Goal: Task Accomplishment & Management: Manage account settings

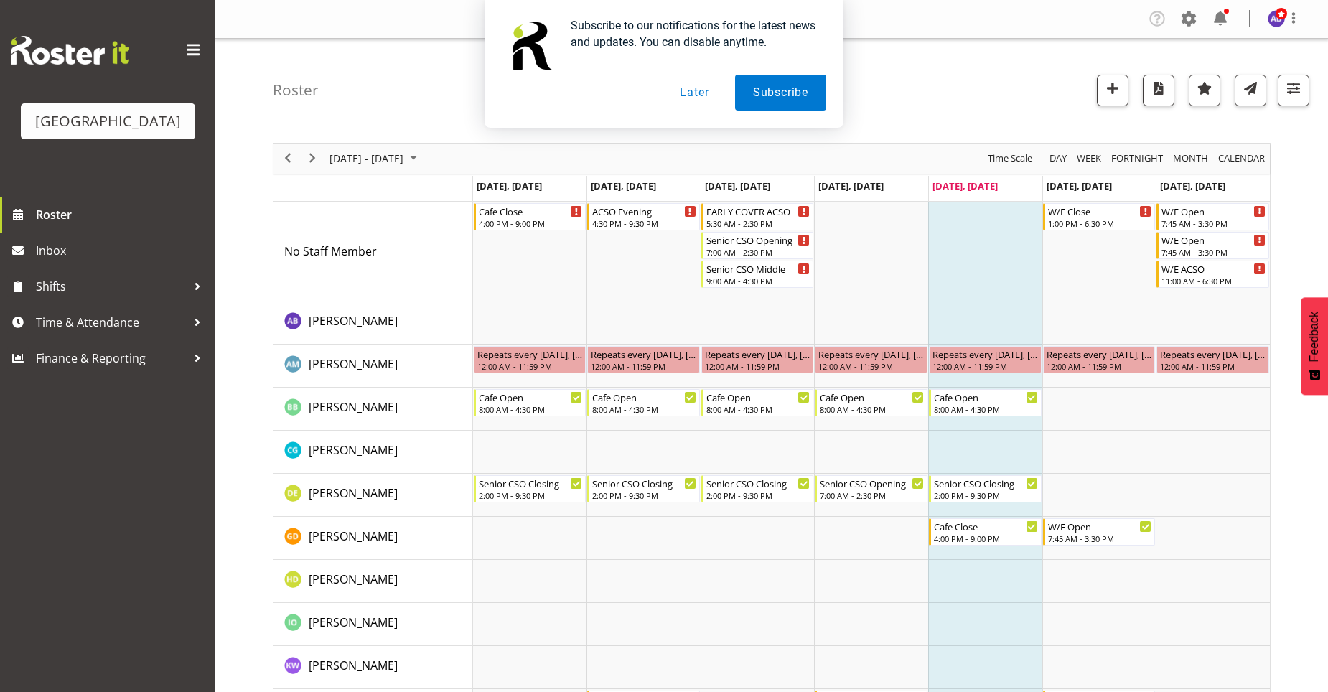
click at [696, 97] on button "Later" at bounding box center [694, 93] width 65 height 36
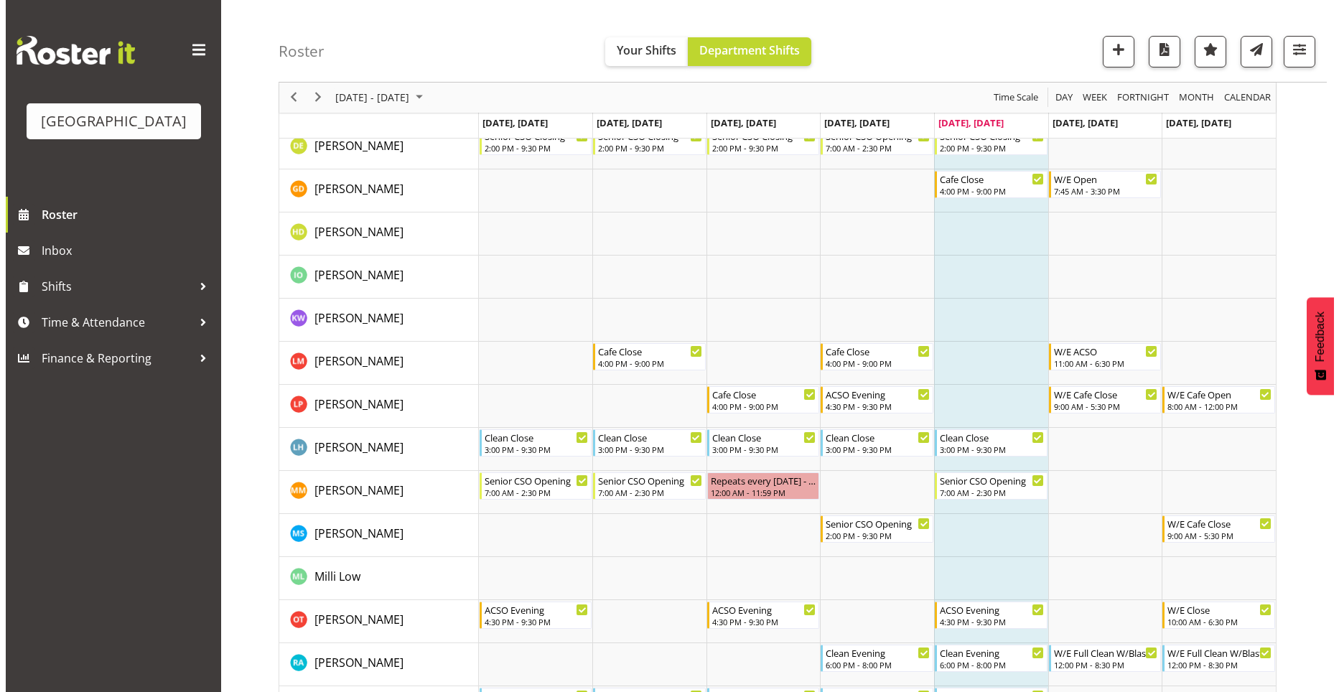
scroll to position [338, 0]
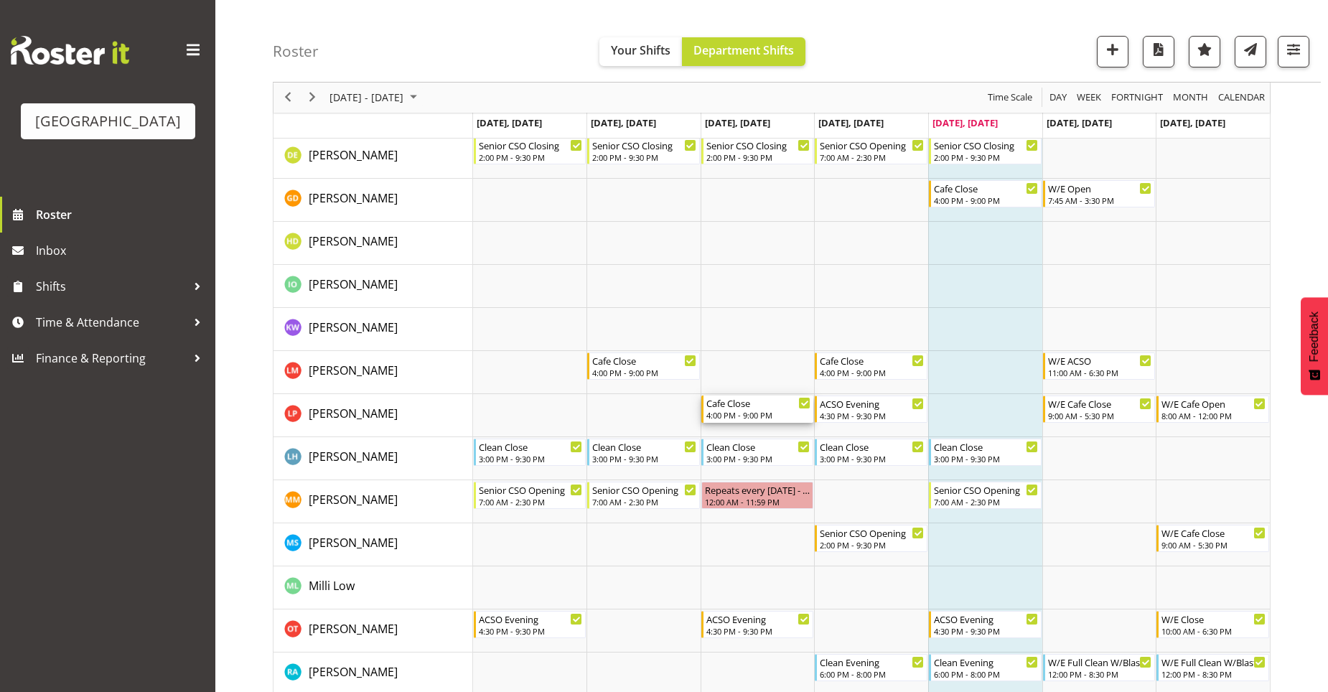
click at [767, 413] on div "4:00 PM - 9:00 PM" at bounding box center [758, 414] width 105 height 11
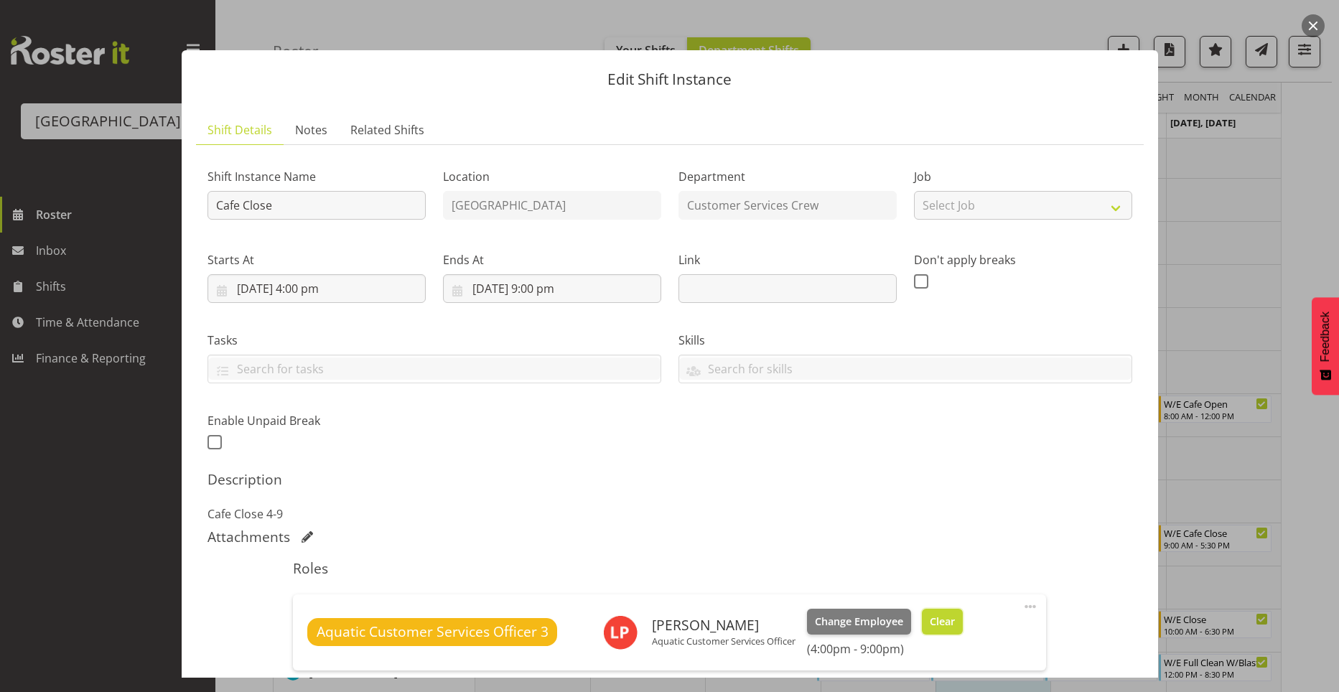
click at [960, 619] on button "Clear" at bounding box center [942, 622] width 41 height 26
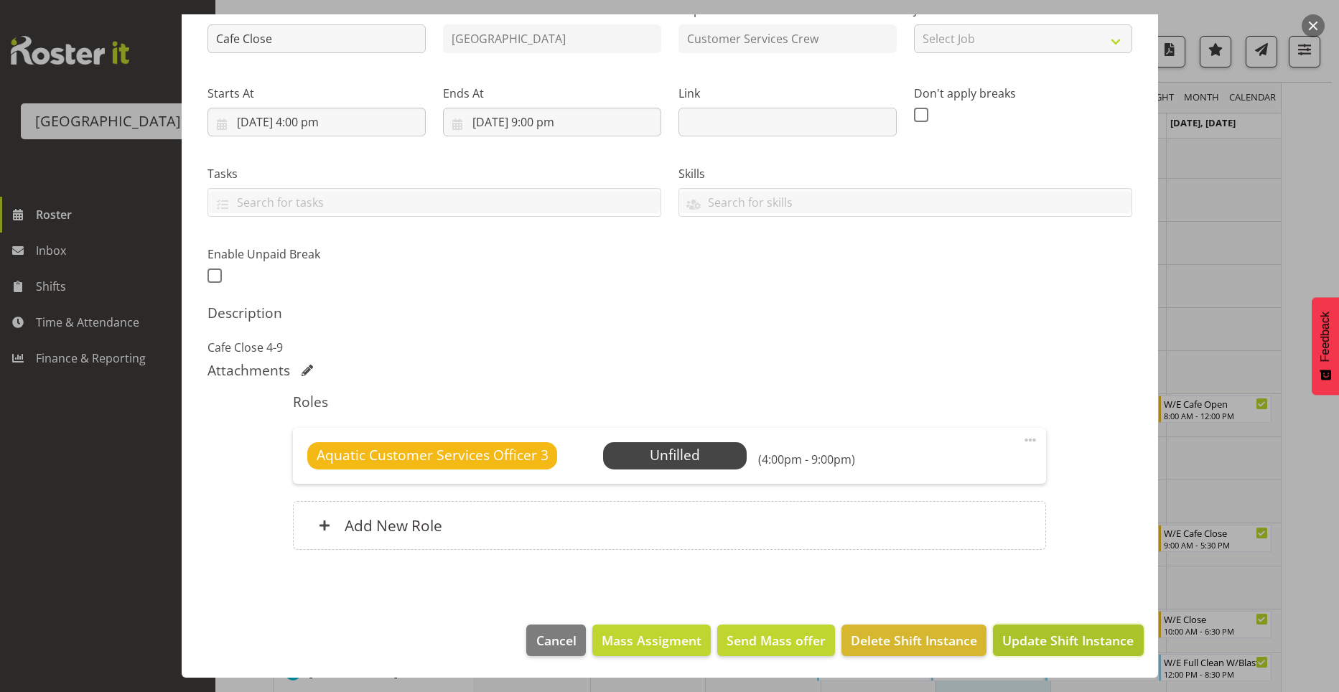
click at [1105, 648] on span "Update Shift Instance" at bounding box center [1067, 640] width 131 height 19
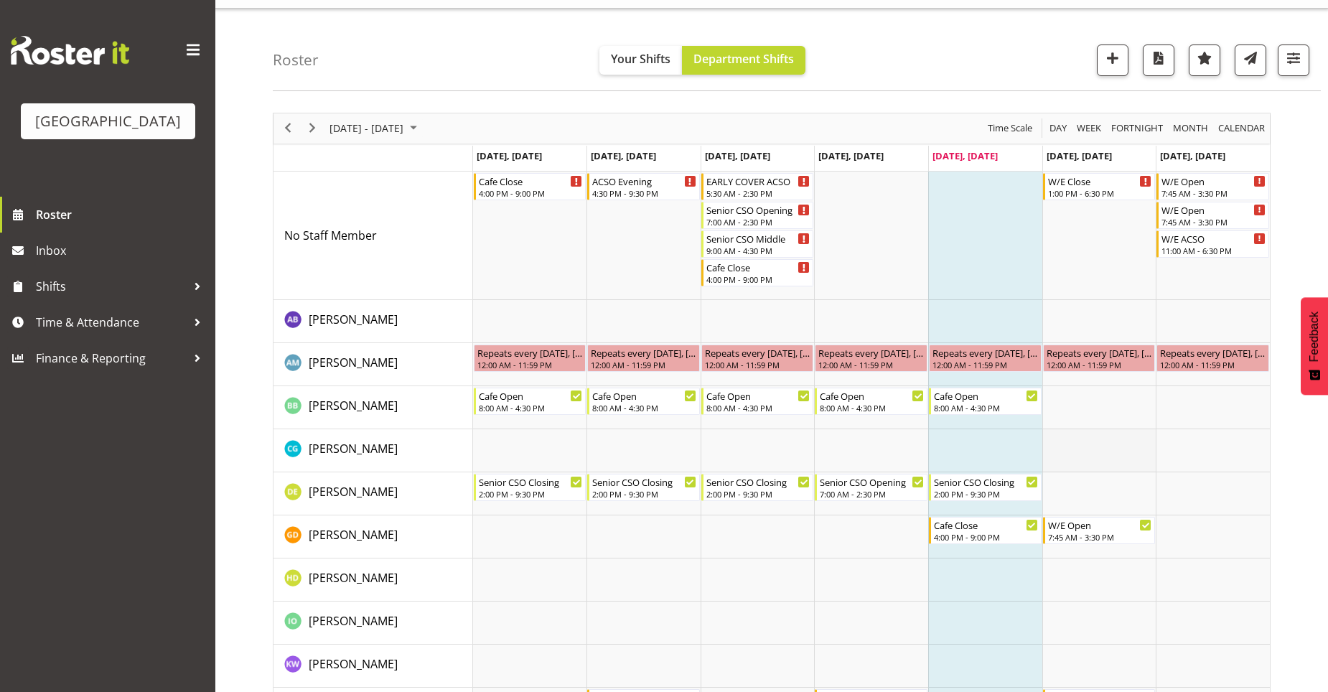
scroll to position [8, 0]
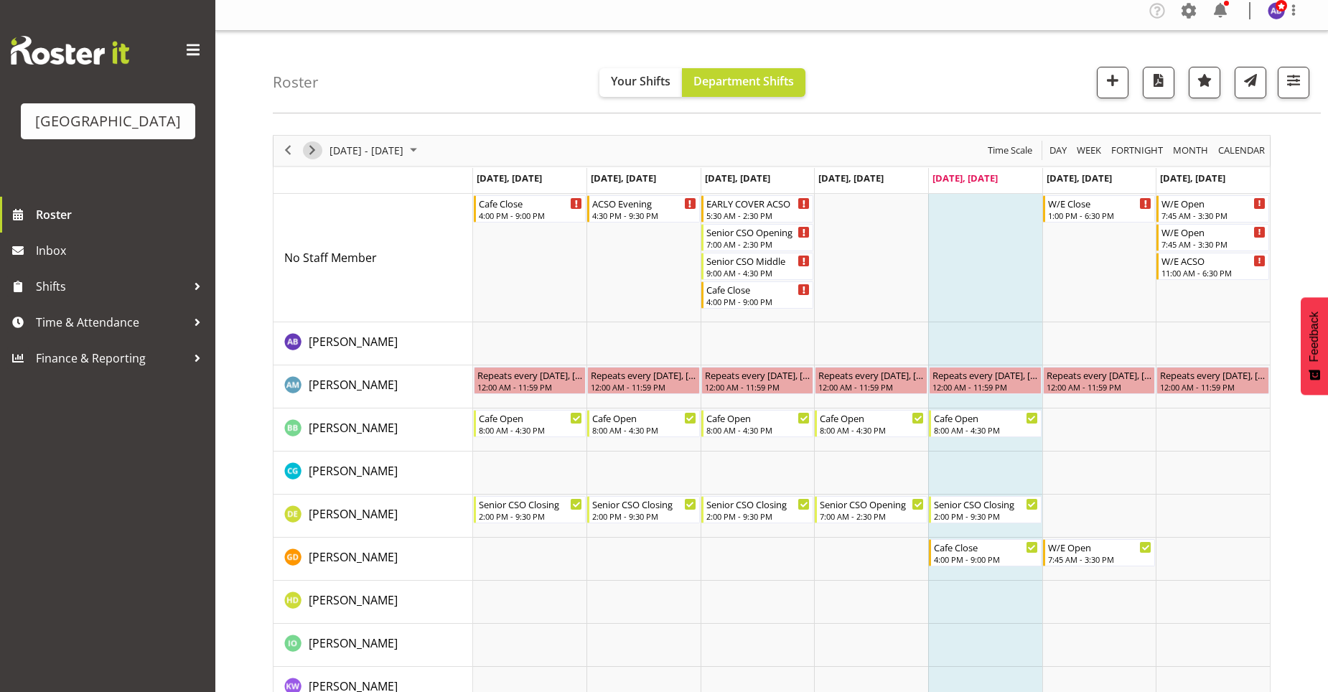
click at [313, 154] on span "Next" at bounding box center [312, 150] width 17 height 18
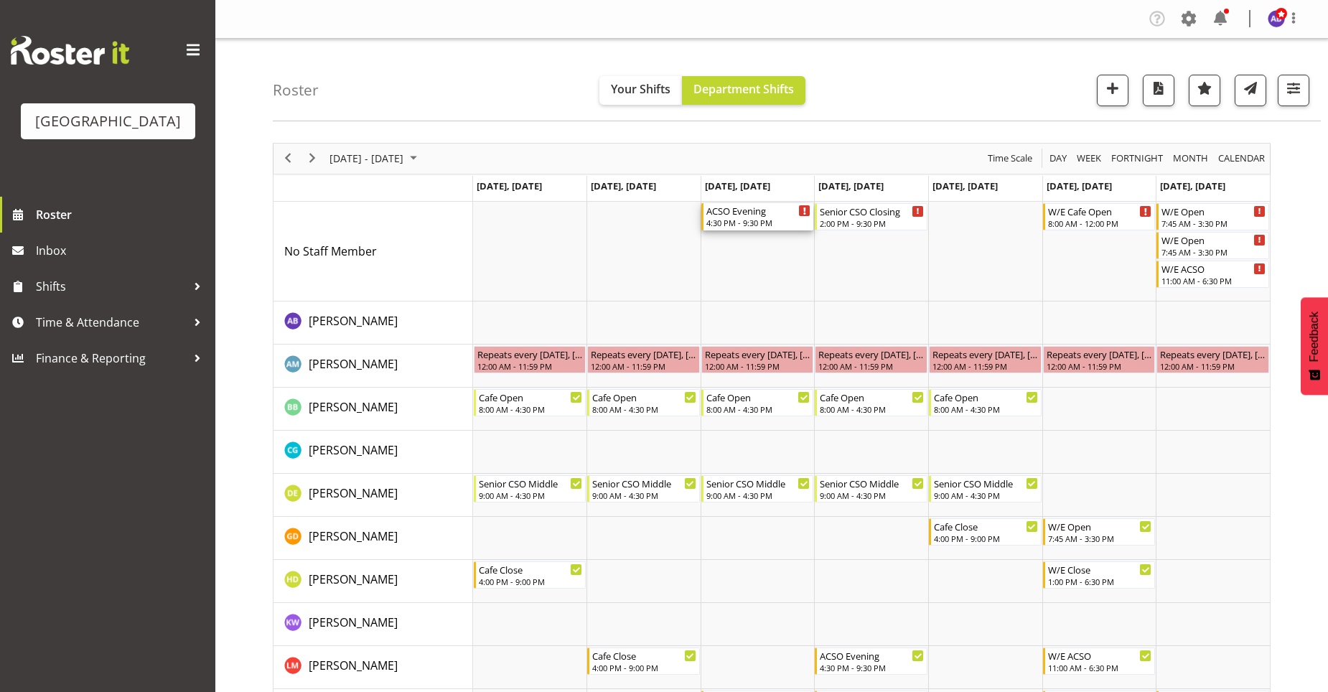
click at [797, 228] on div "ACSO Evening 4:30 PM - 9:30 PM" at bounding box center [758, 216] width 105 height 27
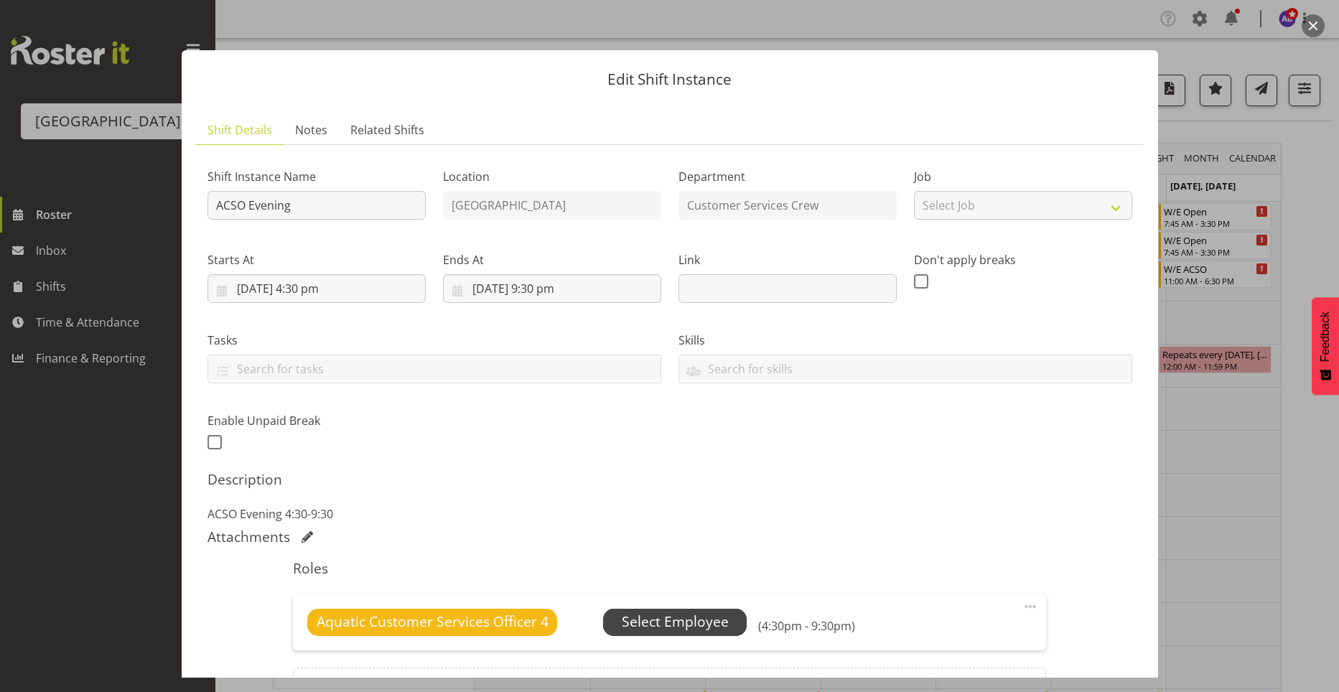
click at [683, 612] on span "Select Employee" at bounding box center [675, 622] width 107 height 21
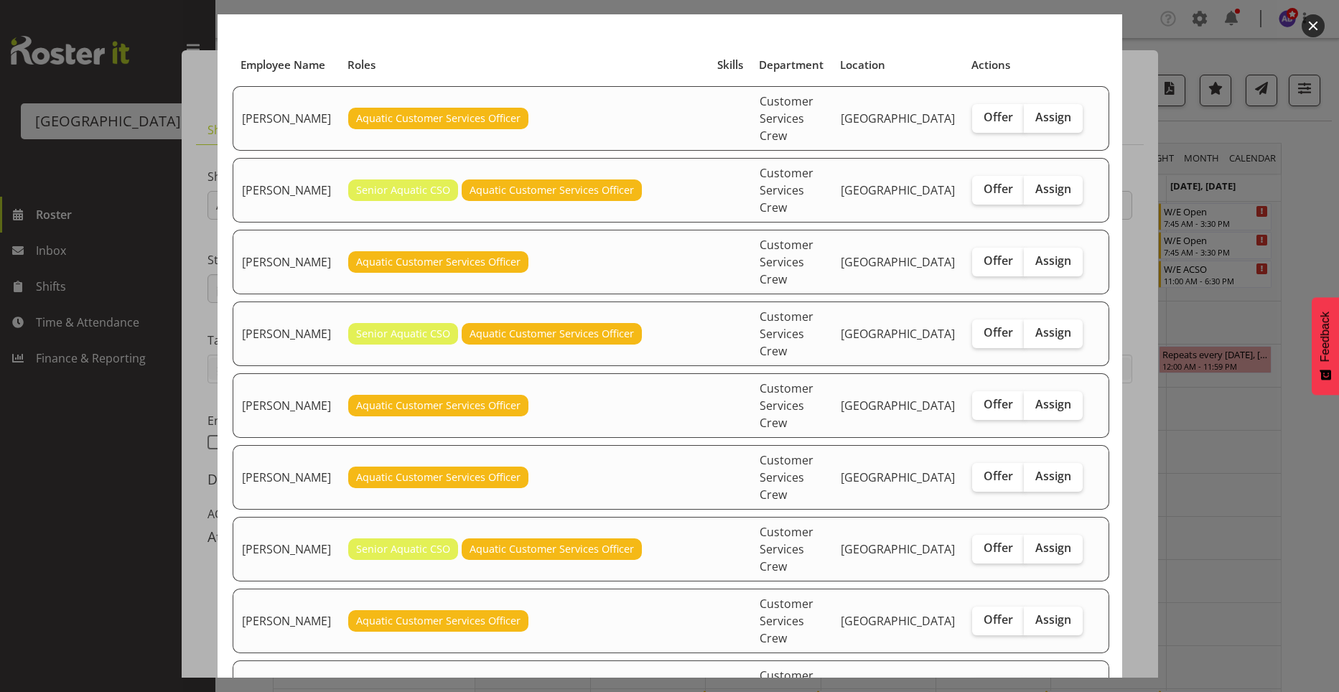
scroll to position [144, 0]
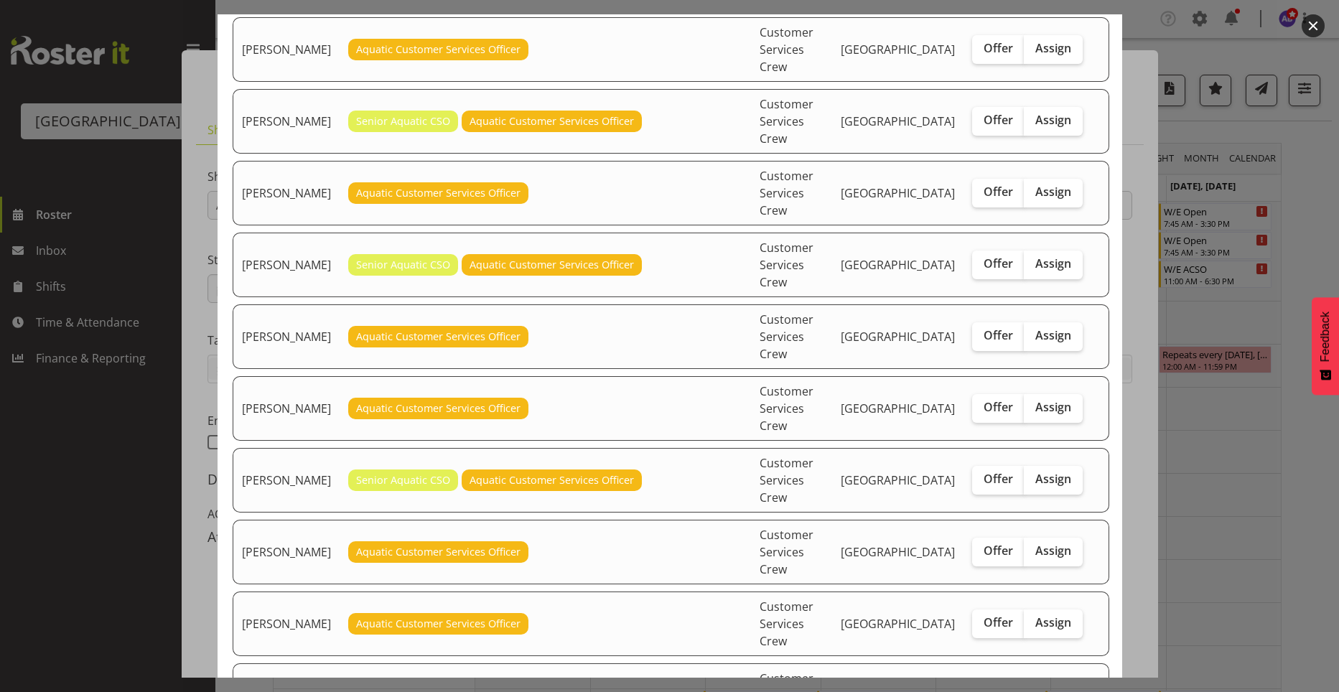
click at [1044, 681] on label "Assign" at bounding box center [1053, 695] width 59 height 29
click at [1033, 690] on input "Assign" at bounding box center [1028, 694] width 9 height 9
checkbox input "true"
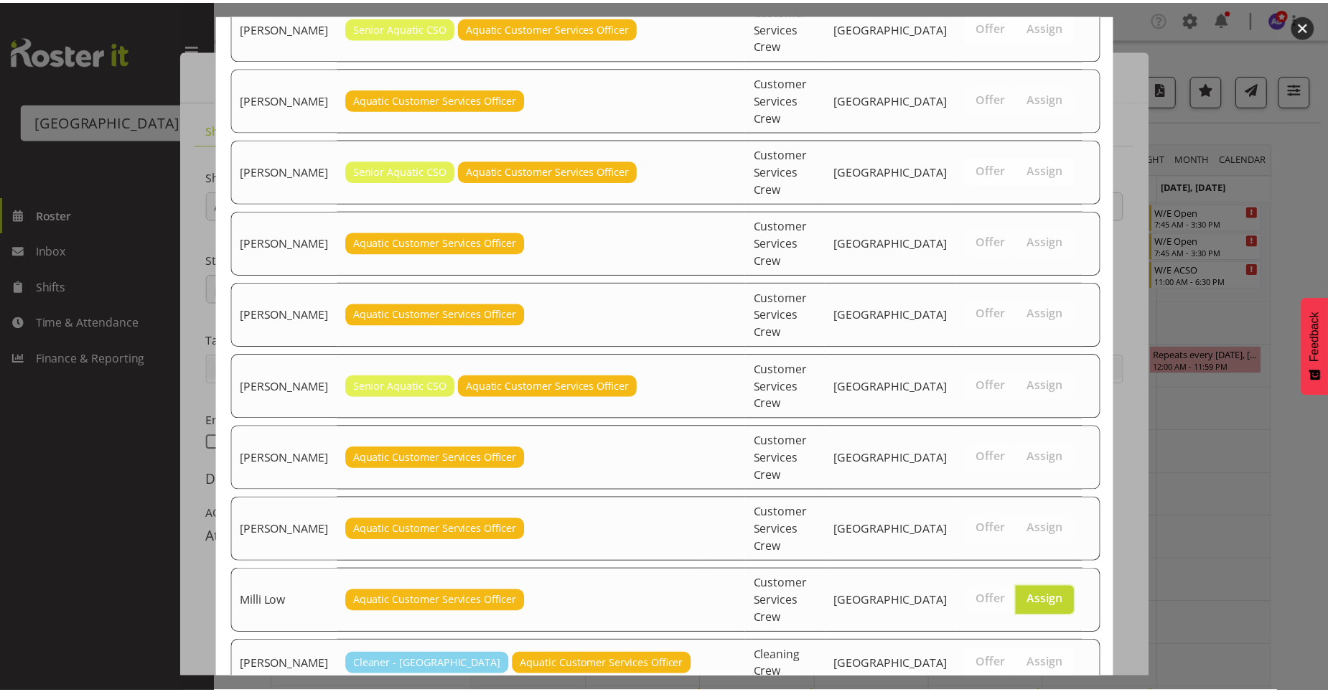
scroll to position [275, 0]
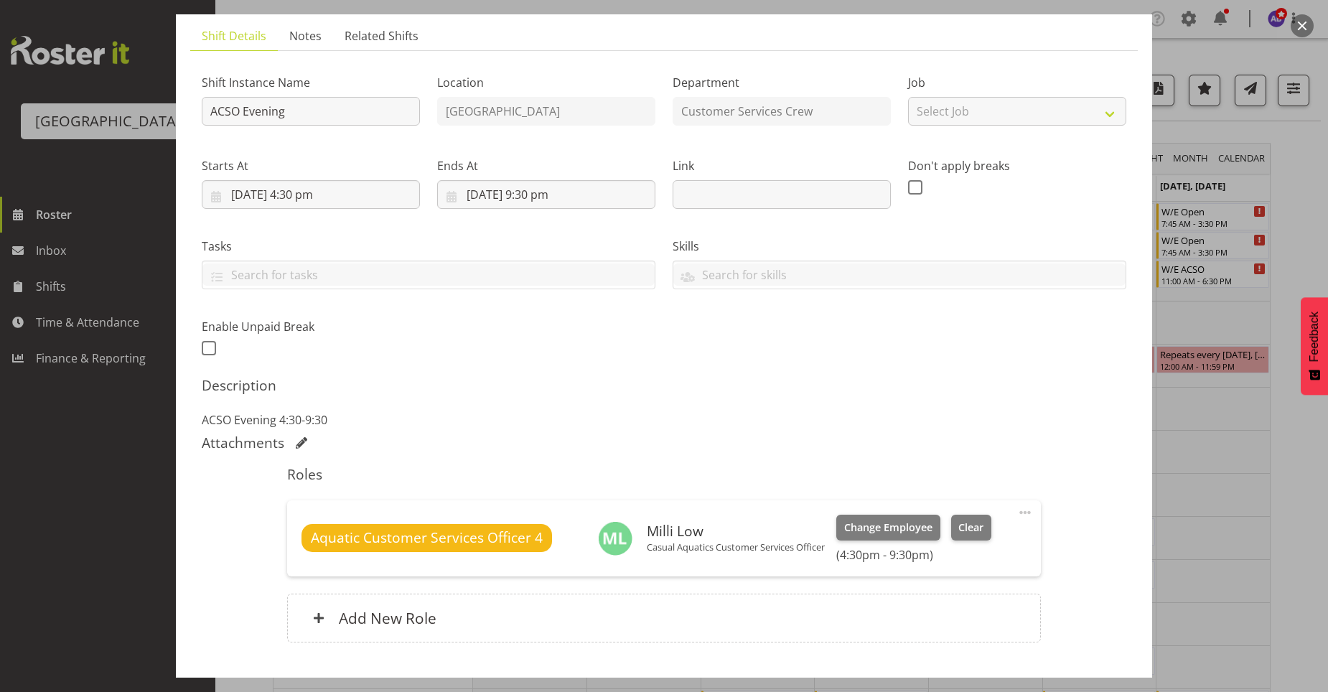
scroll to position [187, 0]
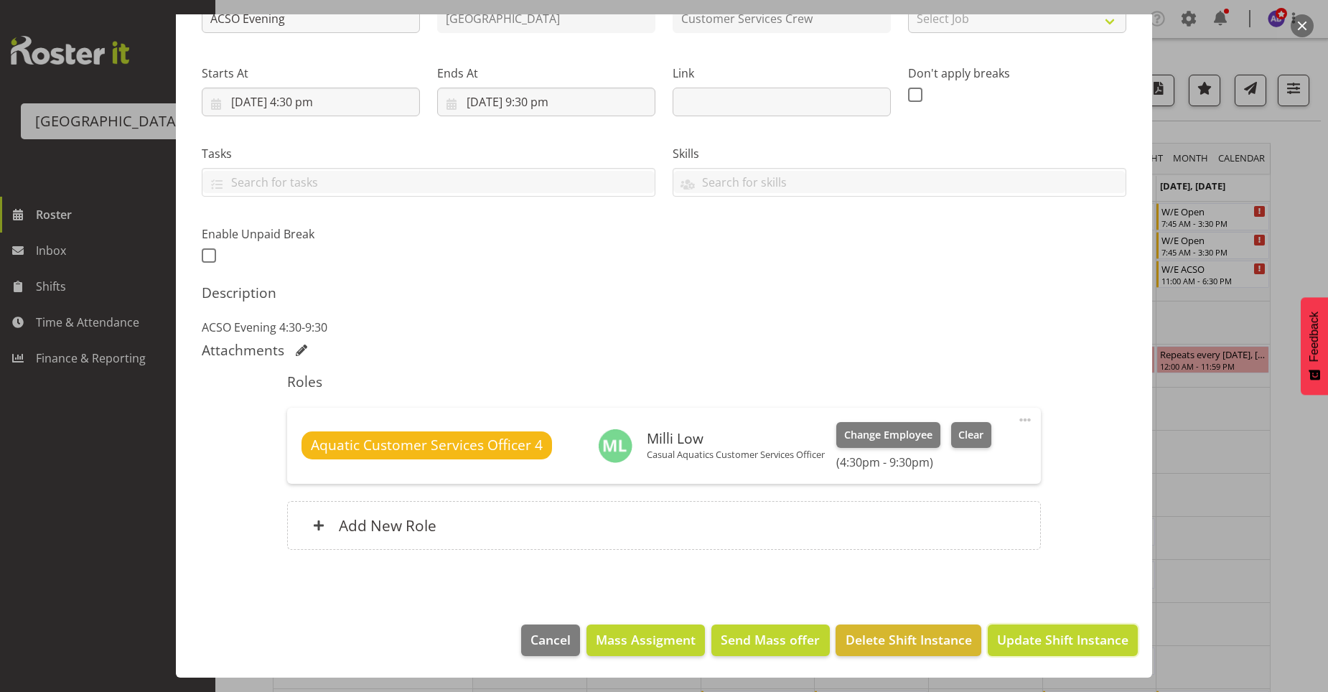
click at [1003, 631] on span "Update Shift Instance" at bounding box center [1062, 639] width 131 height 19
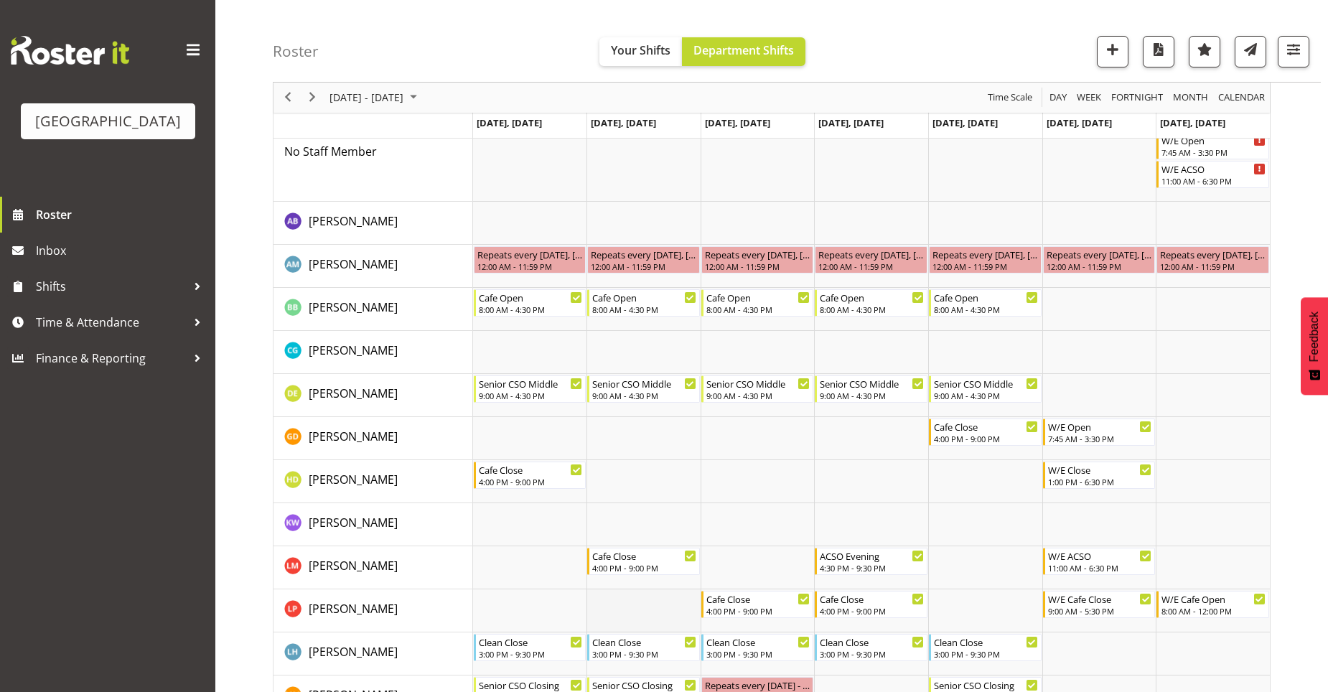
scroll to position [0, 0]
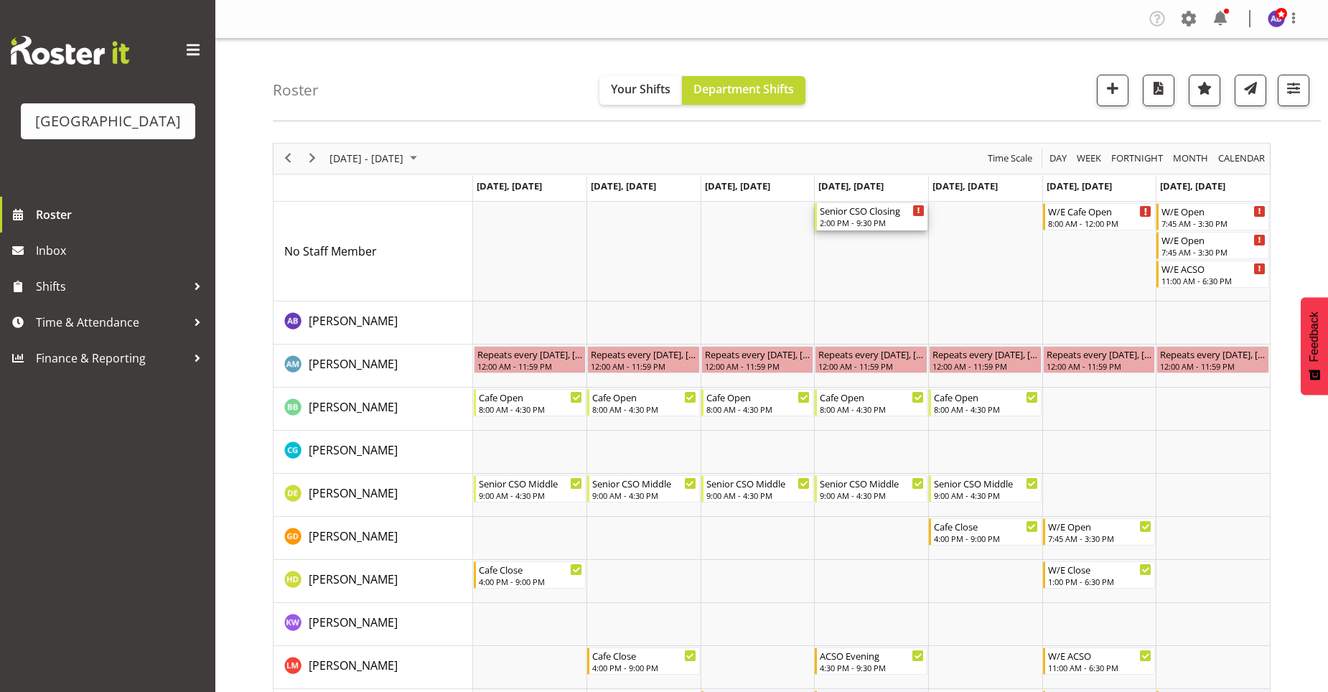
click at [880, 207] on div "Senior CSO Closing" at bounding box center [872, 210] width 105 height 14
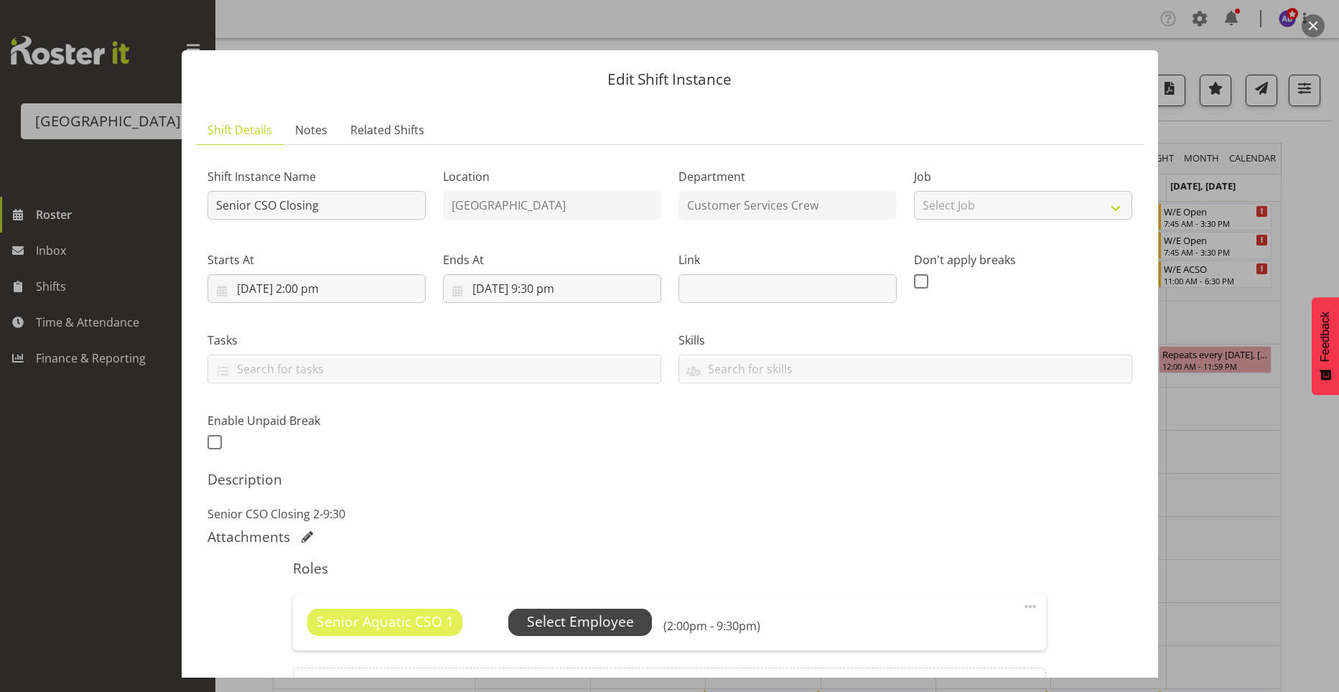
click at [647, 628] on span "Select Employee" at bounding box center [580, 622] width 144 height 27
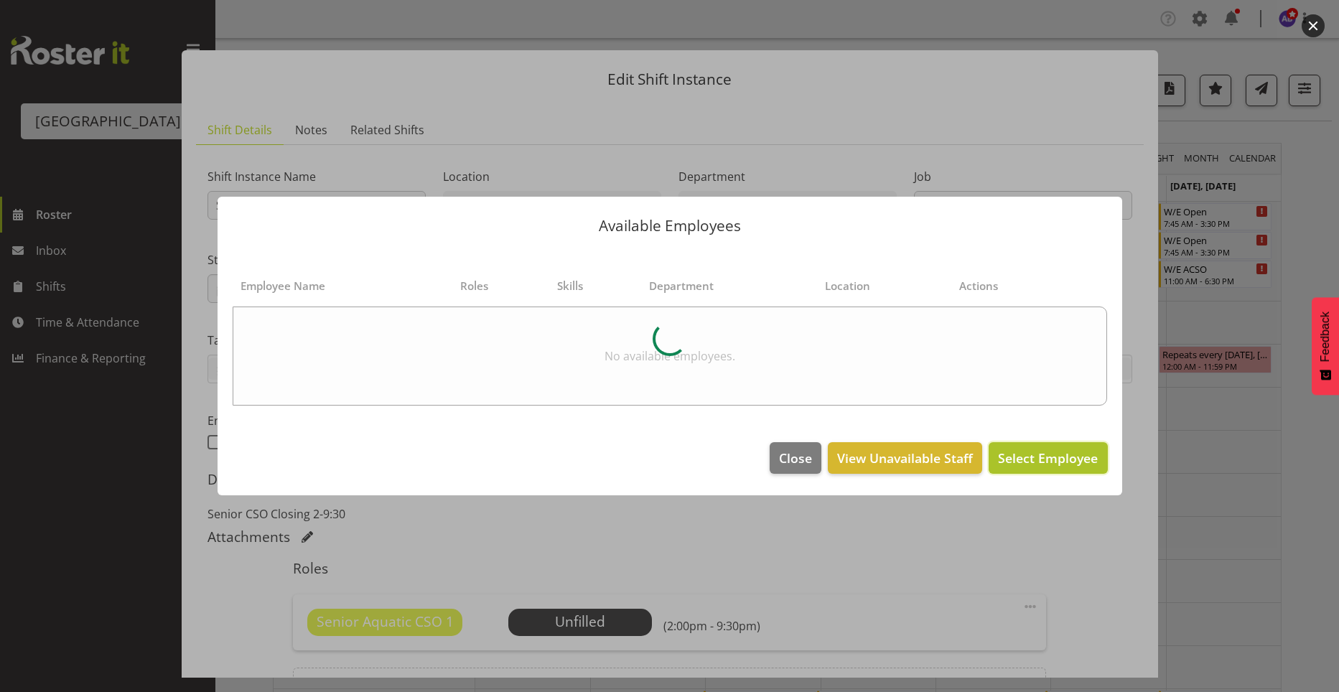
click at [1021, 458] on span "Select Employee" at bounding box center [1048, 457] width 100 height 17
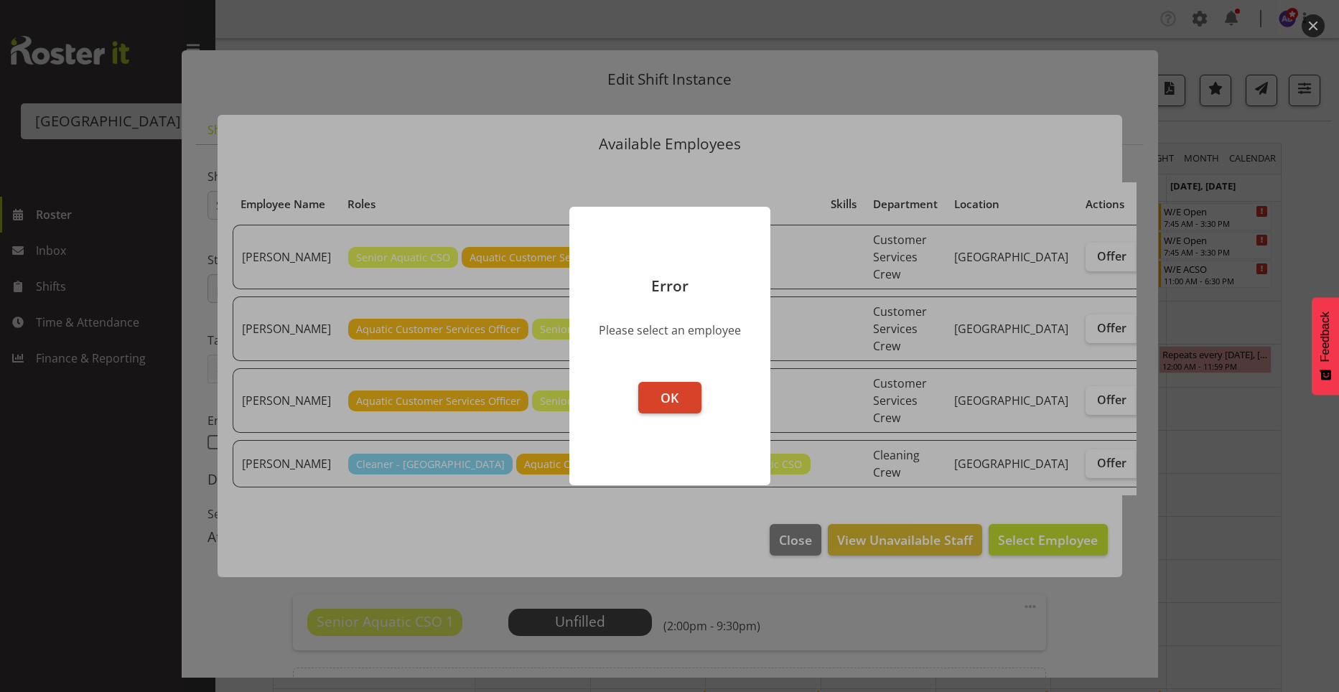
click at [675, 390] on span "OK" at bounding box center [669, 397] width 18 height 17
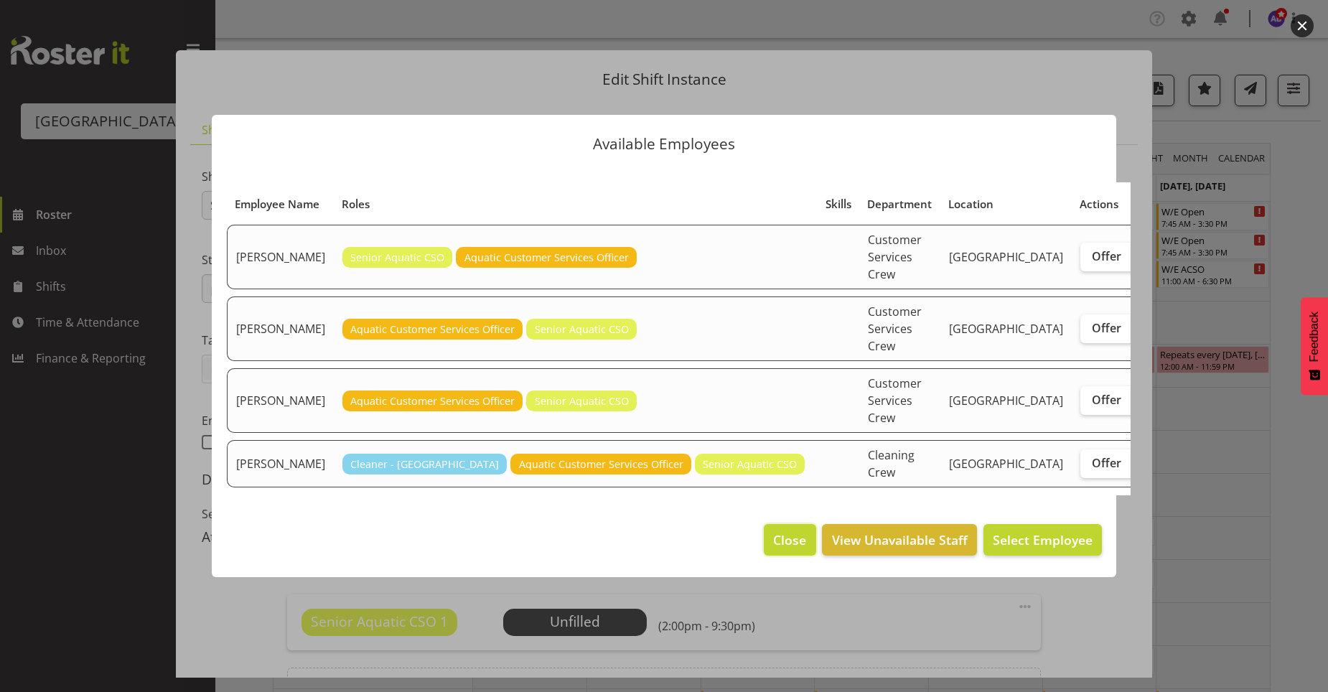
click at [800, 530] on span "Close" at bounding box center [789, 539] width 33 height 19
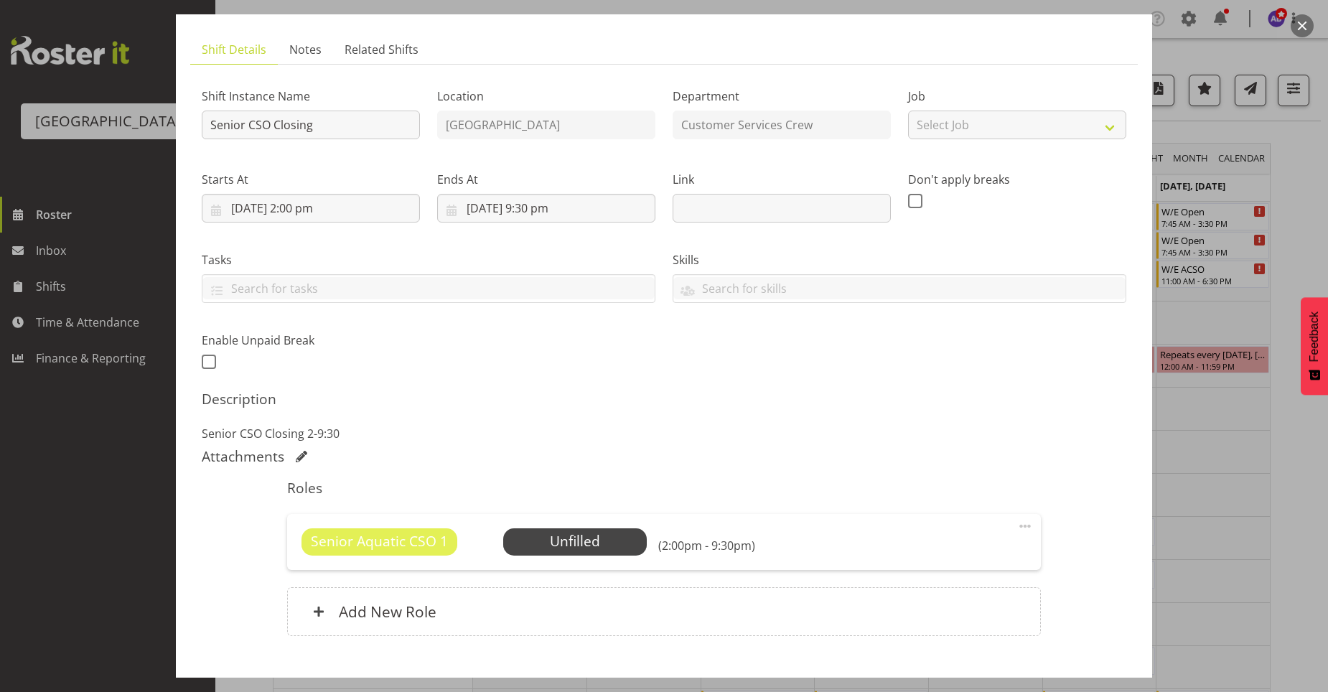
scroll to position [167, 0]
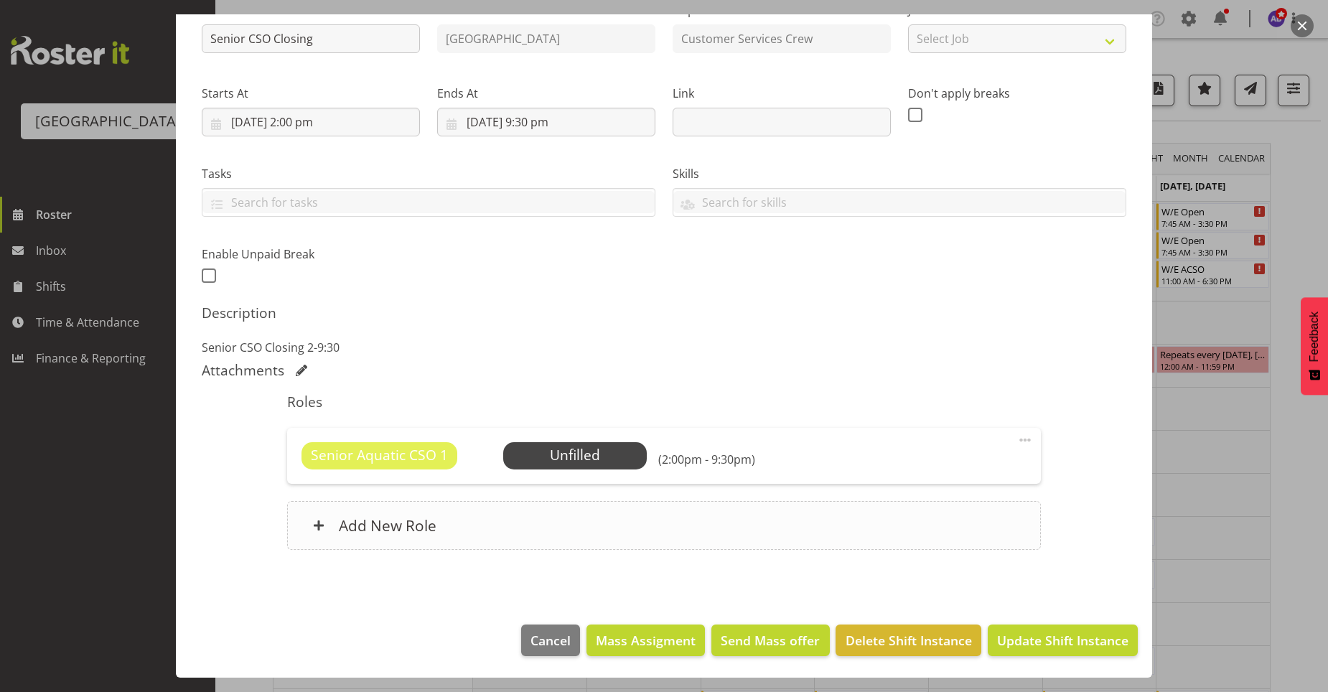
click at [488, 527] on div "Add New Role" at bounding box center [663, 525] width 753 height 49
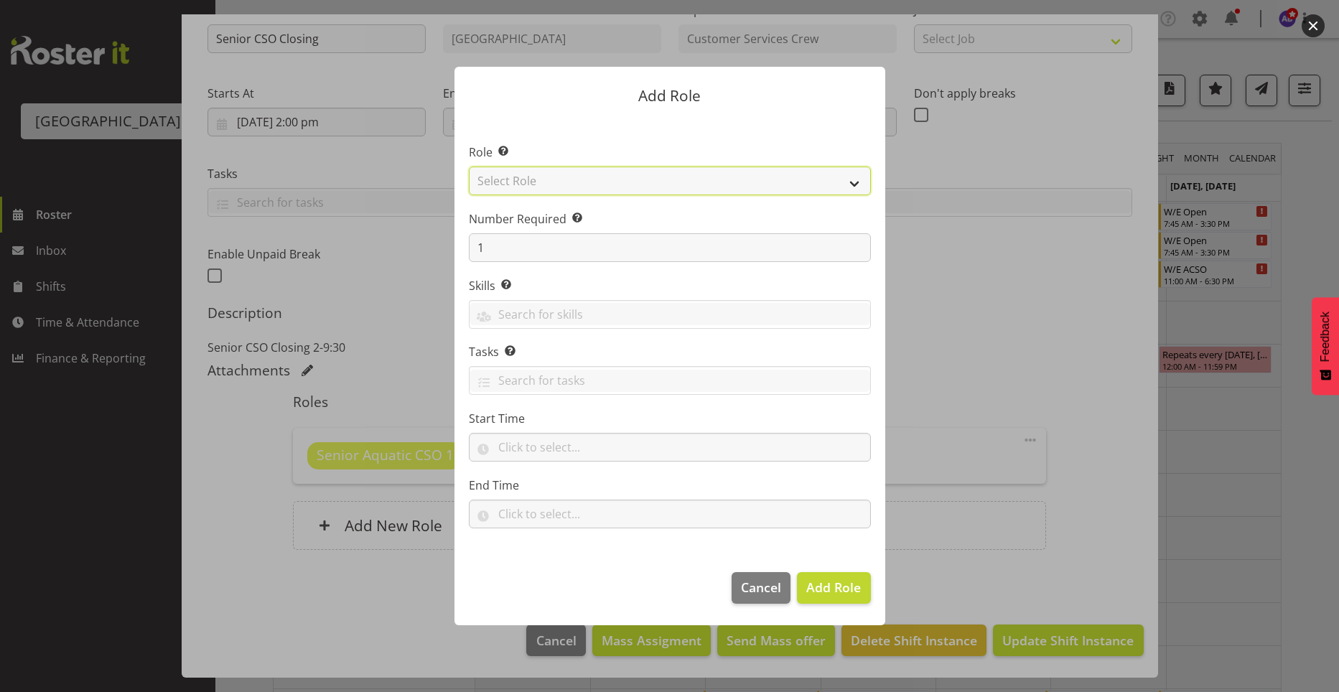
click at [759, 190] on select "Select Role Aquatic Customer Services Officer Cleaner - Splash Palace Facilties…" at bounding box center [670, 181] width 402 height 29
select select "1489"
click at [469, 167] on select "Select Role Aquatic Customer Services Officer Cleaner - Splash Palace Facilties…" at bounding box center [670, 181] width 402 height 29
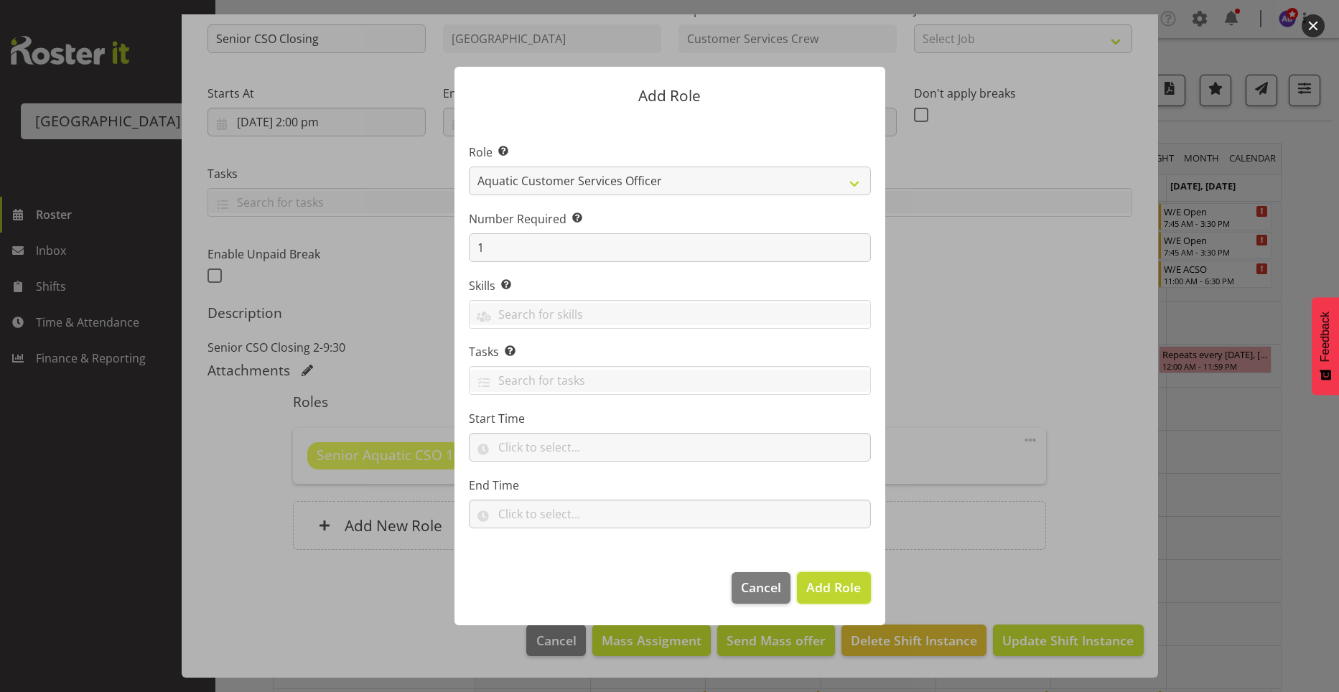
drag, startPoint x: 834, startPoint y: 581, endPoint x: 654, endPoint y: 577, distance: 180.2
click at [834, 581] on span "Add Role" at bounding box center [833, 587] width 55 height 17
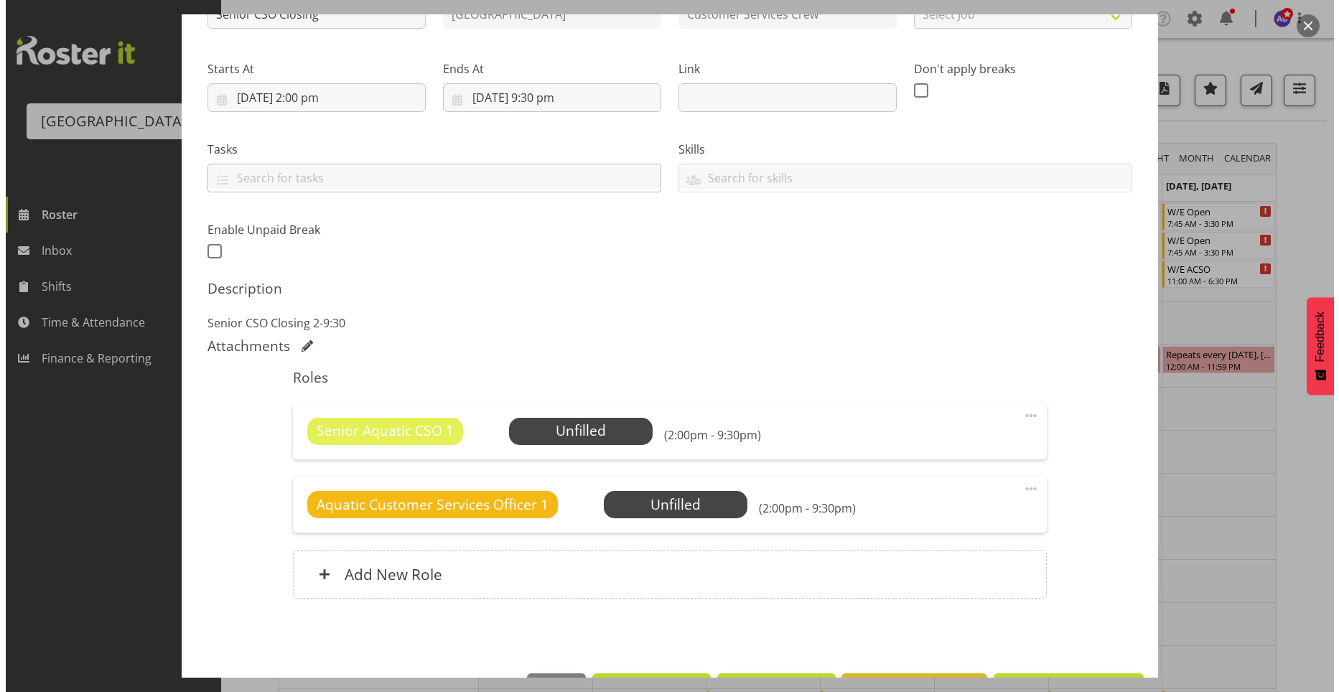
scroll to position [238, 0]
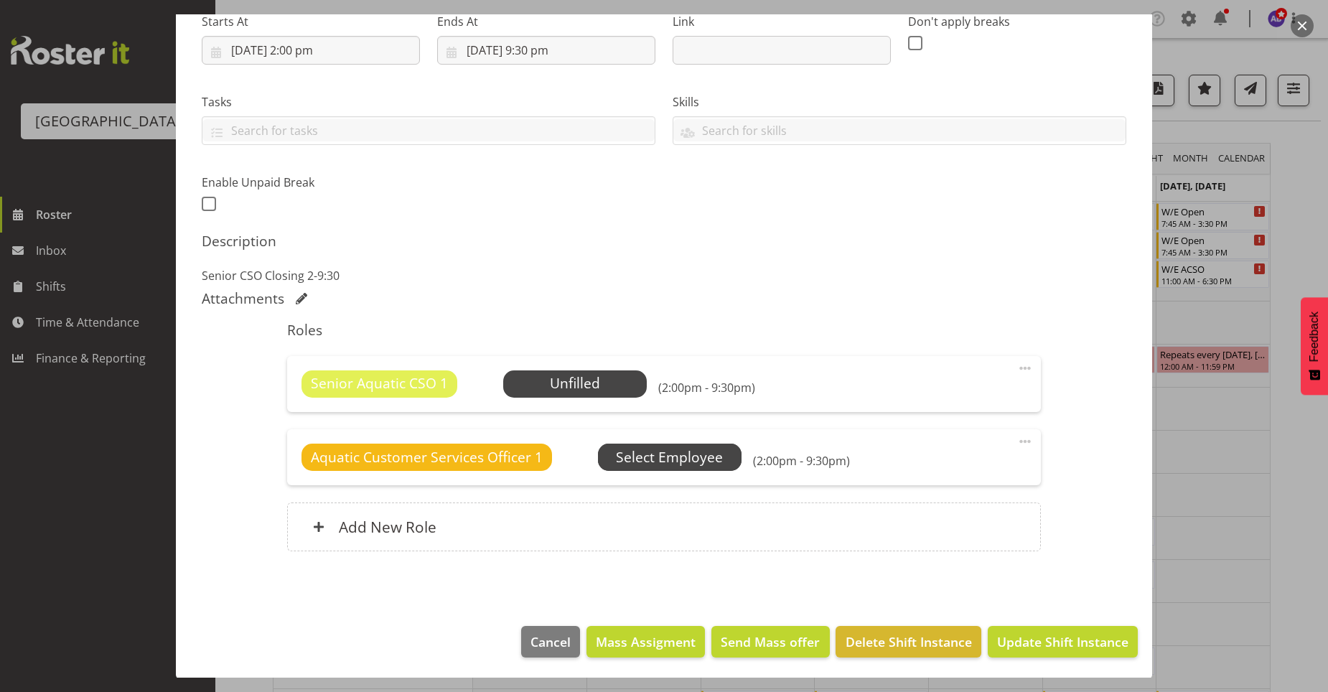
click at [0, 0] on span "Select Employee" at bounding box center [0, 0] width 0 height 0
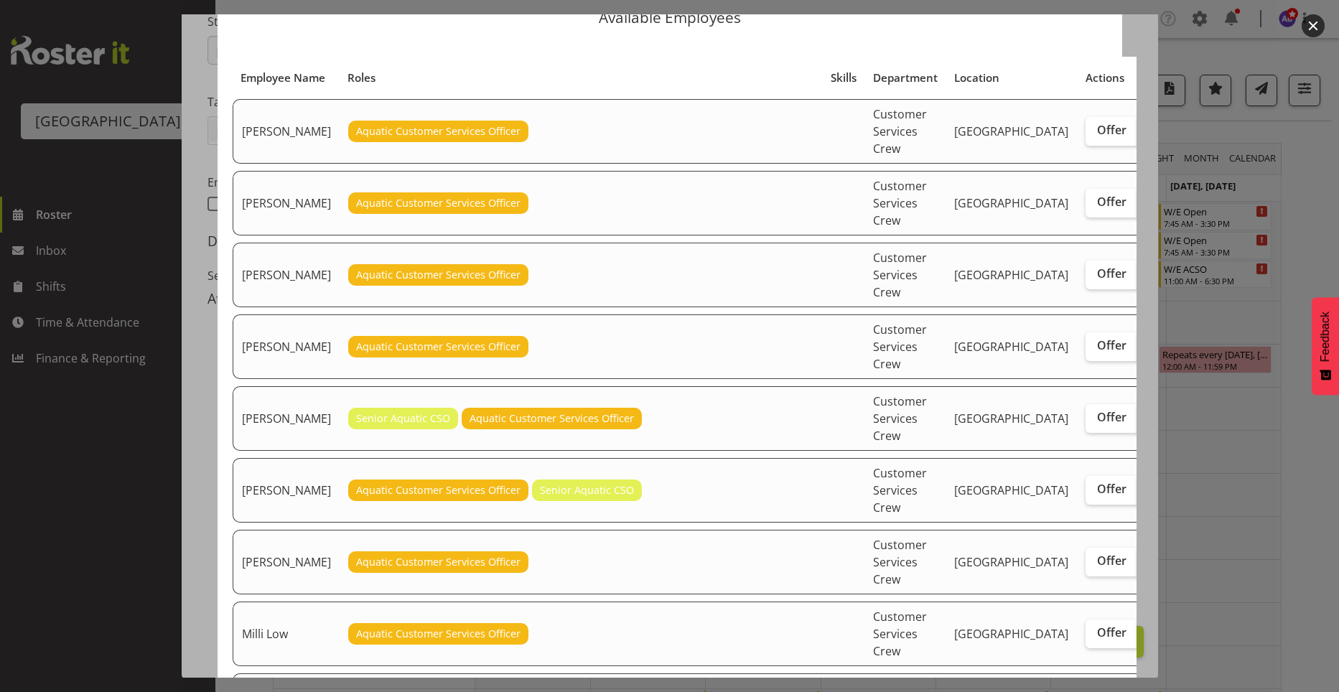
scroll to position [144, 0]
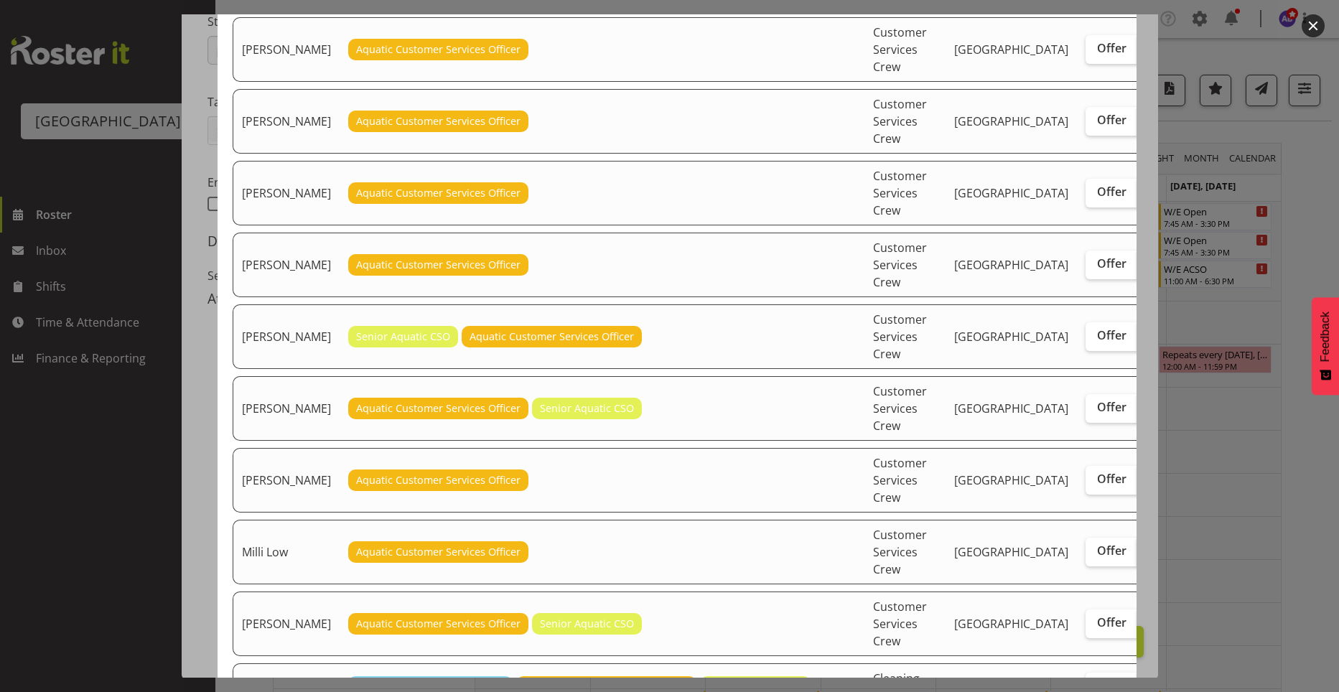
click at [1137, 566] on label "Assign" at bounding box center [1166, 552] width 59 height 29
click at [1137, 556] on input "Assign" at bounding box center [1141, 550] width 9 height 9
checkbox input "true"
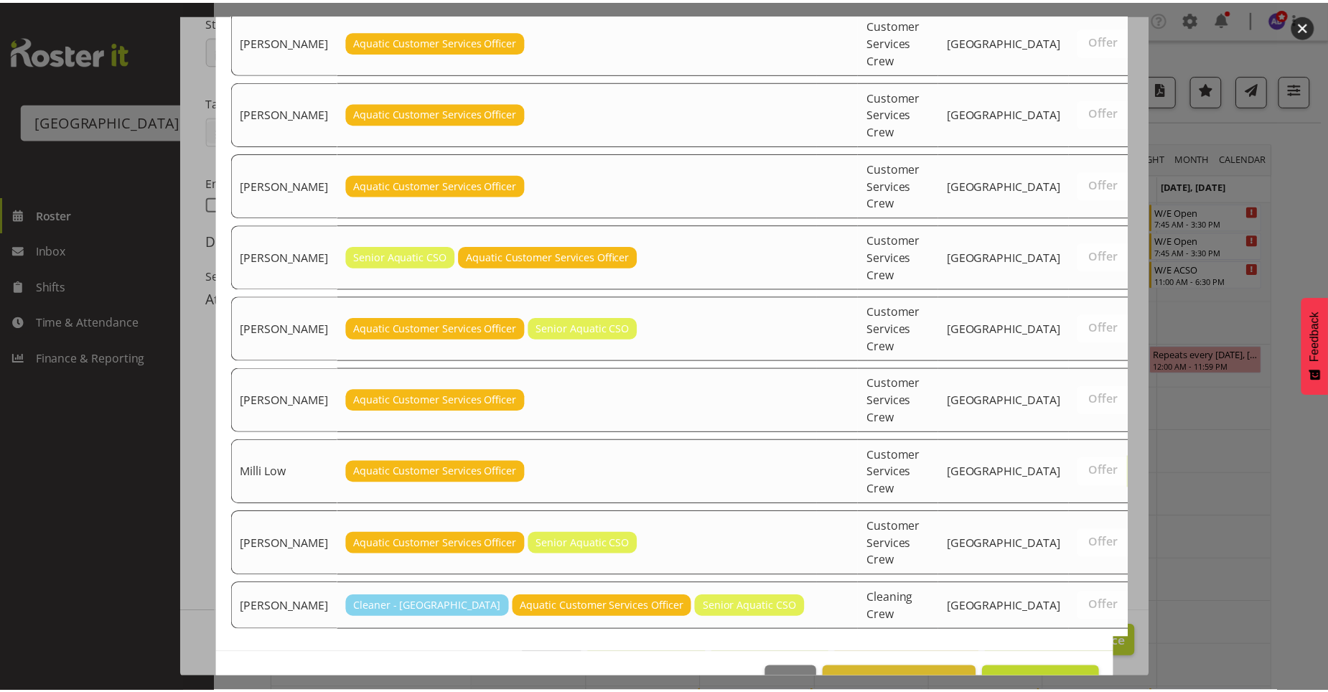
scroll to position [283, 0]
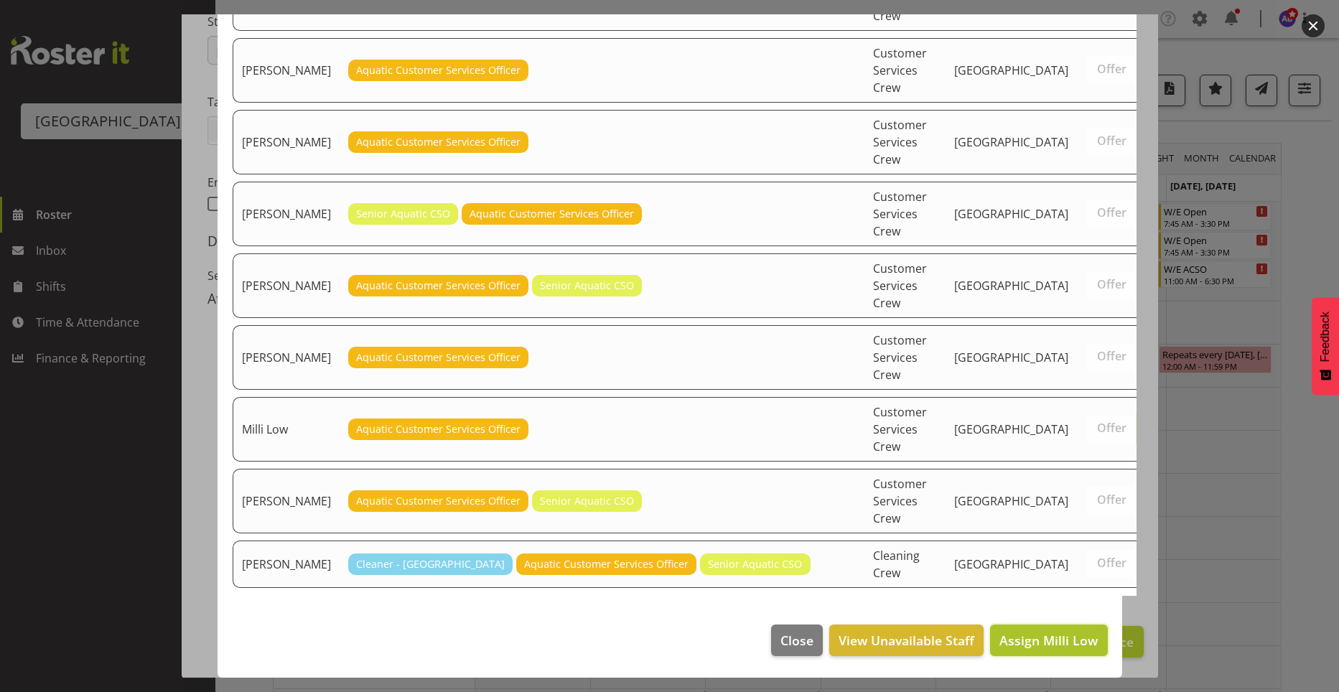
click at [1027, 632] on span "Assign Milli Low" at bounding box center [1048, 640] width 98 height 17
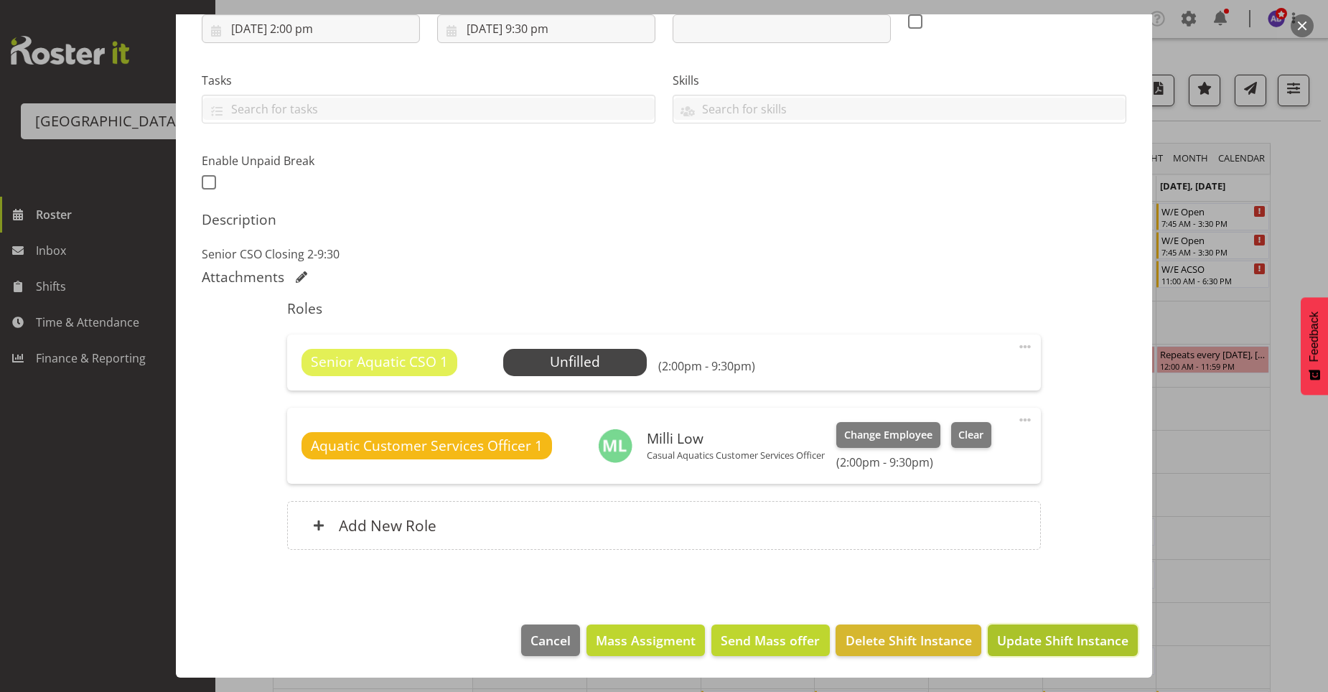
click at [1008, 636] on span "Update Shift Instance" at bounding box center [1062, 640] width 131 height 19
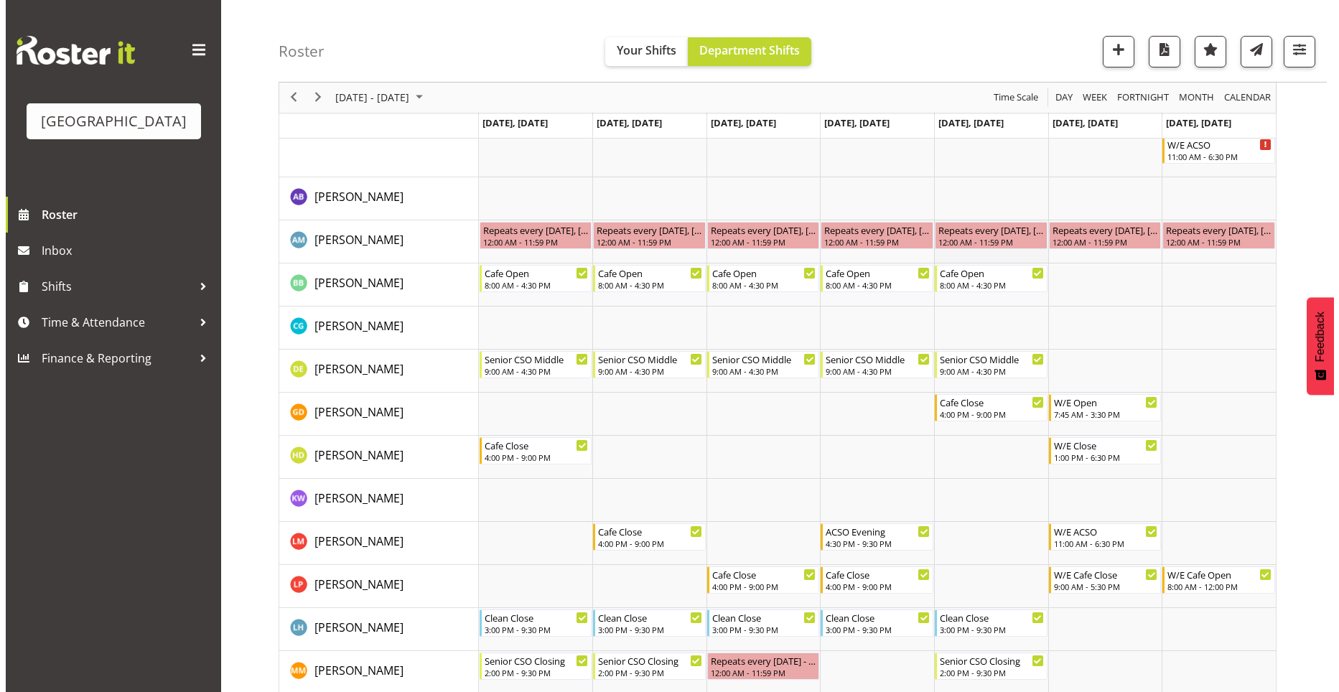
scroll to position [8, 0]
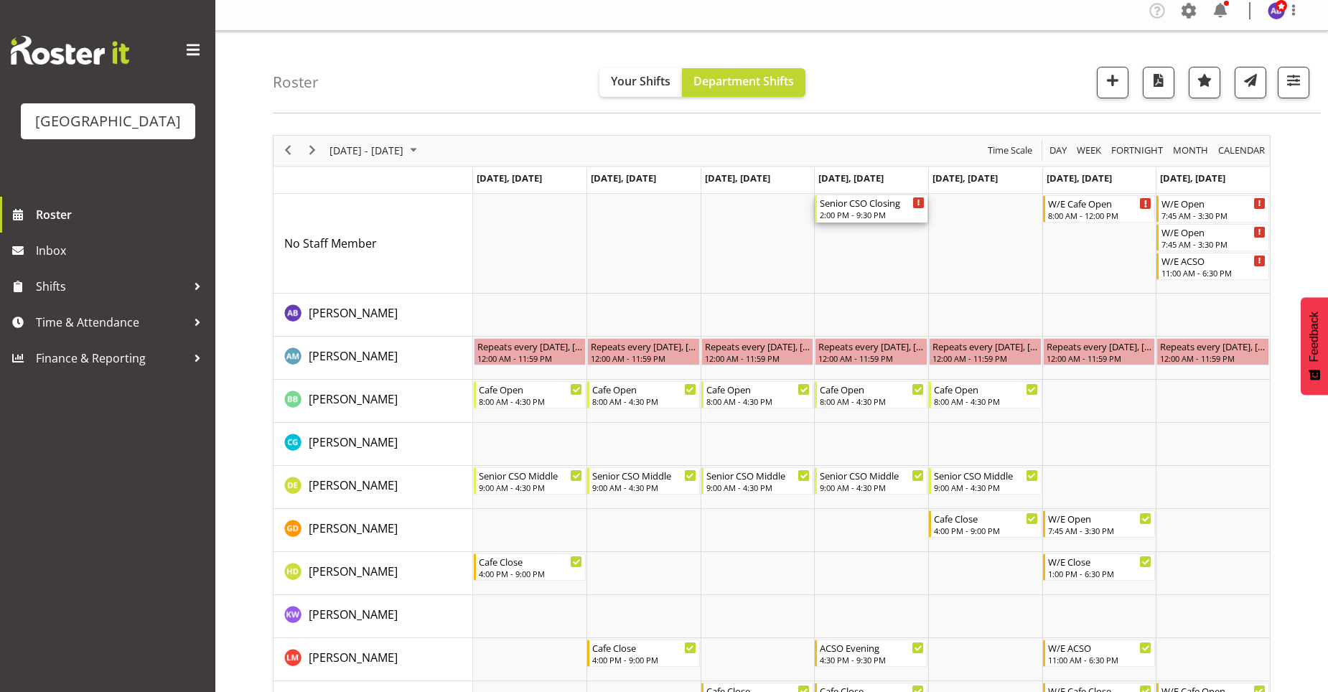
click at [899, 211] on div "2:00 PM - 9:30 PM" at bounding box center [872, 214] width 105 height 11
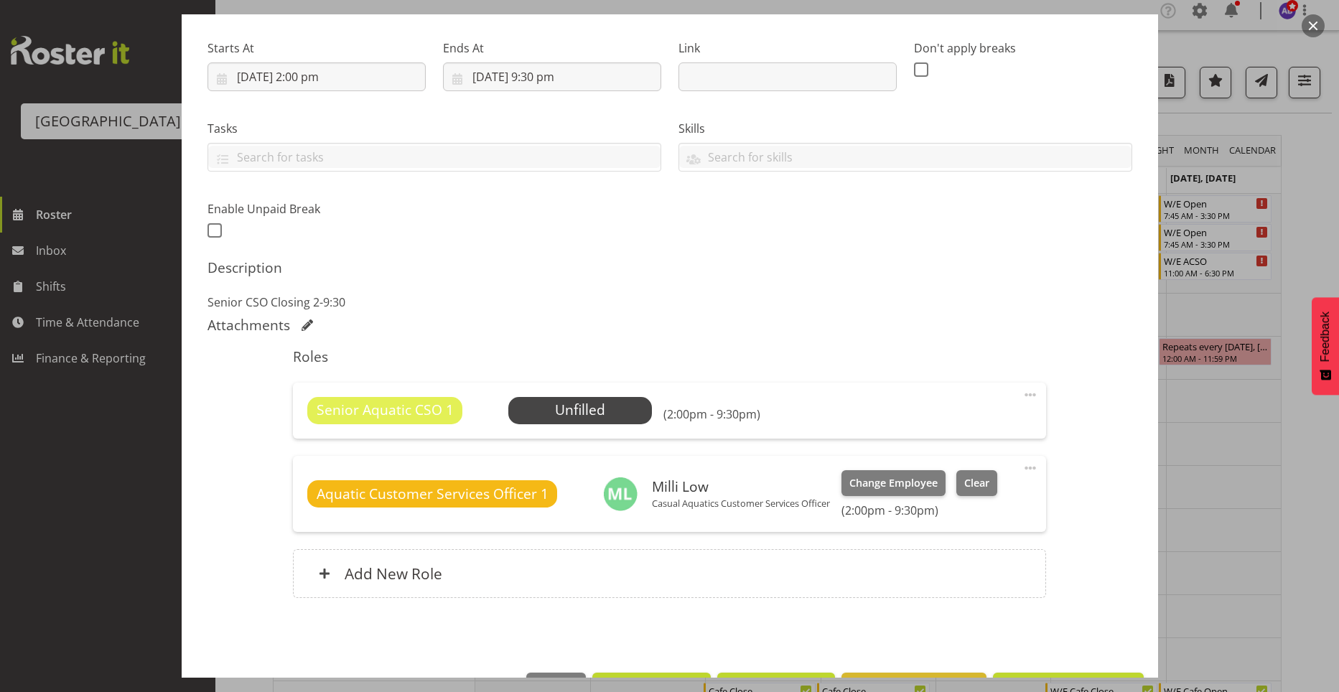
scroll to position [260, 0]
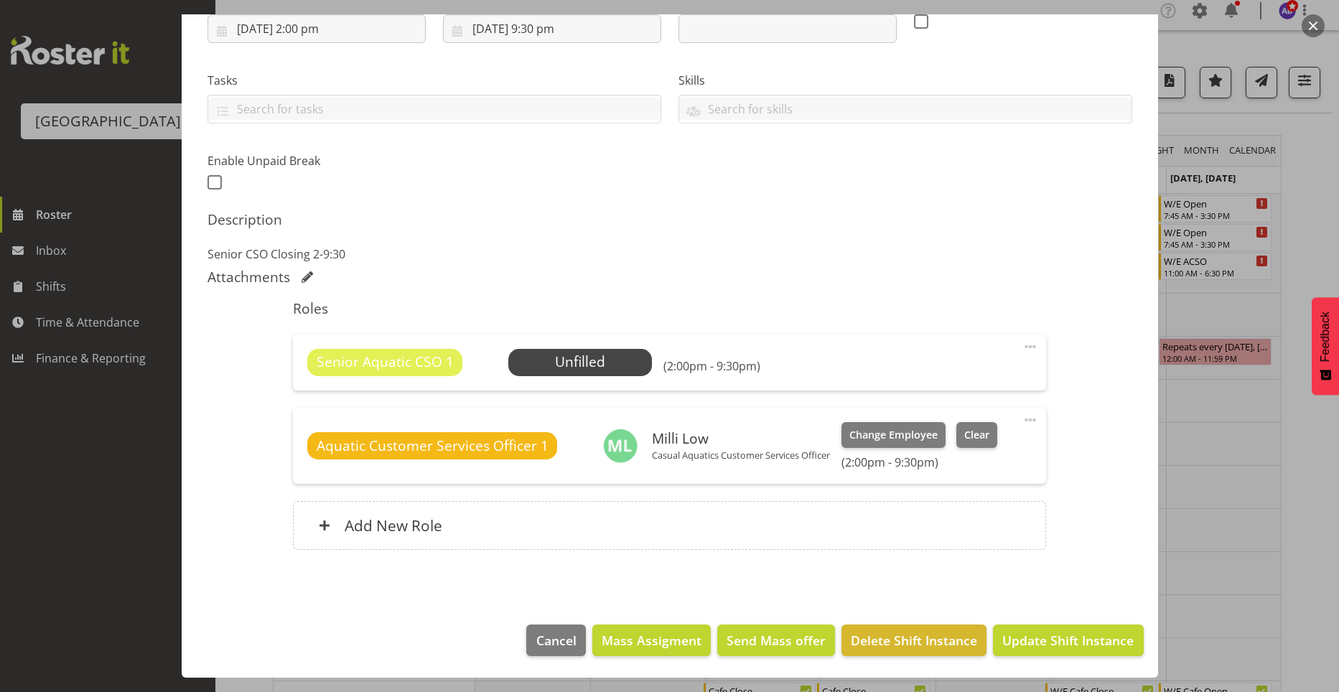
click at [1021, 344] on span at bounding box center [1029, 346] width 17 height 17
click at [926, 401] on link "Cover Role" at bounding box center [970, 404] width 138 height 26
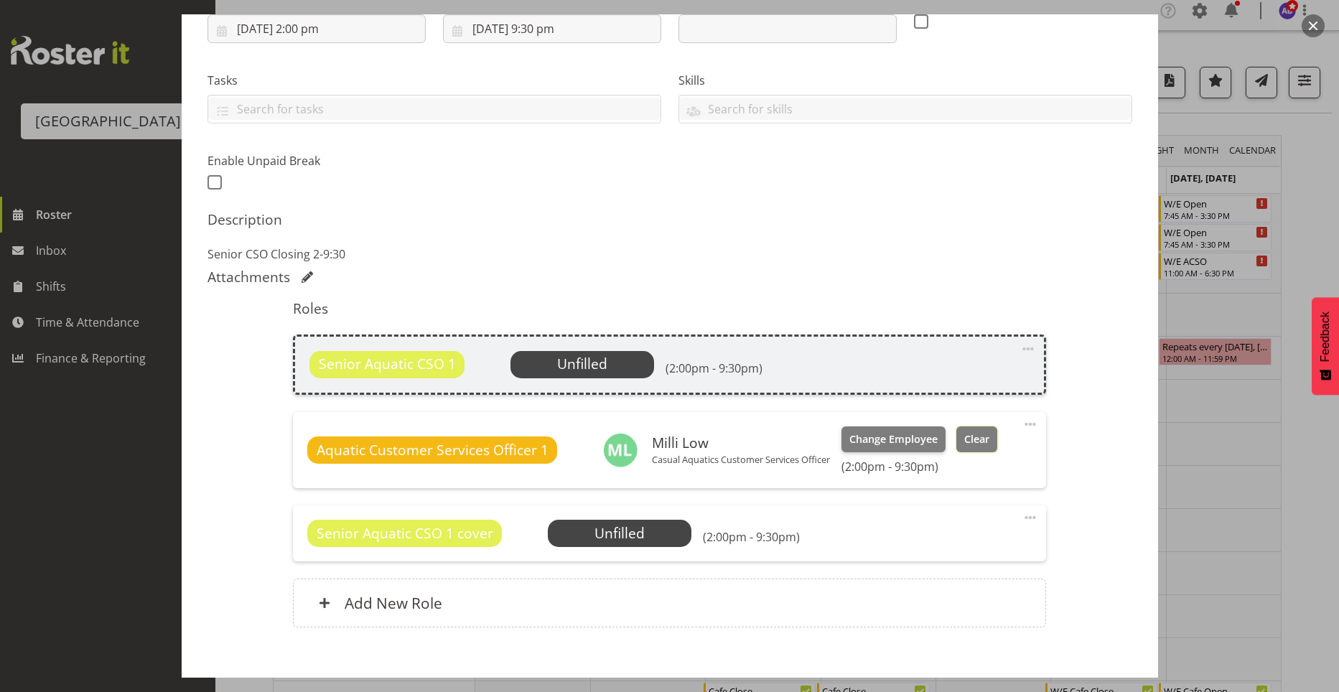
click at [973, 440] on span "Clear" at bounding box center [976, 439] width 25 height 16
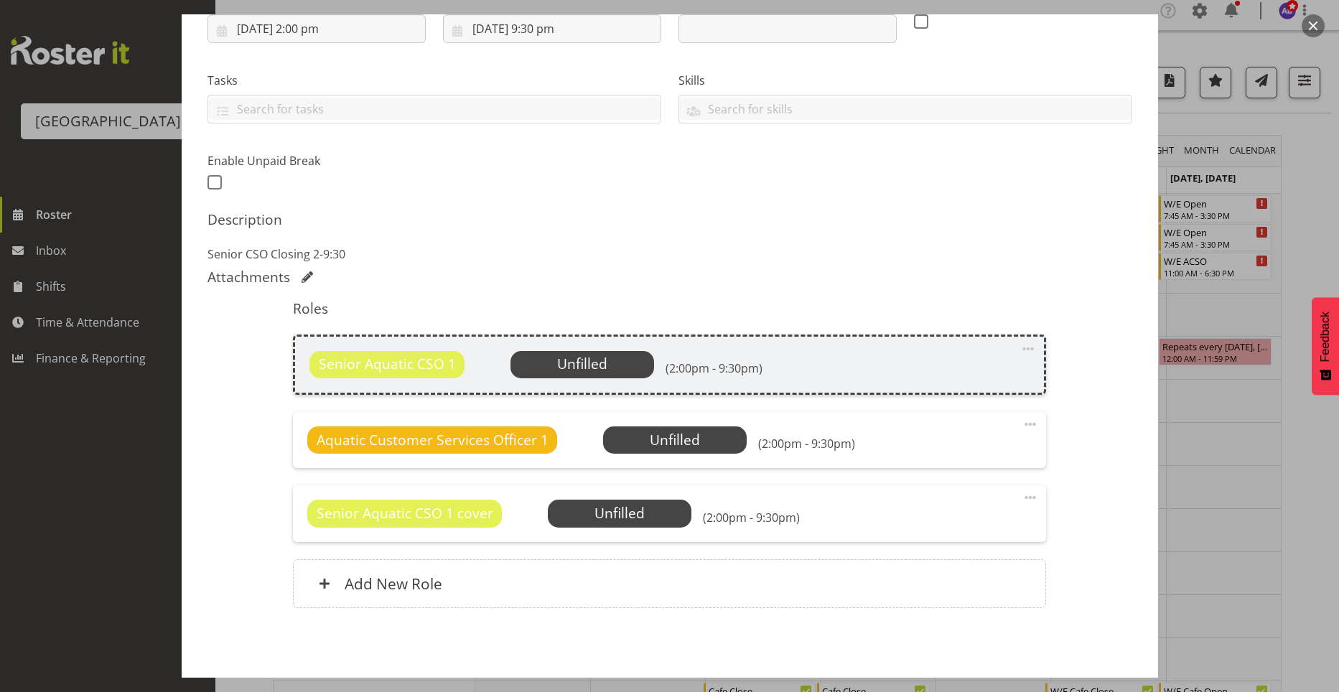
click at [1021, 428] on span at bounding box center [1029, 424] width 17 height 17
click at [973, 502] on link "Delete" at bounding box center [970, 508] width 138 height 26
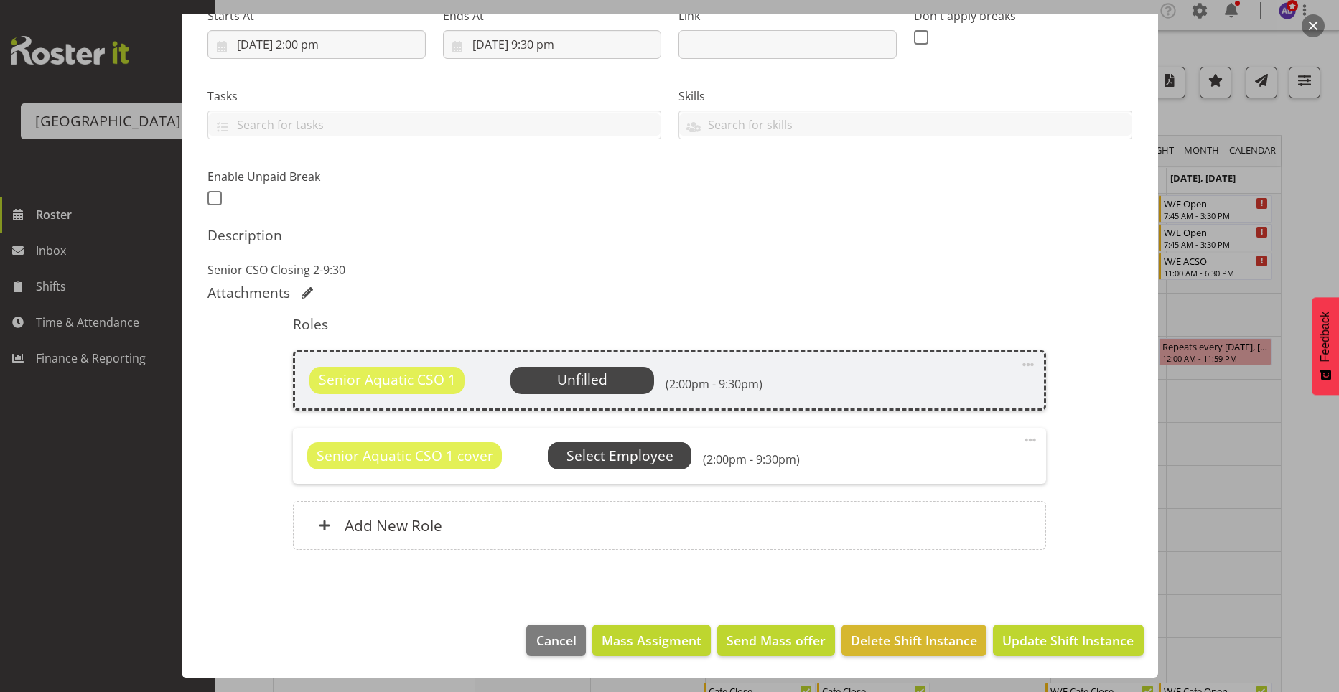
click at [0, 0] on span "Select Employee" at bounding box center [0, 0] width 0 height 0
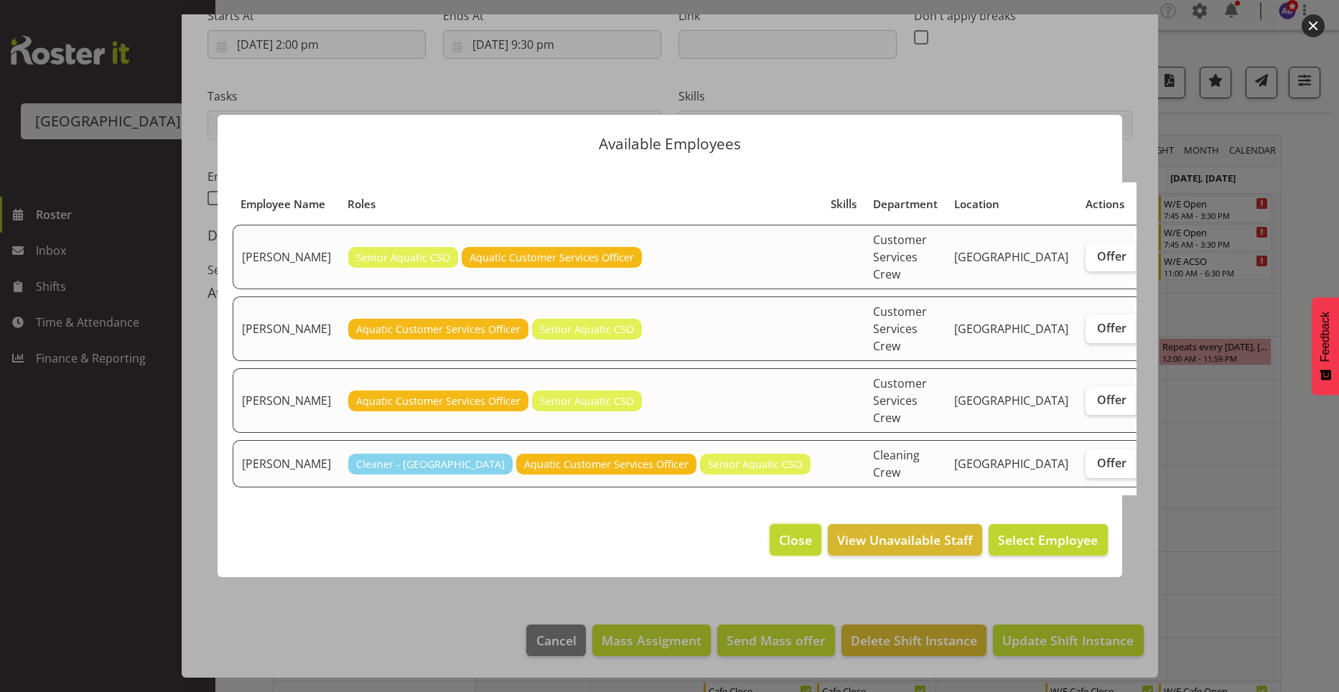
click at [802, 530] on span "Close" at bounding box center [795, 539] width 33 height 19
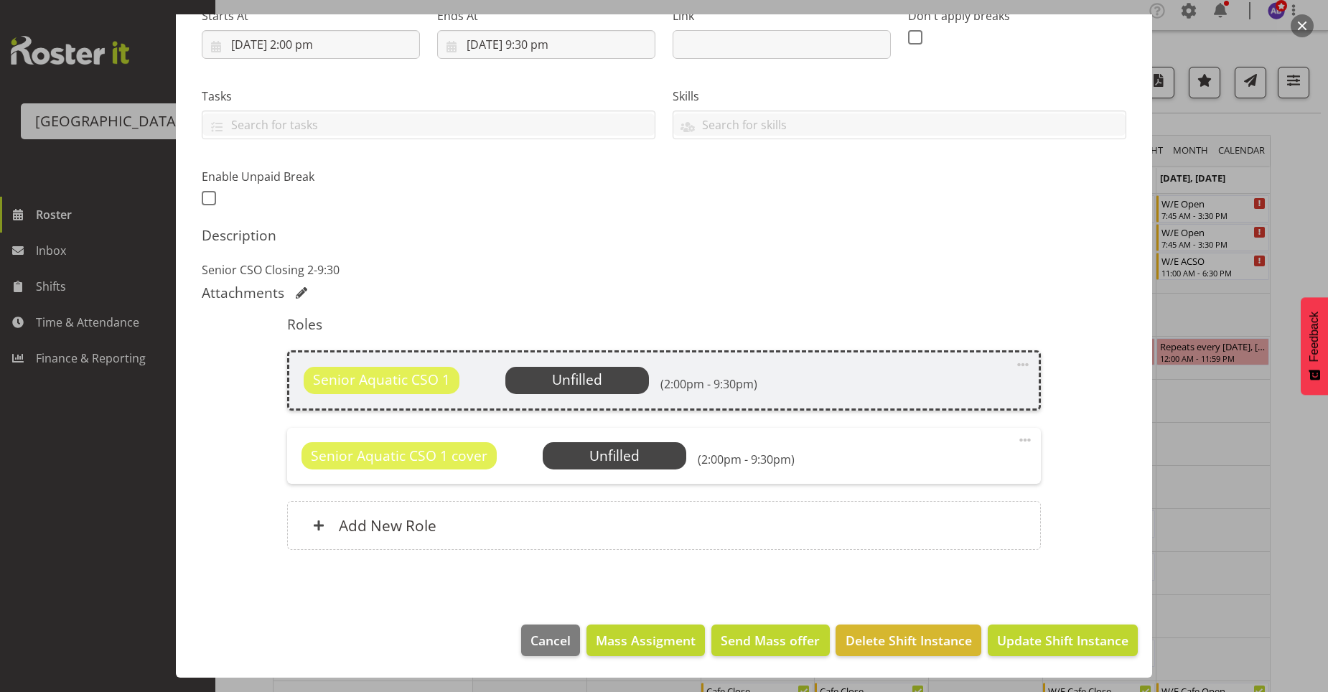
click at [1018, 441] on span at bounding box center [1024, 439] width 17 height 17
click at [939, 474] on link "Edit" at bounding box center [965, 472] width 138 height 26
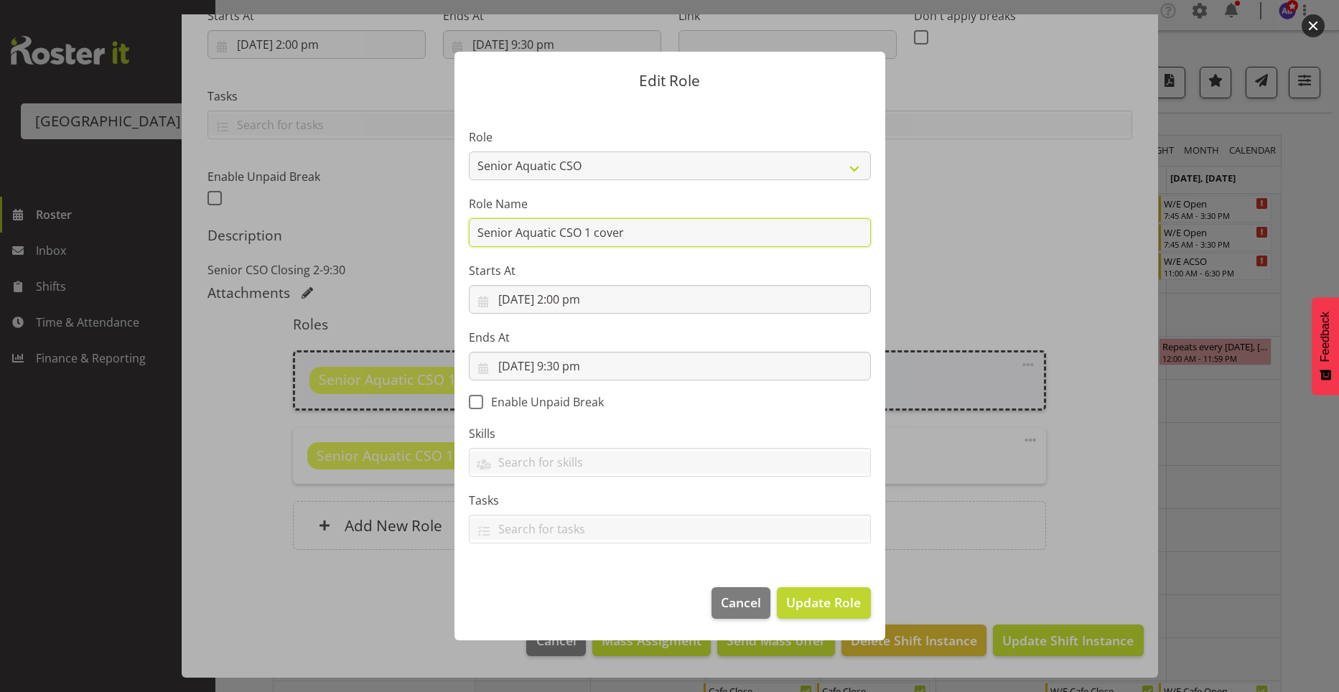
click at [771, 240] on input "Senior Aquatic CSO 1 cover" at bounding box center [670, 232] width 402 height 29
click at [853, 178] on select "Aquatic Customer Services Officer Cleaner - Splash Palace Facilties Maintenance…" at bounding box center [670, 165] width 402 height 29
select select "1489"
click at [469, 151] on select "Aquatic Customer Services Officer Cleaner - Splash Palace Facilties Maintenance…" at bounding box center [670, 165] width 402 height 29
click at [833, 592] on button "Update Role" at bounding box center [823, 603] width 93 height 32
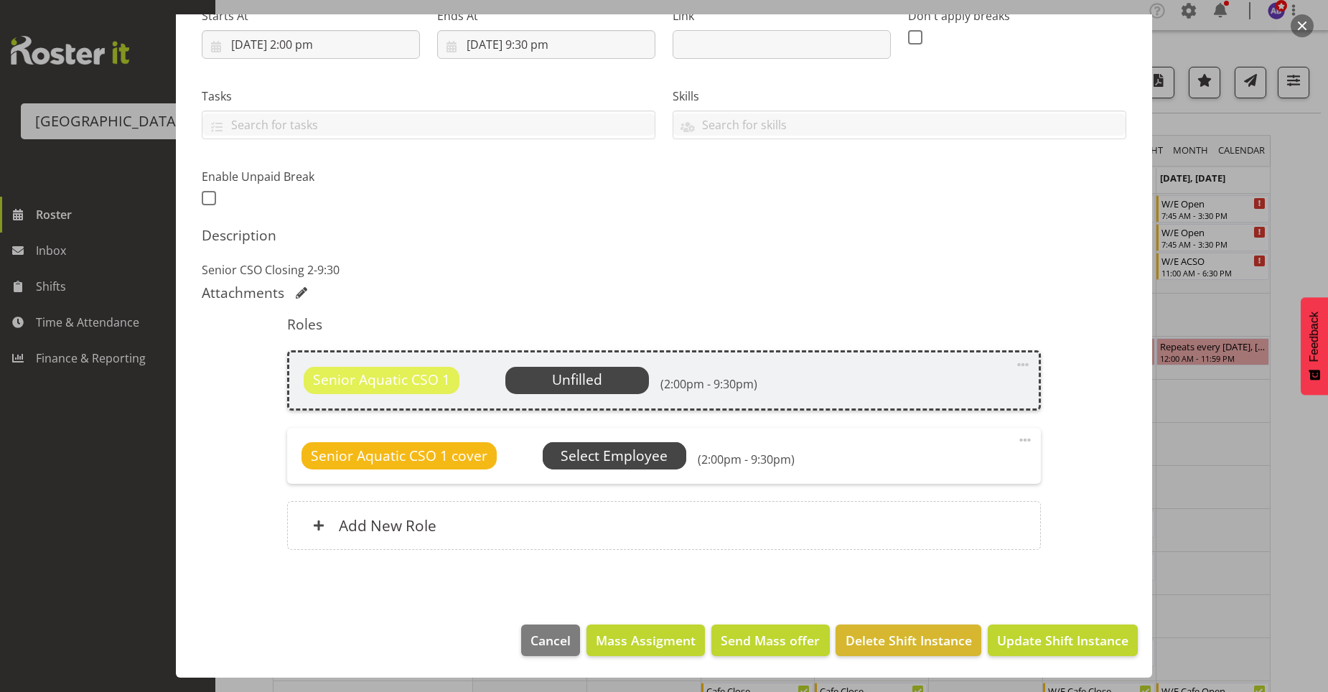
click at [0, 0] on span "Select Employee" at bounding box center [0, 0] width 0 height 0
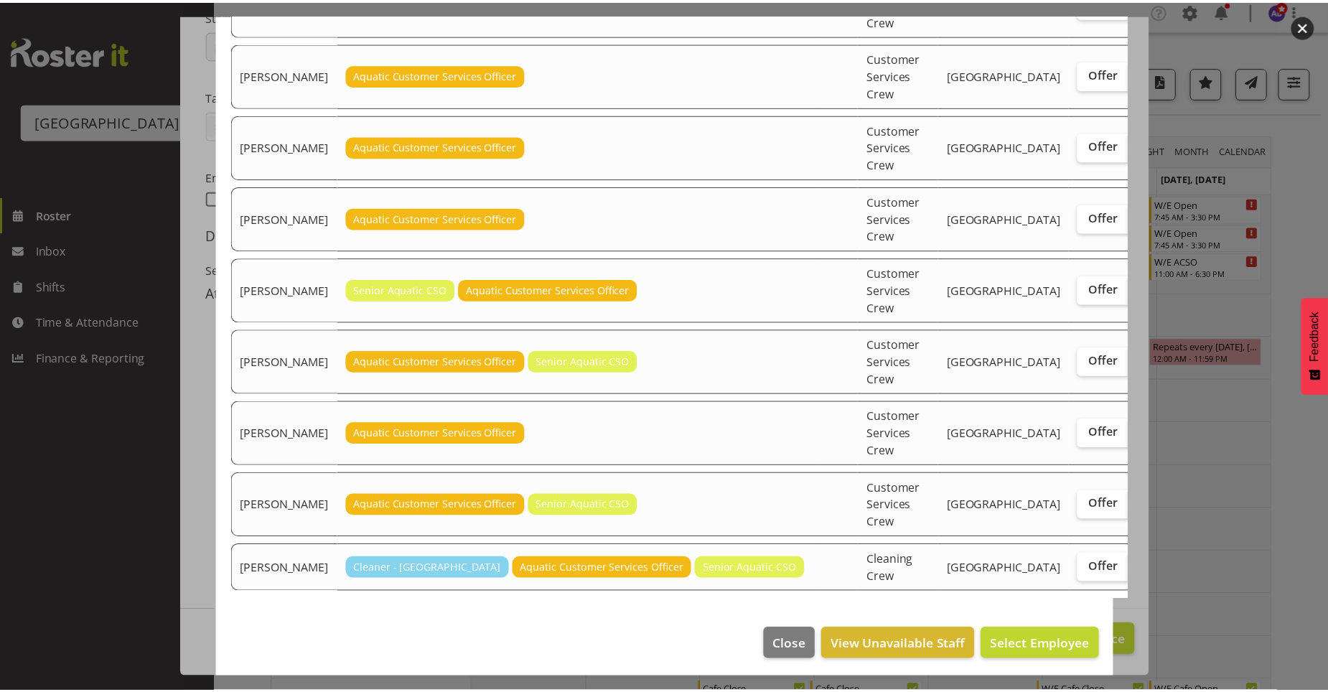
scroll to position [211, 0]
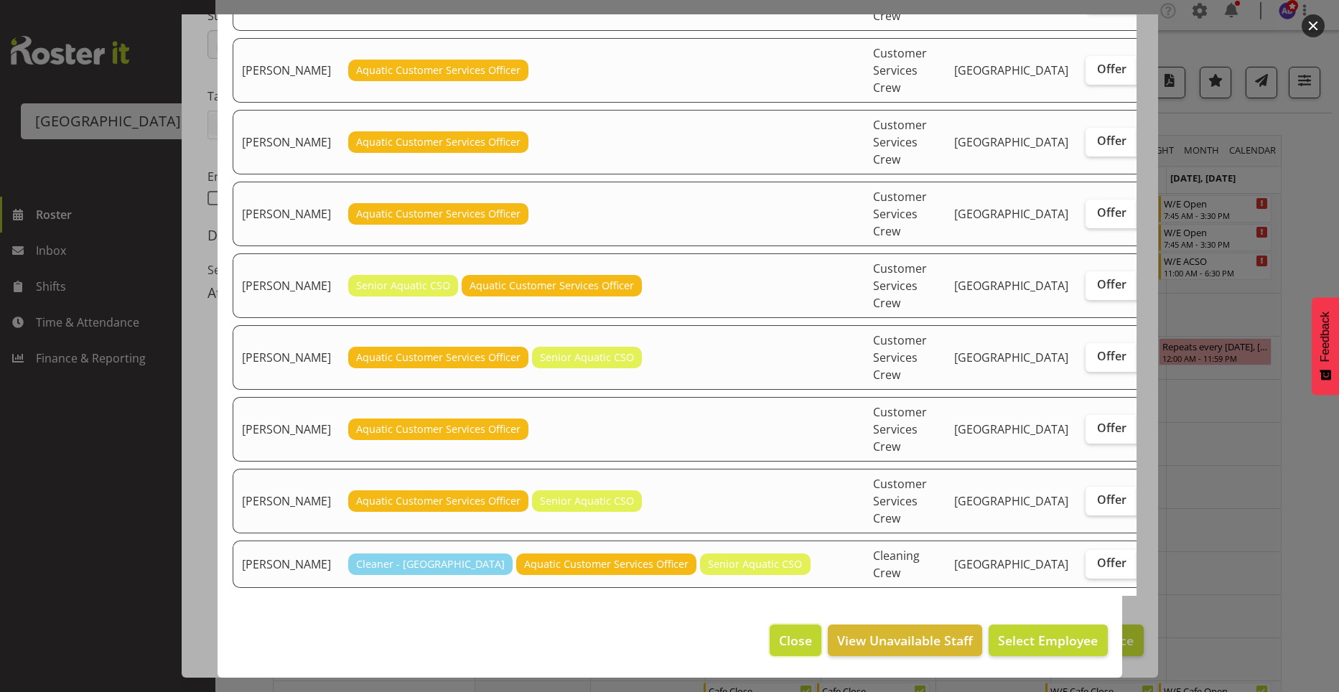
click at [799, 644] on button "Close" at bounding box center [795, 640] width 52 height 32
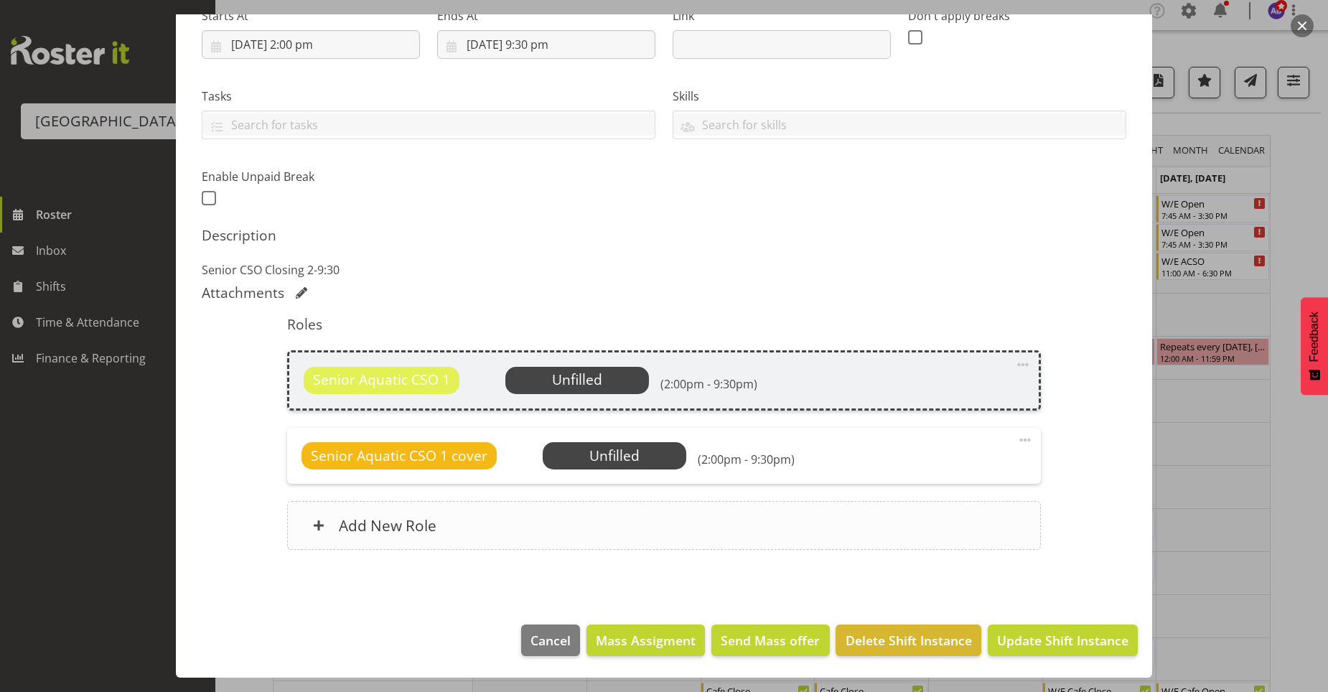
click at [818, 516] on div "Add New Role" at bounding box center [663, 525] width 753 height 49
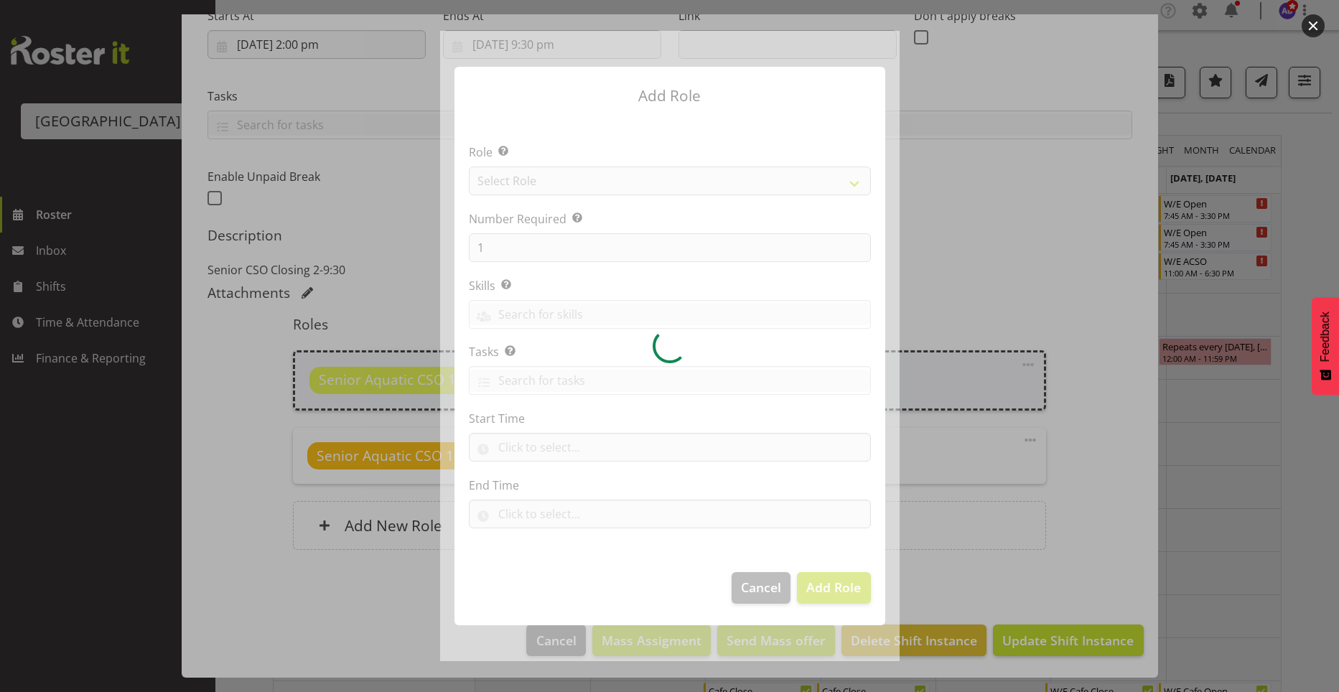
click at [767, 595] on div at bounding box center [669, 345] width 459 height 629
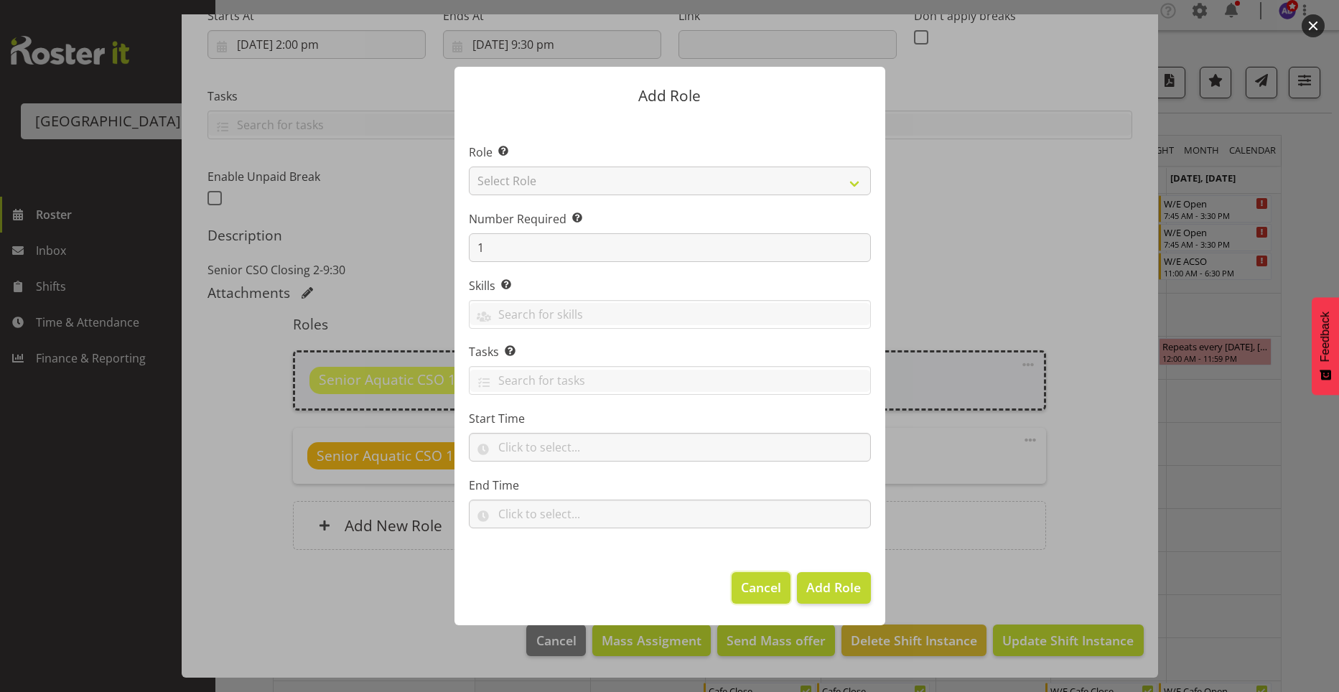
click at [767, 598] on button "Cancel" at bounding box center [760, 588] width 59 height 32
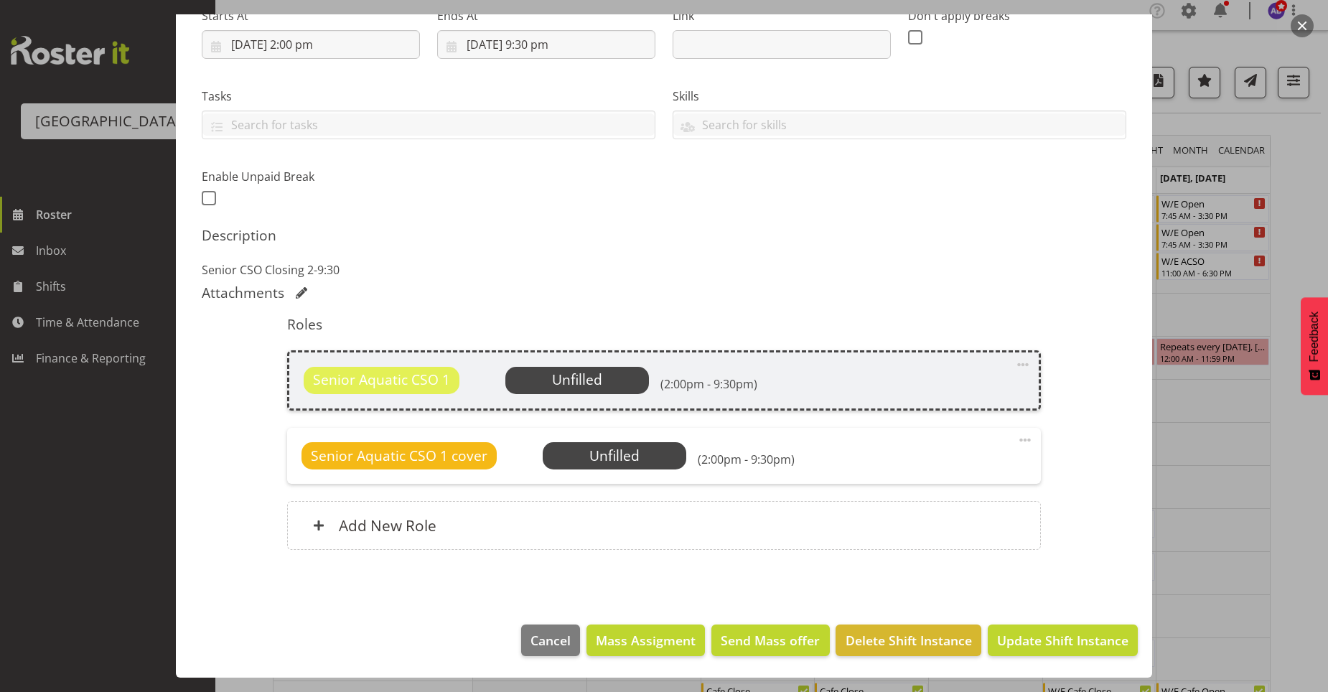
click at [1095, 444] on div "Shift Instance Name Senior CSO Closing Location Splash Palace Department Custom…" at bounding box center [664, 239] width 924 height 655
click at [1011, 648] on span "Update Shift Instance" at bounding box center [1062, 640] width 131 height 19
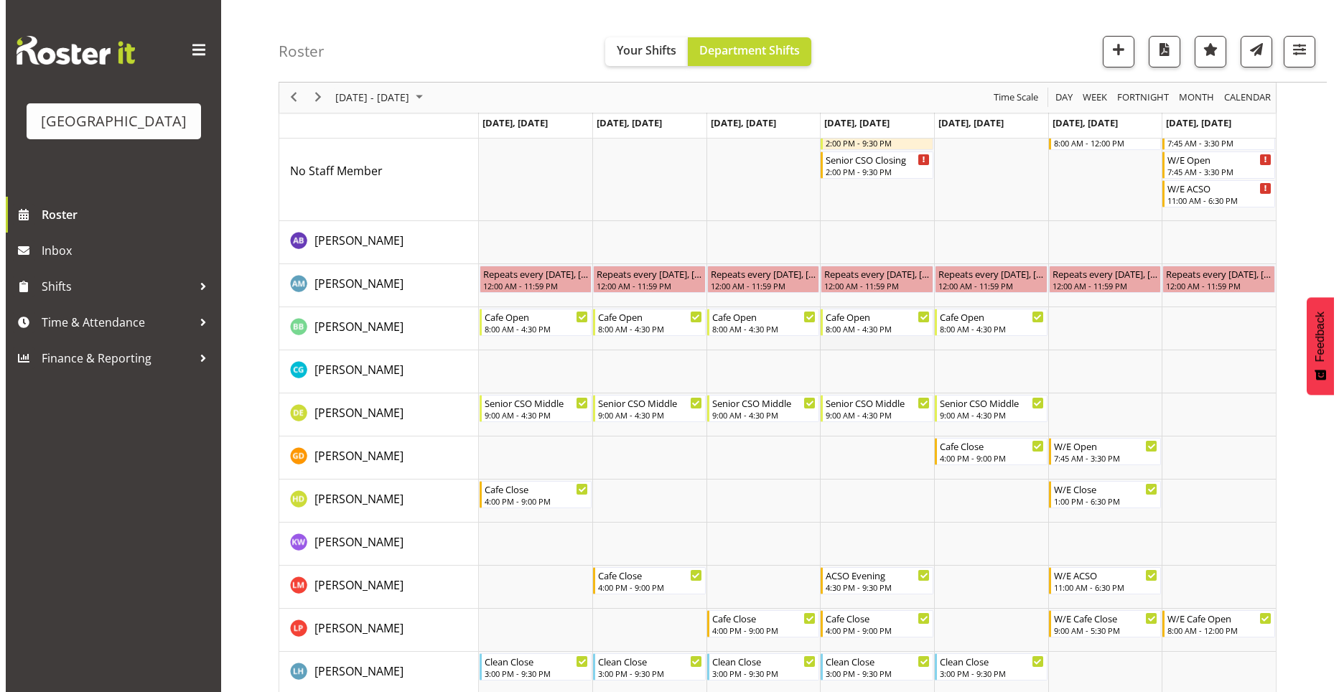
scroll to position [0, 0]
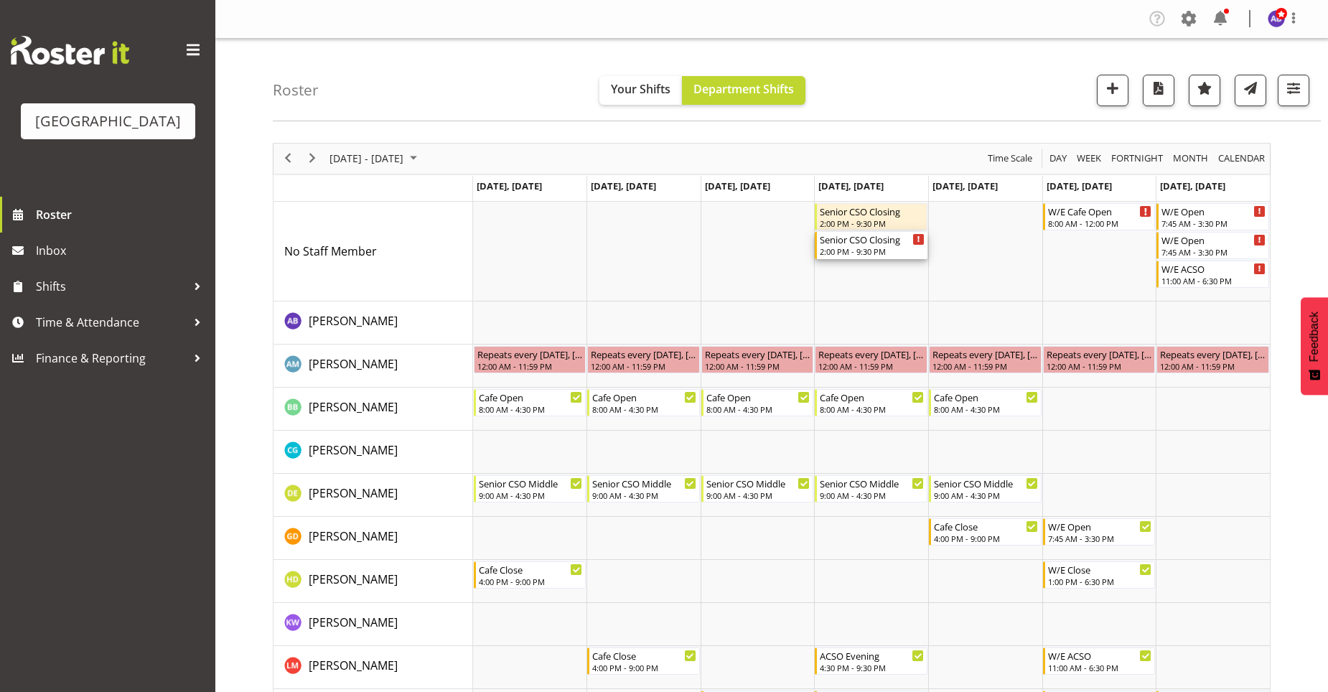
click at [868, 243] on div "Senior CSO Closing" at bounding box center [872, 239] width 105 height 14
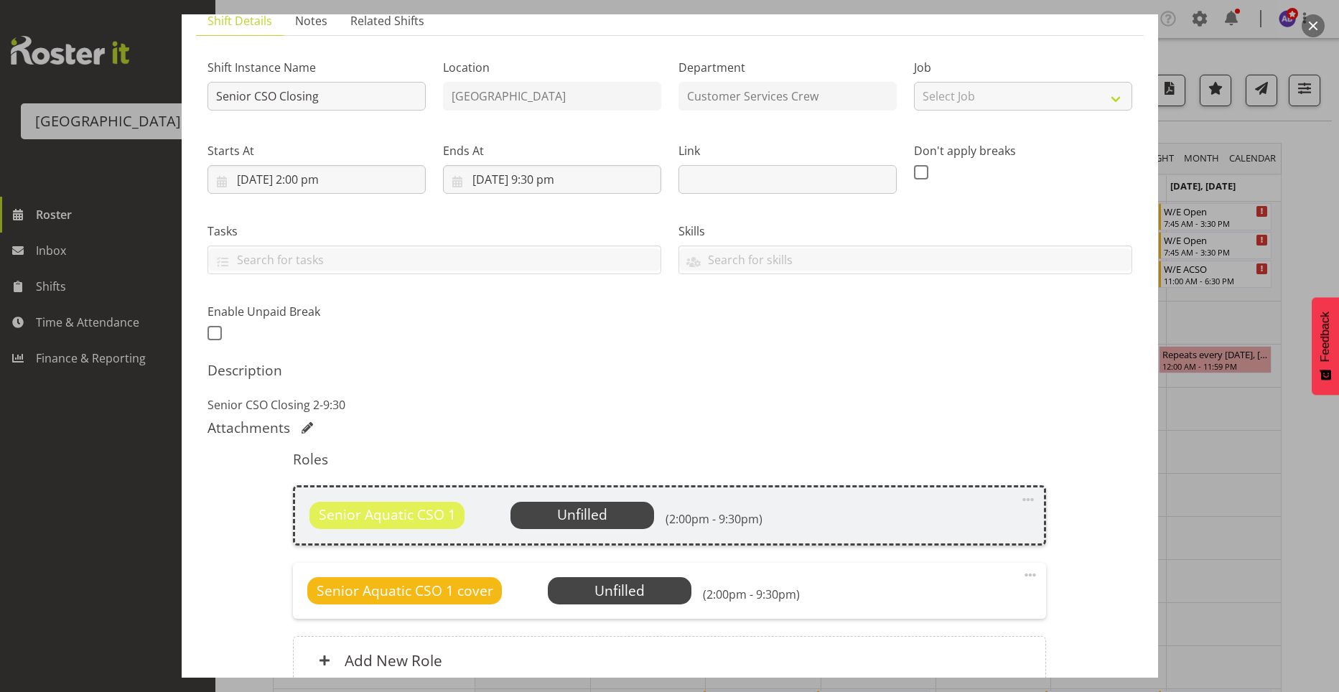
scroll to position [215, 0]
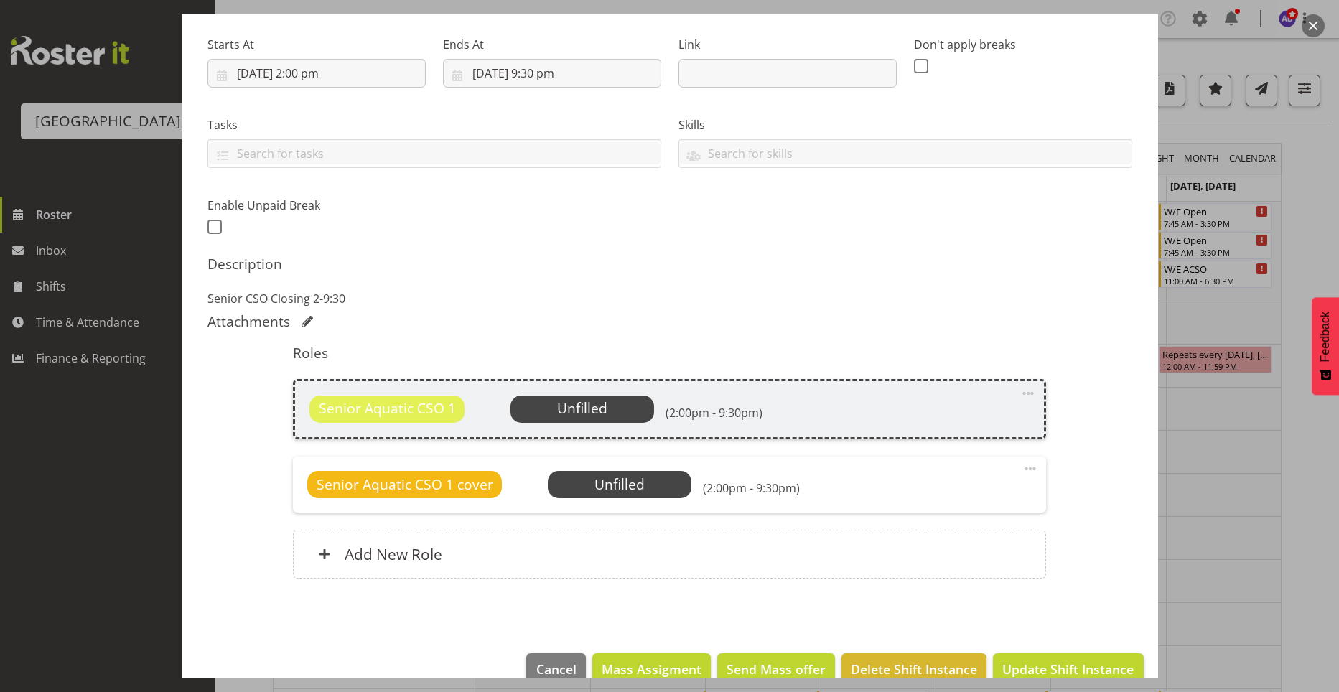
click at [602, 406] on span "Unfilled" at bounding box center [582, 407] width 50 height 19
drag, startPoint x: 885, startPoint y: 402, endPoint x: 877, endPoint y: 450, distance: 48.7
click at [885, 403] on div "Senior Aquatic CSO 1 Unfilled Select Employee (2:00pm - 9:30pm)" at bounding box center [669, 408] width 720 height 27
click at [876, 470] on div "Senior Aquatic CSO 1 cover Unfilled Select Employee (2:00pm - 9:30pm) Edit Cove…" at bounding box center [669, 484] width 753 height 56
click at [0, 0] on span "Select Employee" at bounding box center [0, 0] width 0 height 0
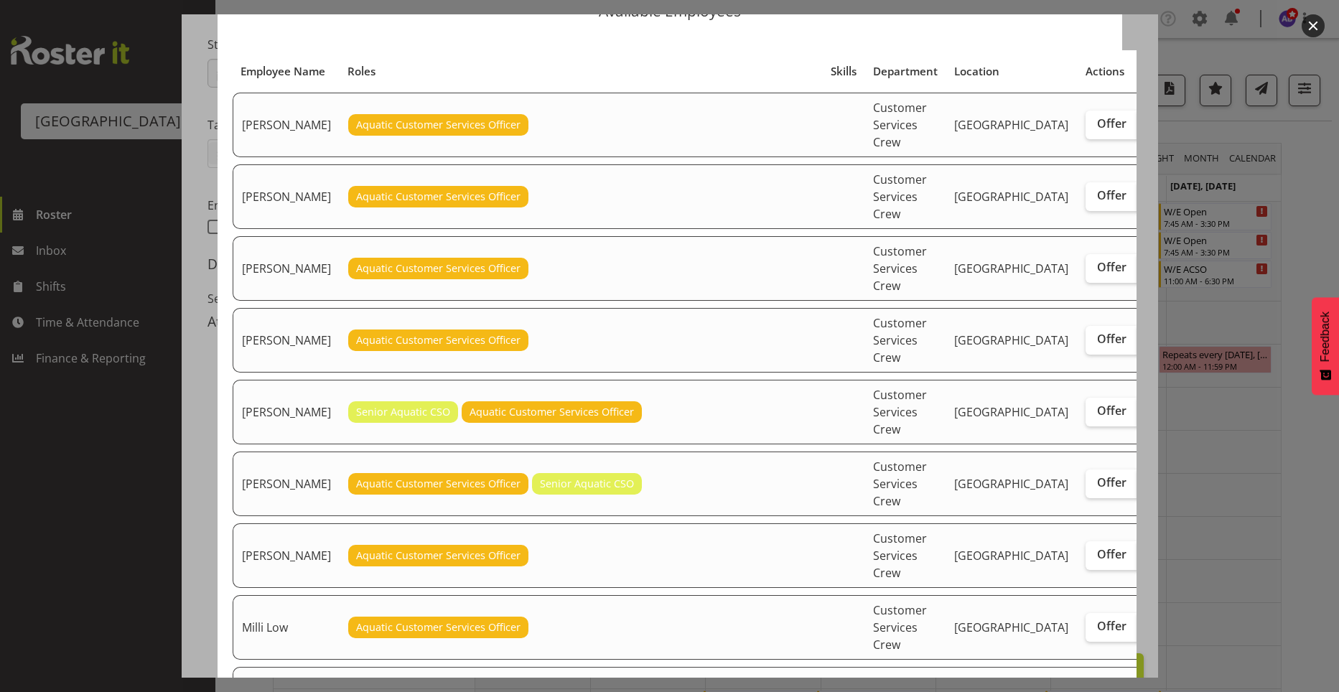
scroll to position [144, 0]
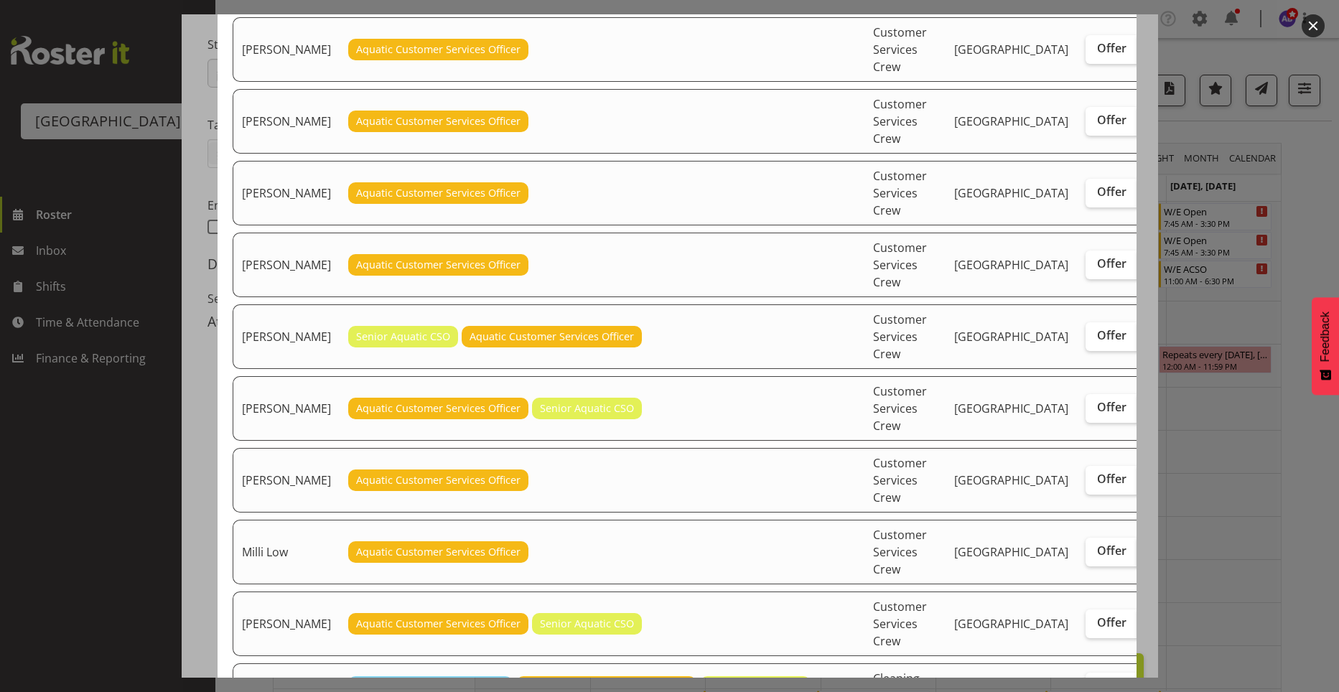
click at [1148, 558] on span "Assign" at bounding box center [1166, 550] width 36 height 14
click at [1137, 556] on input "Assign" at bounding box center [1141, 550] width 9 height 9
checkbox input "true"
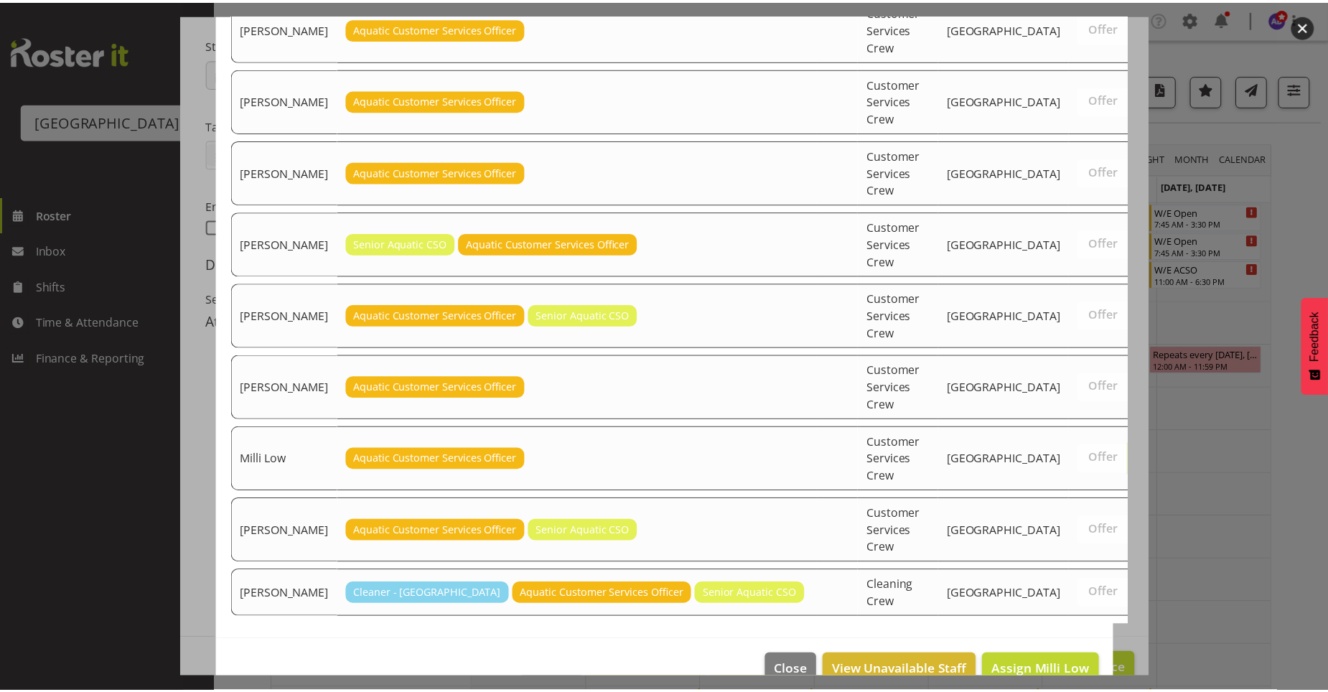
scroll to position [283, 0]
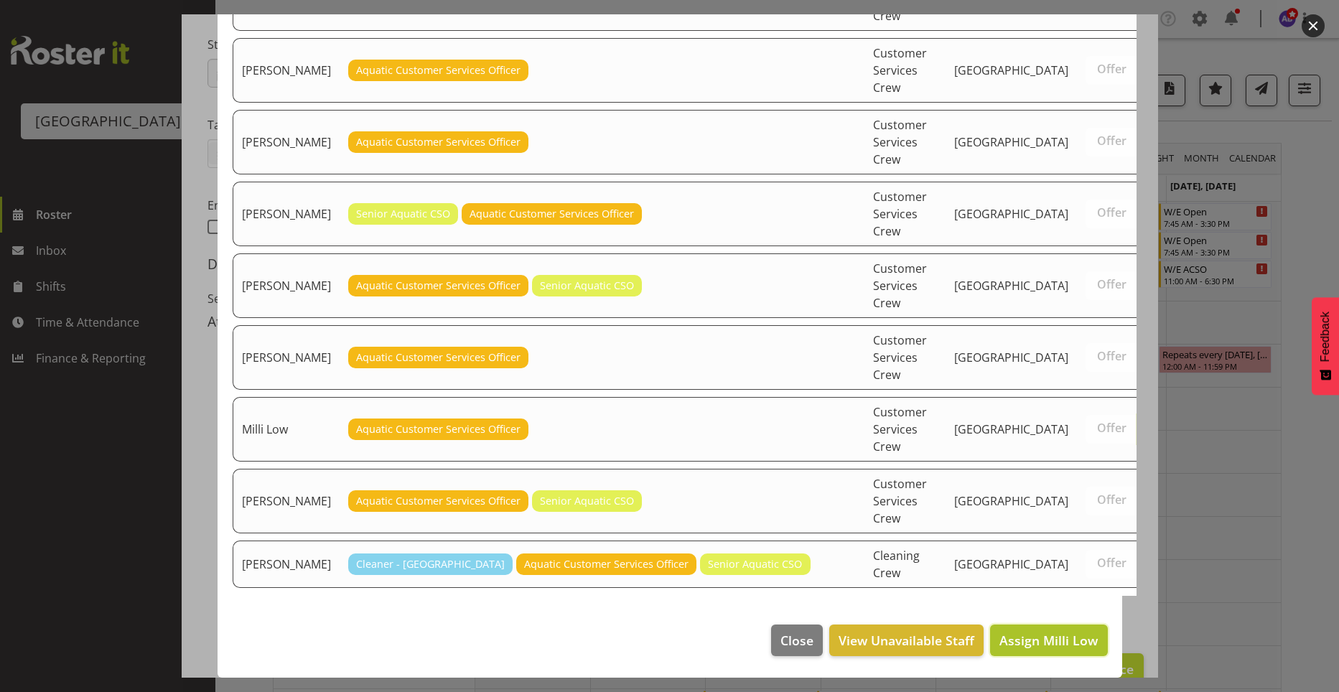
click at [1026, 637] on span "Assign Milli Low" at bounding box center [1048, 640] width 98 height 17
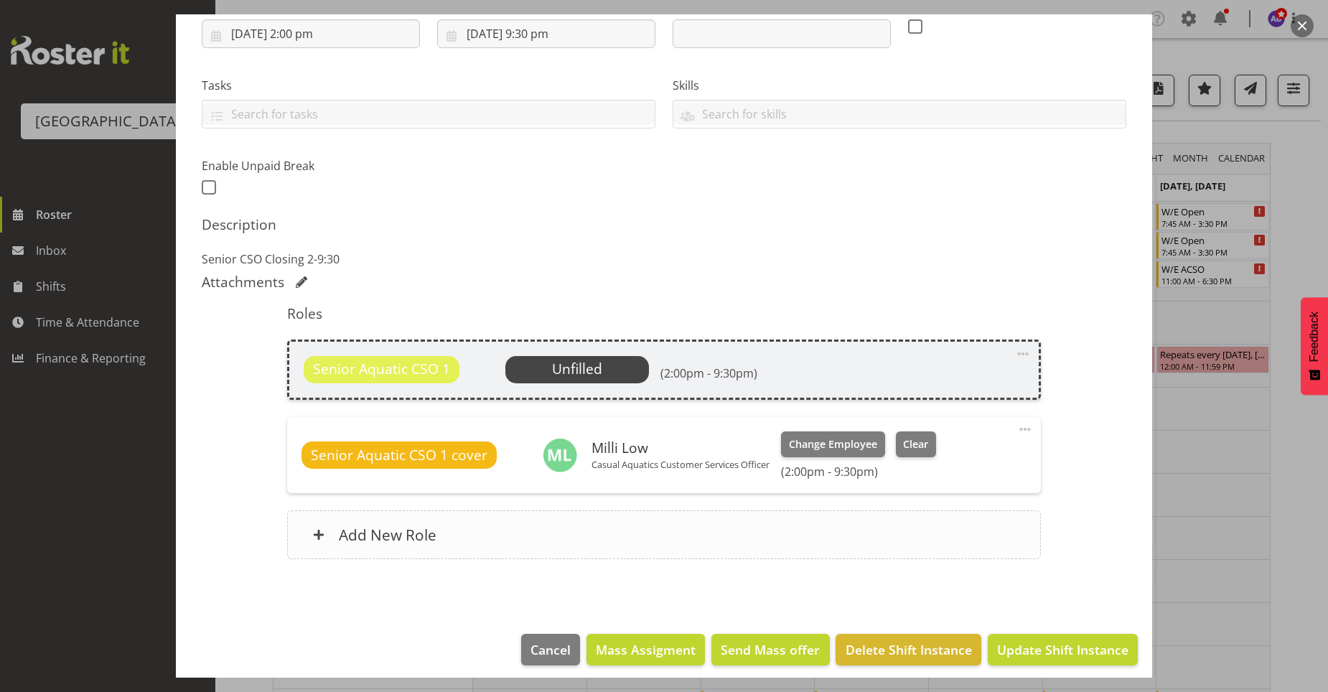
scroll to position [264, 0]
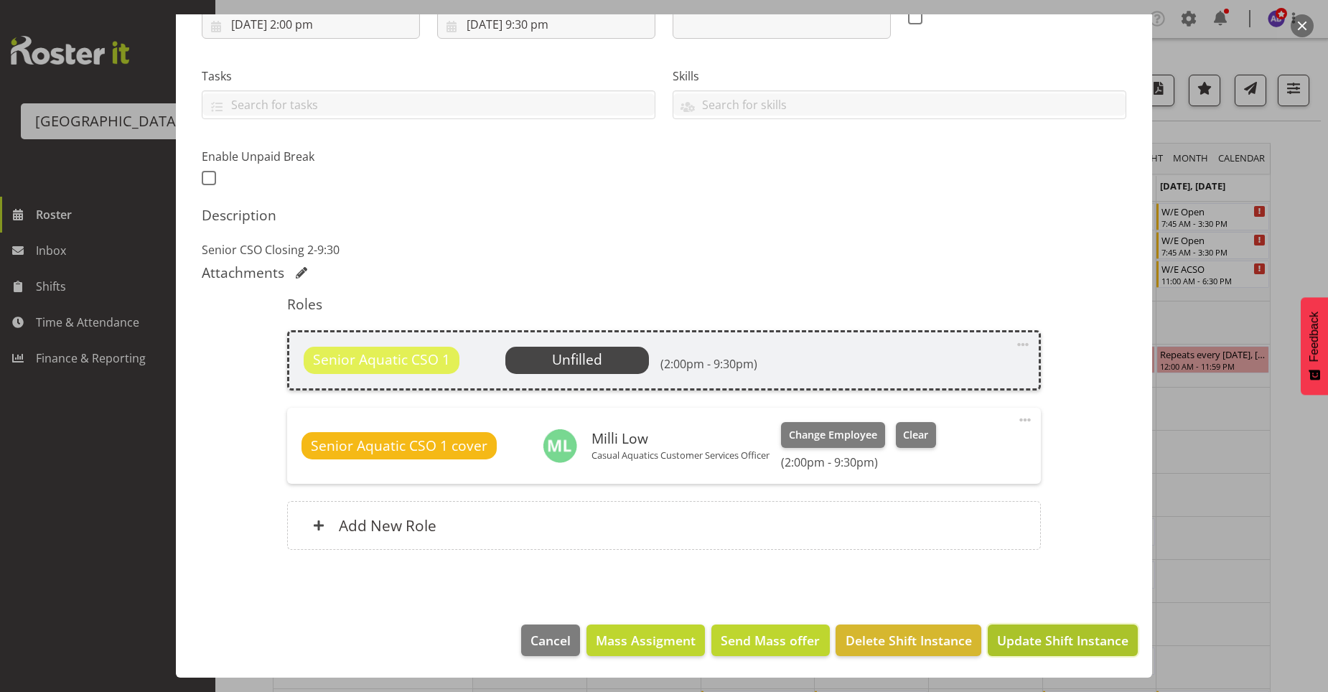
click at [1039, 643] on span "Update Shift Instance" at bounding box center [1062, 640] width 131 height 19
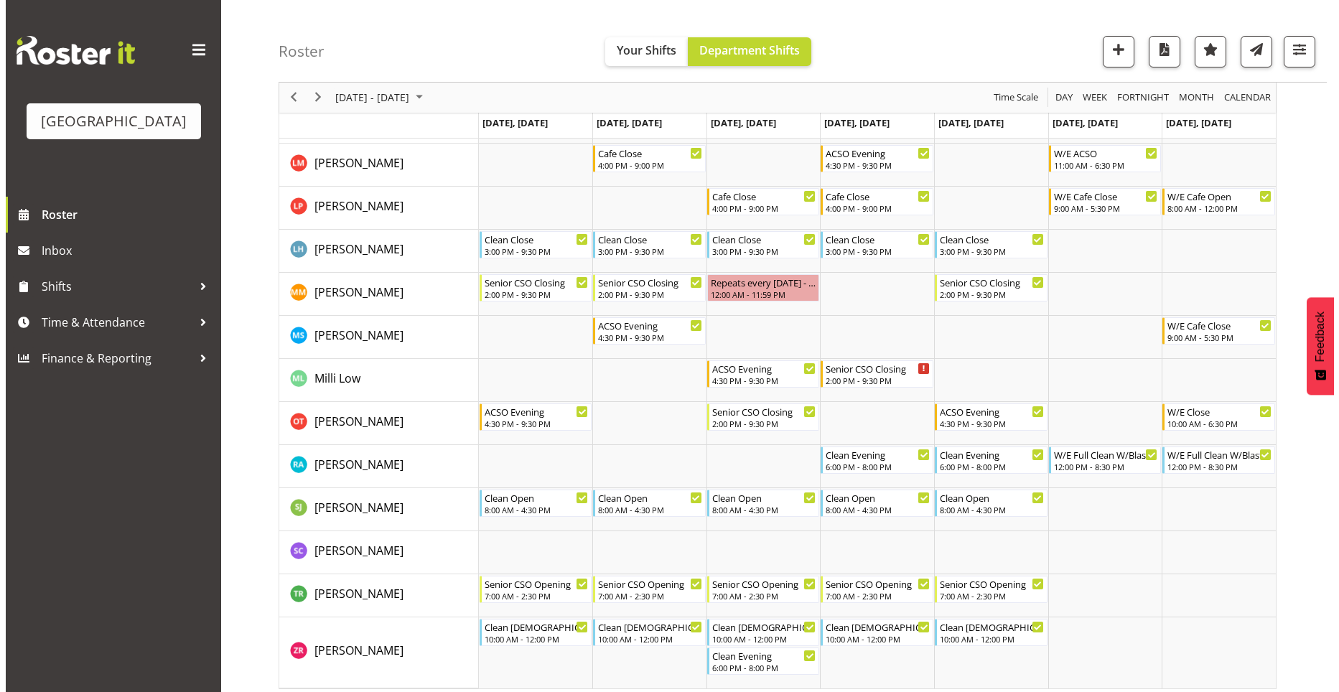
scroll to position [510, 0]
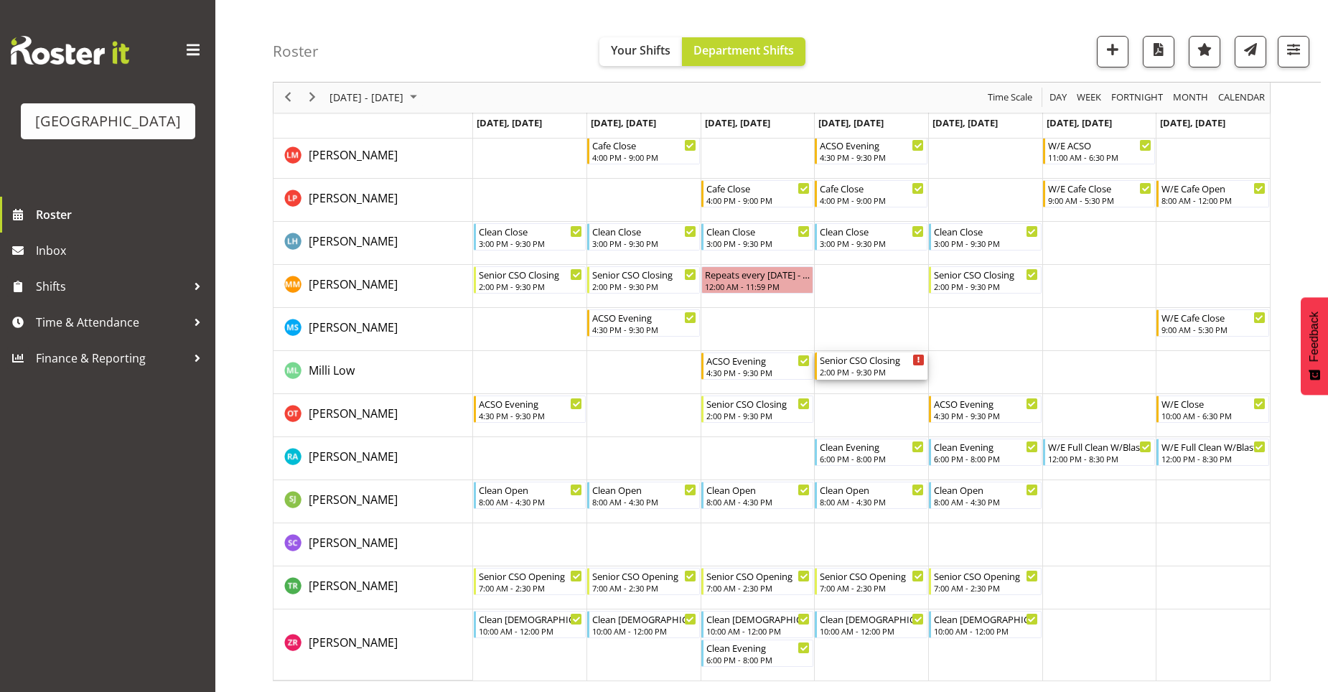
click at [881, 370] on div "2:00 PM - 9:30 PM" at bounding box center [872, 371] width 105 height 11
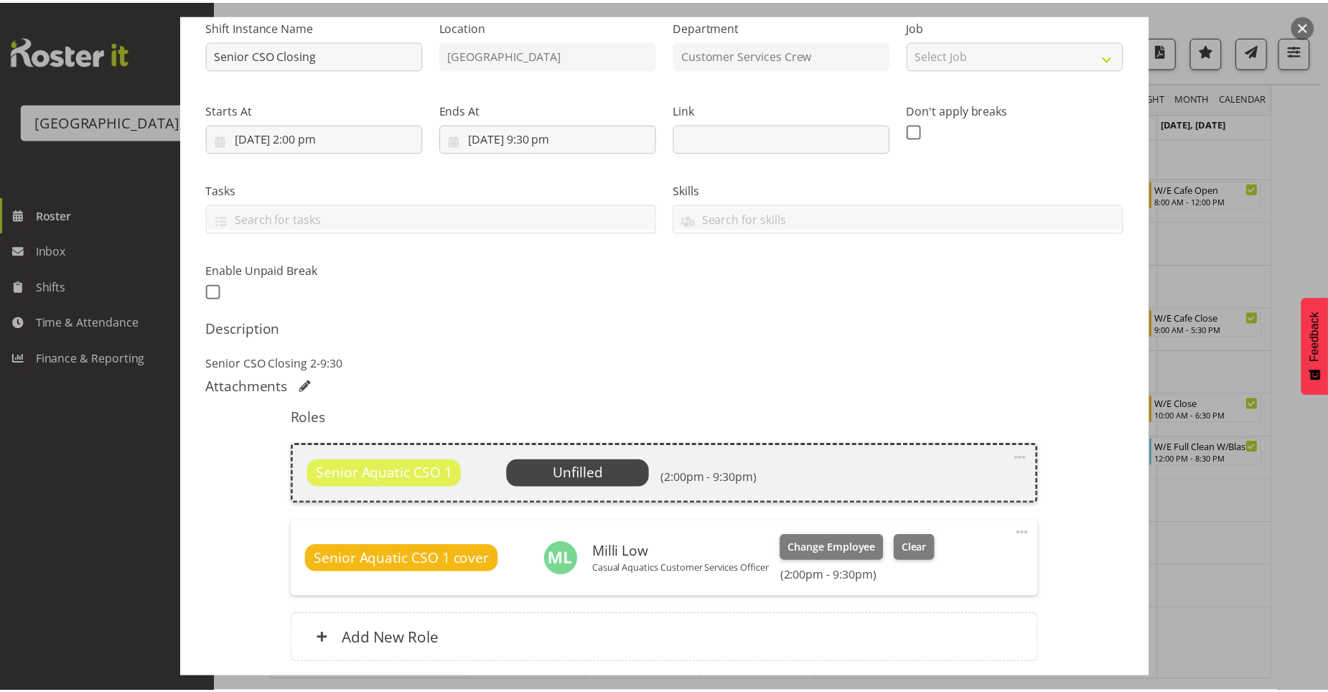
scroll to position [264, 0]
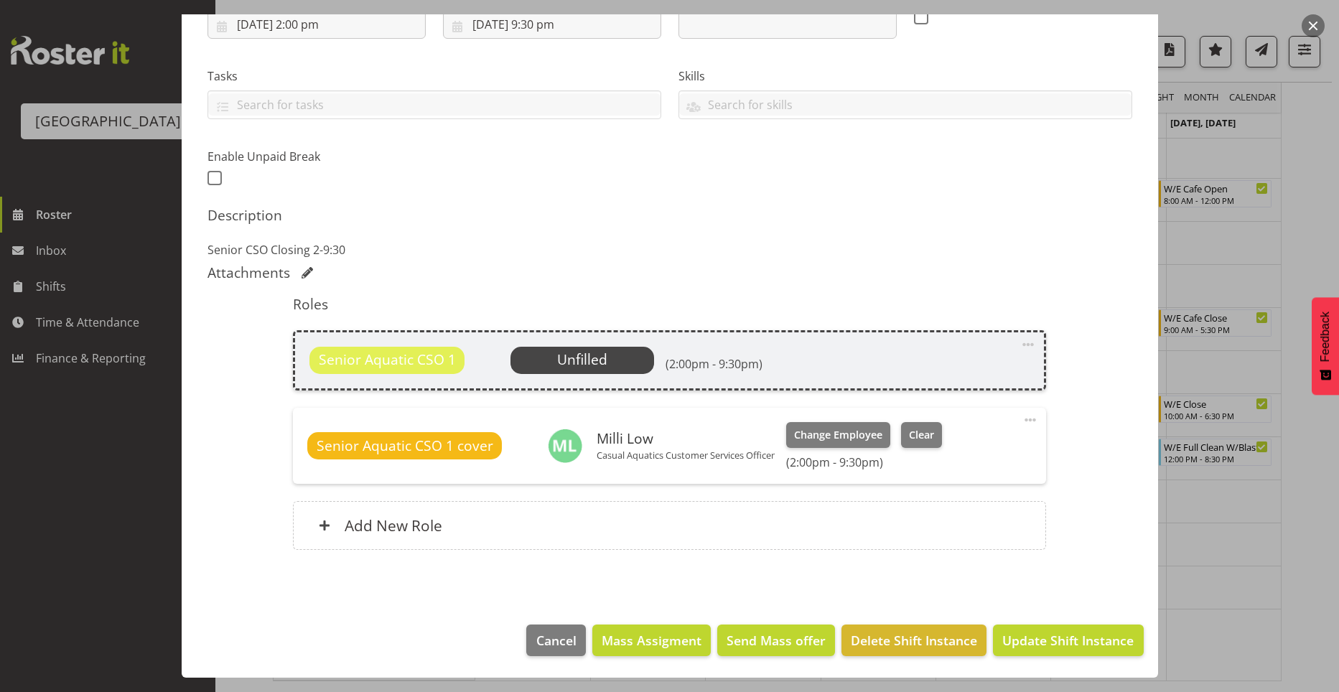
click at [1019, 344] on span at bounding box center [1027, 344] width 17 height 17
click at [917, 258] on p "Senior CSO Closing 2-9:30" at bounding box center [669, 249] width 924 height 17
click at [536, 638] on span "Cancel" at bounding box center [556, 640] width 40 height 19
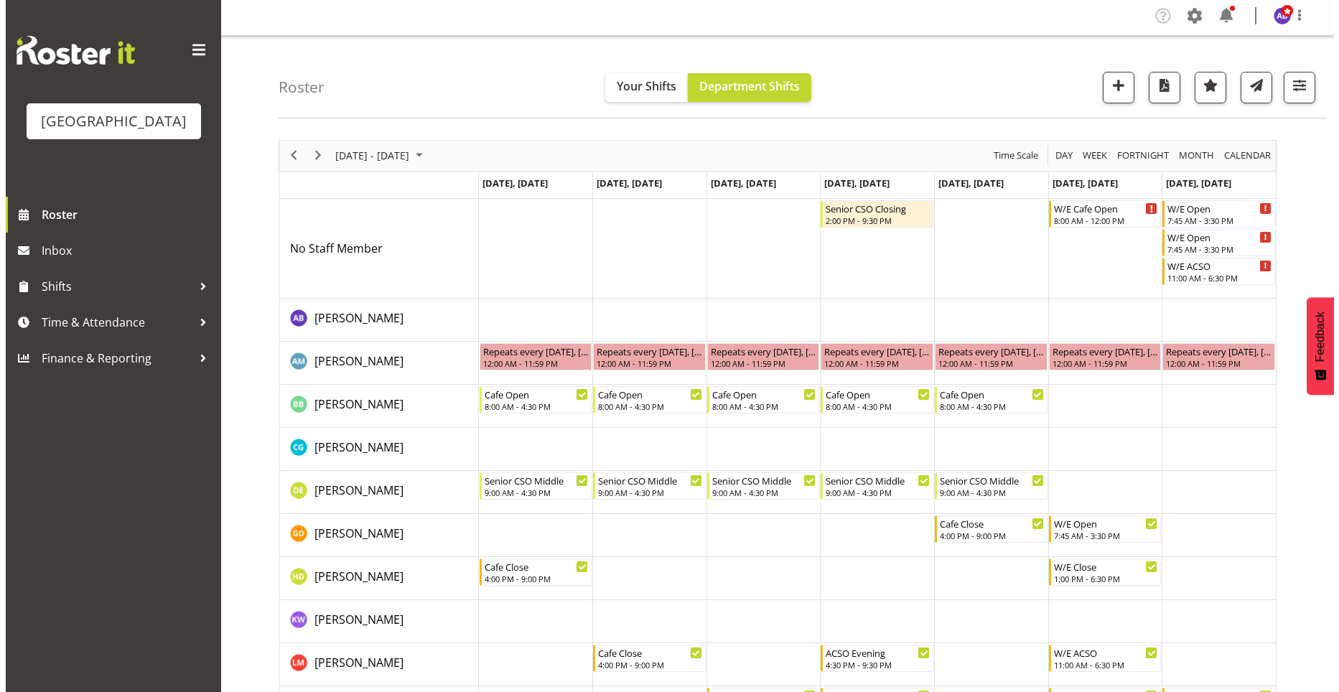
scroll to position [0, 0]
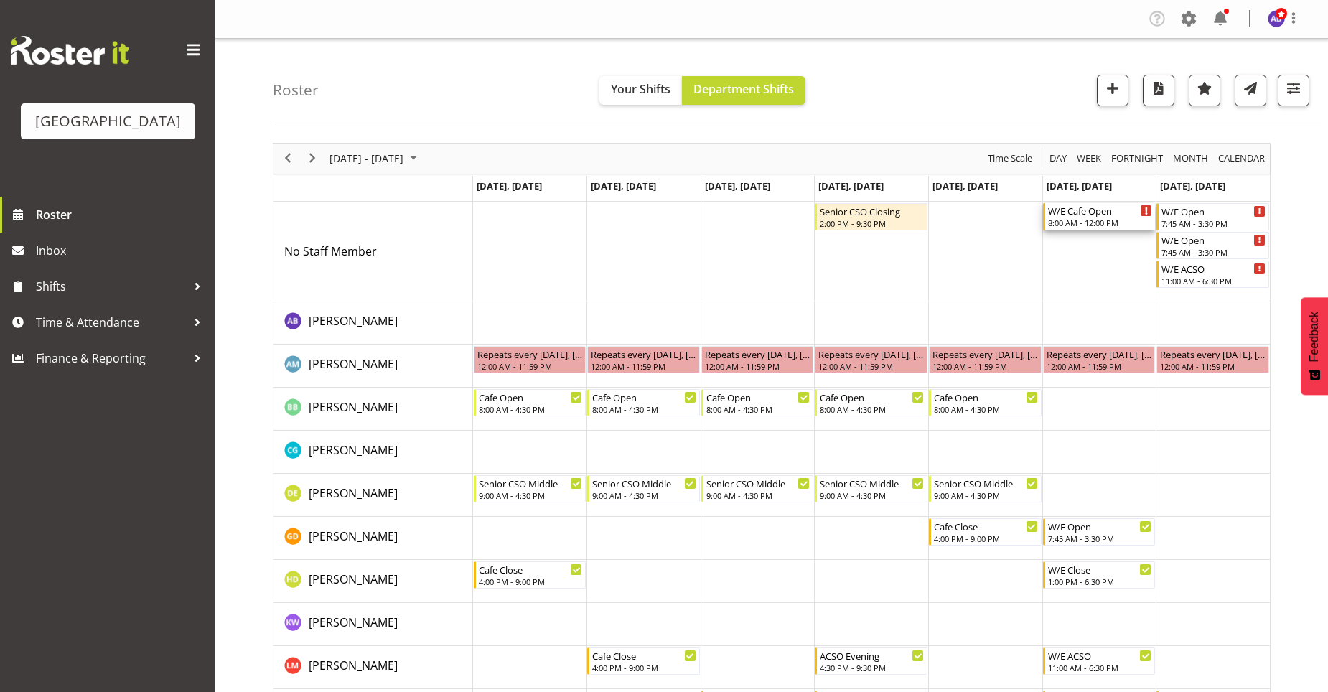
click at [1143, 221] on div "8:00 AM - 12:00 PM" at bounding box center [1100, 222] width 105 height 11
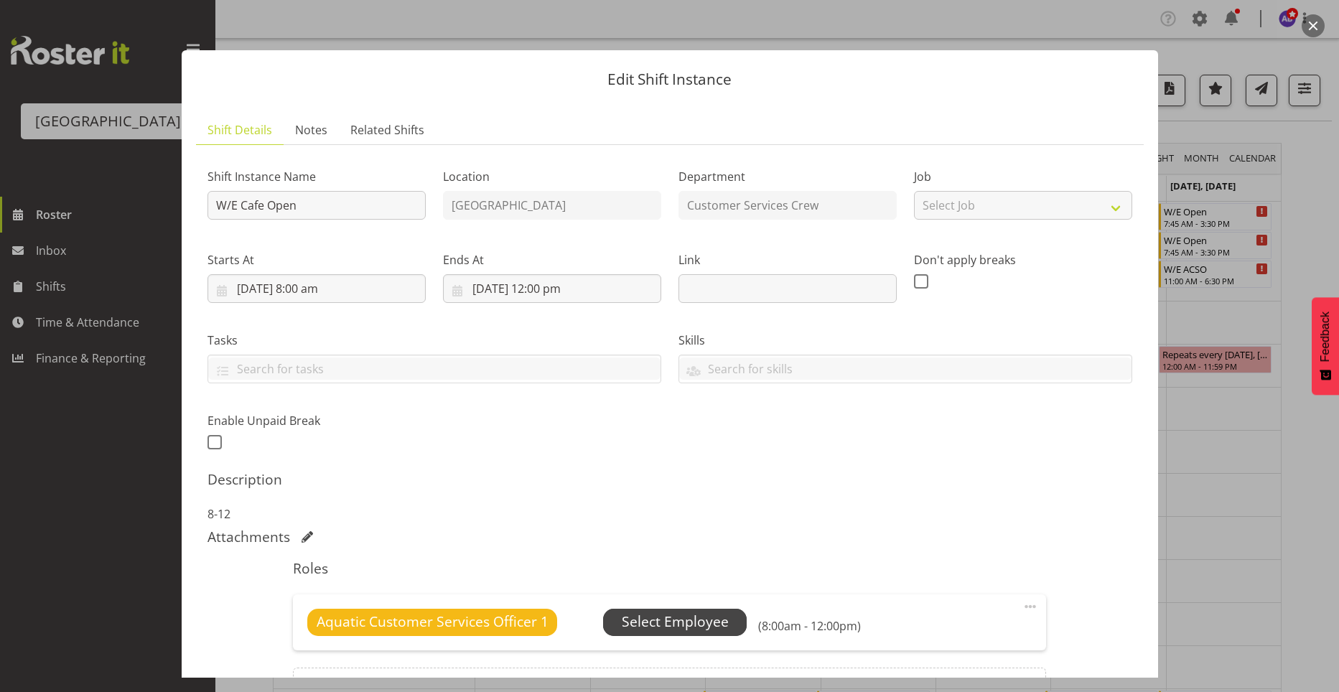
click at [644, 613] on span "Select Employee" at bounding box center [675, 622] width 107 height 21
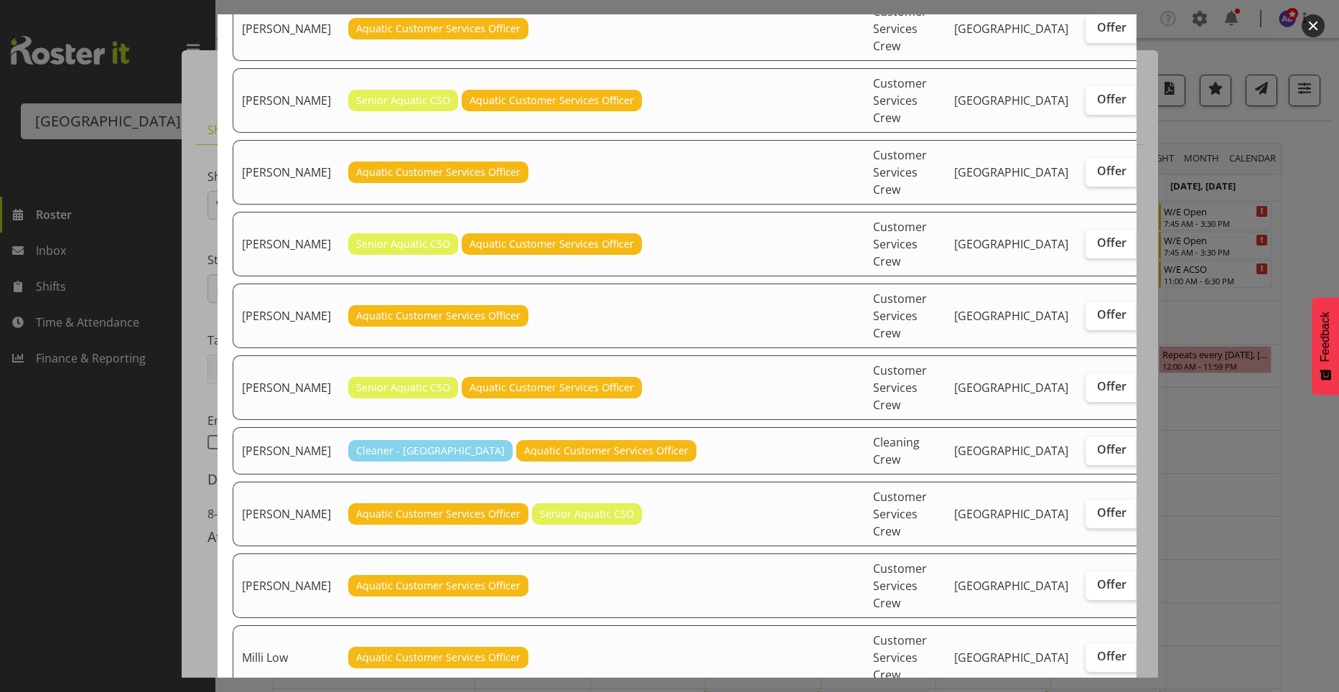
scroll to position [359, 0]
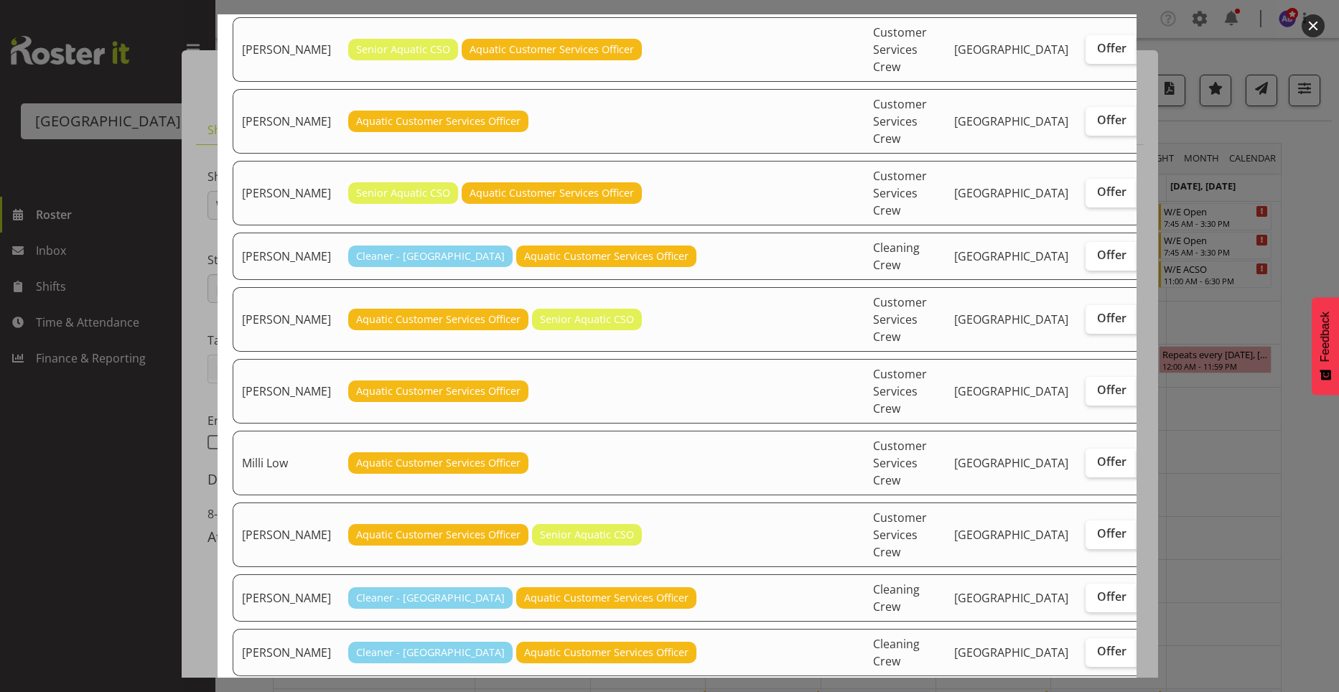
click at [1148, 469] on span "Assign" at bounding box center [1166, 461] width 36 height 14
click at [1137, 467] on input "Assign" at bounding box center [1141, 461] width 9 height 9
checkbox input "true"
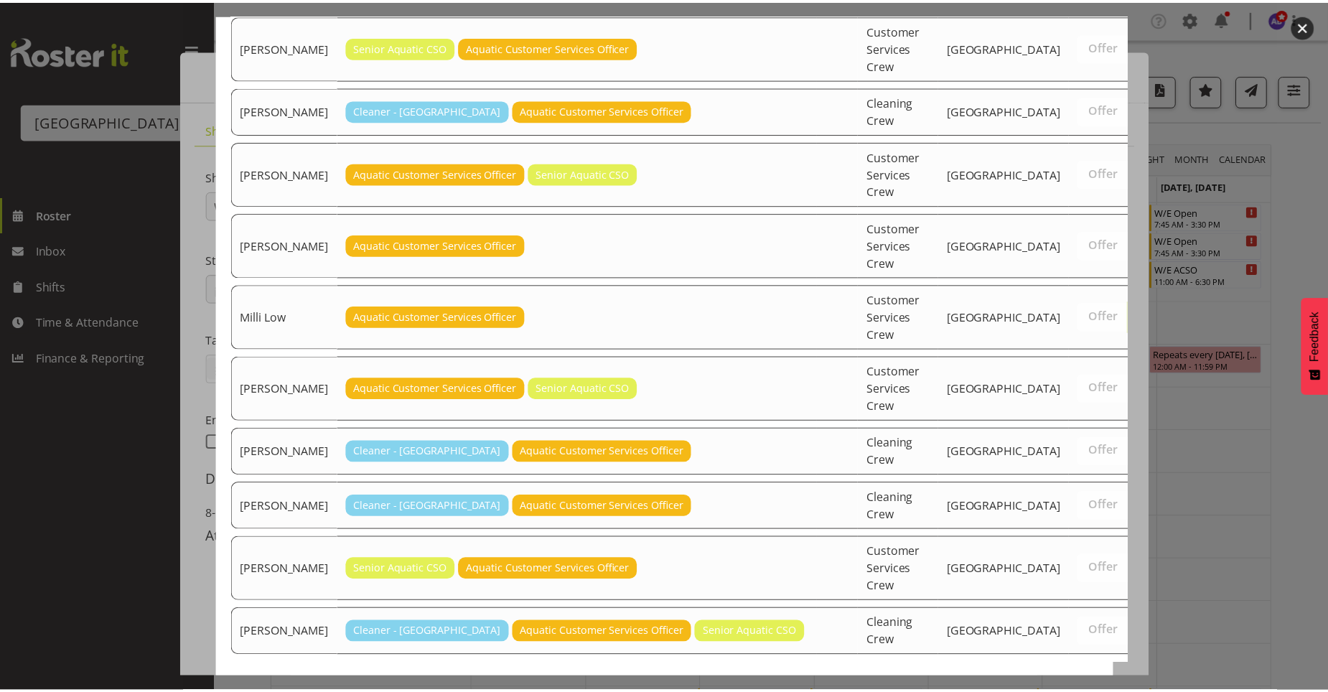
scroll to position [590, 0]
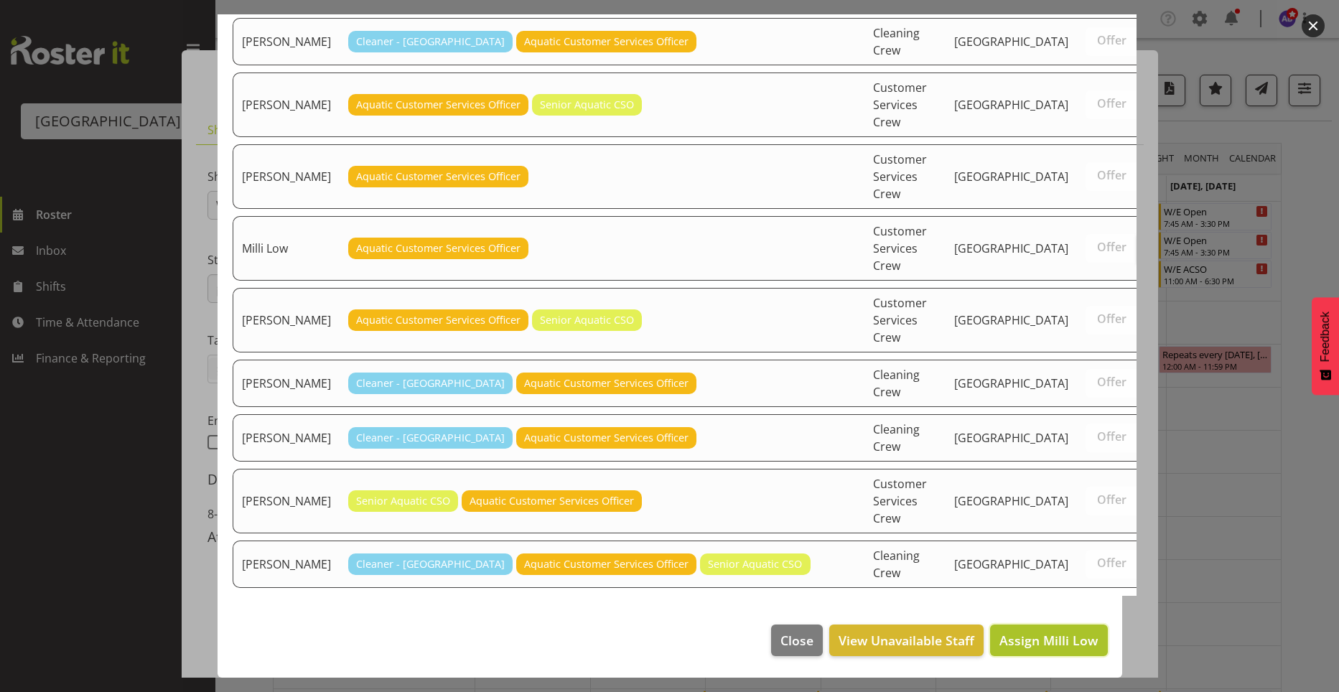
click at [1067, 651] on button "Assign Milli Low" at bounding box center [1048, 640] width 117 height 32
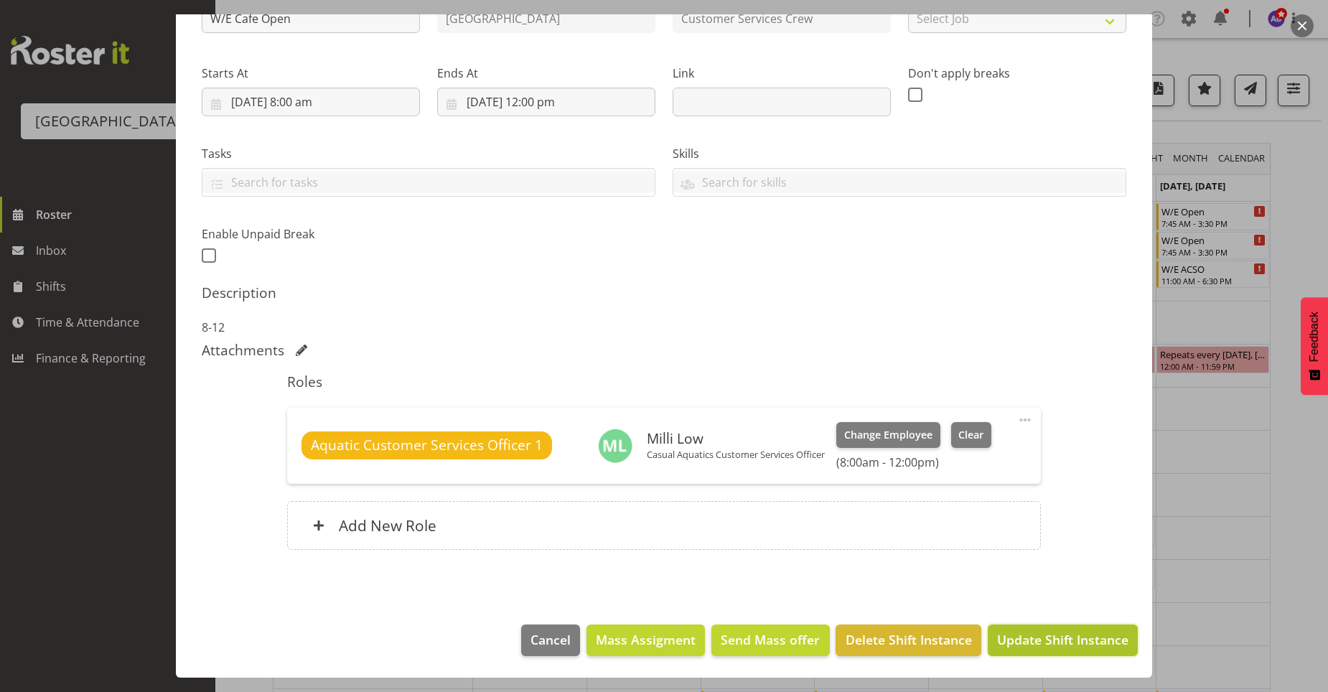
click at [1050, 645] on span "Update Shift Instance" at bounding box center [1062, 639] width 131 height 19
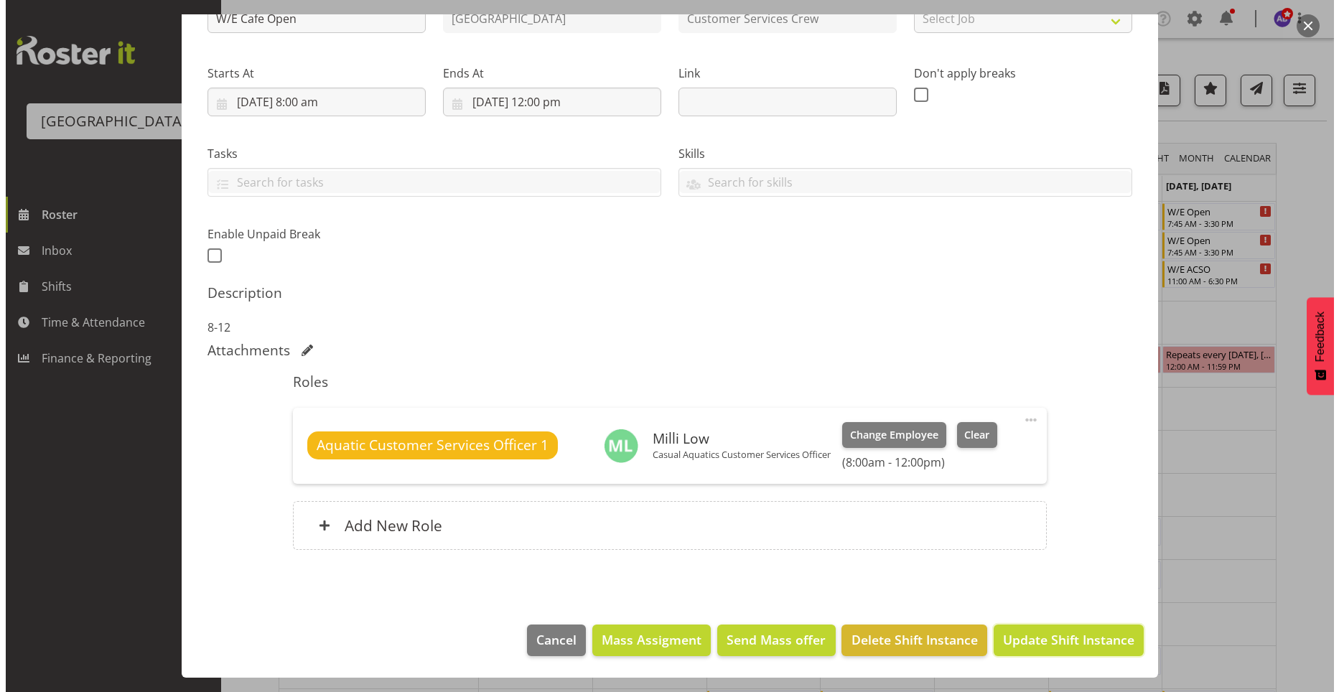
scroll to position [129, 0]
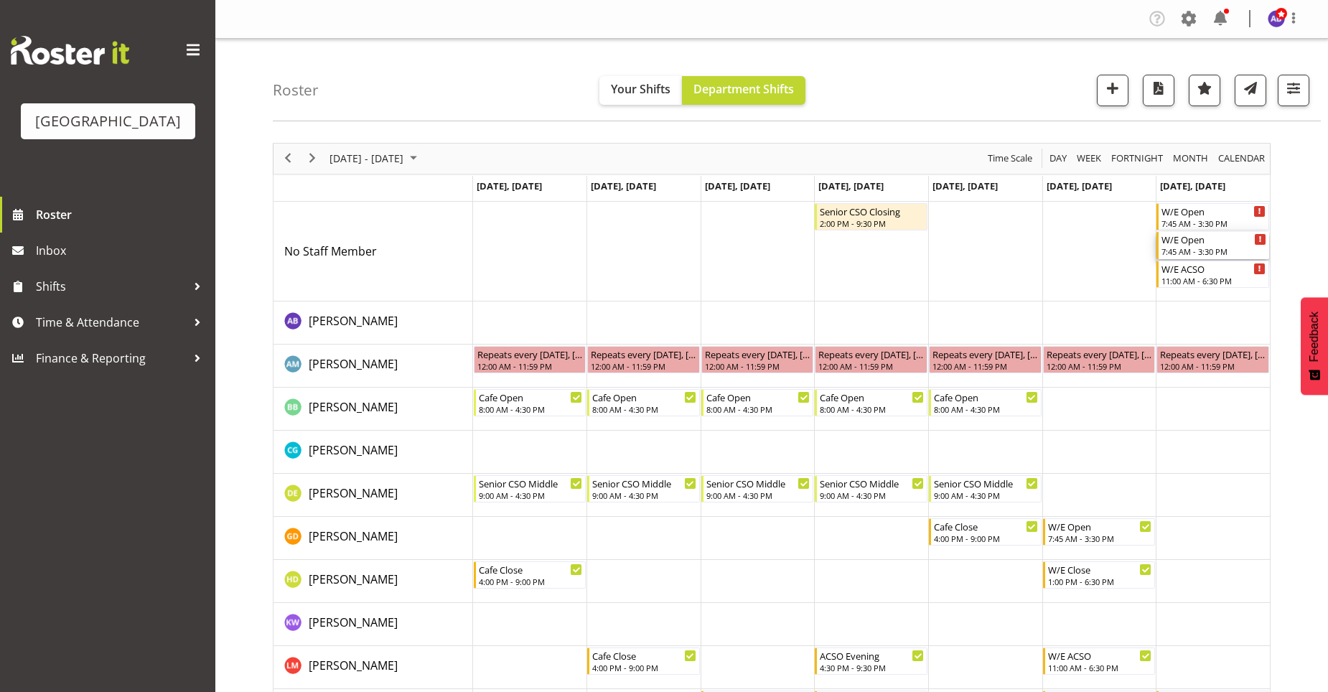
click at [1235, 243] on div "W/E Open" at bounding box center [1213, 239] width 105 height 14
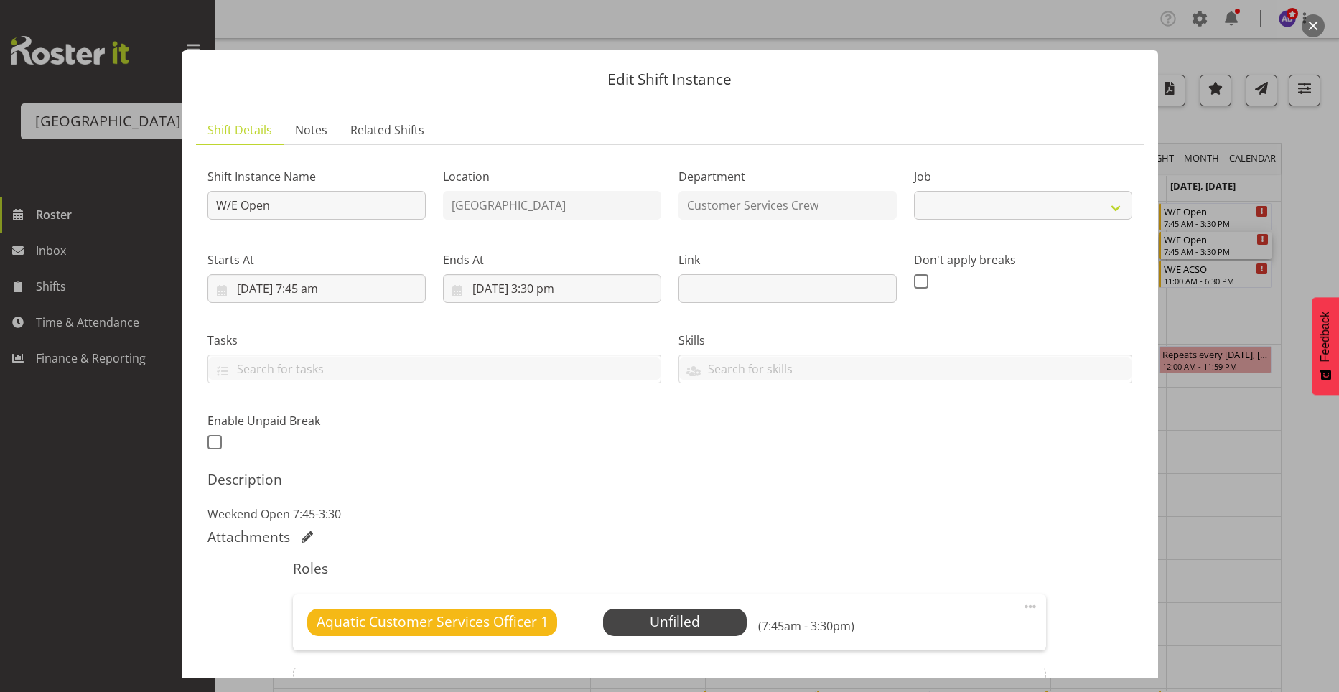
select select "10288"
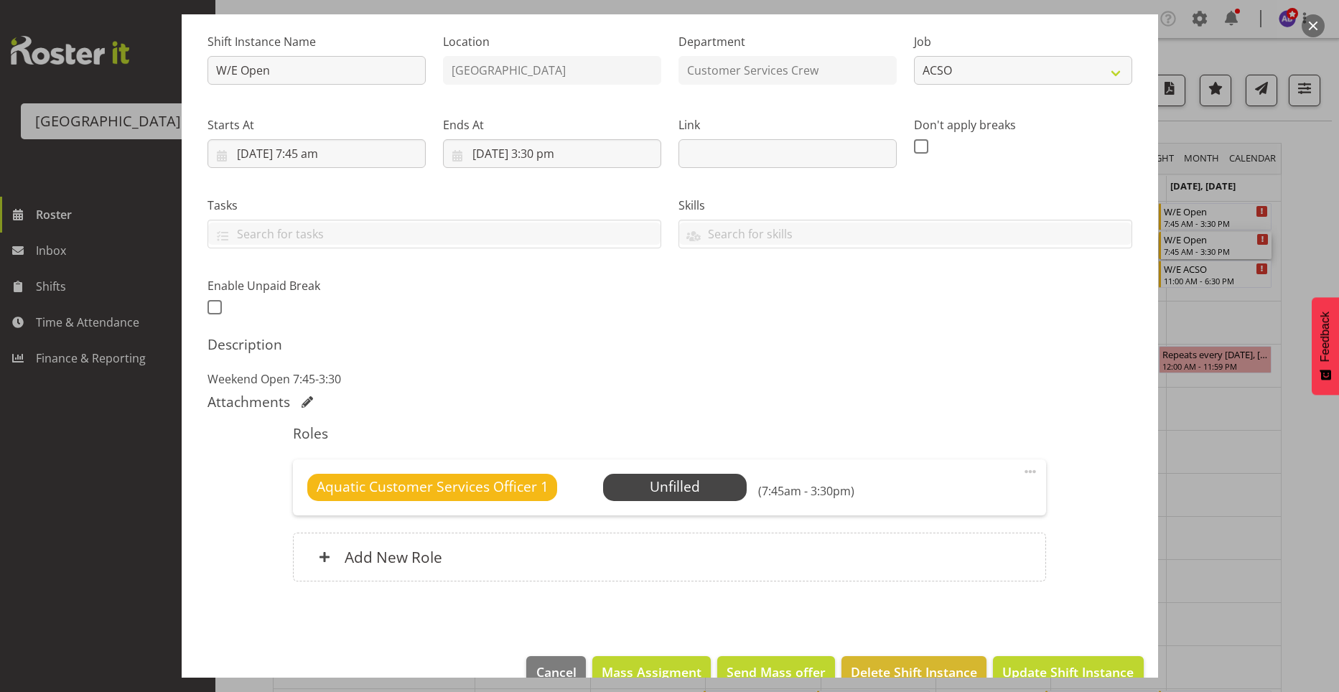
scroll to position [167, 0]
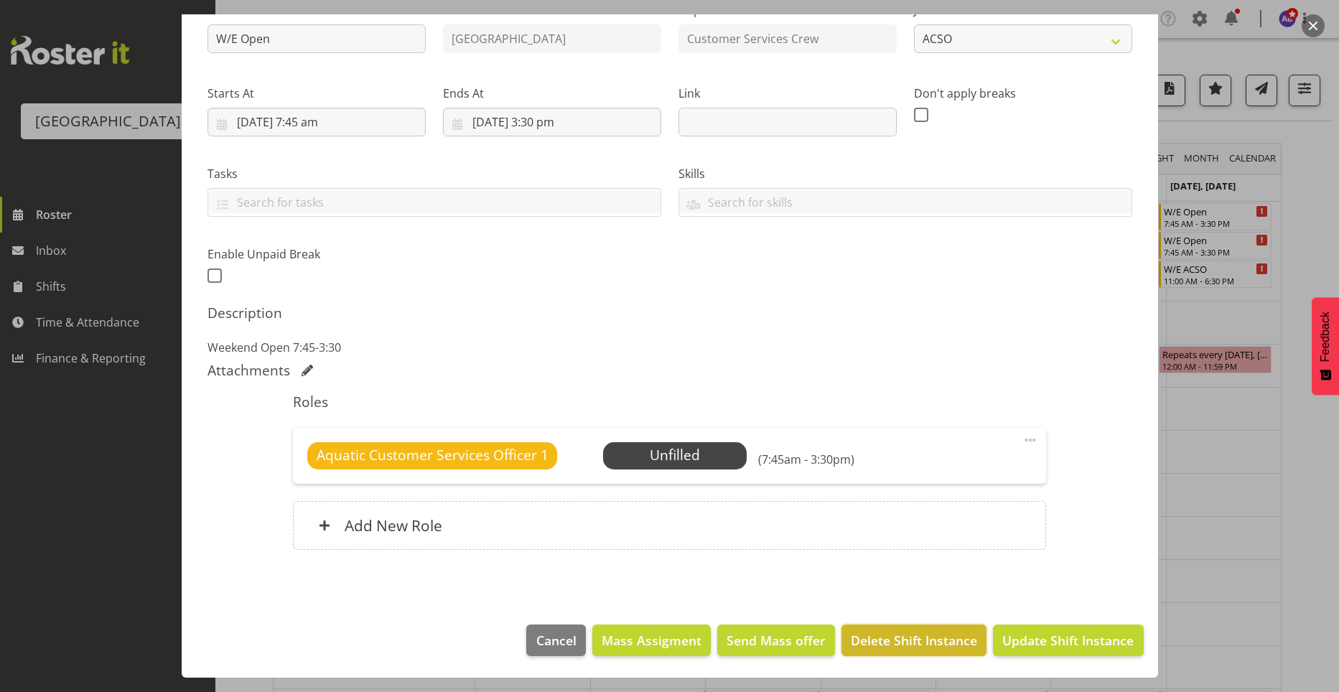
click at [861, 635] on span "Delete Shift Instance" at bounding box center [914, 640] width 126 height 19
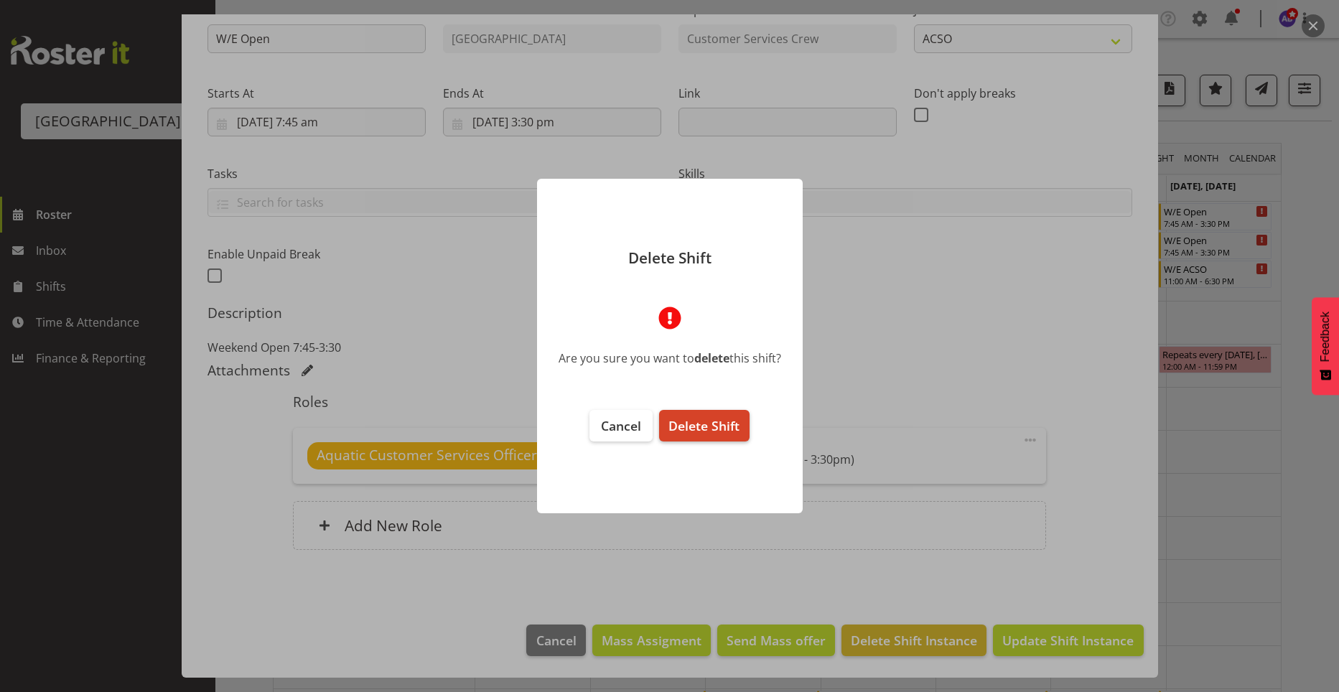
click at [723, 423] on span "Delete Shift" at bounding box center [703, 425] width 71 height 17
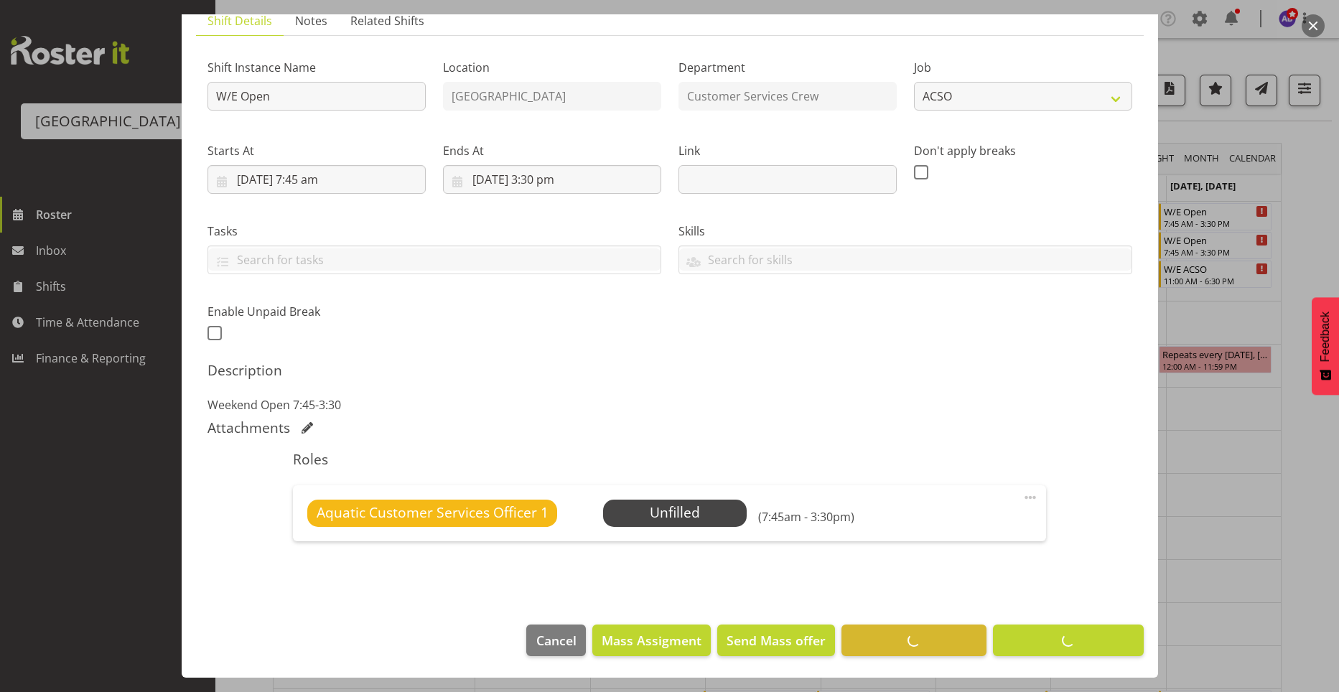
scroll to position [109, 0]
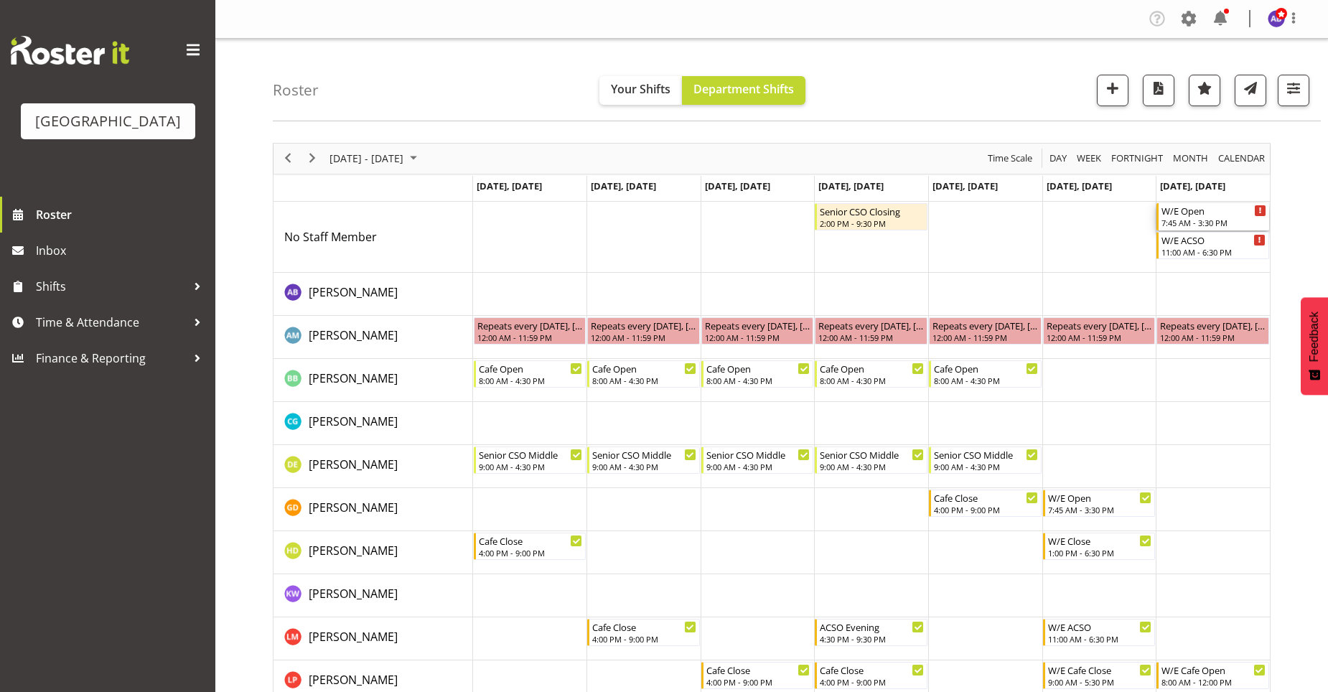
click at [1201, 209] on div "W/E Open" at bounding box center [1213, 210] width 105 height 14
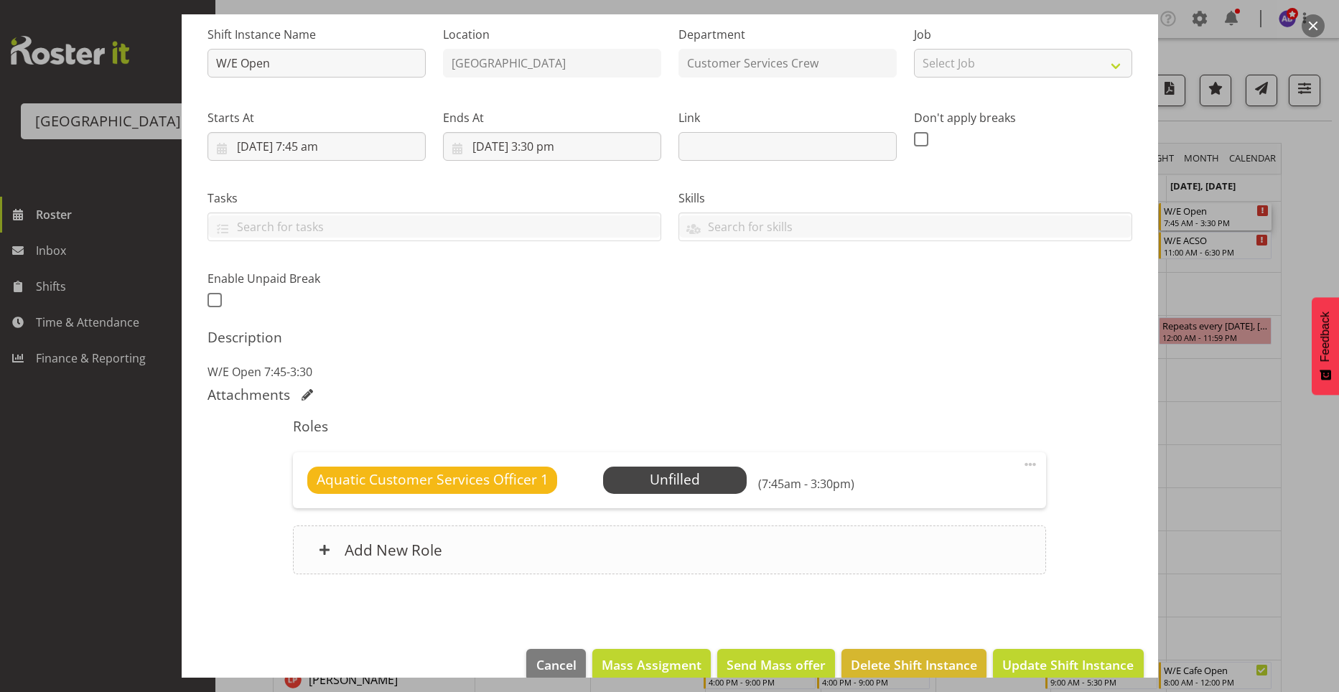
scroll to position [144, 0]
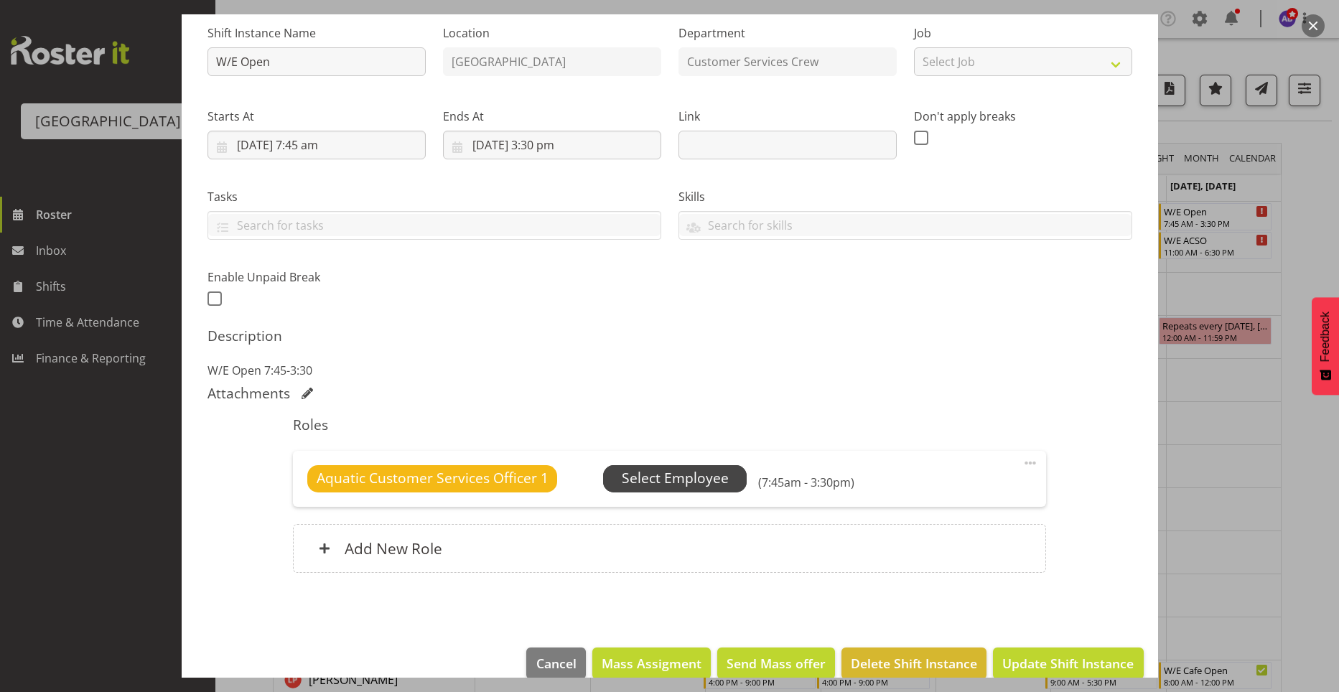
click at [637, 482] on span "Select Employee" at bounding box center [675, 478] width 107 height 21
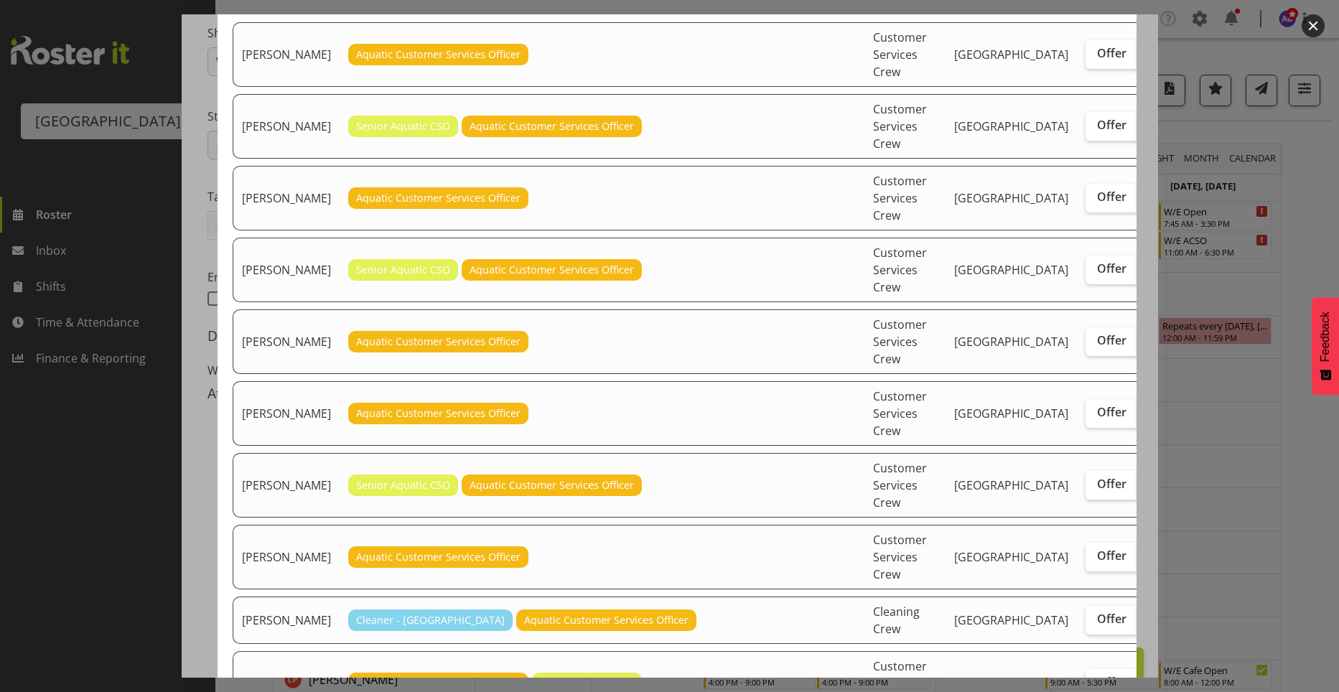
scroll to position [287, 0]
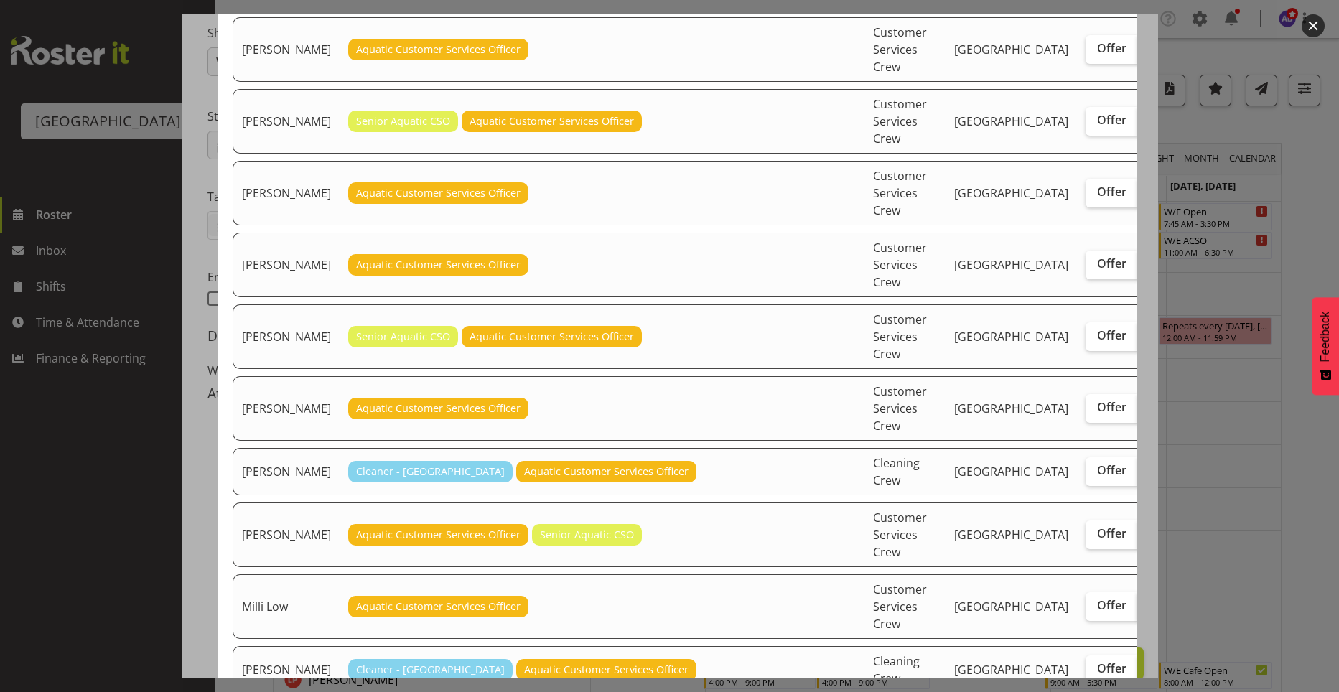
click at [1148, 612] on span "Assign" at bounding box center [1166, 605] width 36 height 14
click at [1137, 610] on input "Assign" at bounding box center [1141, 605] width 9 height 9
checkbox input "true"
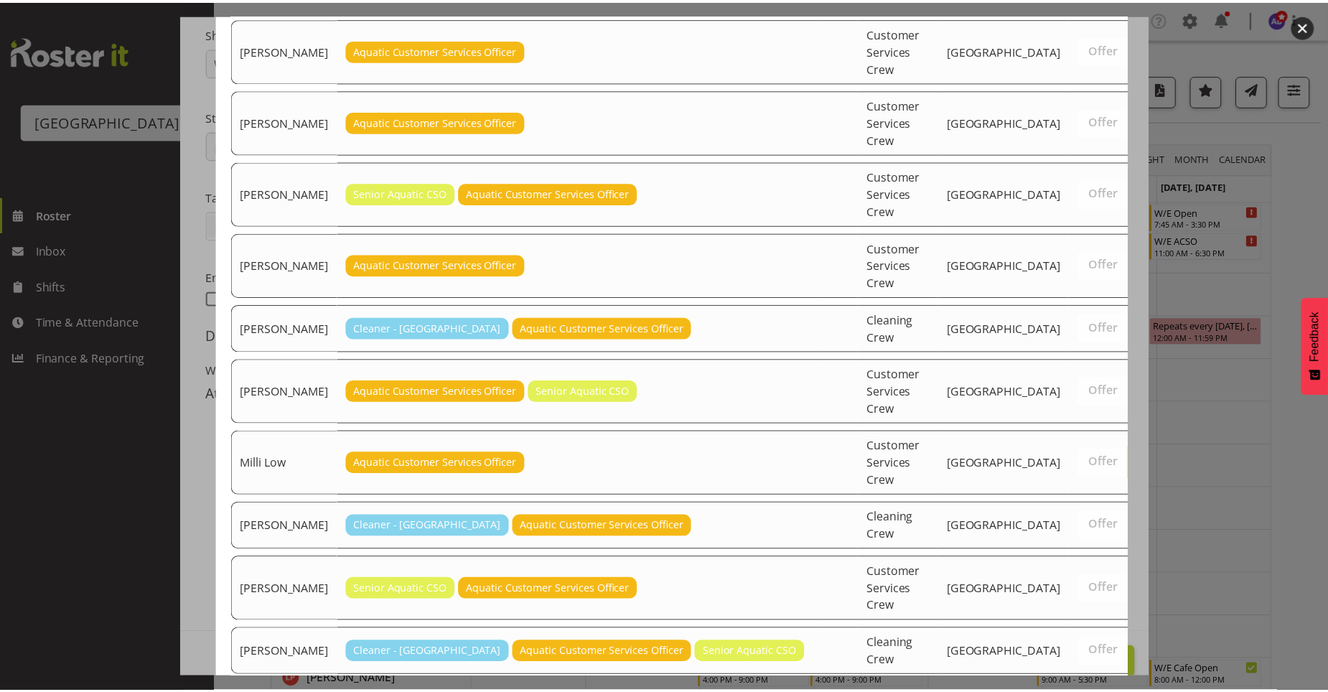
scroll to position [535, 0]
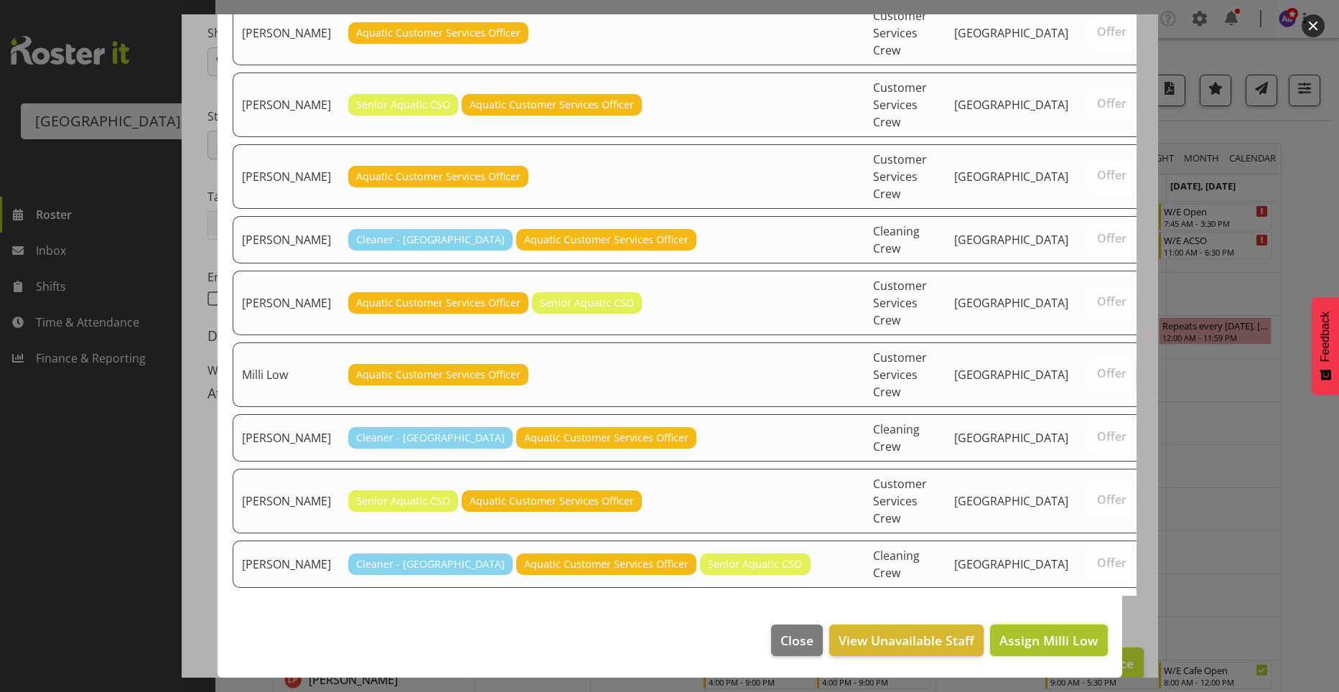
click at [1032, 634] on span "Assign Milli Low" at bounding box center [1048, 640] width 98 height 17
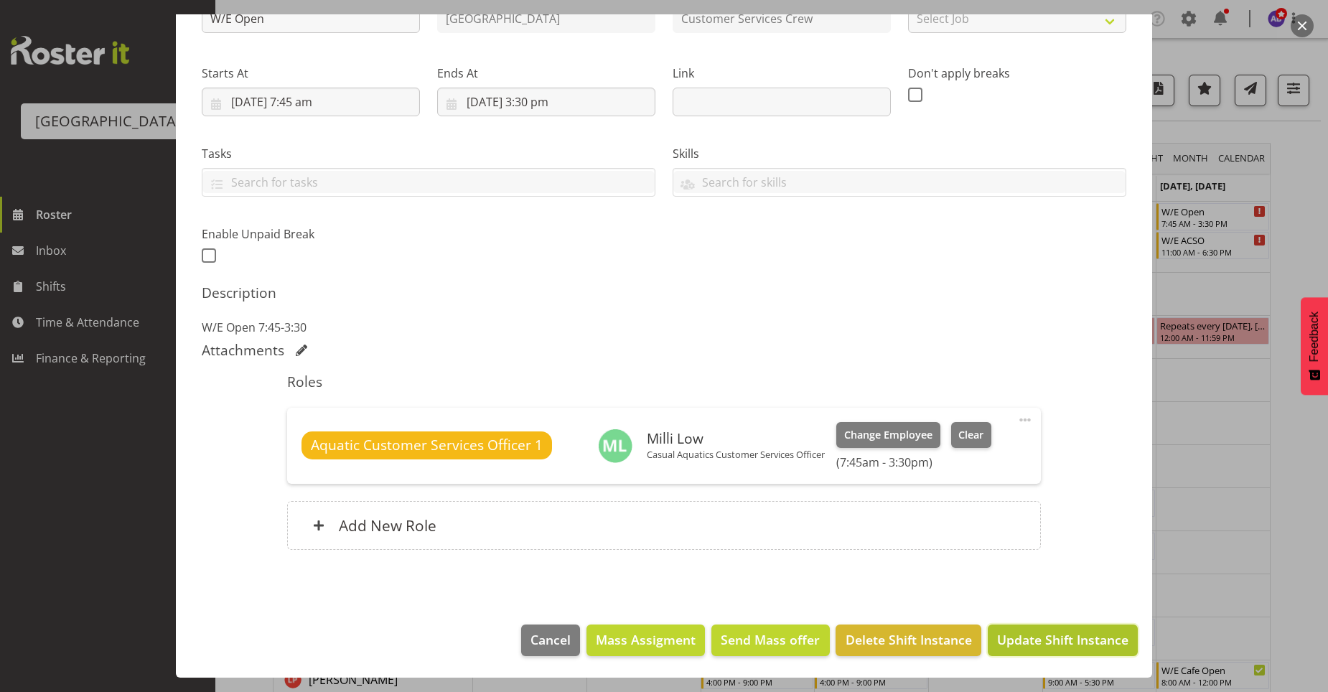
click at [1005, 645] on span "Update Shift Instance" at bounding box center [1062, 639] width 131 height 19
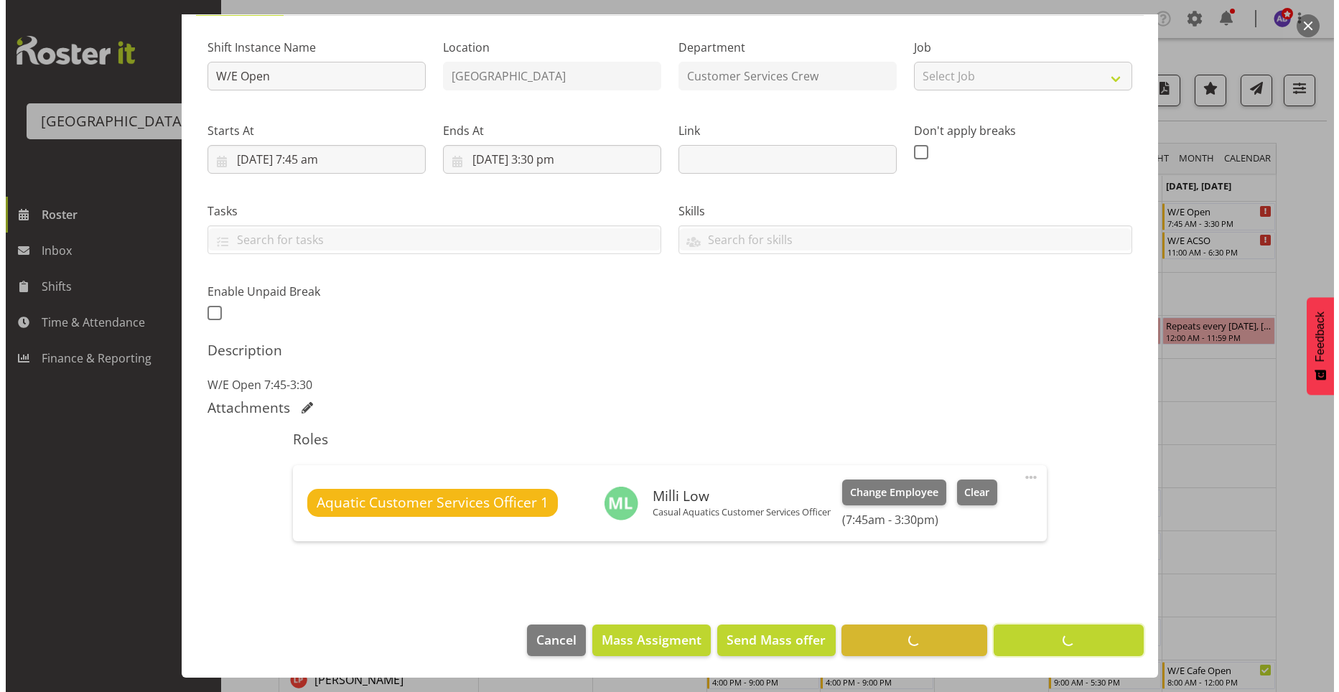
scroll to position [129, 0]
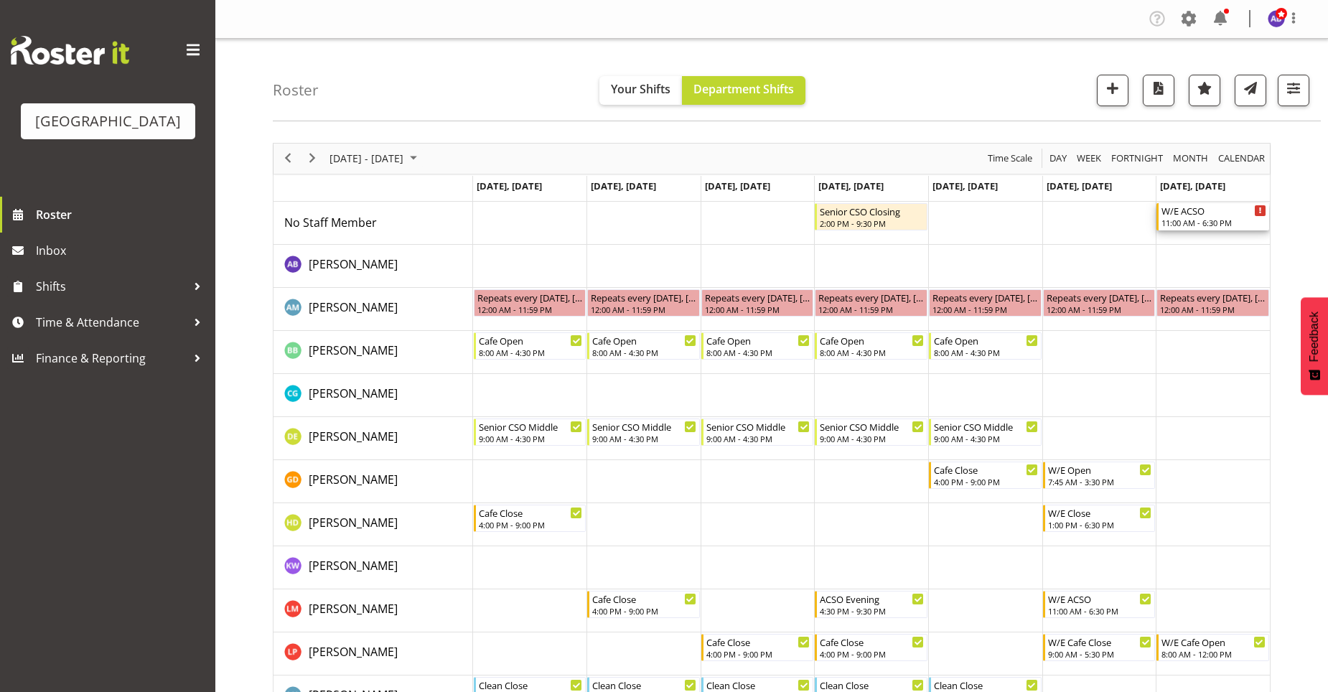
click at [1217, 227] on div "11:00 AM - 6:30 PM" at bounding box center [1213, 222] width 105 height 11
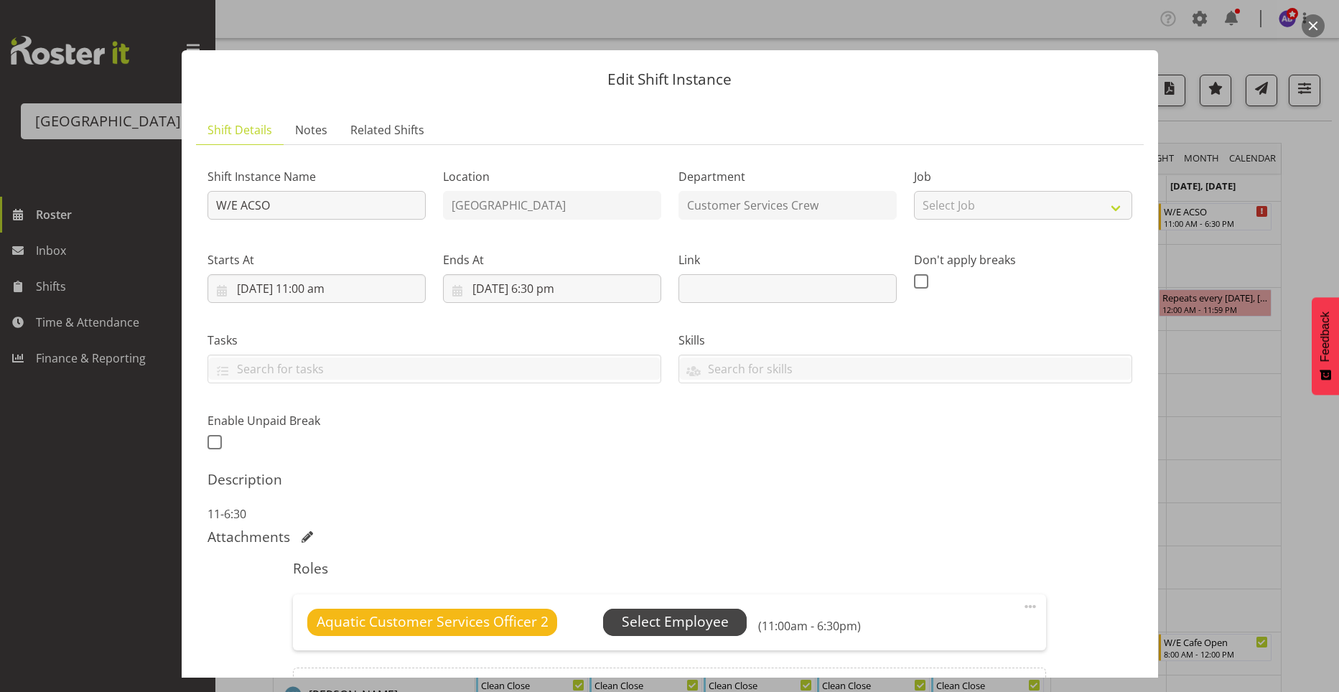
click at [645, 614] on span "Select Employee" at bounding box center [675, 622] width 107 height 21
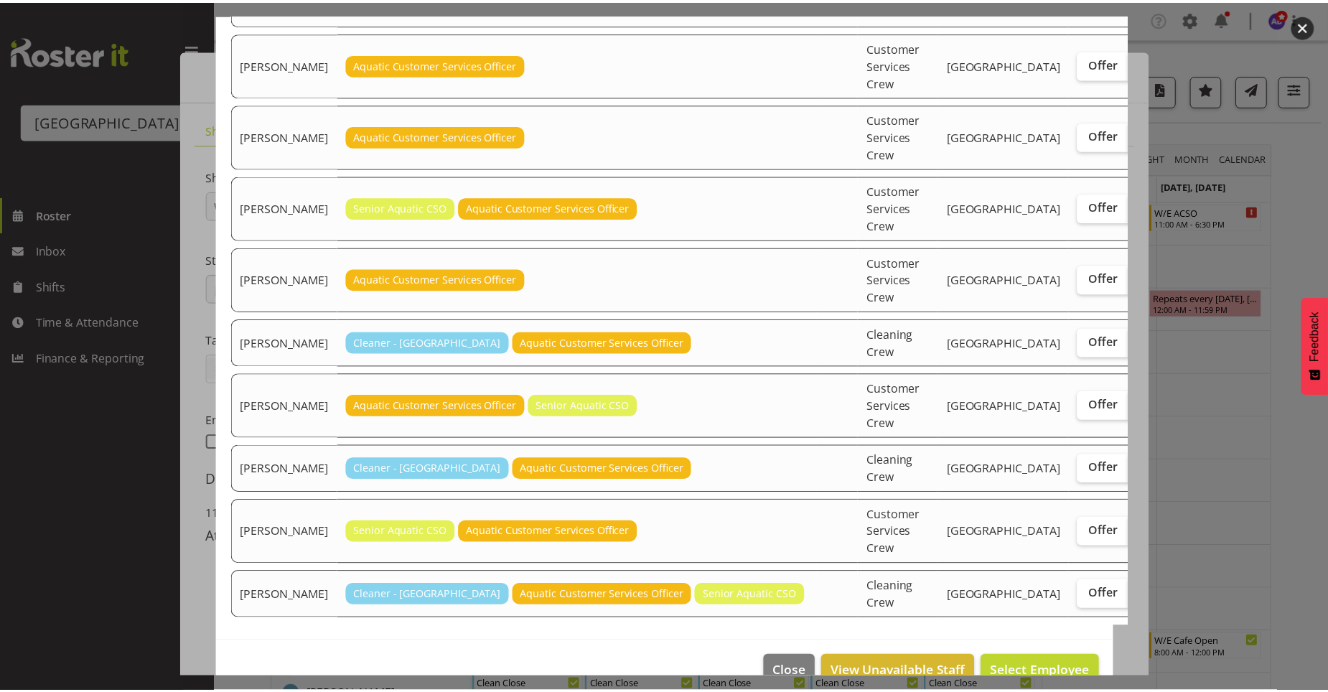
scroll to position [464, 0]
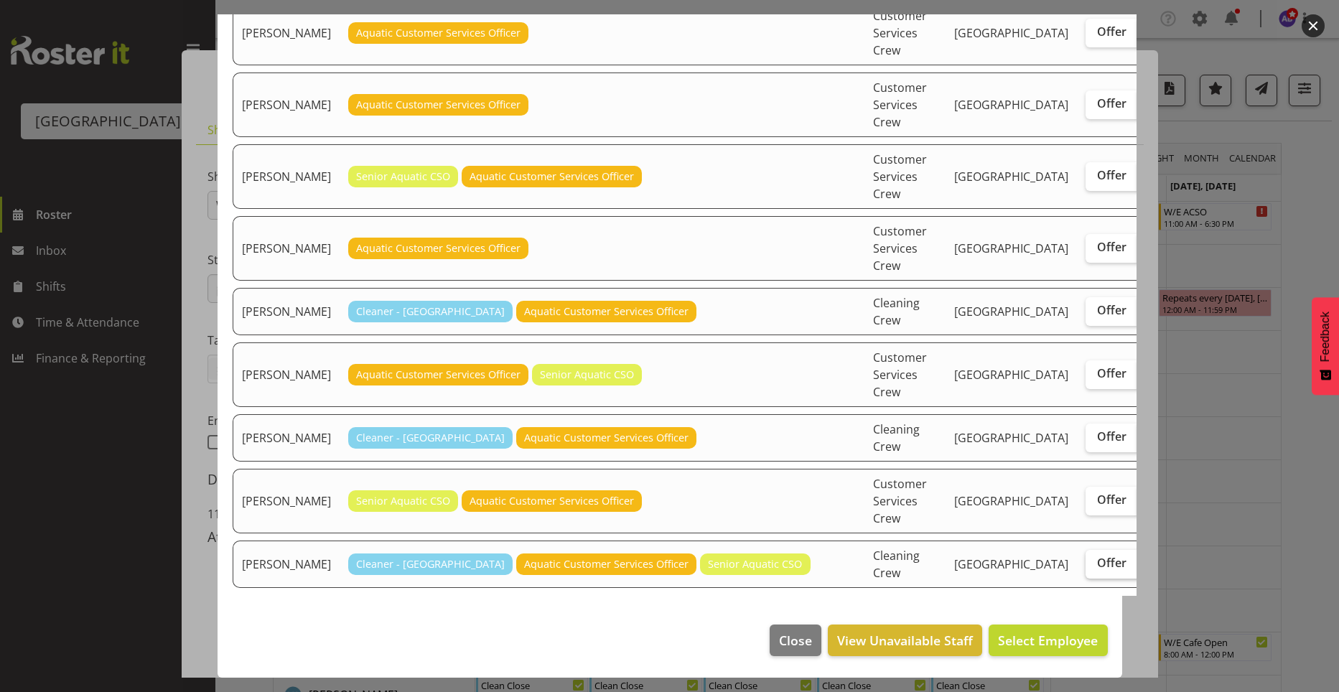
click at [1097, 556] on span "Offer" at bounding box center [1111, 563] width 29 height 14
click at [1085, 558] on input "Offer" at bounding box center [1089, 562] width 9 height 9
checkbox input "true"
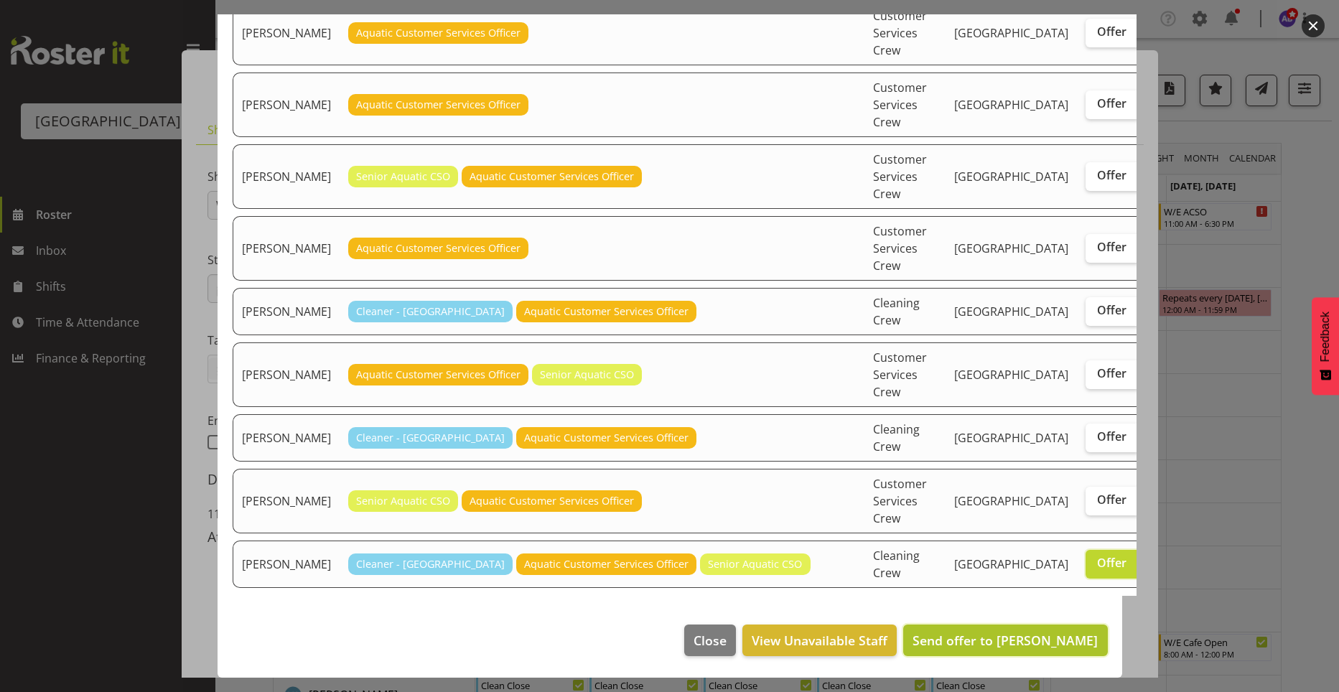
click at [1018, 635] on span "Send offer to Zain Robinson" at bounding box center [1004, 640] width 185 height 17
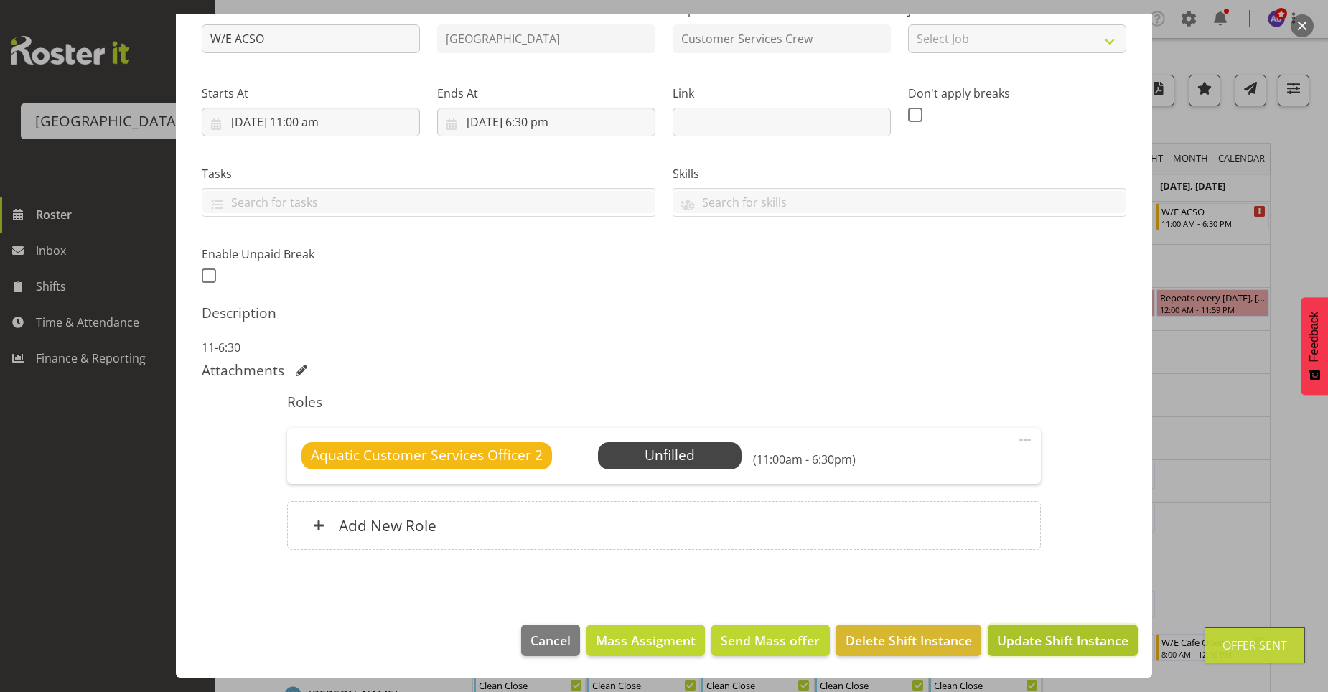
click at [1045, 640] on span "Update Shift Instance" at bounding box center [1062, 640] width 131 height 19
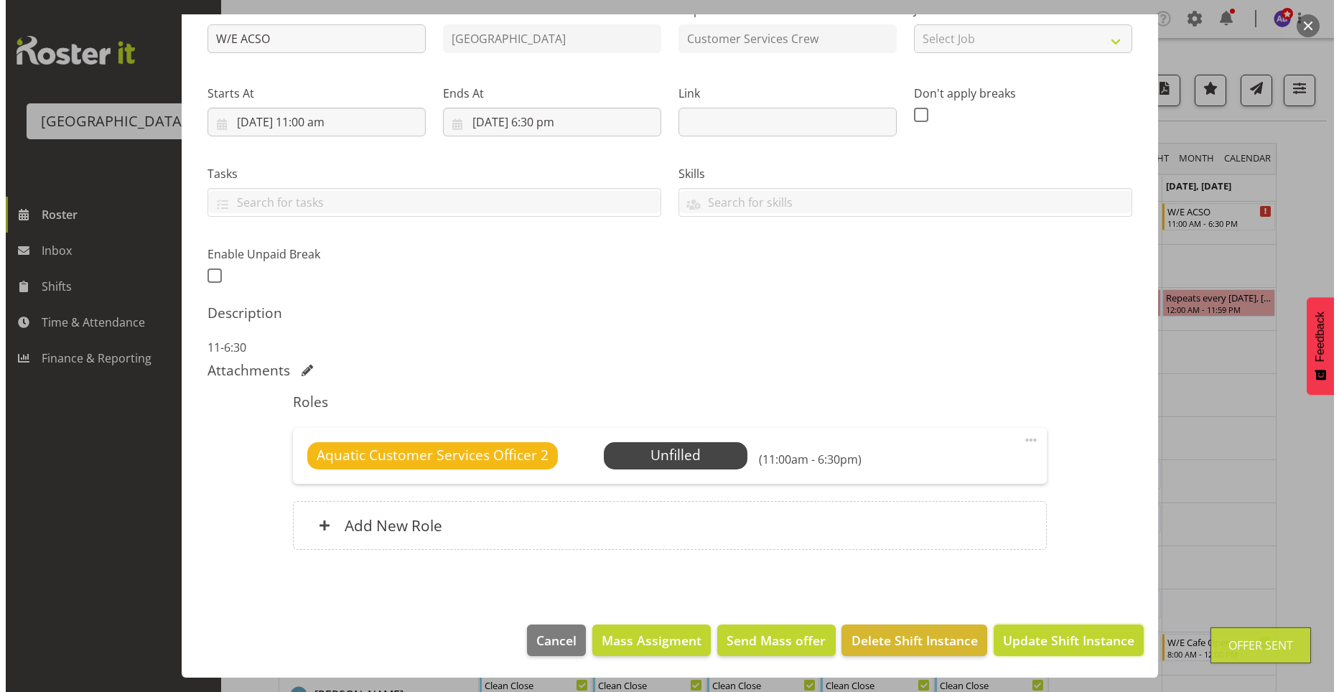
scroll to position [109, 0]
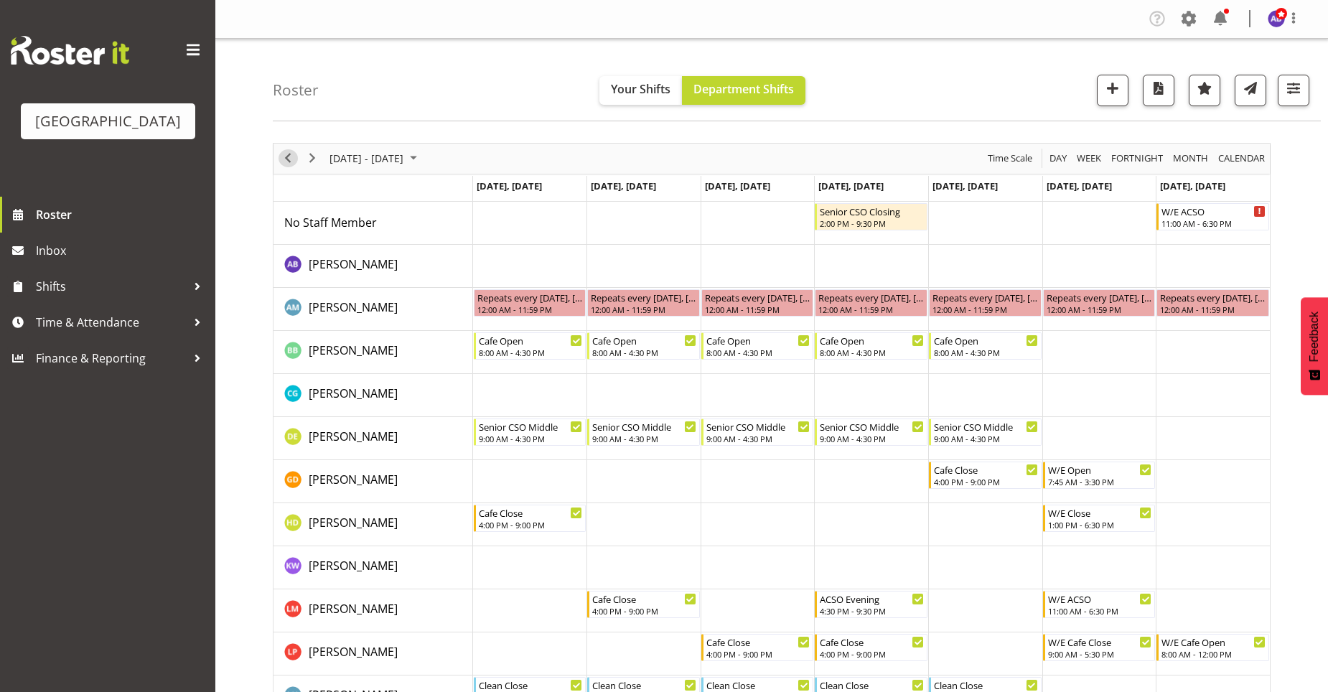
drag, startPoint x: 291, startPoint y: 161, endPoint x: 301, endPoint y: 165, distance: 10.0
click at [291, 161] on span "Previous" at bounding box center [287, 158] width 17 height 18
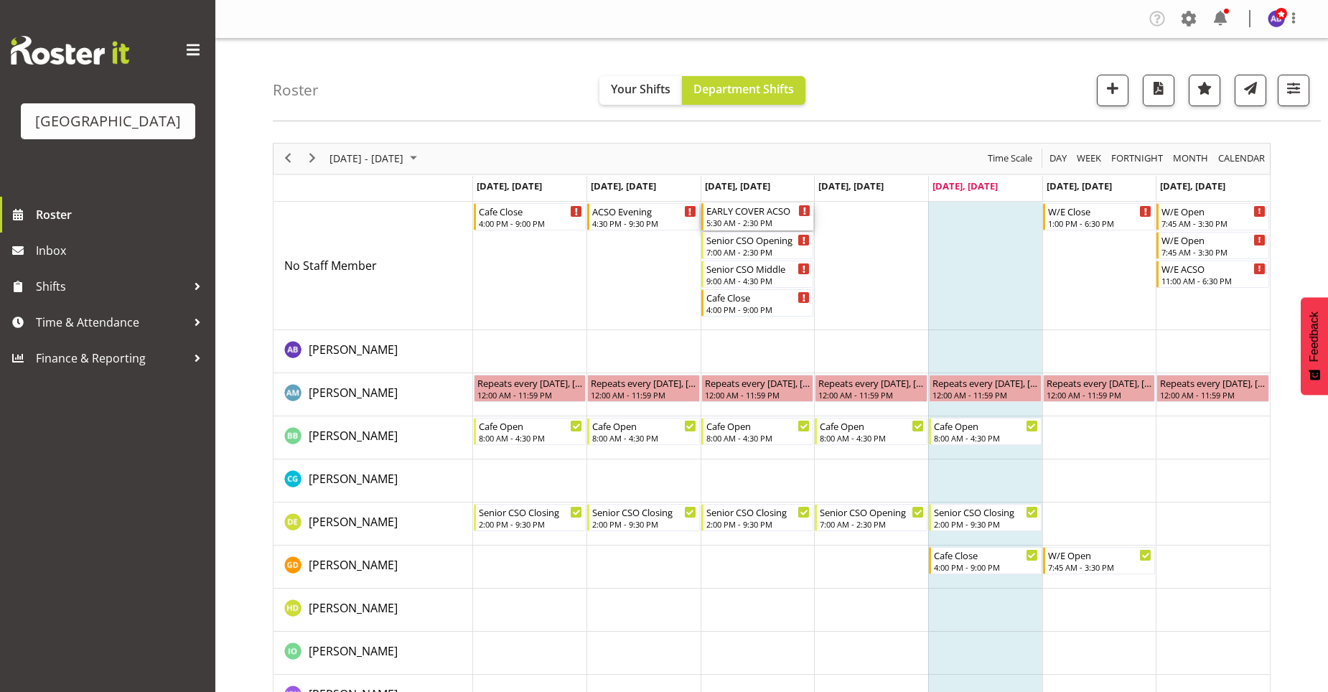
click at [790, 221] on div "5:30 AM - 2:30 PM" at bounding box center [758, 222] width 105 height 11
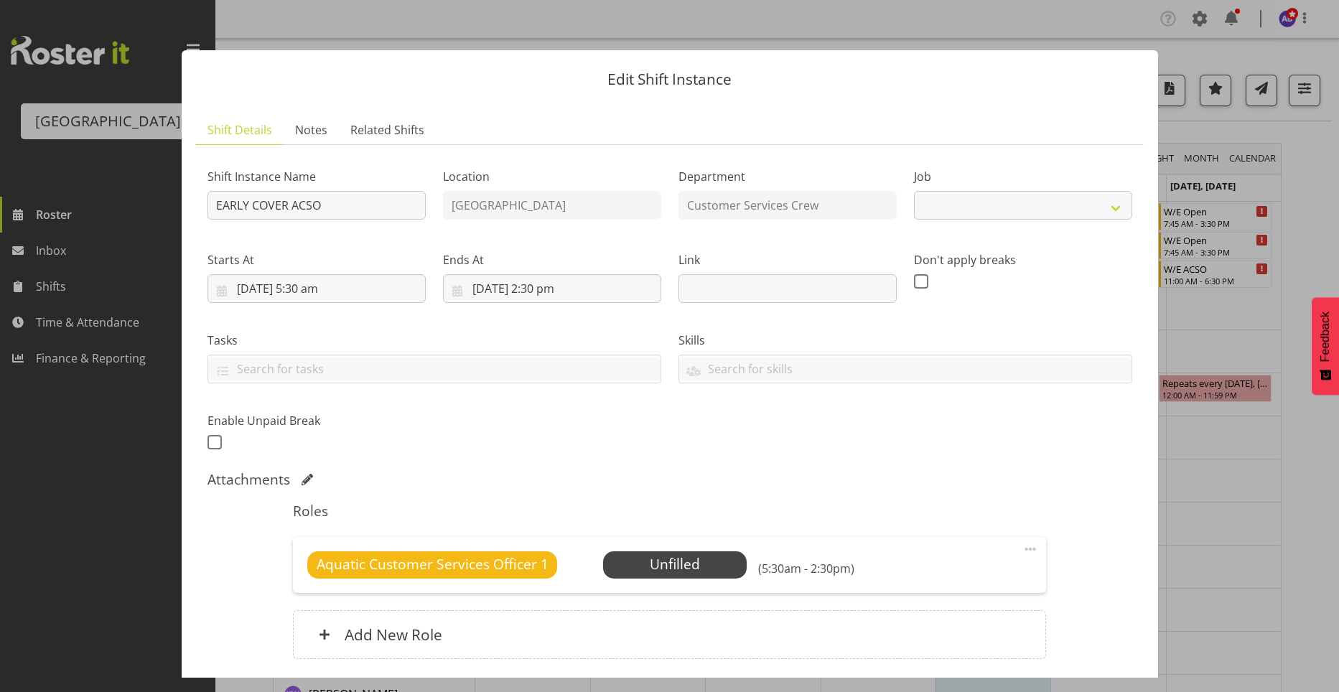
select select "10288"
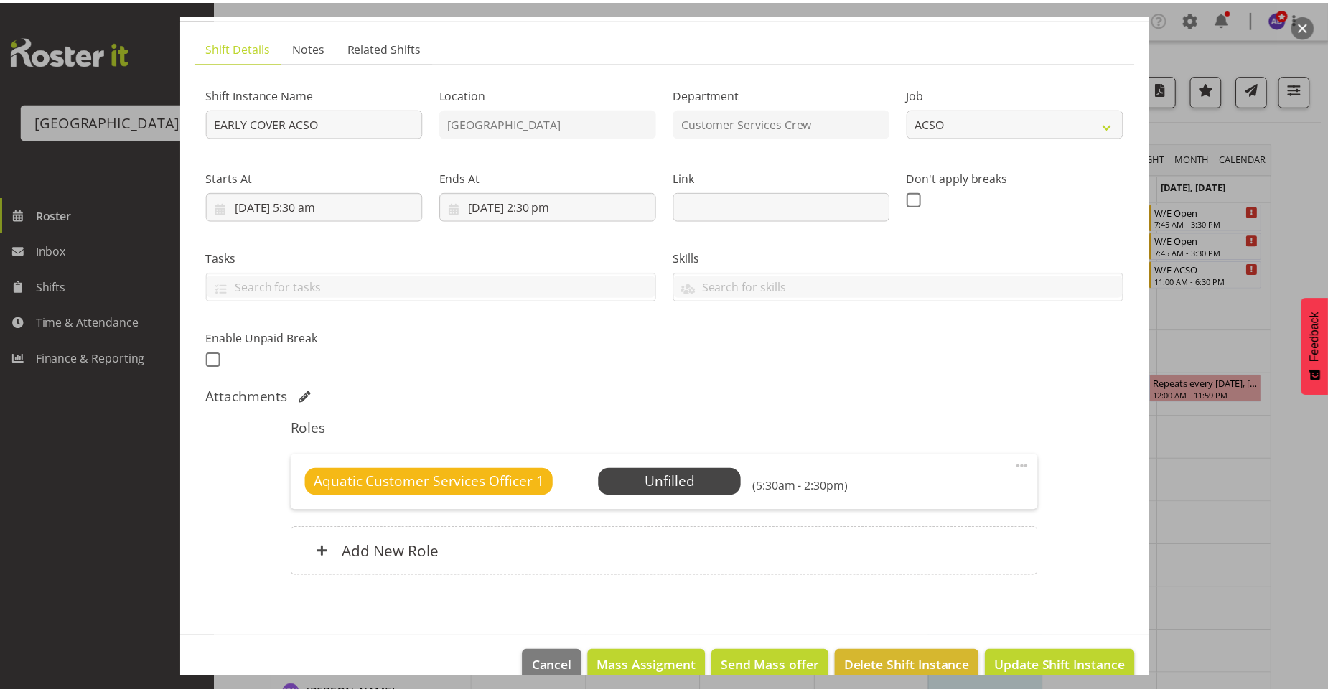
scroll to position [109, 0]
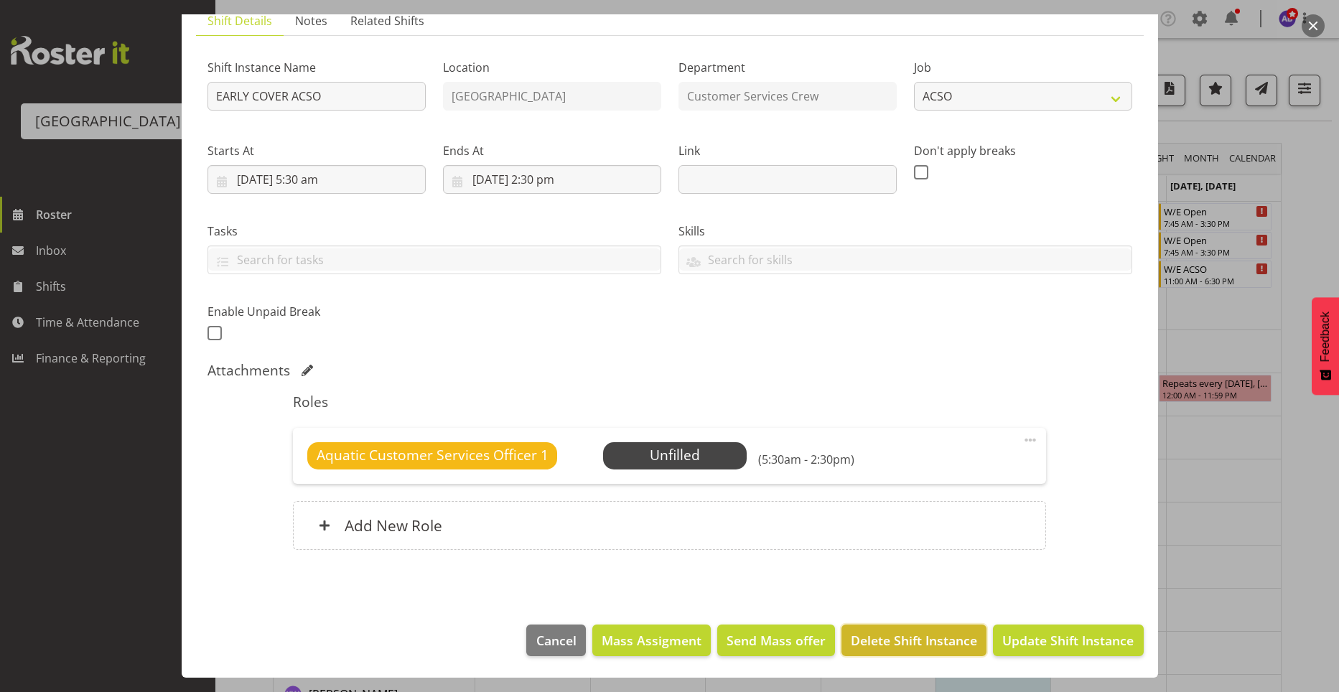
click at [878, 638] on span "Delete Shift Instance" at bounding box center [914, 640] width 126 height 19
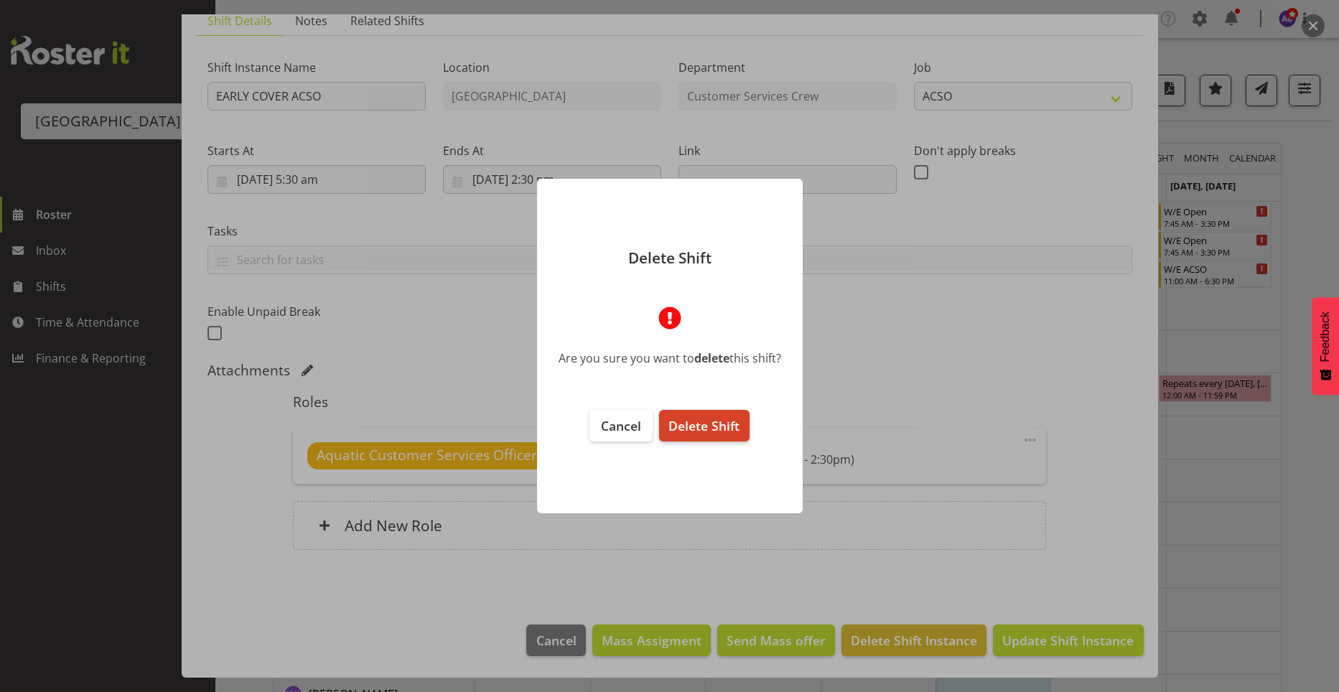
click at [716, 431] on span "Delete Shift" at bounding box center [703, 425] width 71 height 17
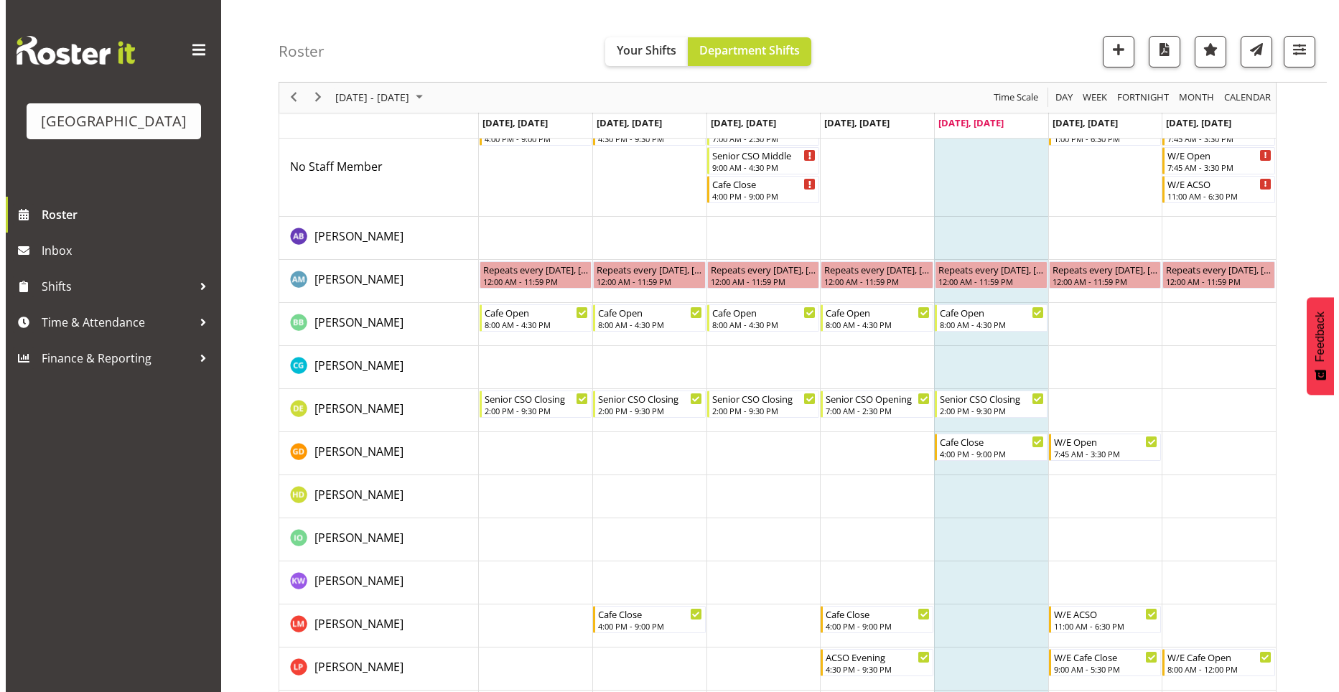
scroll to position [51, 0]
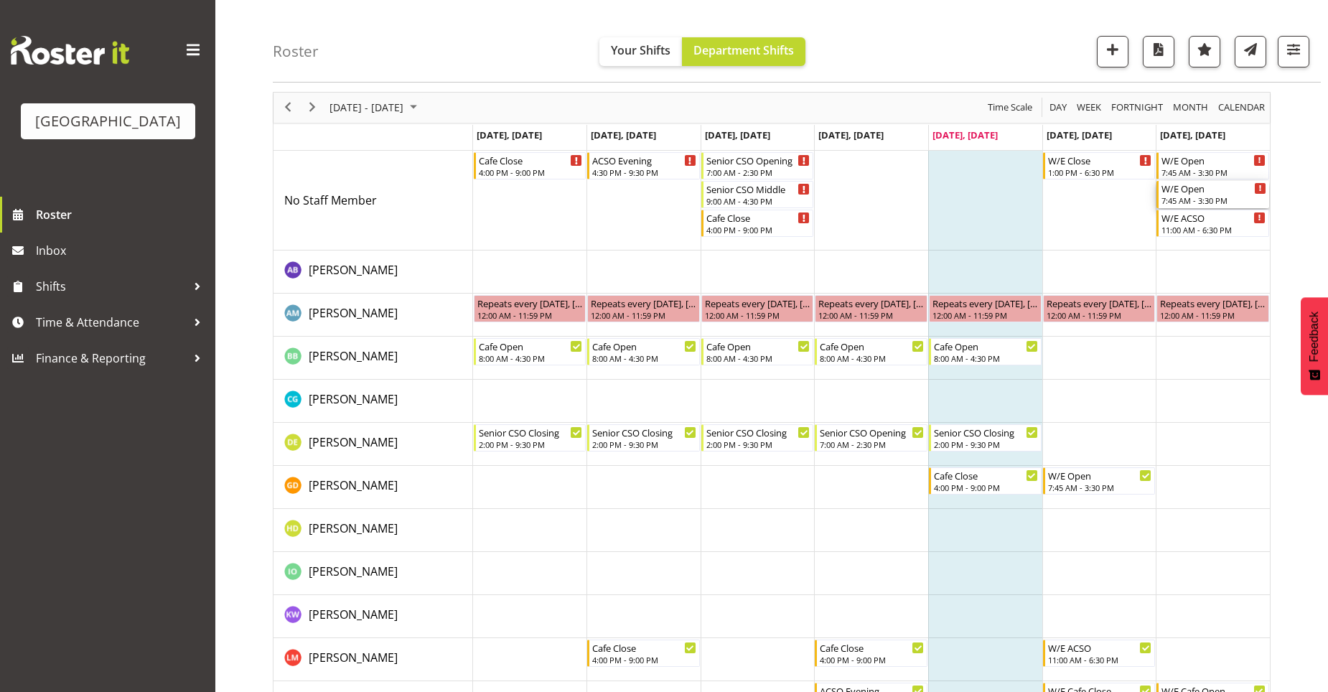
click at [1233, 202] on div "7:45 AM - 3:30 PM" at bounding box center [1213, 200] width 105 height 11
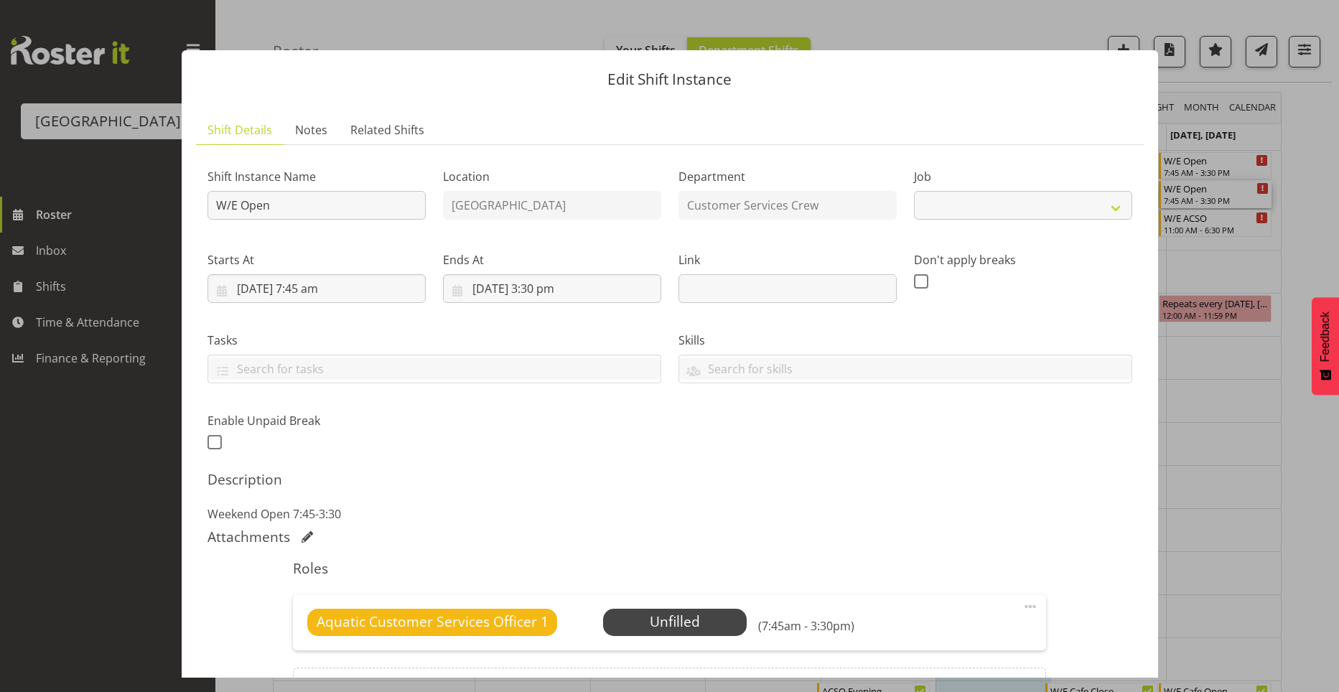
select select "10288"
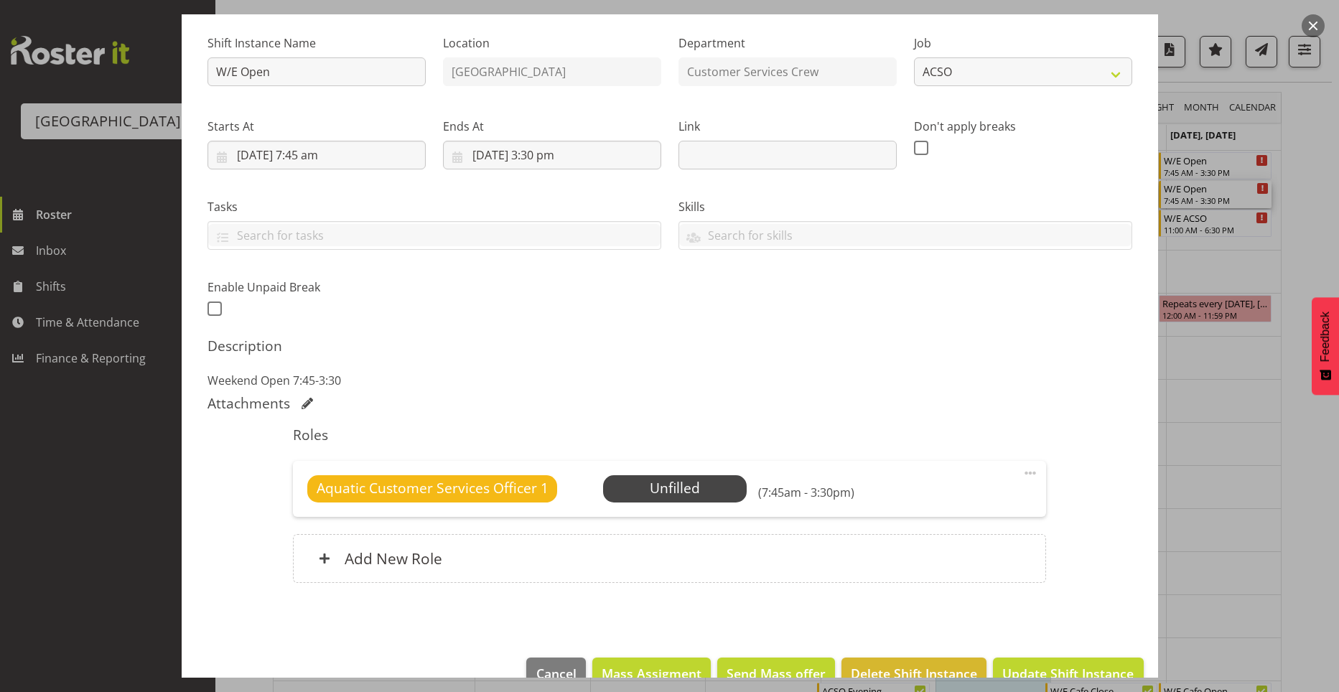
scroll to position [167, 0]
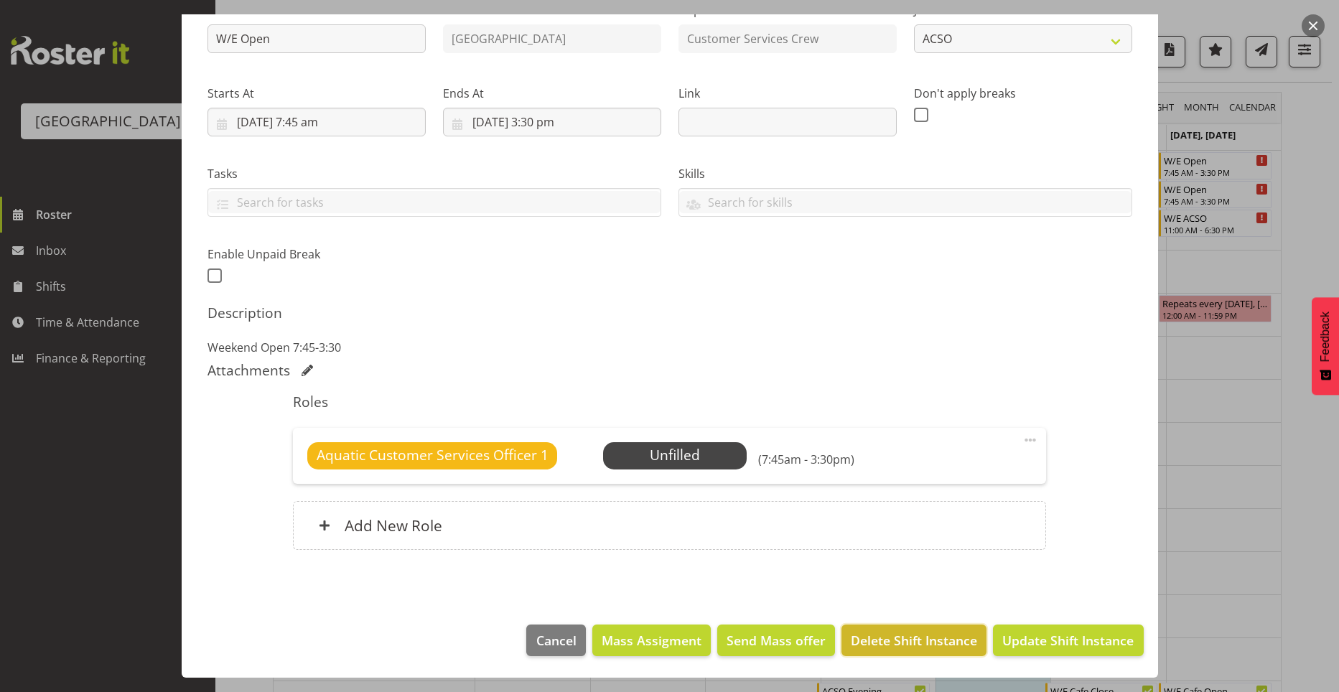
click at [949, 648] on span "Delete Shift Instance" at bounding box center [914, 640] width 126 height 19
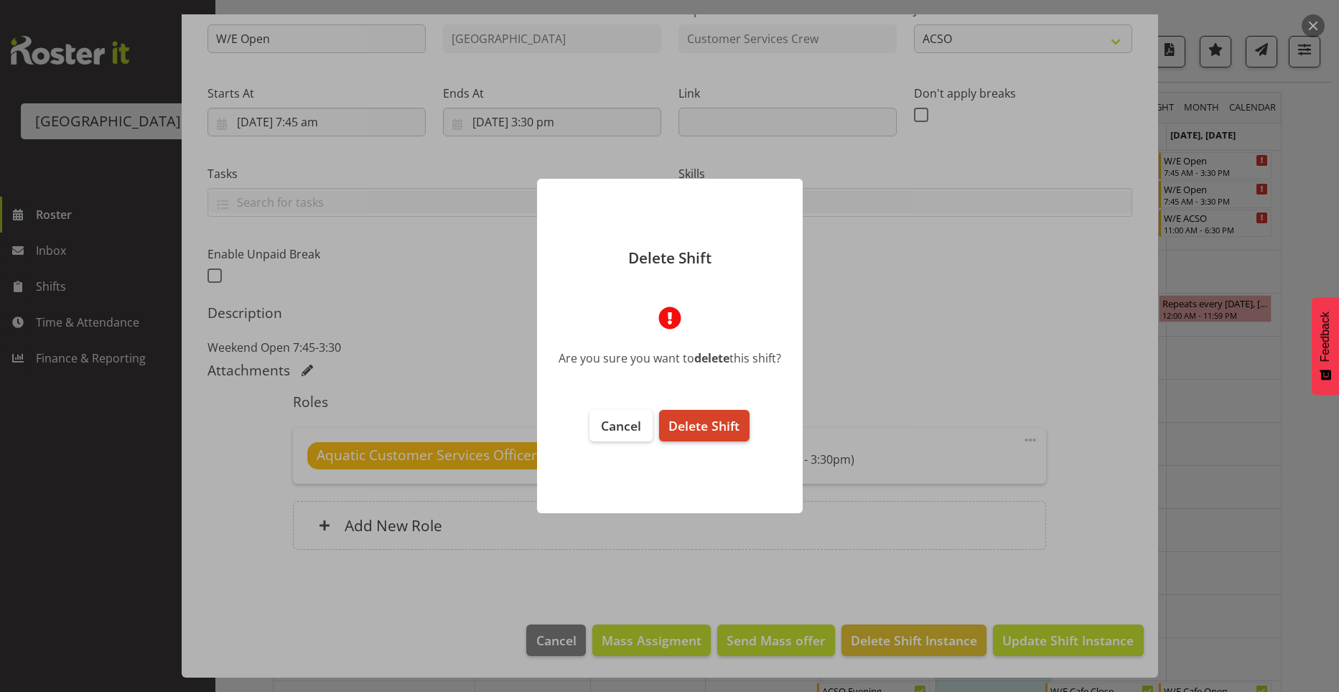
click at [673, 431] on span "Delete Shift" at bounding box center [703, 425] width 71 height 17
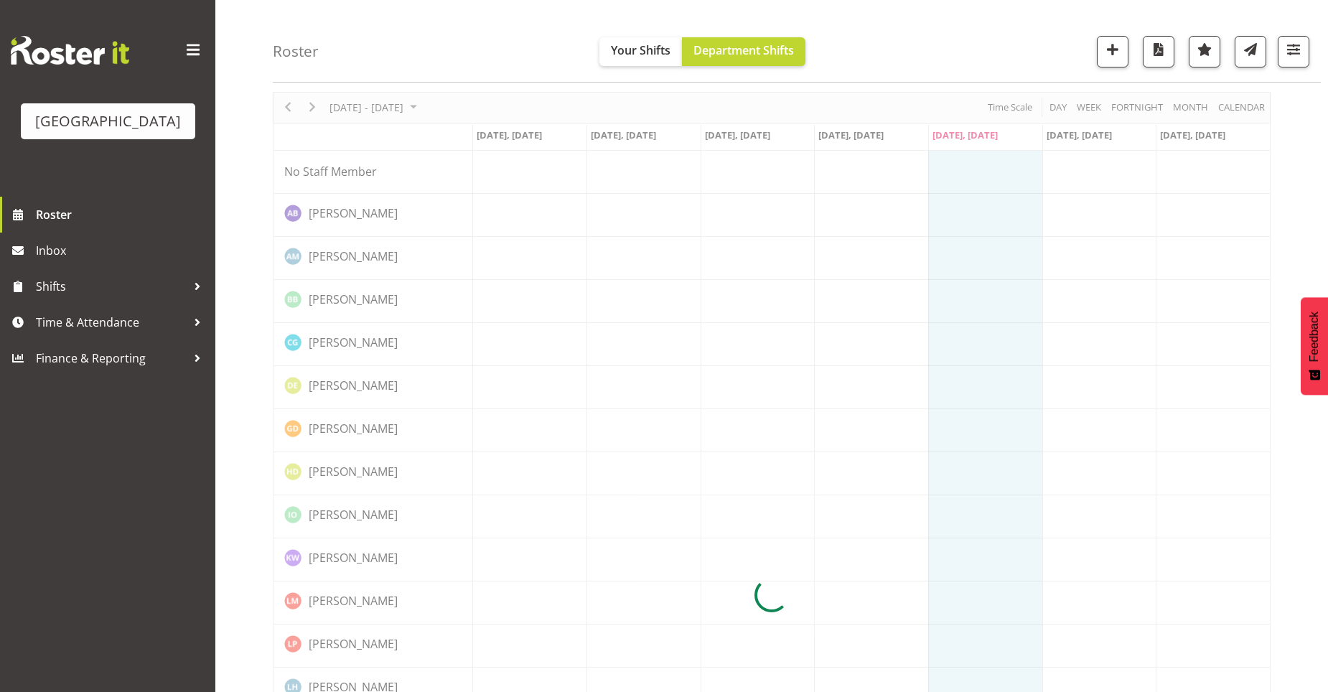
drag, startPoint x: 1255, startPoint y: 403, endPoint x: 1295, endPoint y: 481, distance: 87.0
click at [1295, 481] on div "August 18 - 24, 2025 Today Day Week Fortnight Month calendar Month Agenda Time …" at bounding box center [800, 595] width 1055 height 1029
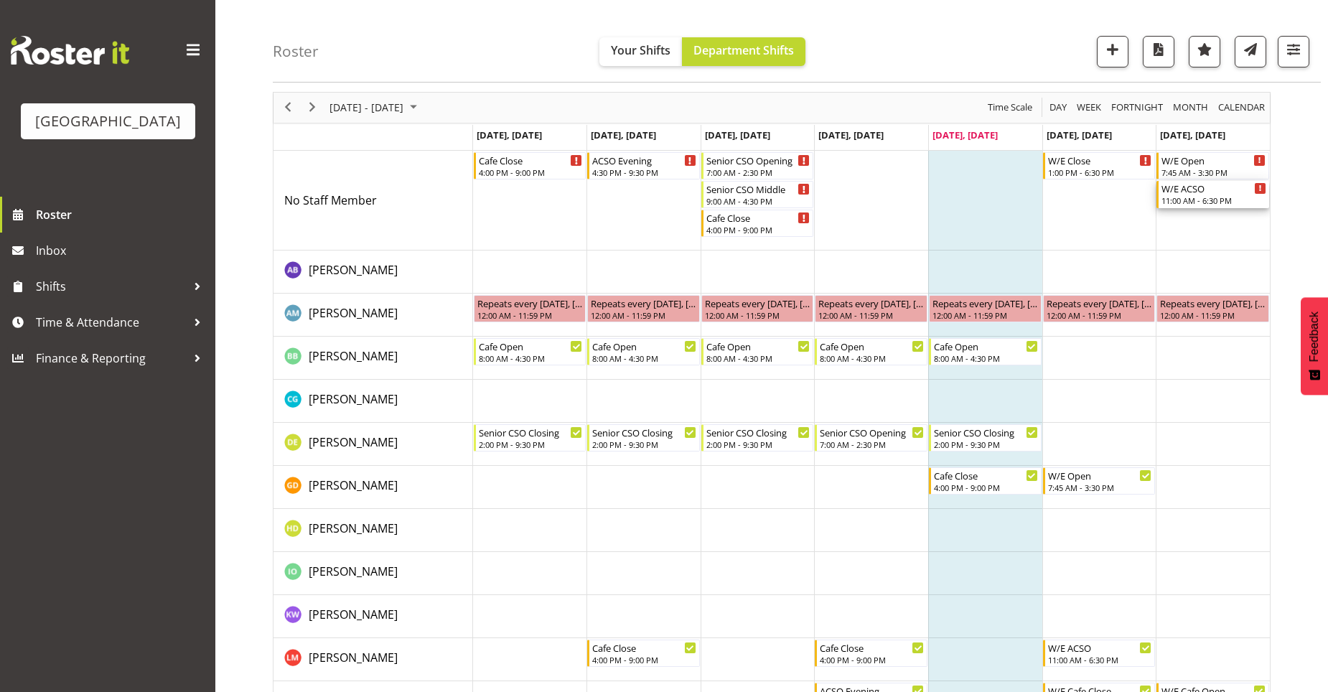
click at [1237, 202] on div "11:00 AM - 6:30 PM" at bounding box center [1213, 200] width 105 height 11
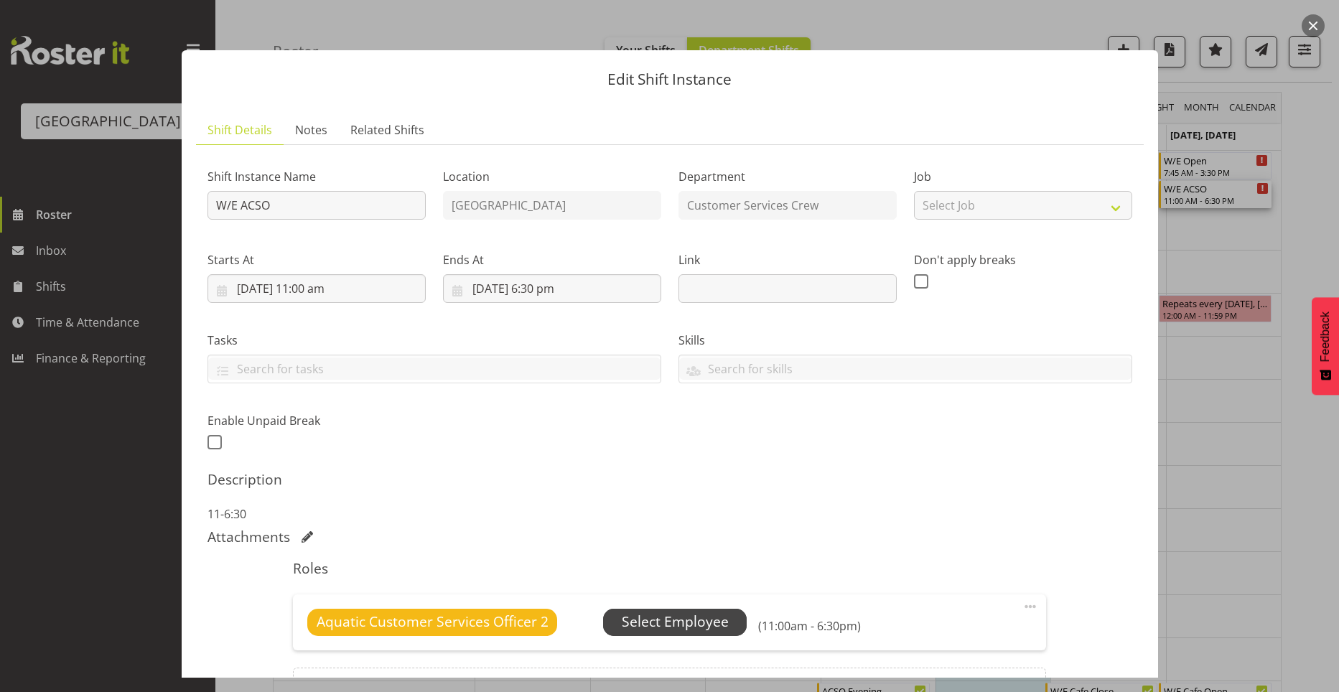
click at [685, 630] on span "Select Employee" at bounding box center [675, 622] width 107 height 21
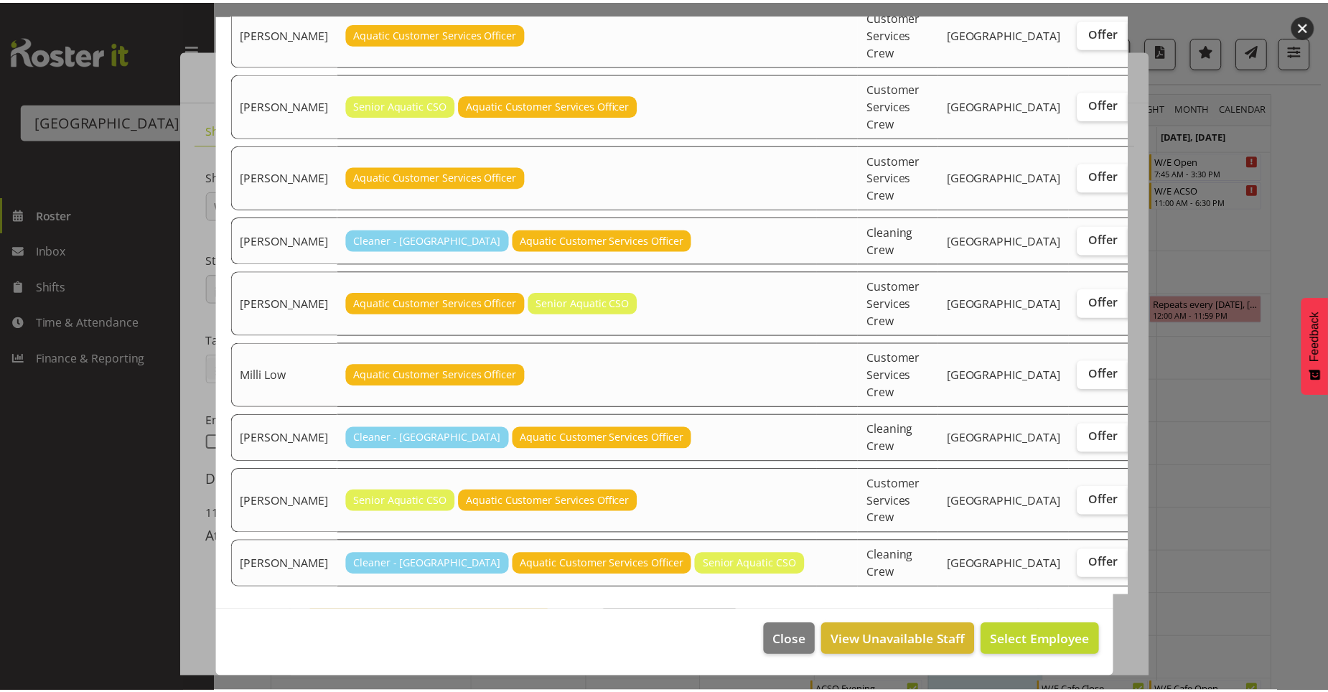
scroll to position [535, 0]
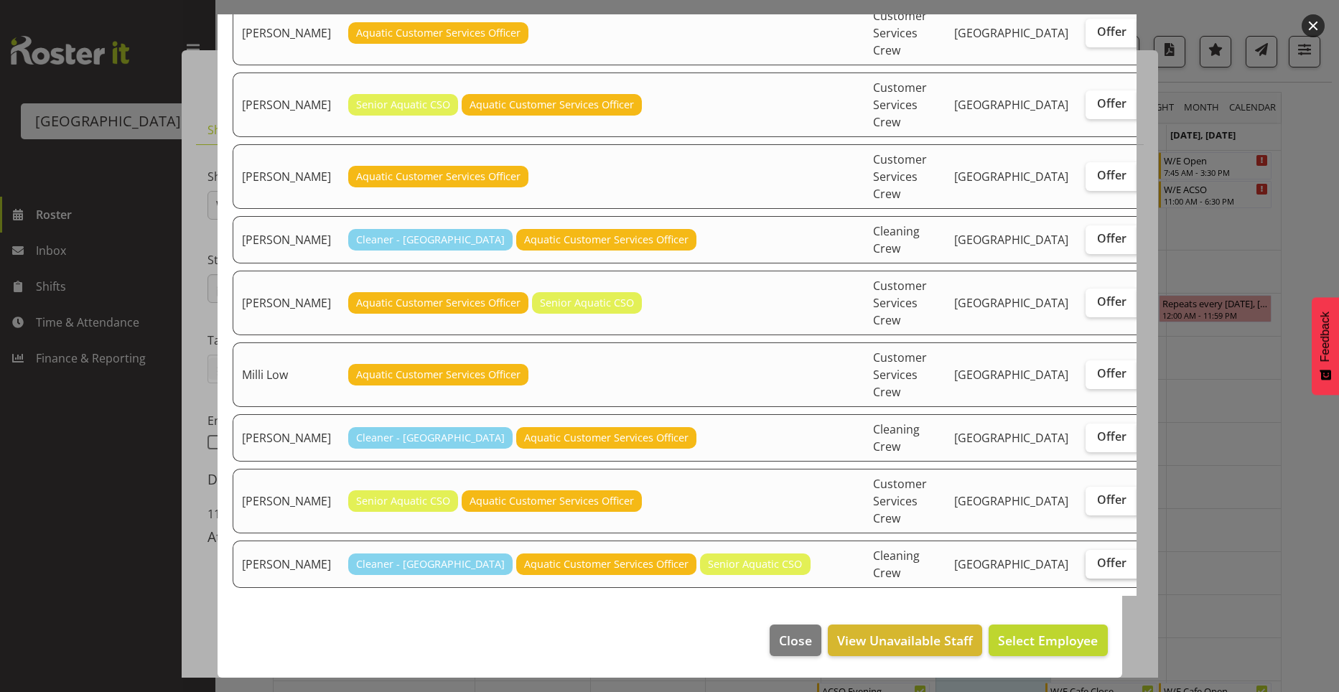
click at [1097, 561] on span "Offer" at bounding box center [1111, 563] width 29 height 14
click at [1085, 561] on input "Offer" at bounding box center [1089, 562] width 9 height 9
checkbox input "true"
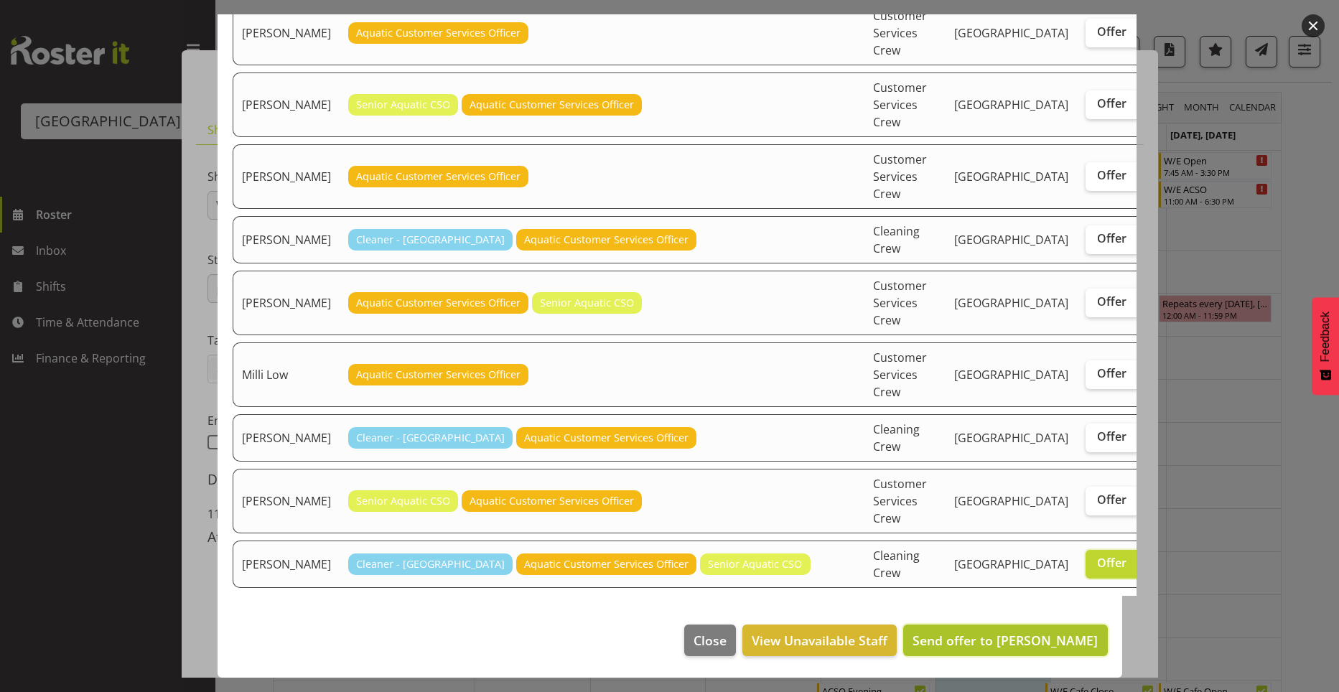
click at [1006, 650] on button "Send offer to Zain Robinson" at bounding box center [1005, 640] width 204 height 32
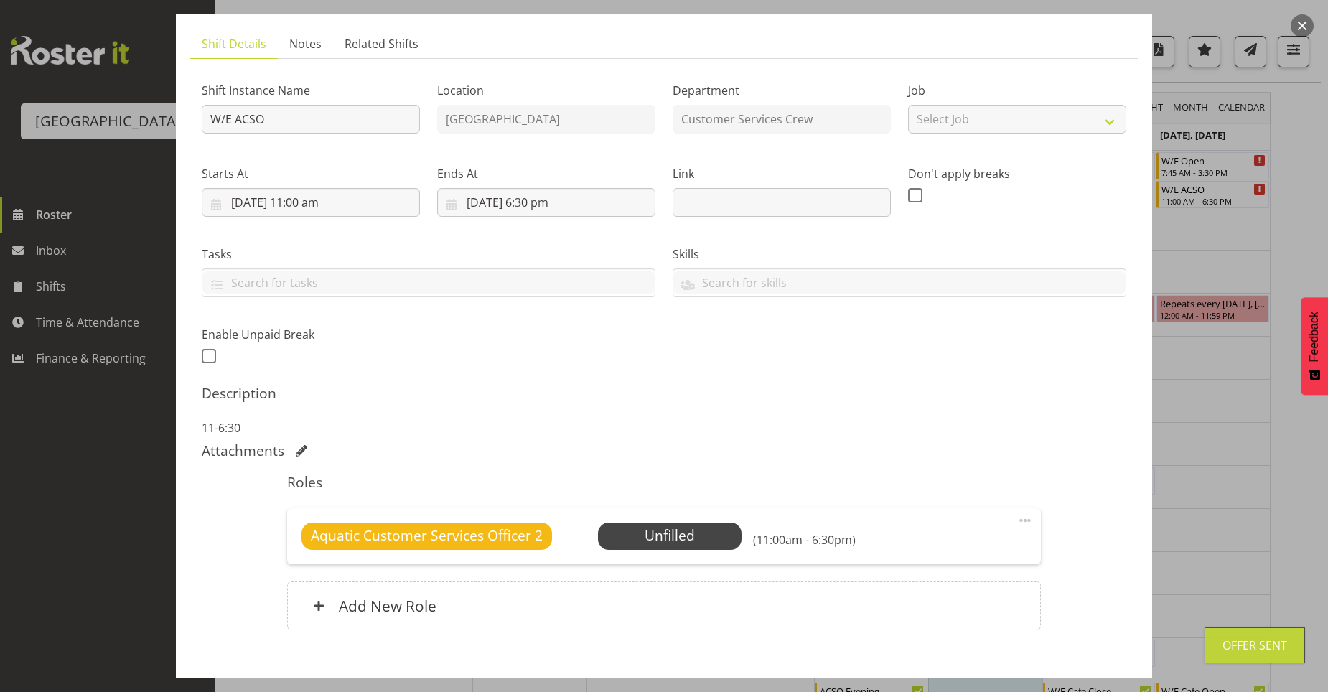
scroll to position [167, 0]
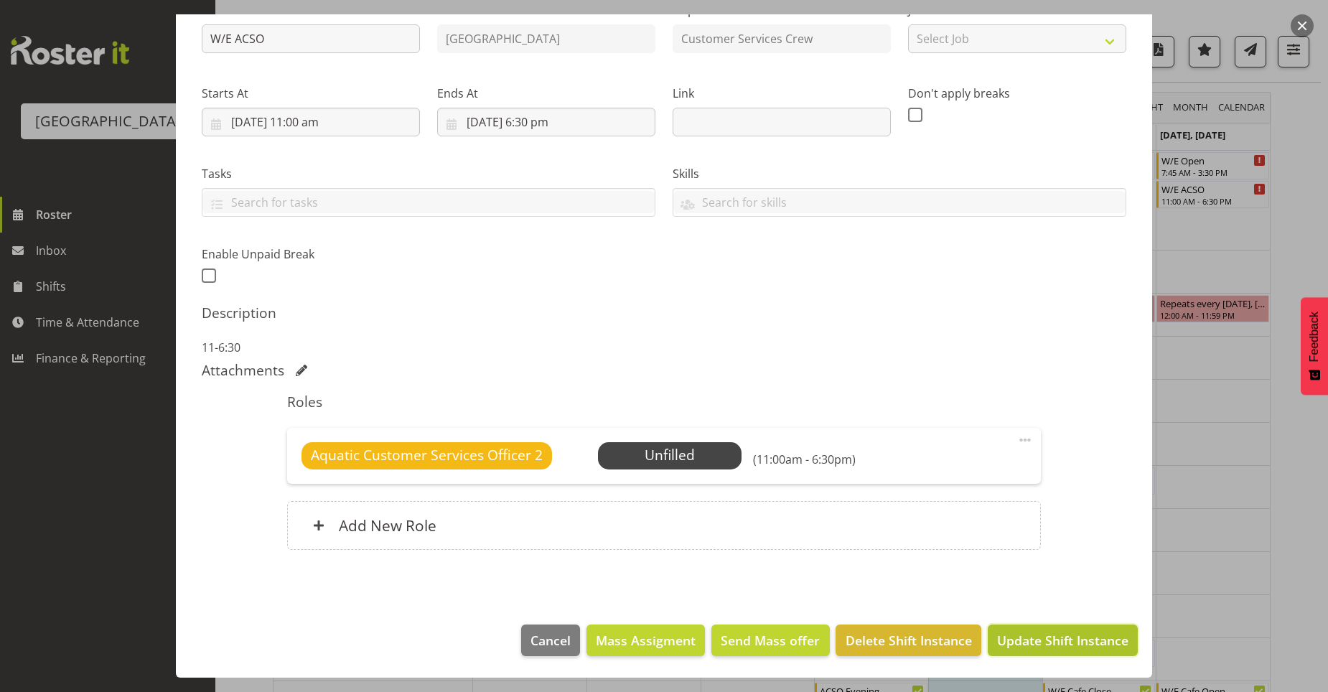
click at [1024, 648] on span "Update Shift Instance" at bounding box center [1062, 640] width 131 height 19
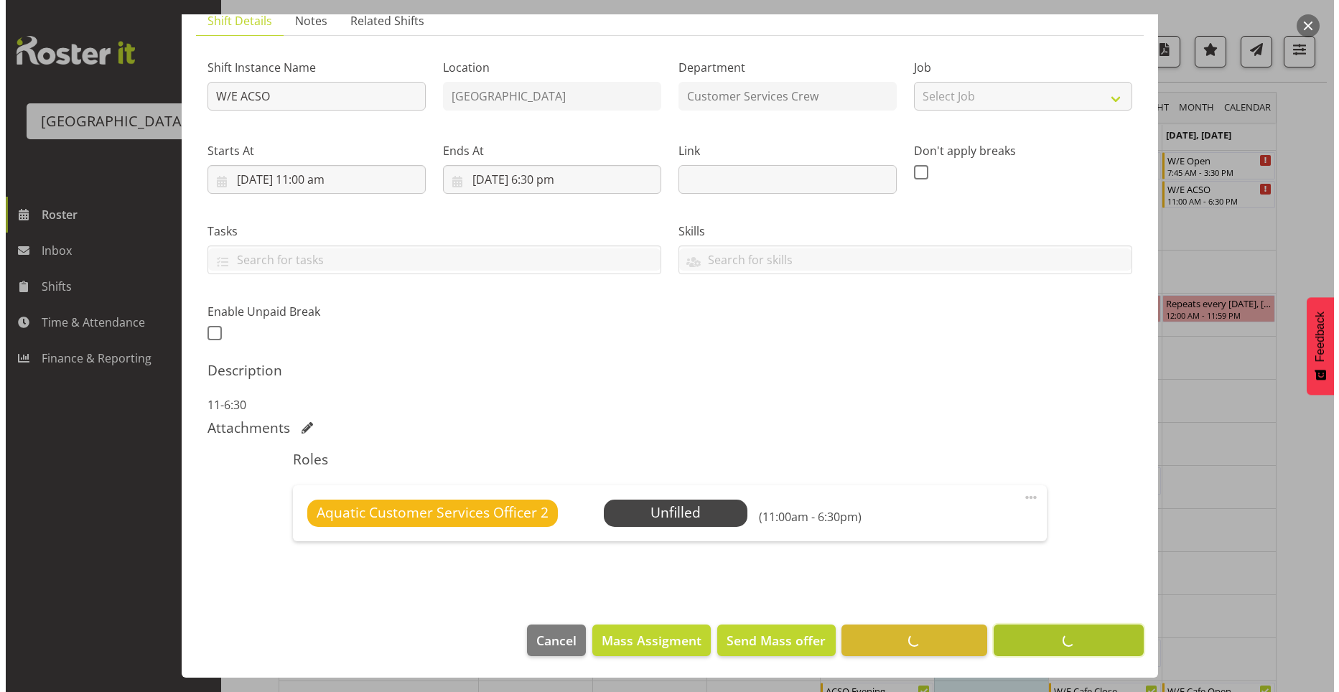
scroll to position [109, 0]
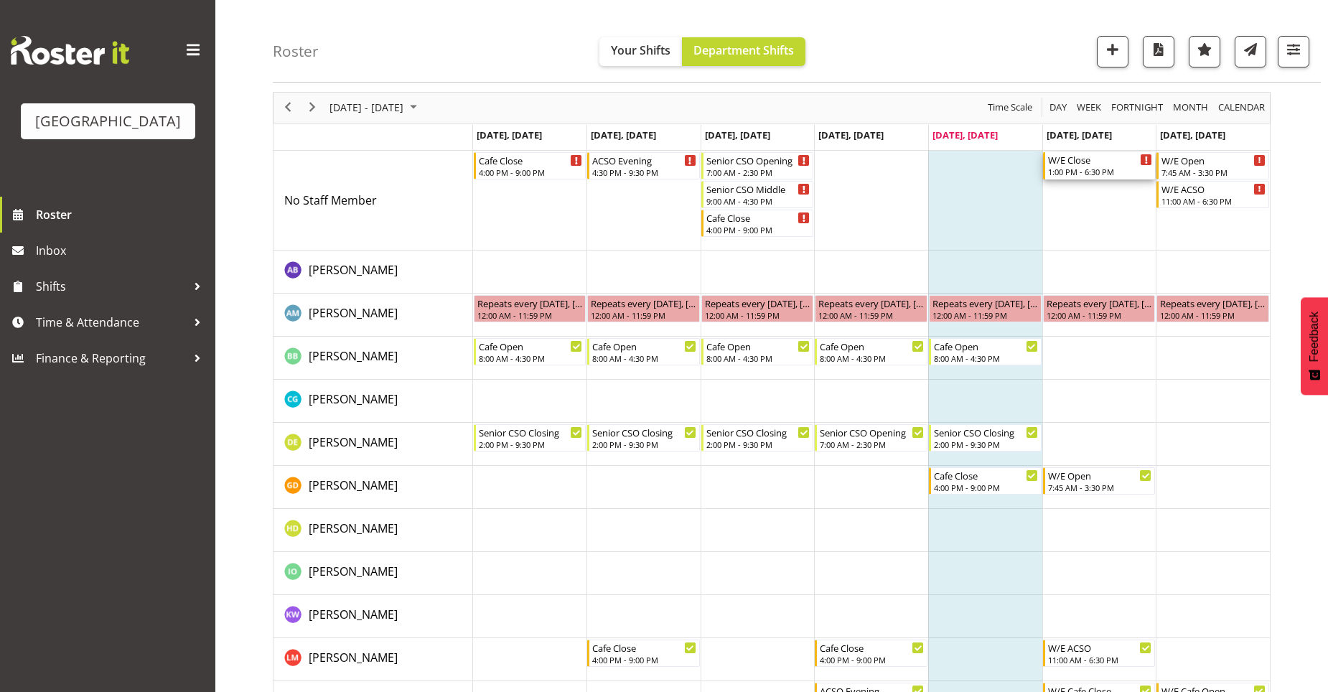
click at [1090, 179] on div "W/E Close 1:00 PM - 6:30 PM" at bounding box center [1099, 165] width 113 height 27
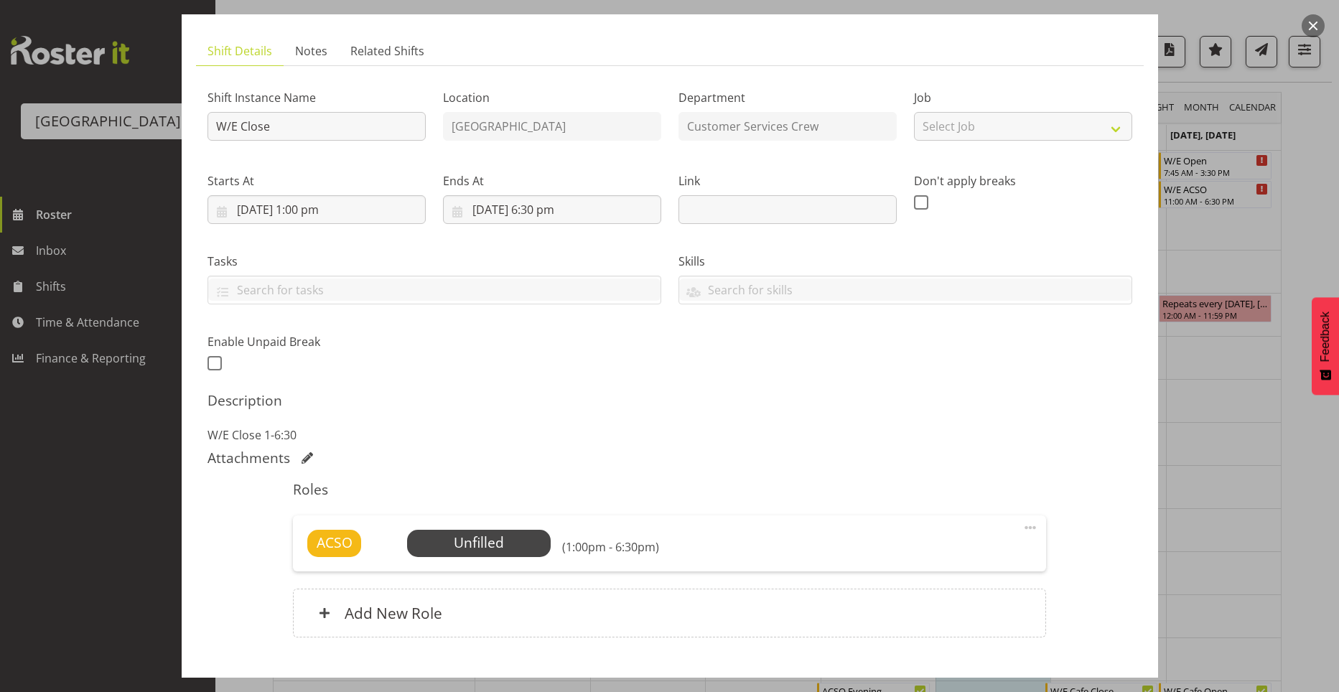
scroll to position [167, 0]
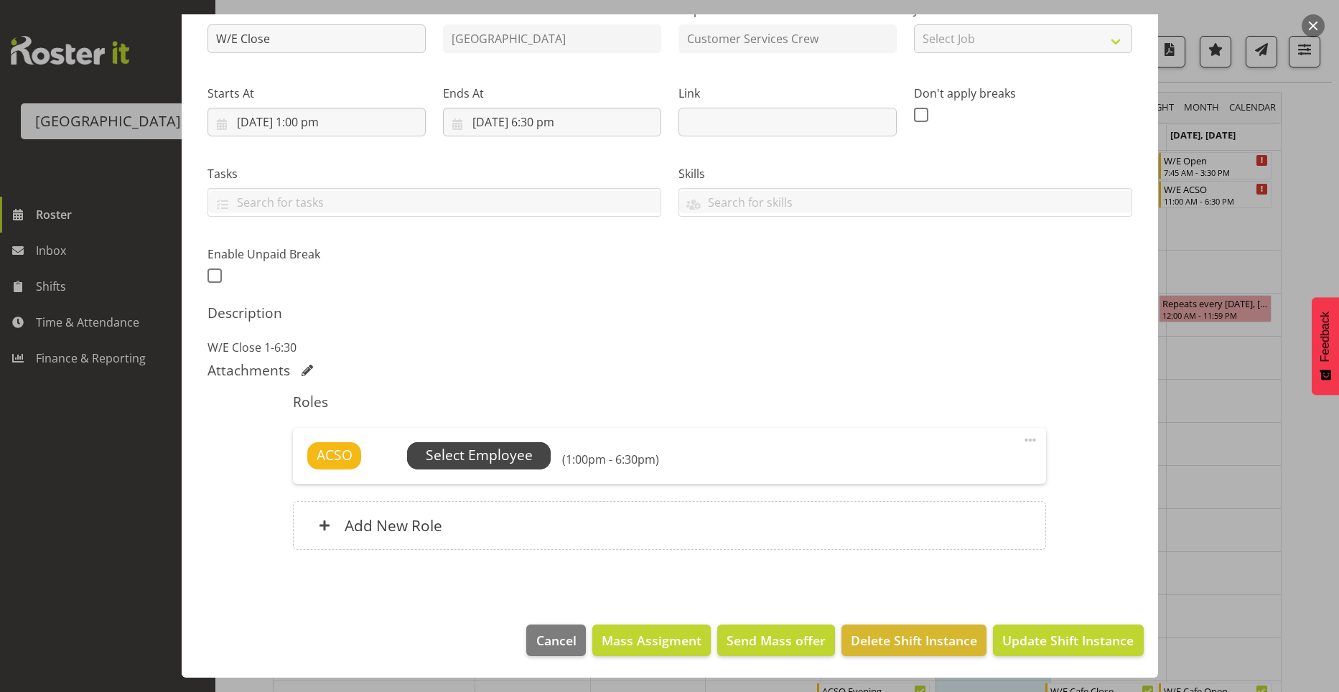
click at [462, 446] on span "Select Employee" at bounding box center [479, 455] width 107 height 21
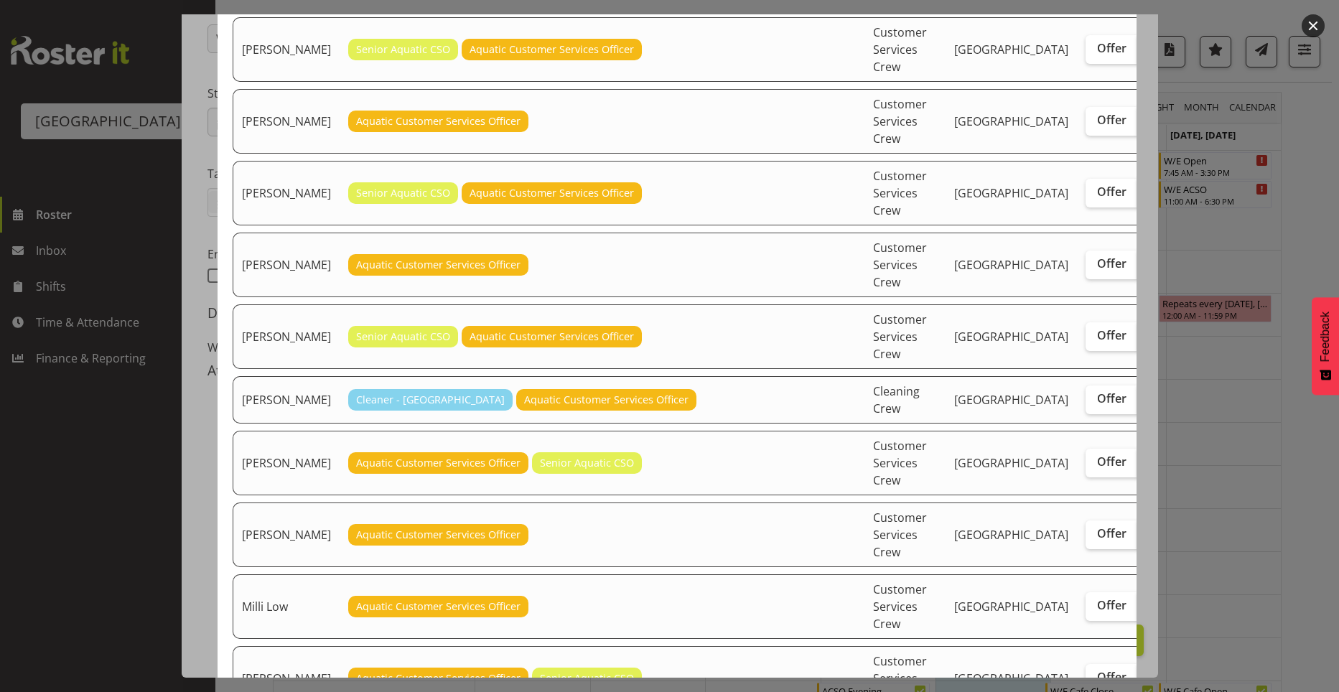
scroll to position [0, 0]
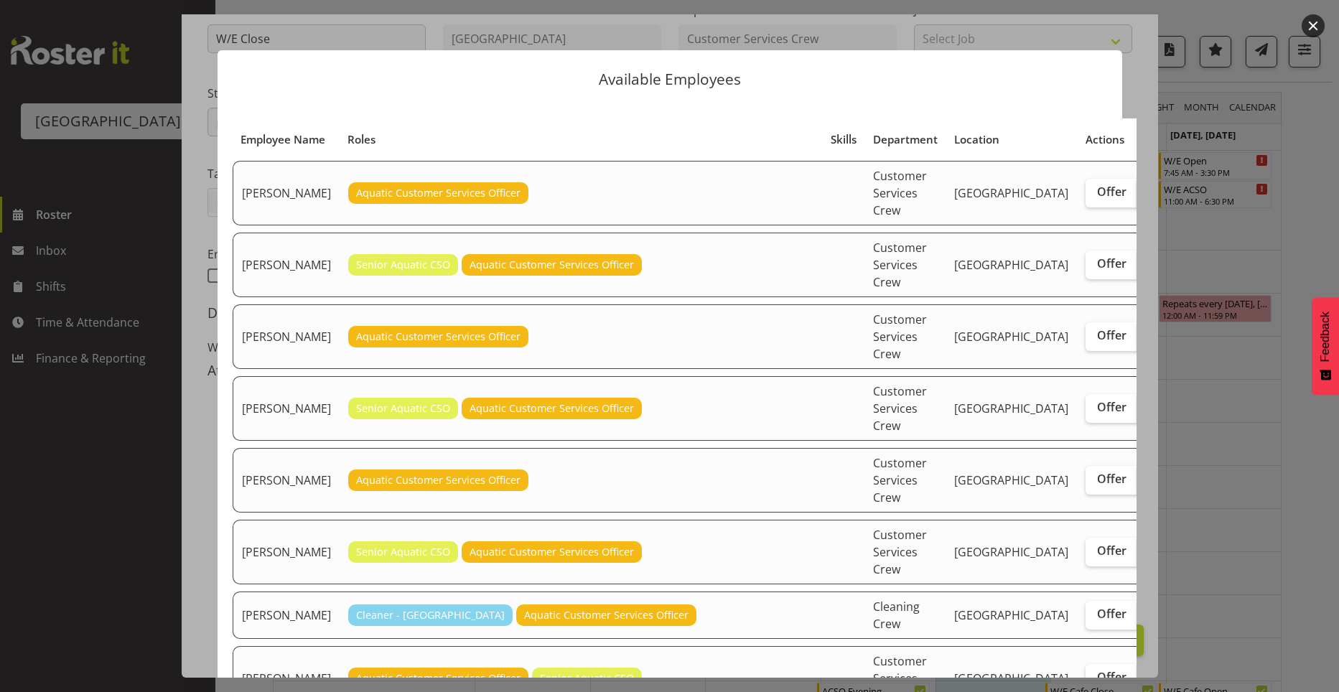
click at [1137, 207] on label "Assign" at bounding box center [1166, 193] width 59 height 29
click at [1137, 197] on input "Assign" at bounding box center [1141, 191] width 9 height 9
checkbox input "true"
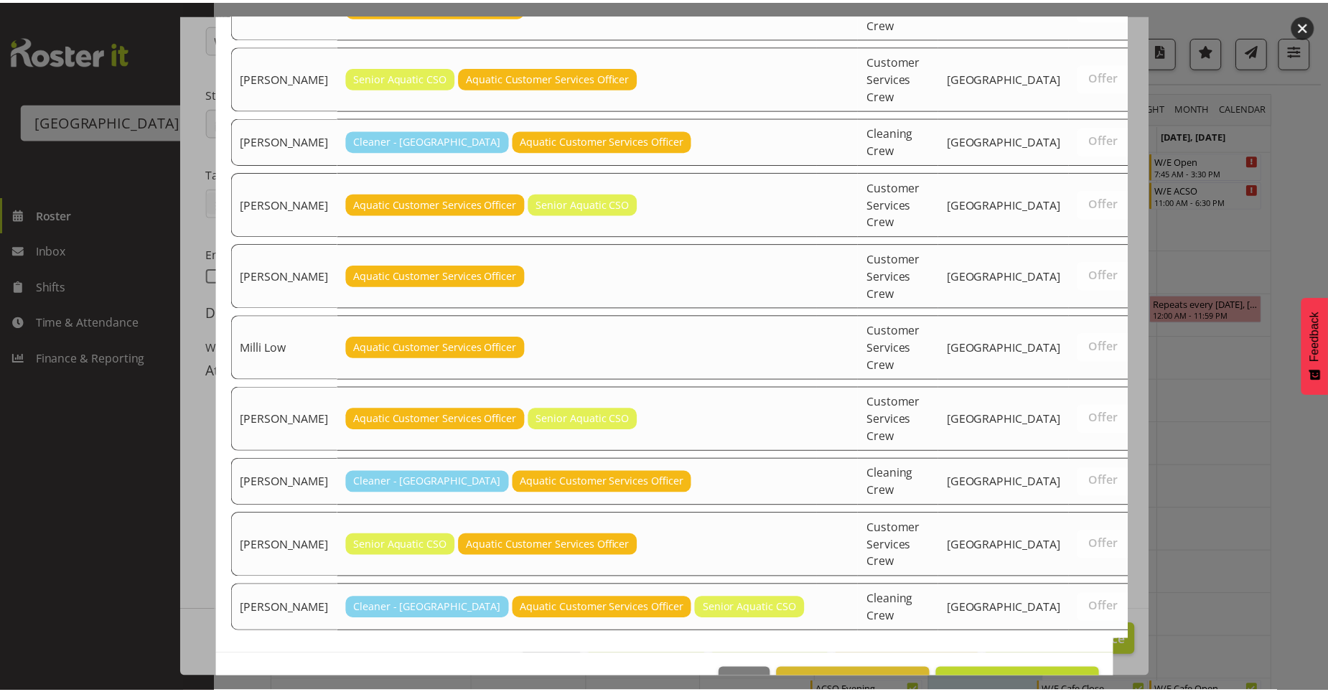
scroll to position [535, 0]
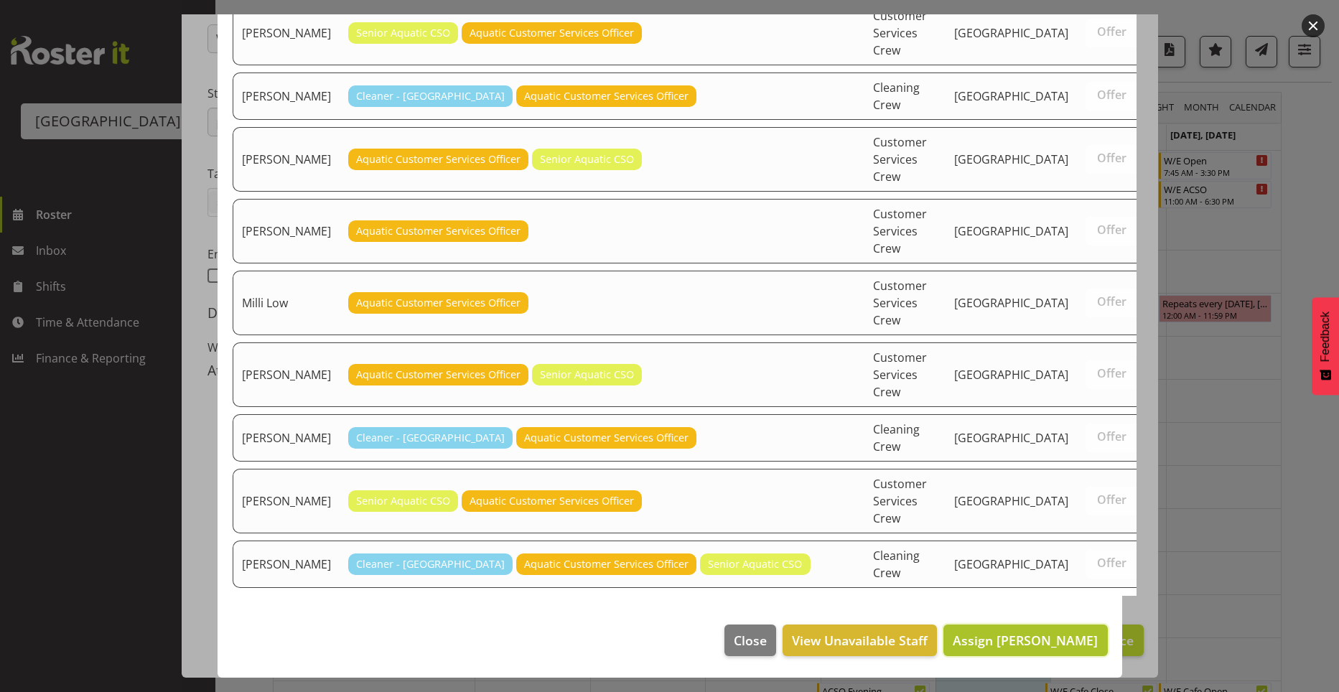
click at [1026, 642] on span "Assign Amber-Jade Brass" at bounding box center [1024, 640] width 145 height 17
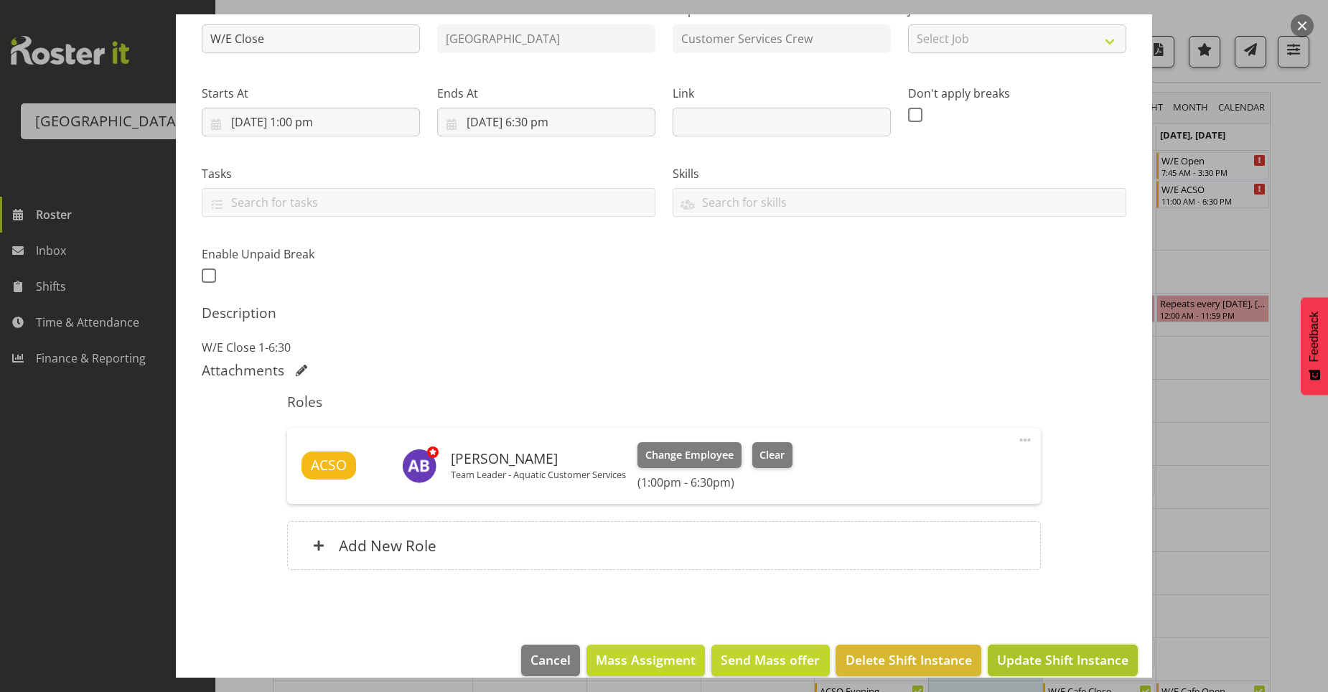
click at [1038, 666] on span "Update Shift Instance" at bounding box center [1062, 659] width 131 height 19
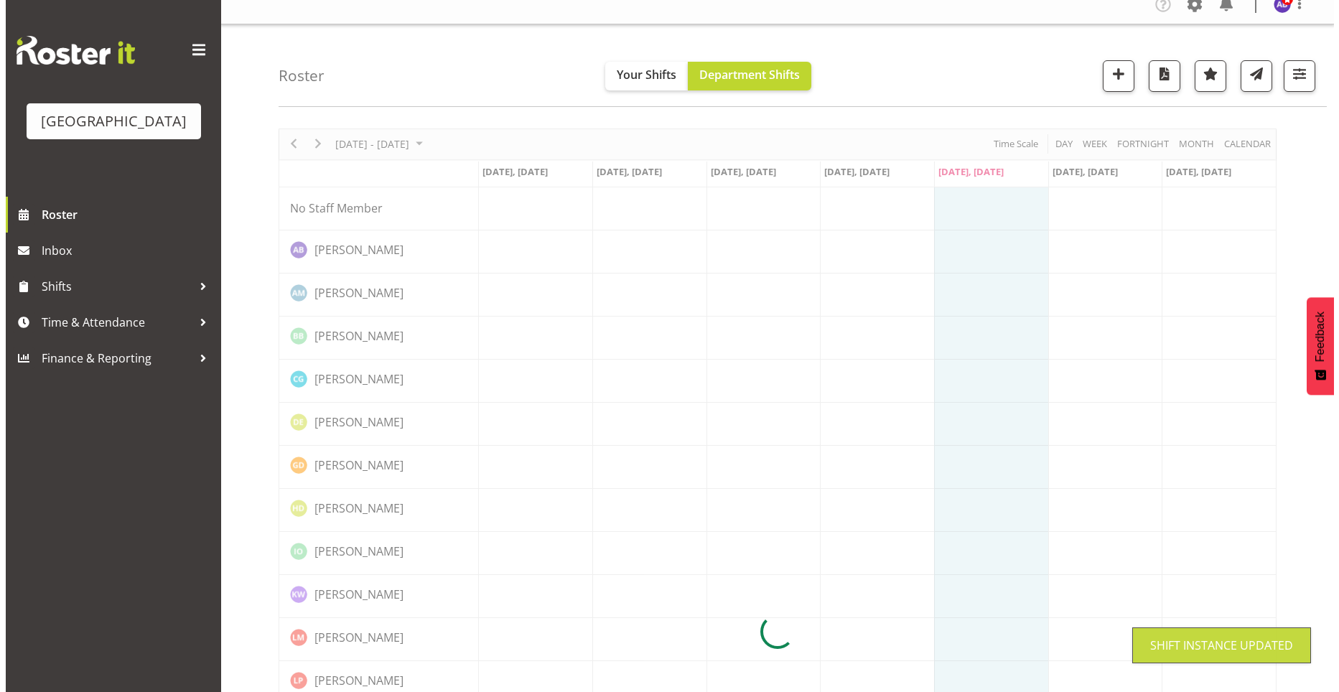
scroll to position [0, 0]
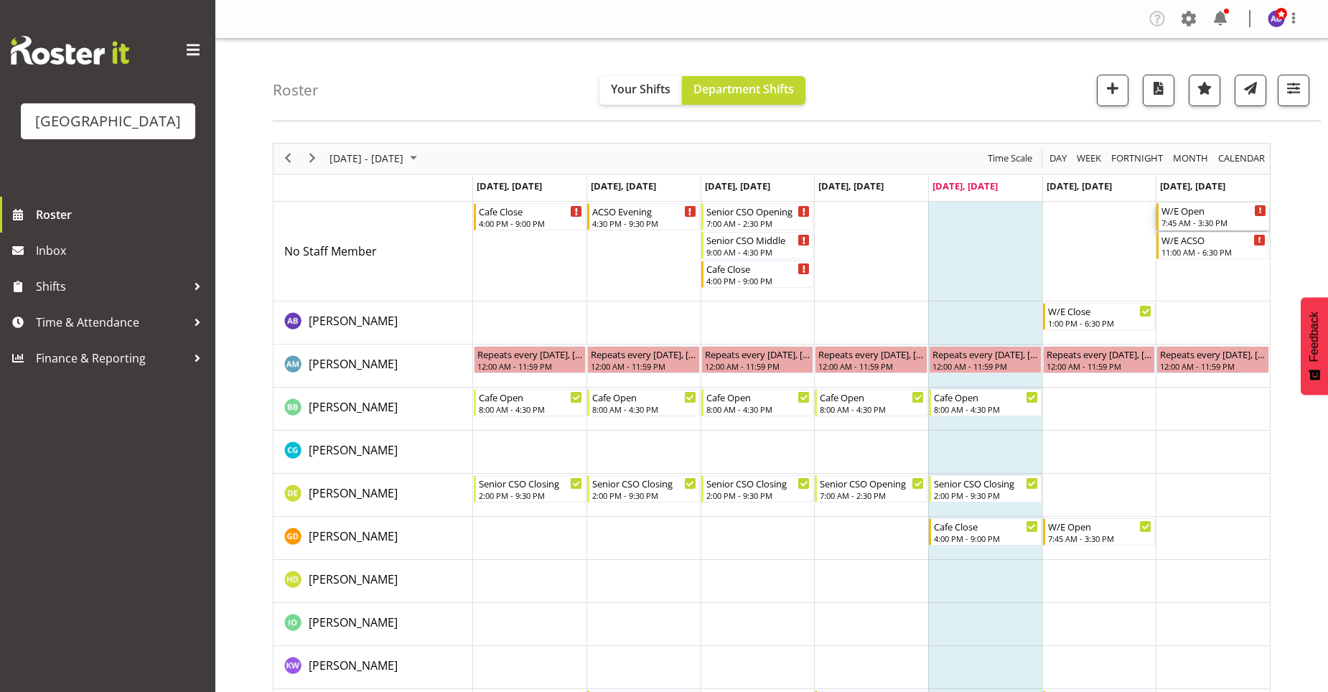
click at [1186, 220] on div "7:45 AM - 3:30 PM" at bounding box center [1213, 222] width 105 height 11
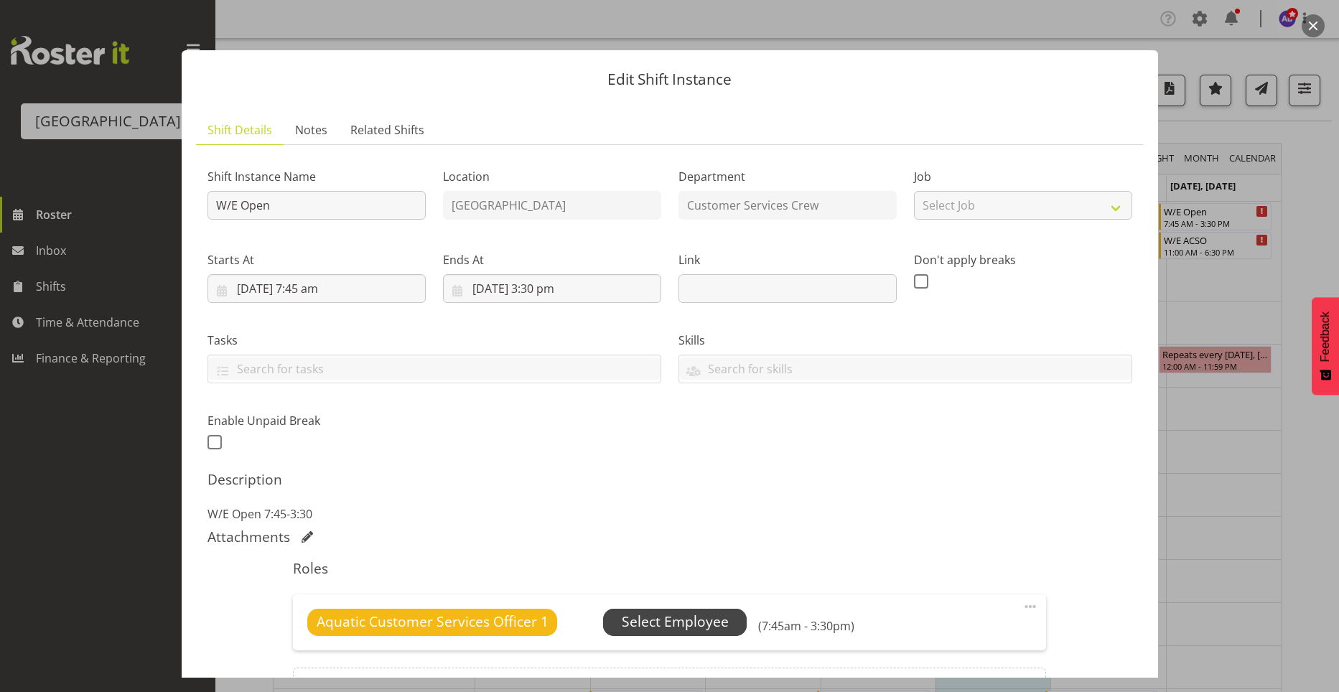
click at [647, 622] on span "Select Employee" at bounding box center [675, 622] width 107 height 21
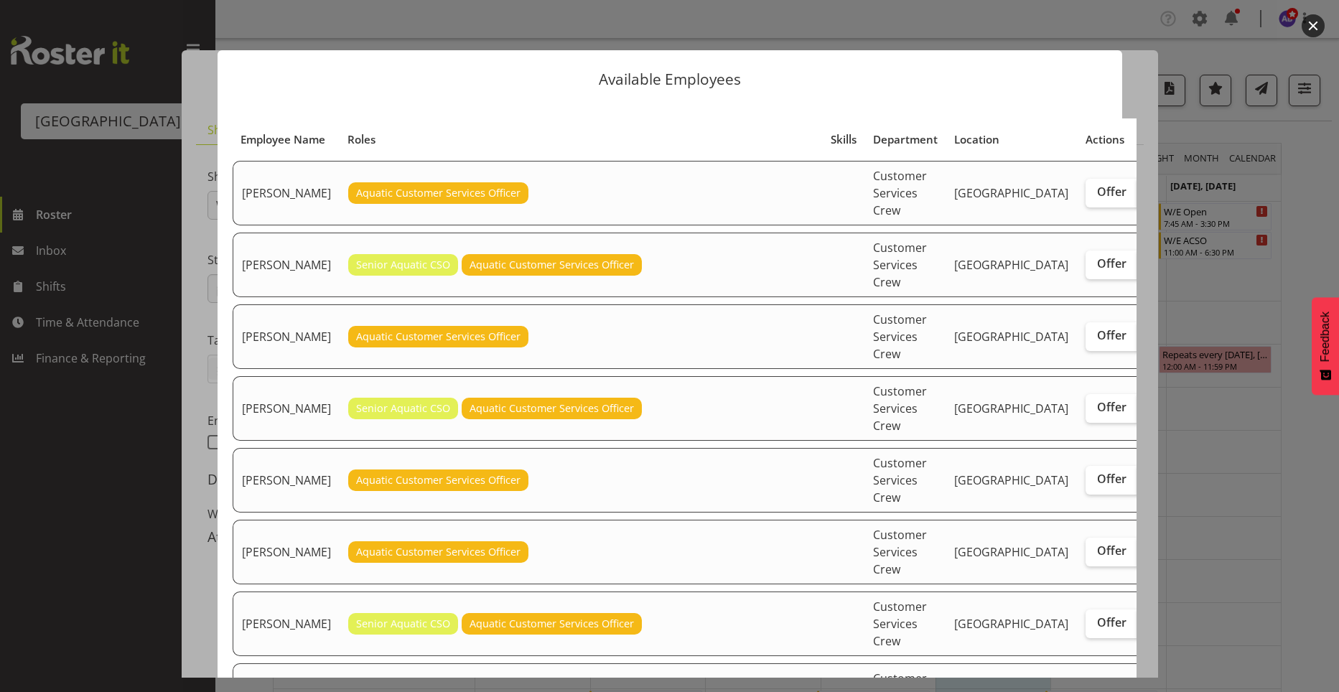
click at [1137, 207] on label "Assign" at bounding box center [1166, 193] width 59 height 29
click at [1137, 197] on input "Assign" at bounding box center [1141, 191] width 9 height 9
checkbox input "true"
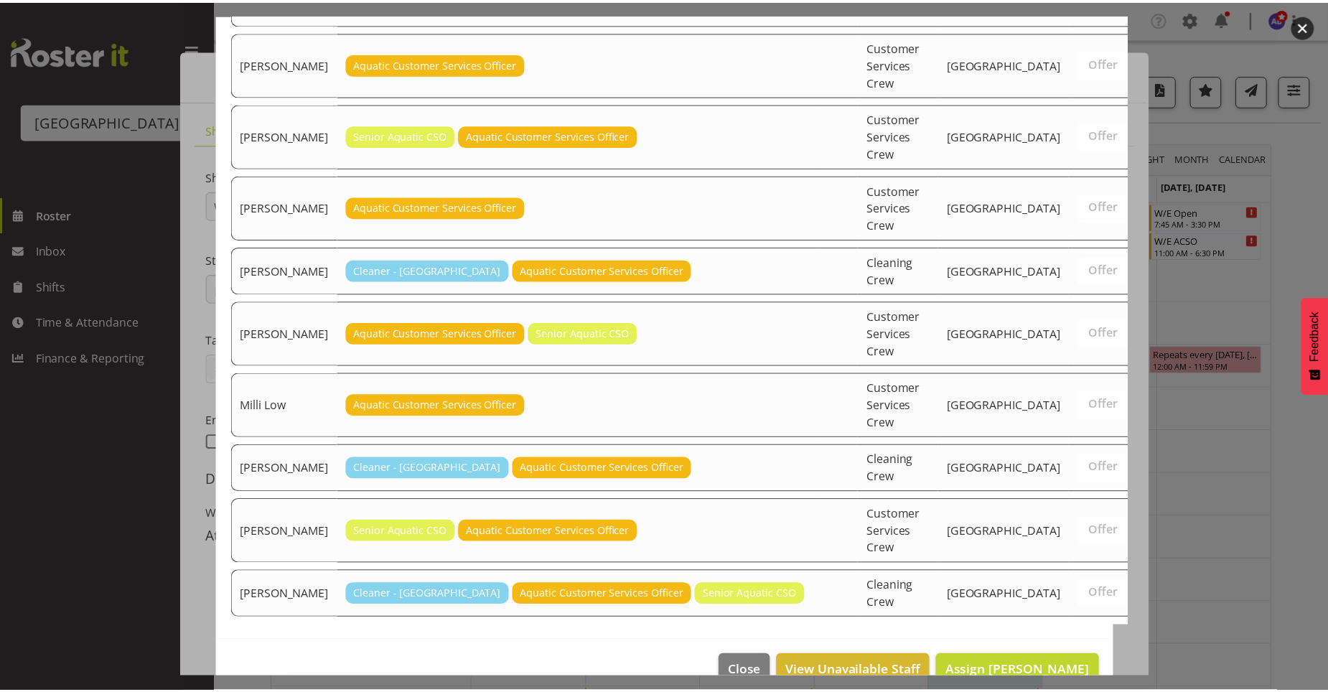
scroll to position [535, 0]
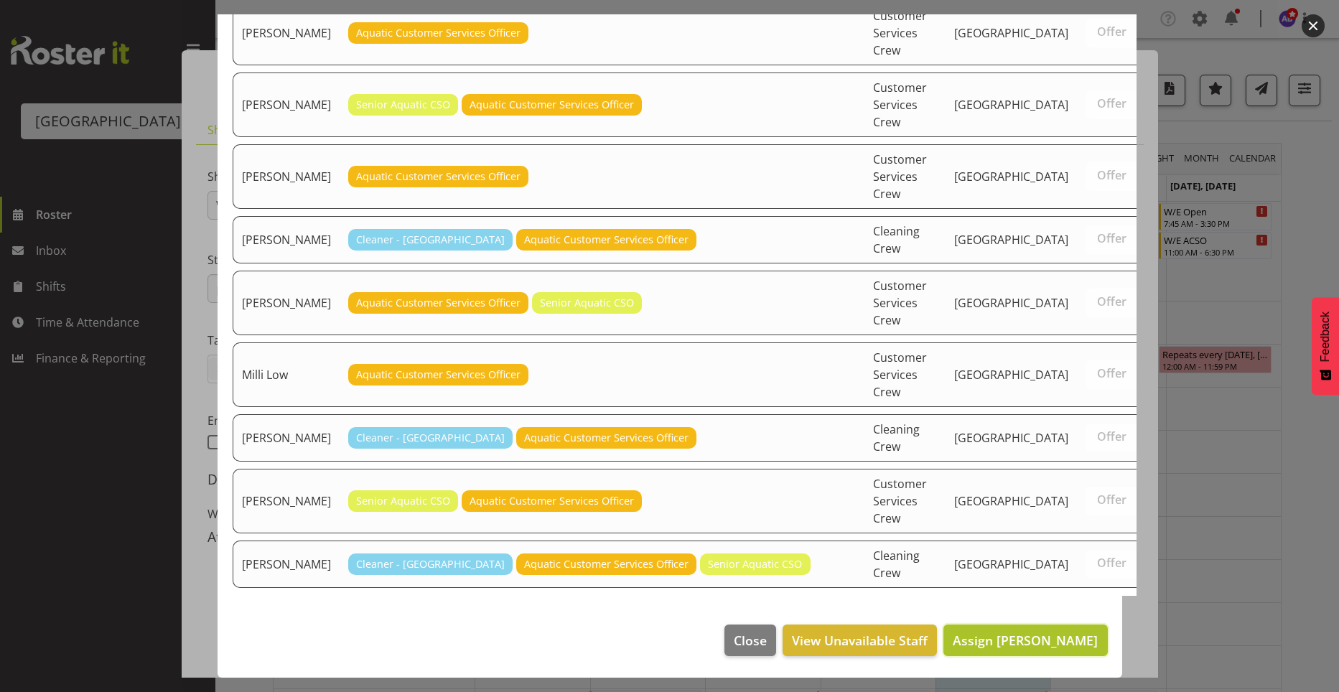
click at [1032, 650] on button "Assign Amber-Jade Brass" at bounding box center [1025, 640] width 164 height 32
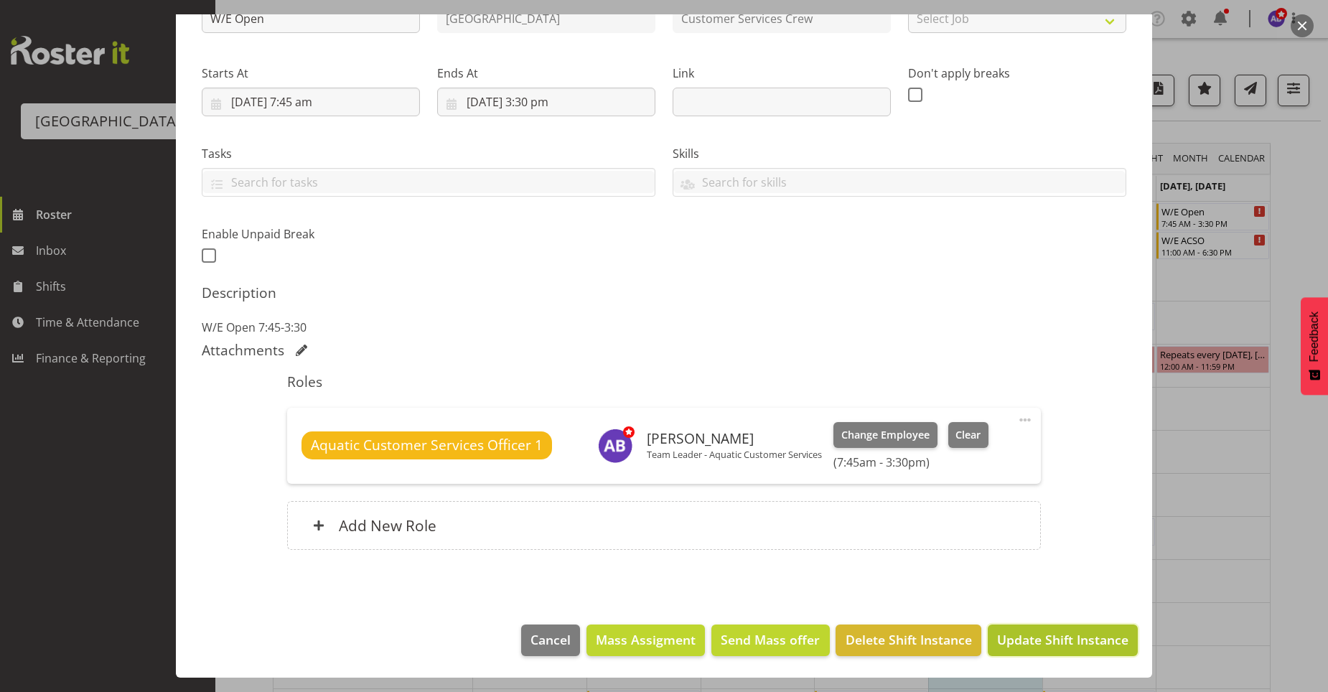
click at [1060, 646] on span "Update Shift Instance" at bounding box center [1062, 639] width 131 height 19
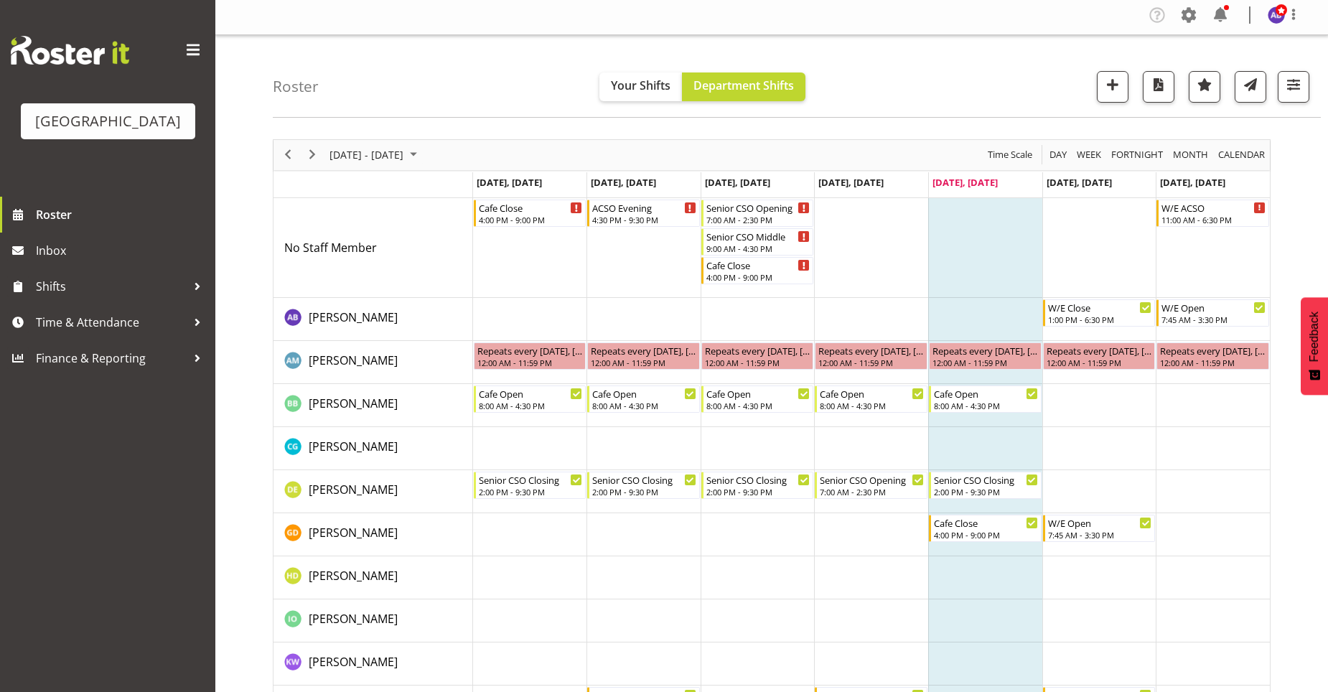
scroll to position [0, 0]
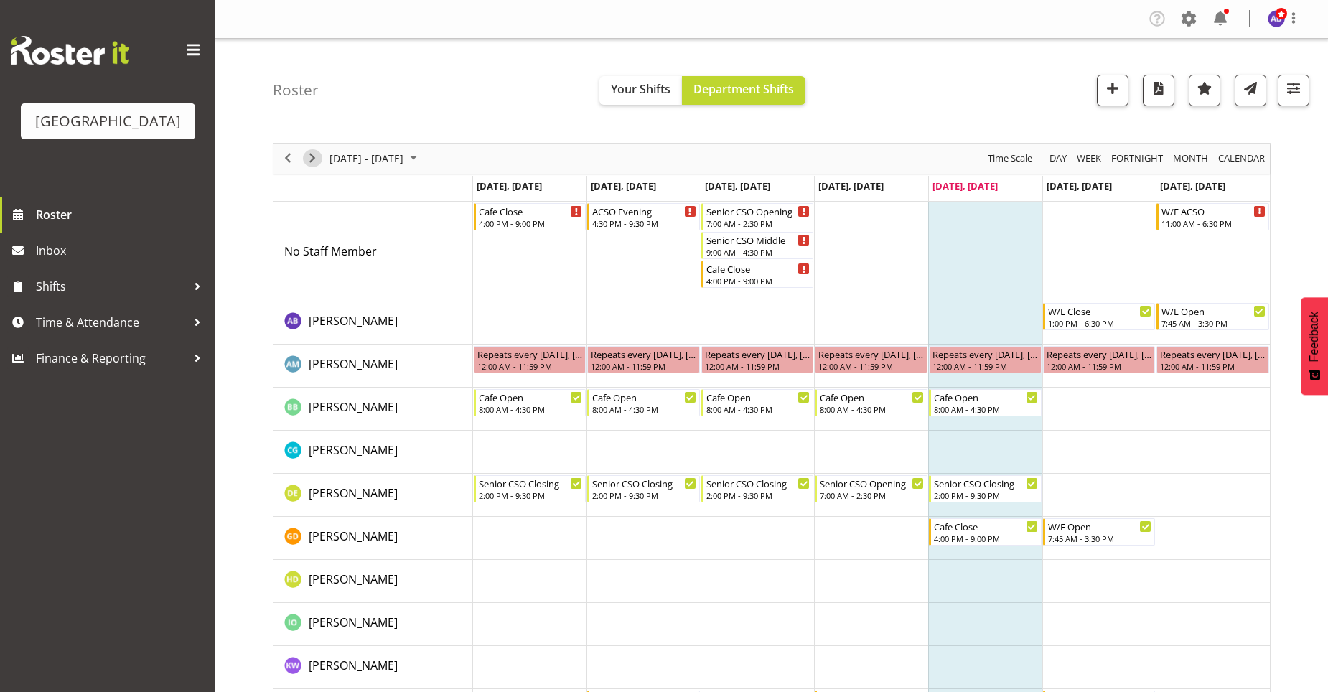
click at [313, 154] on span "Next" at bounding box center [312, 158] width 17 height 18
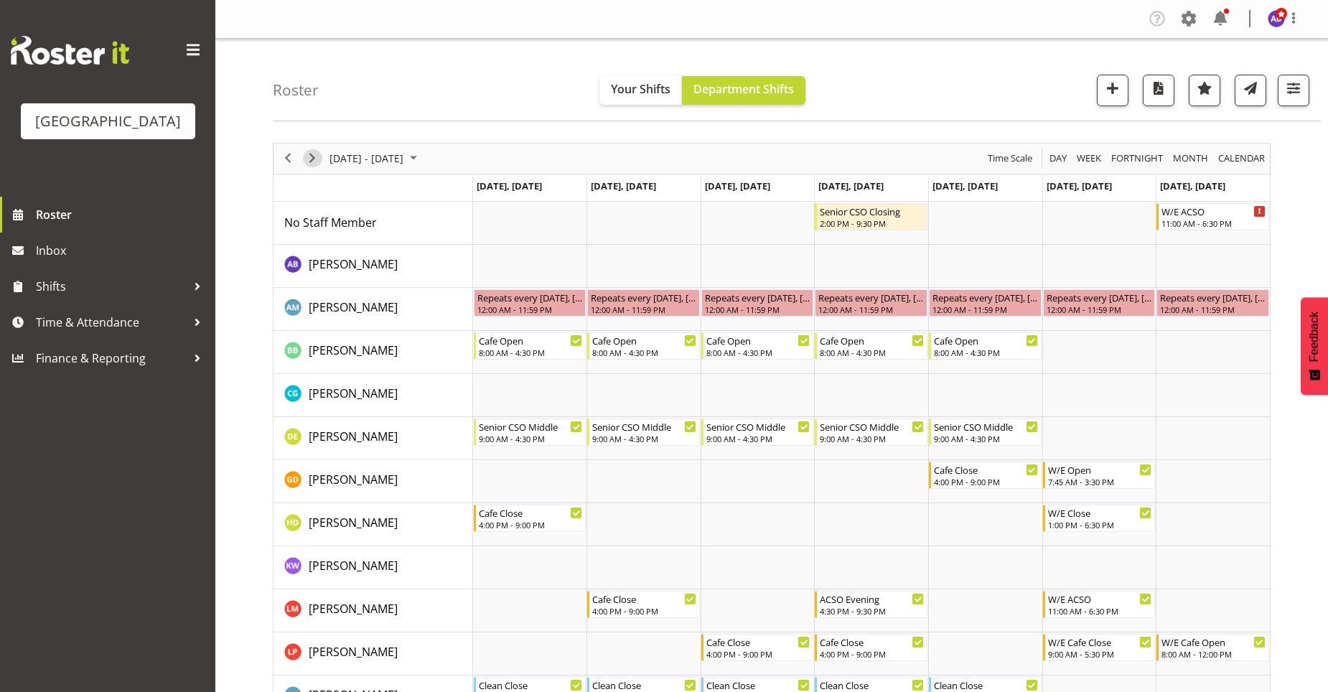
click at [309, 155] on span "Next" at bounding box center [312, 158] width 17 height 18
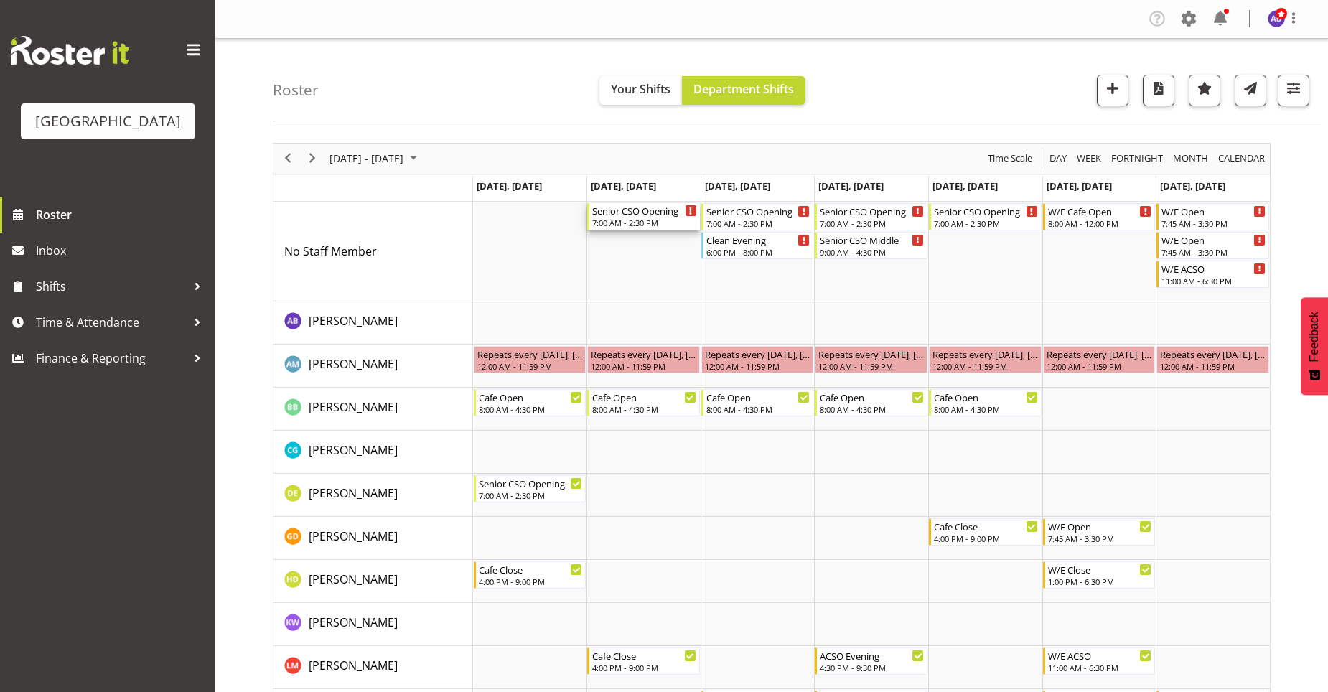
click at [650, 223] on div "7:00 AM - 2:30 PM" at bounding box center [644, 222] width 105 height 11
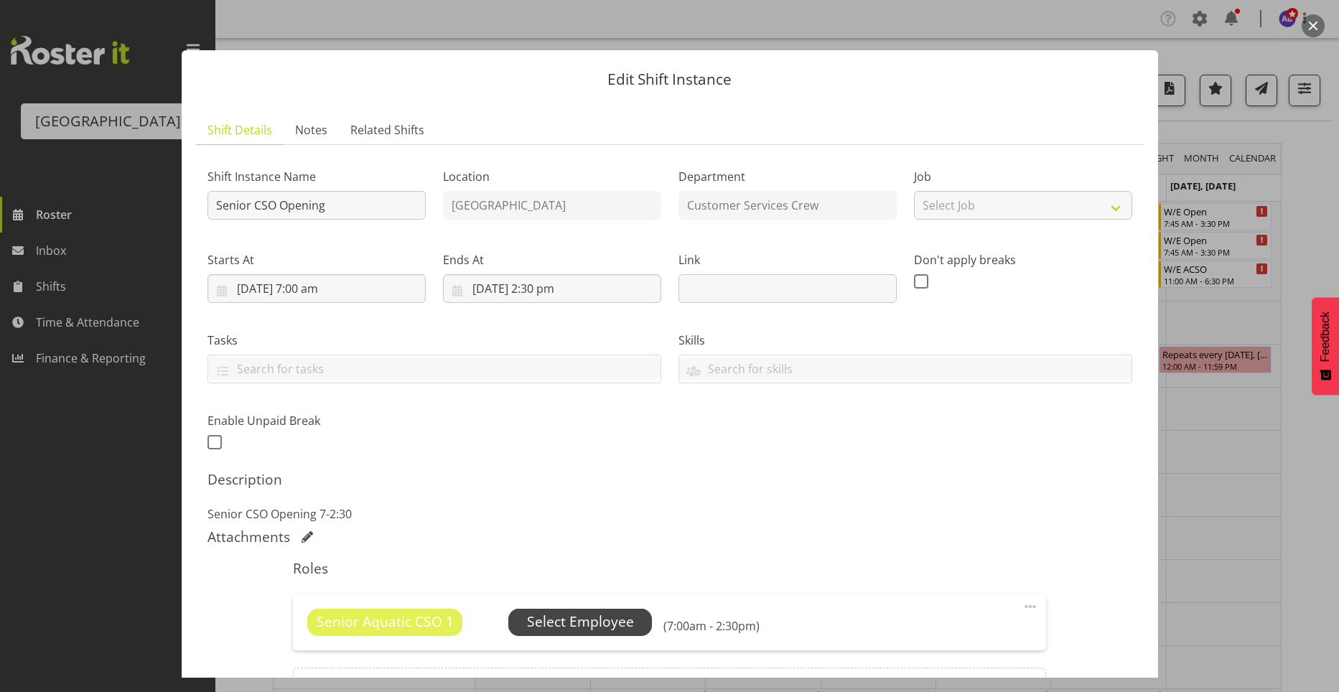
click at [560, 621] on span "Select Employee" at bounding box center [580, 622] width 107 height 21
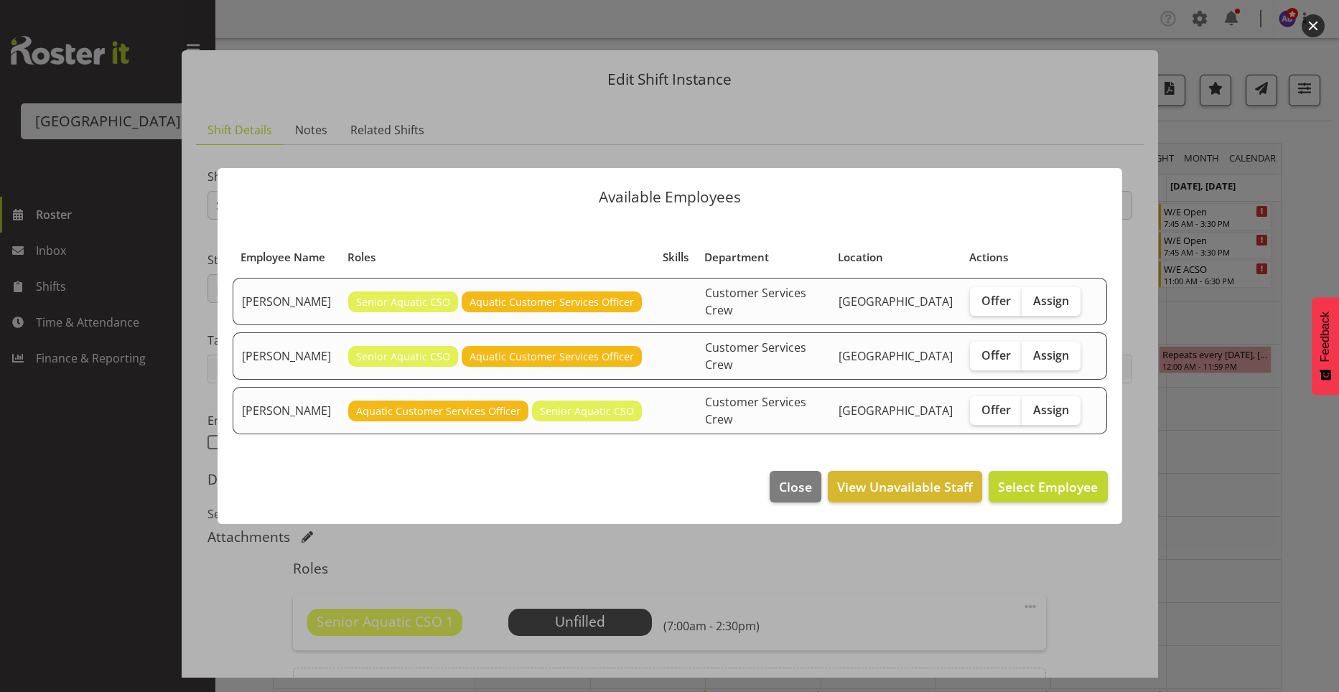
click at [1041, 308] on span "Assign" at bounding box center [1051, 301] width 36 height 14
click at [1031, 305] on input "Assign" at bounding box center [1025, 300] width 9 height 9
checkbox input "true"
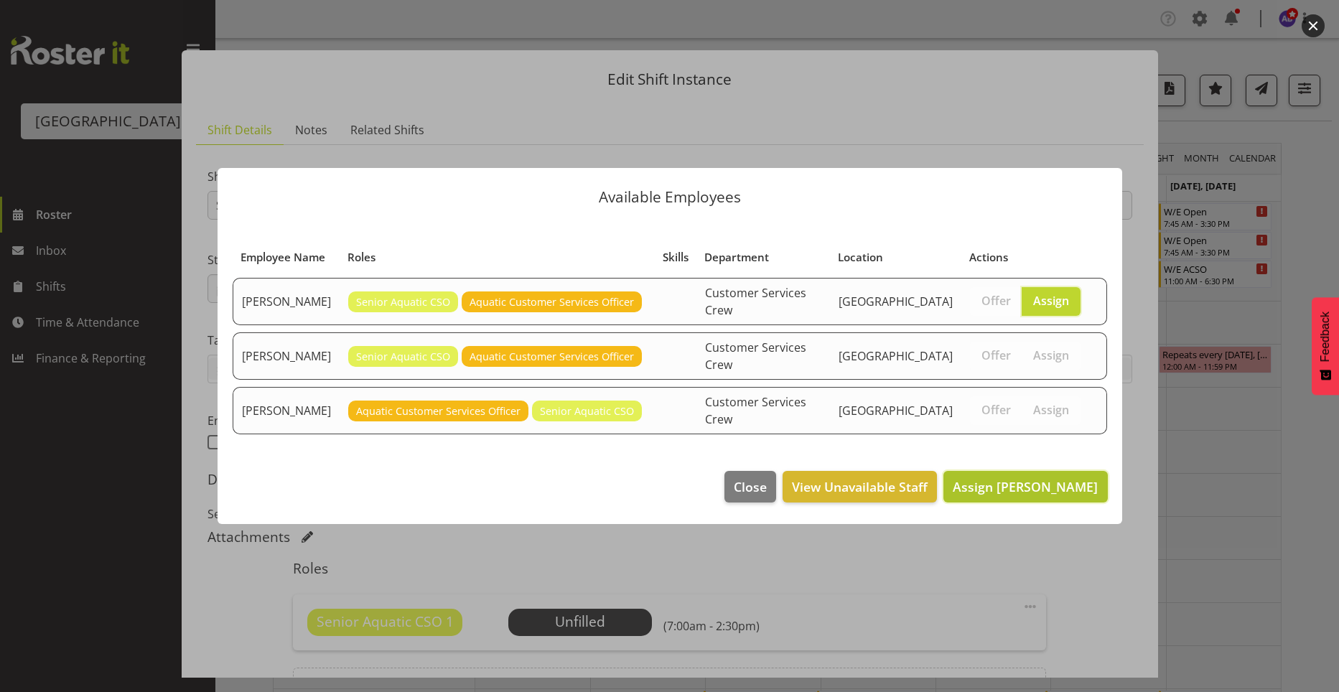
click at [1003, 478] on span "Assign Donna Euston" at bounding box center [1024, 486] width 145 height 17
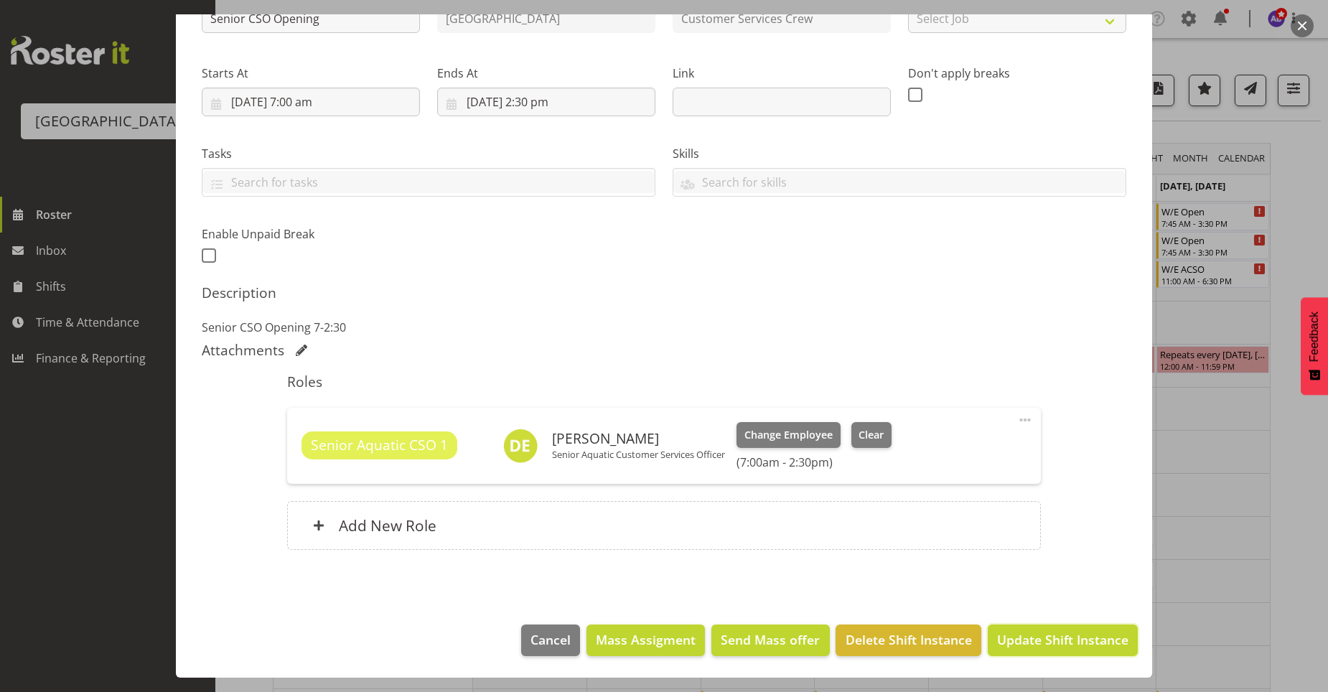
click at [1085, 642] on span "Update Shift Instance" at bounding box center [1062, 639] width 131 height 19
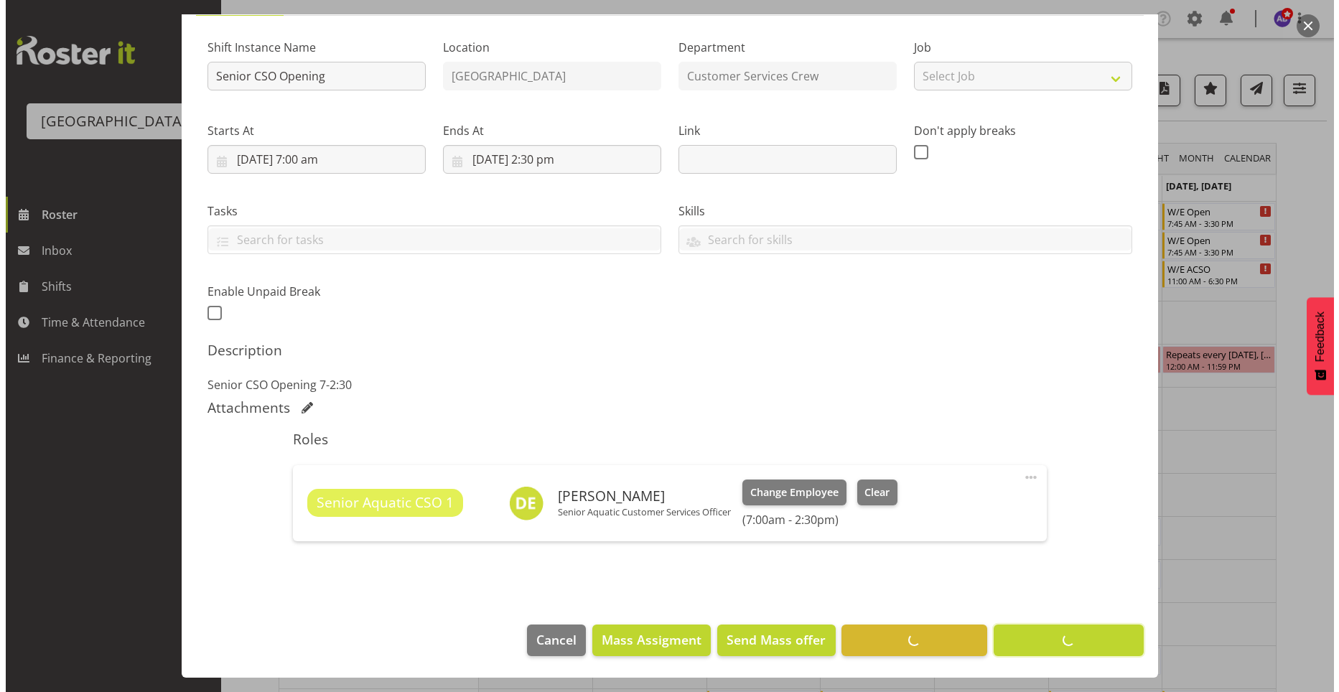
scroll to position [129, 0]
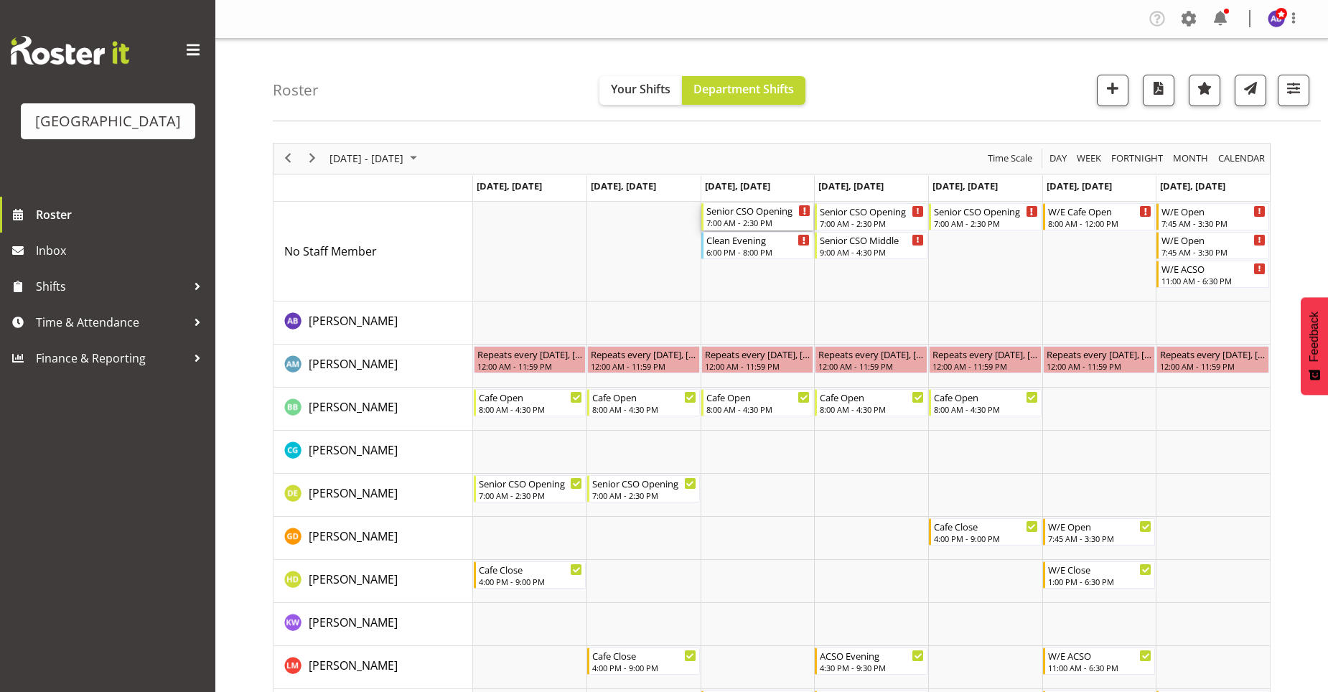
click at [744, 210] on div "Senior CSO Opening" at bounding box center [758, 210] width 105 height 14
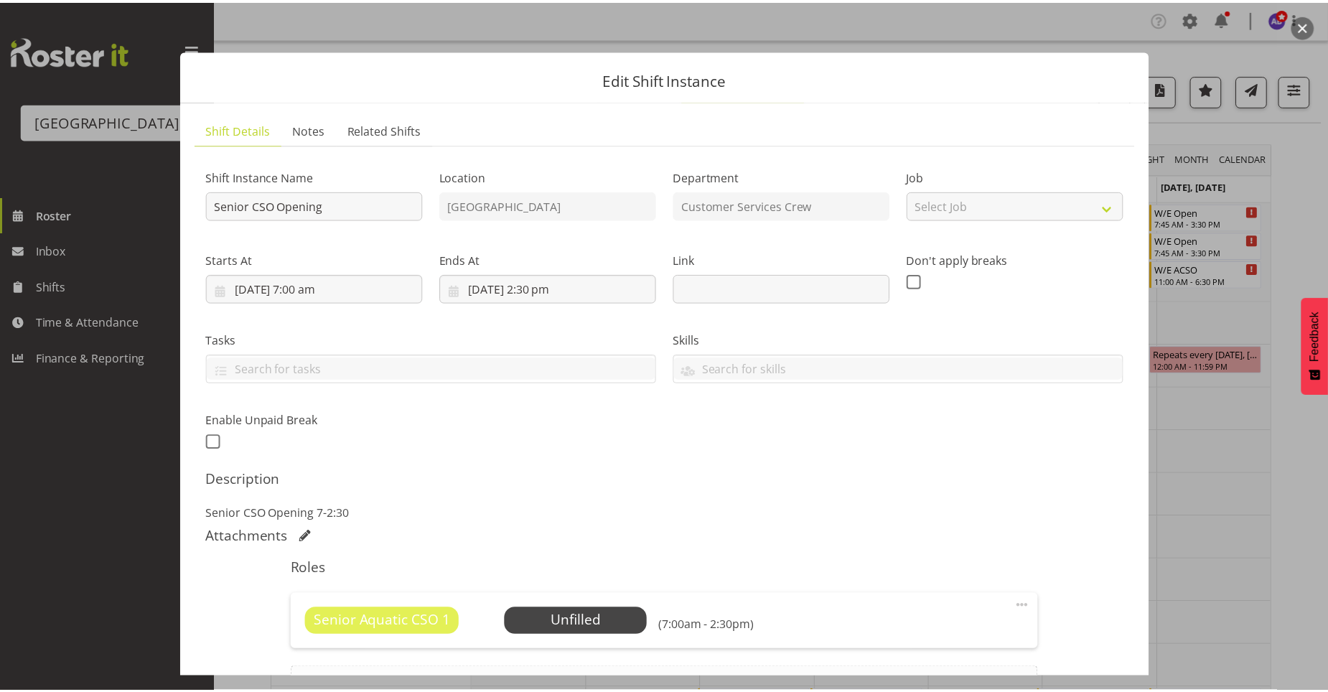
scroll to position [167, 0]
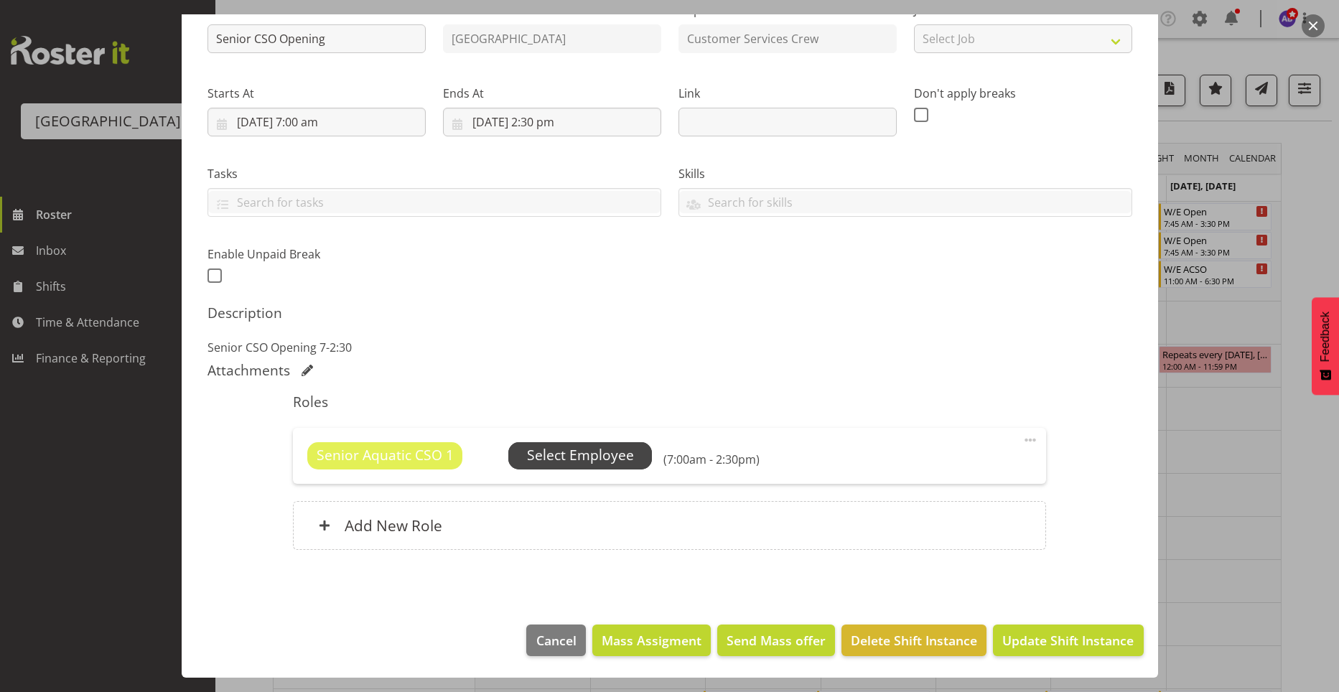
click at [564, 455] on span "Select Employee" at bounding box center [580, 455] width 107 height 21
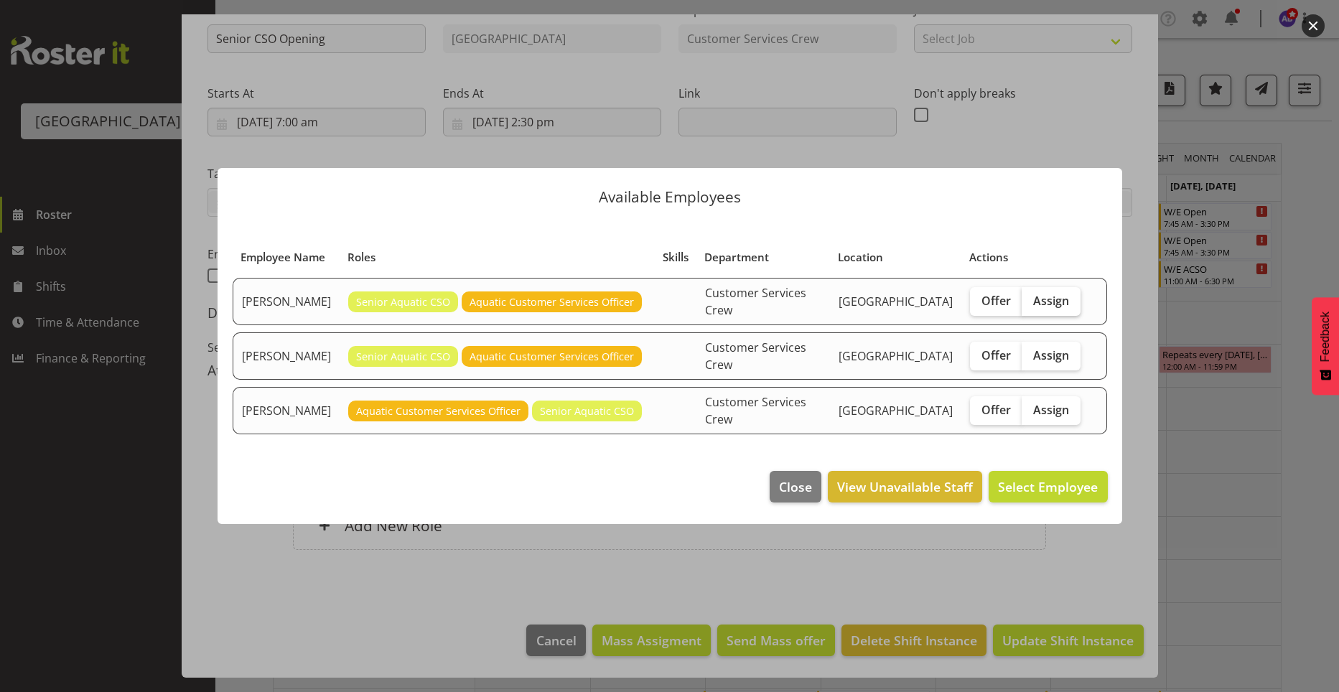
click at [1054, 308] on span "Assign" at bounding box center [1051, 301] width 36 height 14
click at [1031, 305] on input "Assign" at bounding box center [1025, 300] width 9 height 9
checkbox input "true"
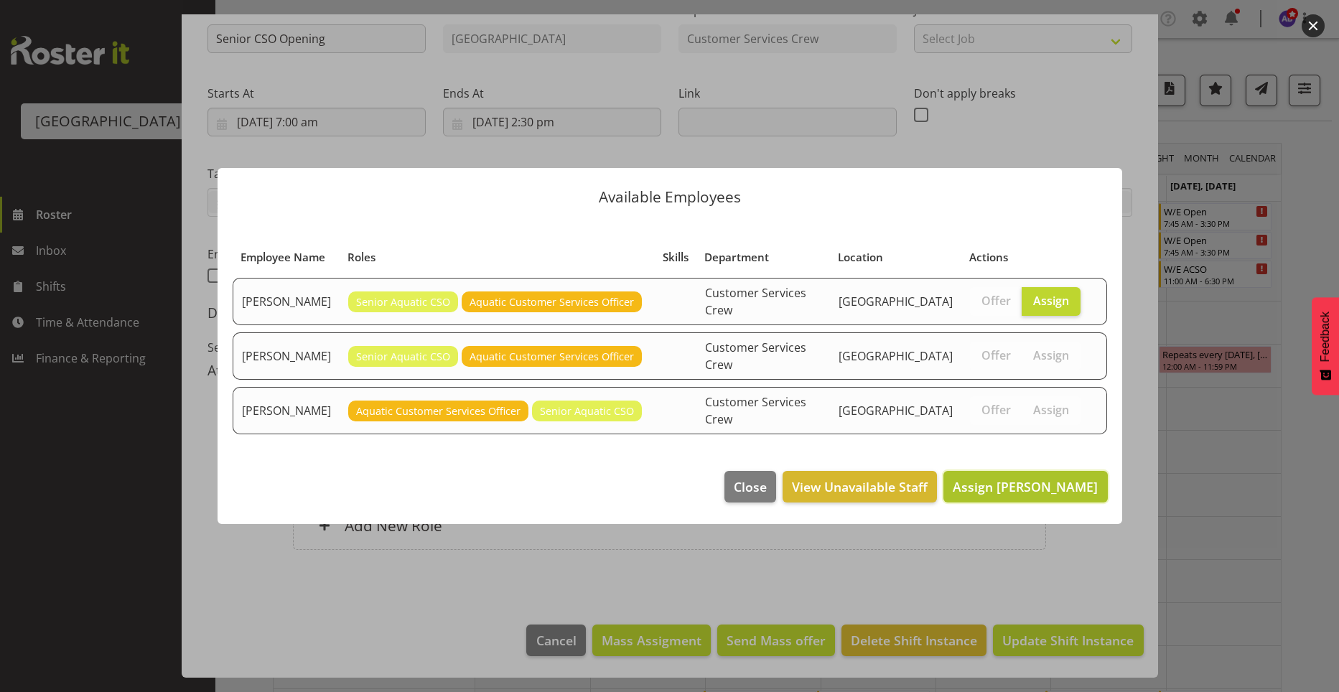
click at [1042, 479] on span "Assign Donna Euston" at bounding box center [1024, 486] width 145 height 17
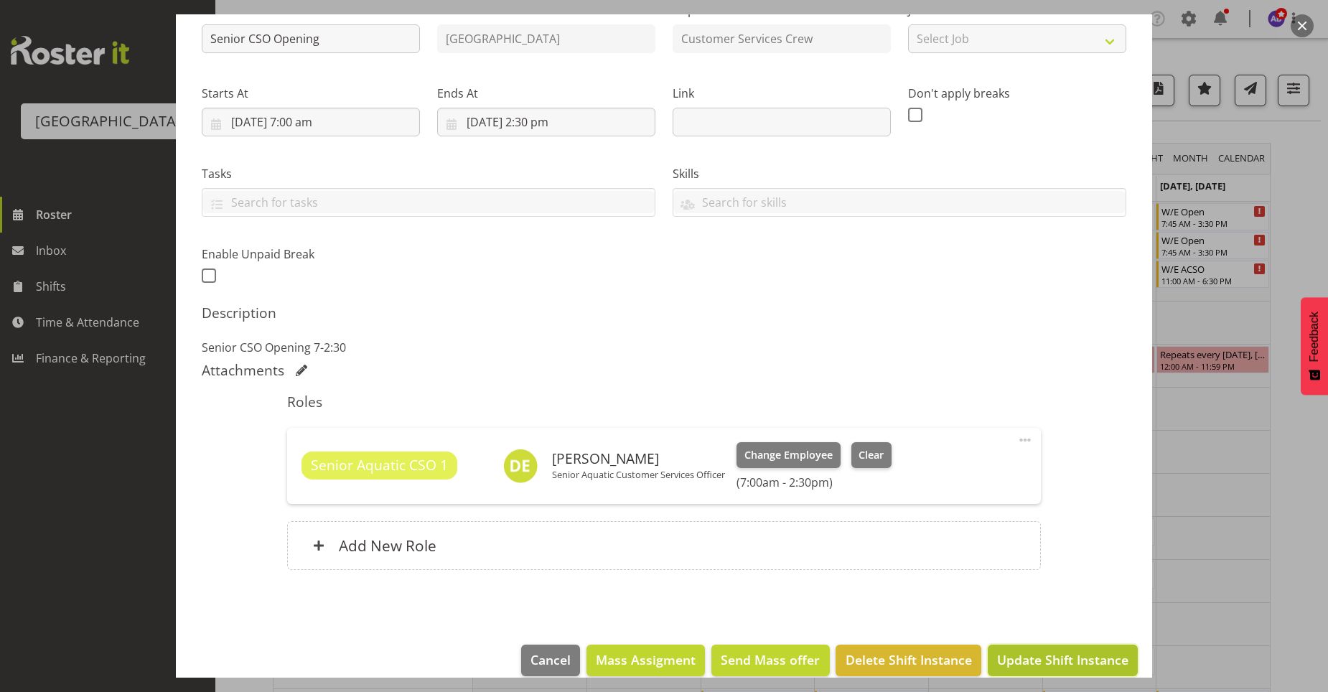
click at [999, 652] on span "Update Shift Instance" at bounding box center [1062, 659] width 131 height 19
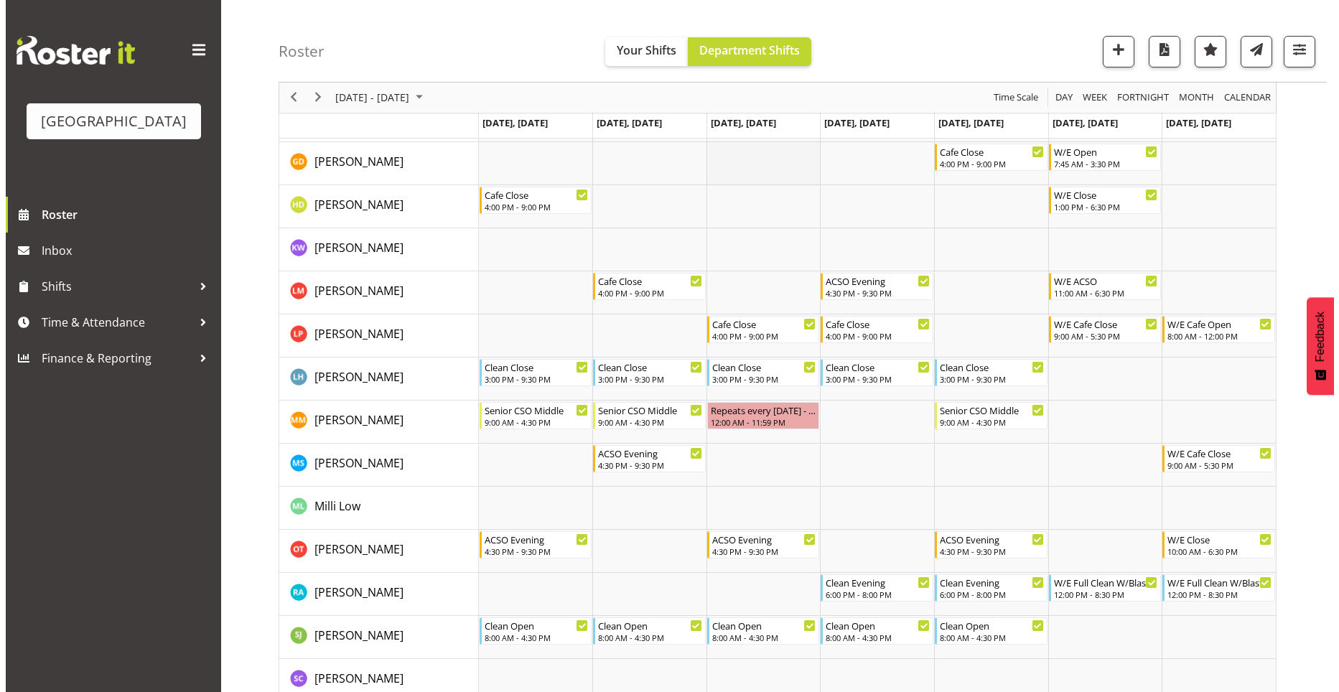
scroll to position [510, 0]
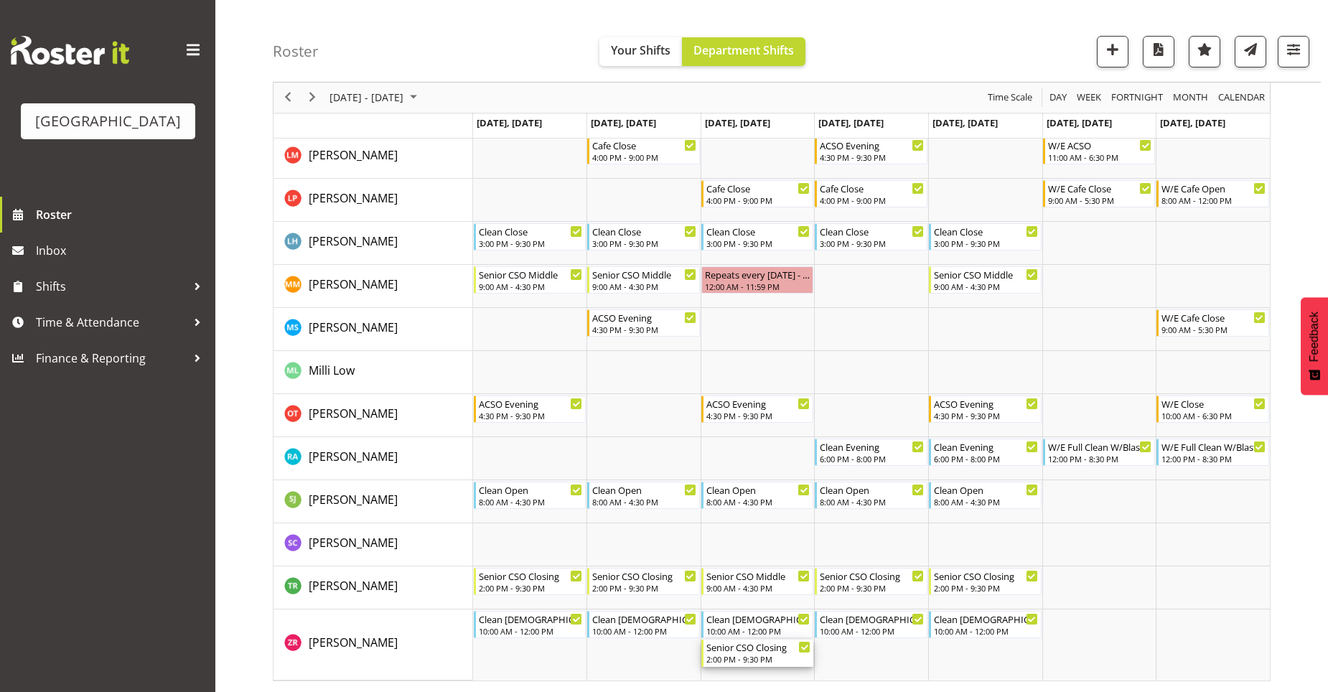
click at [774, 650] on div "Senior CSO Closing" at bounding box center [758, 647] width 105 height 14
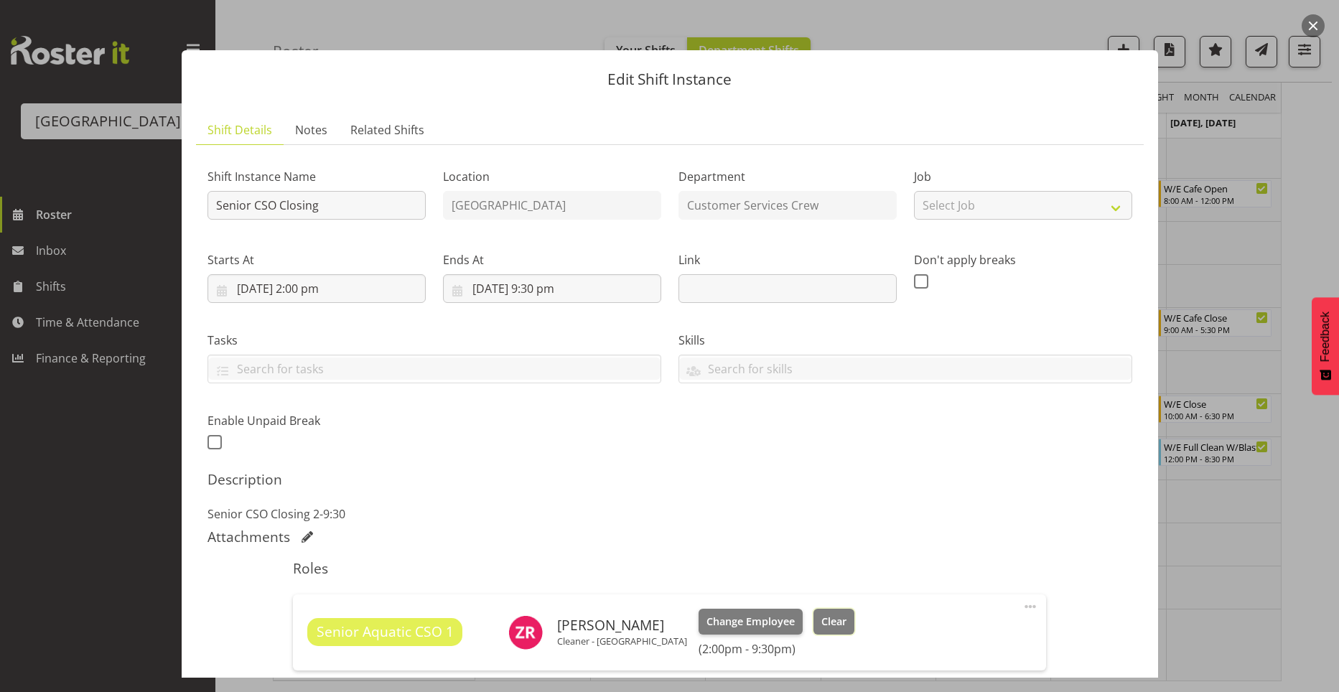
click at [821, 624] on span "Clear" at bounding box center [833, 622] width 25 height 16
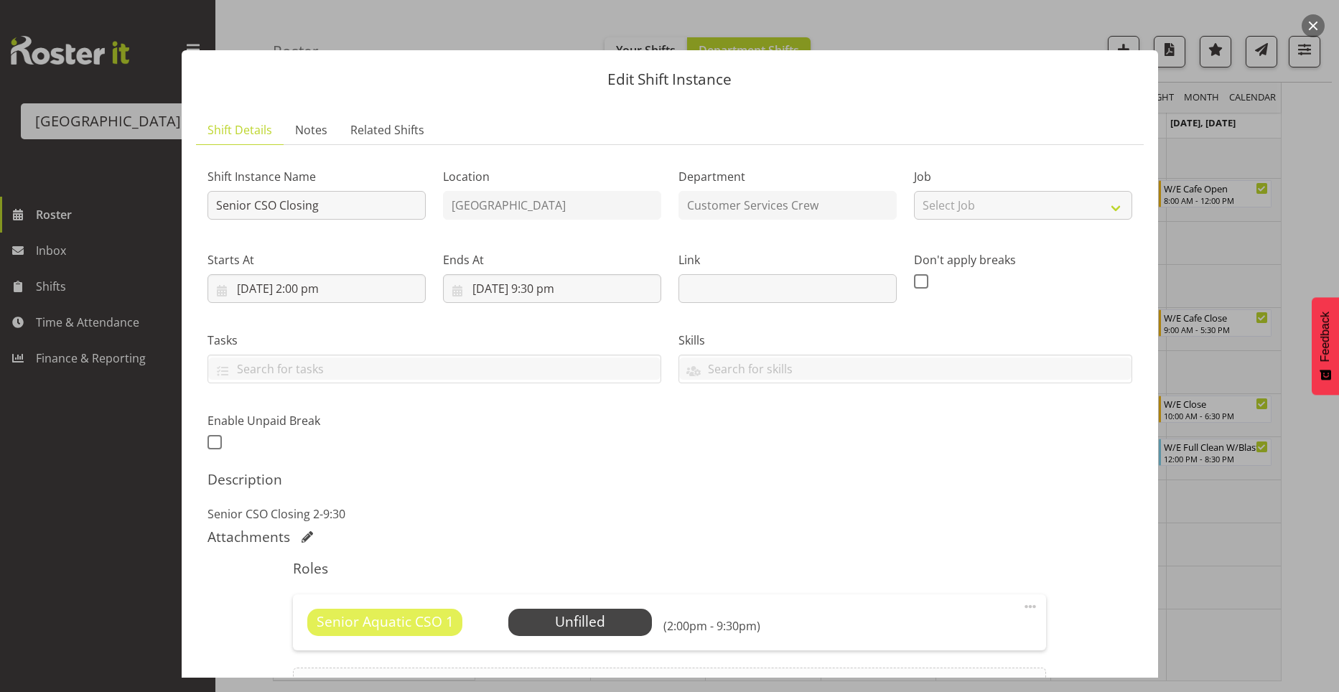
scroll to position [167, 0]
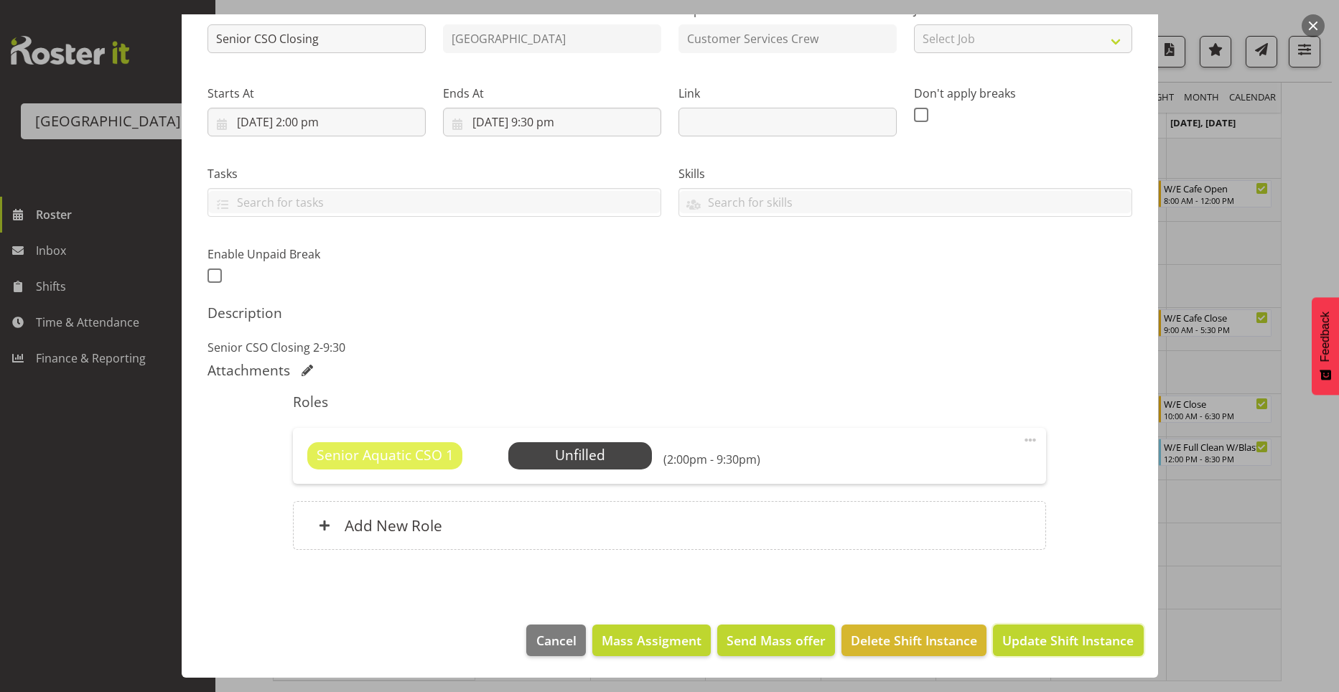
click at [1030, 637] on span "Update Shift Instance" at bounding box center [1067, 640] width 131 height 19
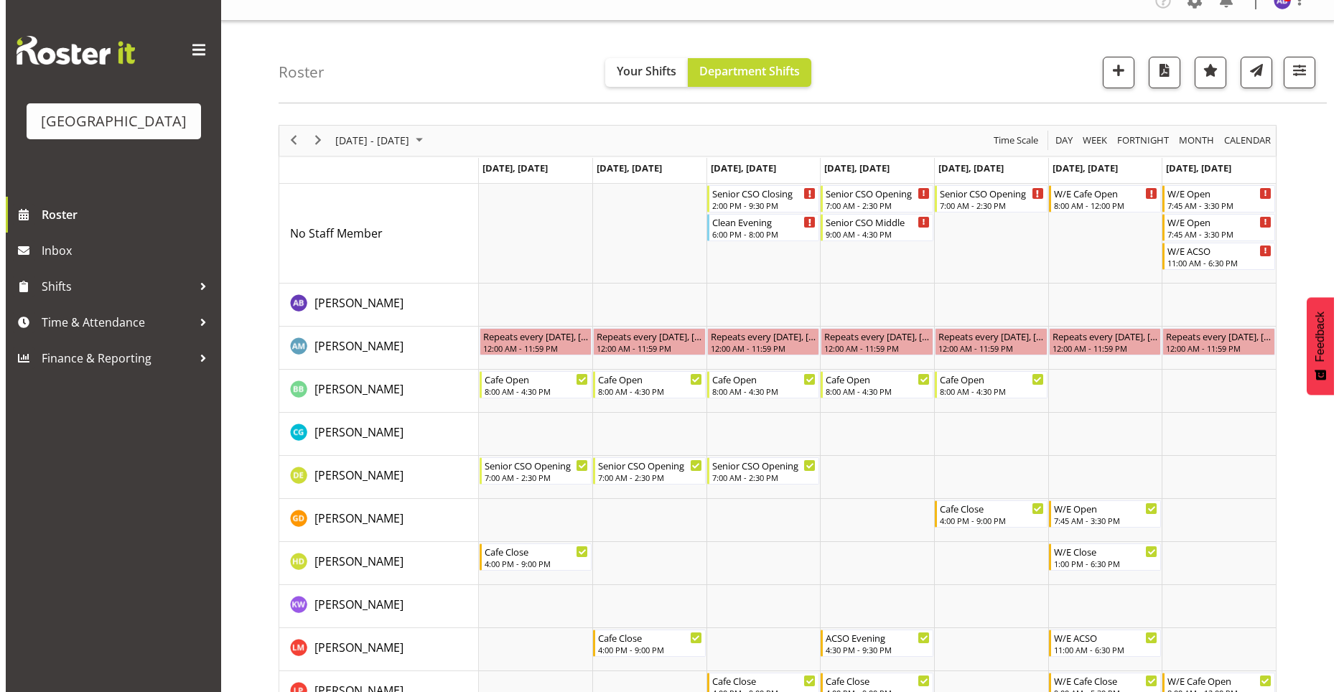
scroll to position [0, 0]
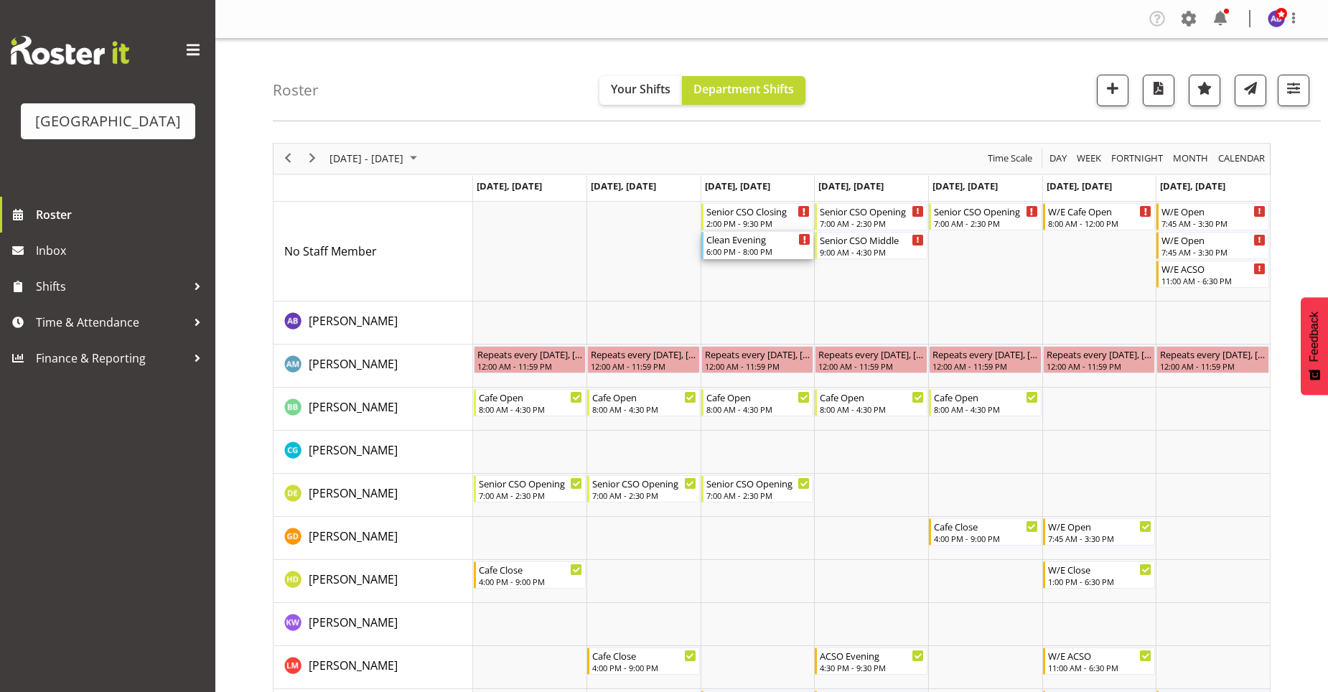
click at [745, 249] on div "6:00 PM - 8:00 PM" at bounding box center [758, 250] width 105 height 11
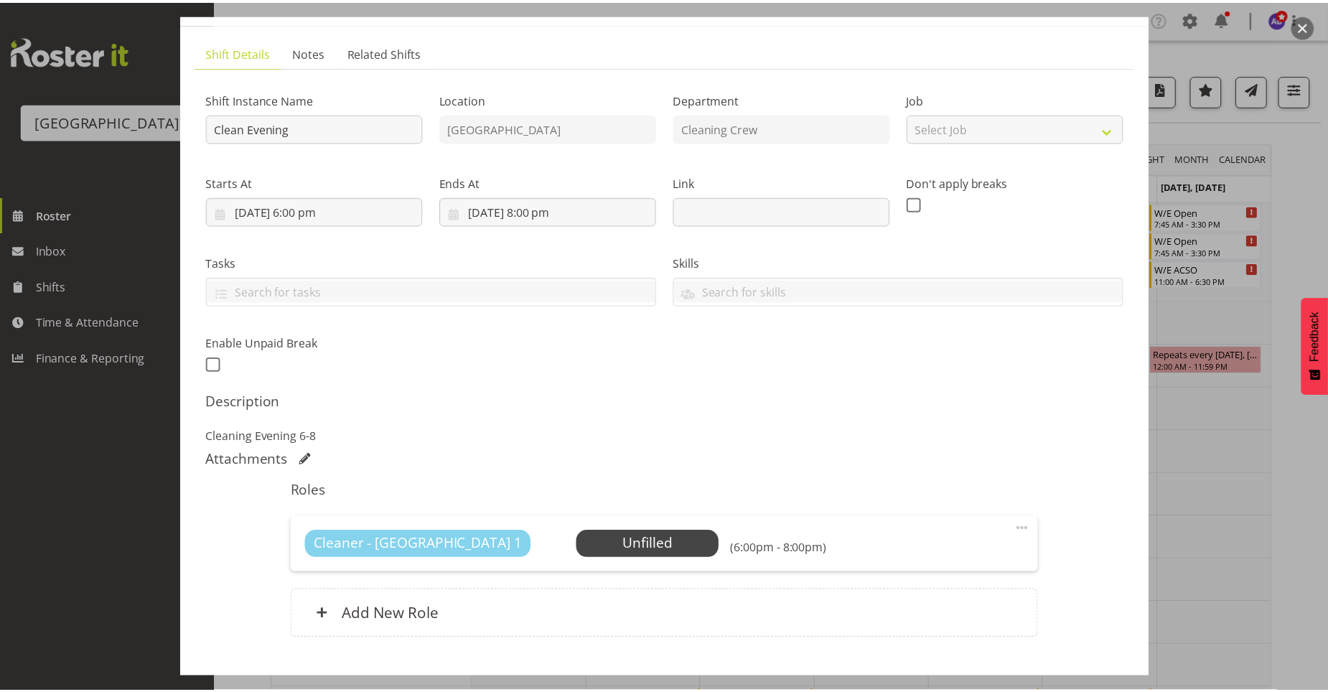
scroll to position [167, 0]
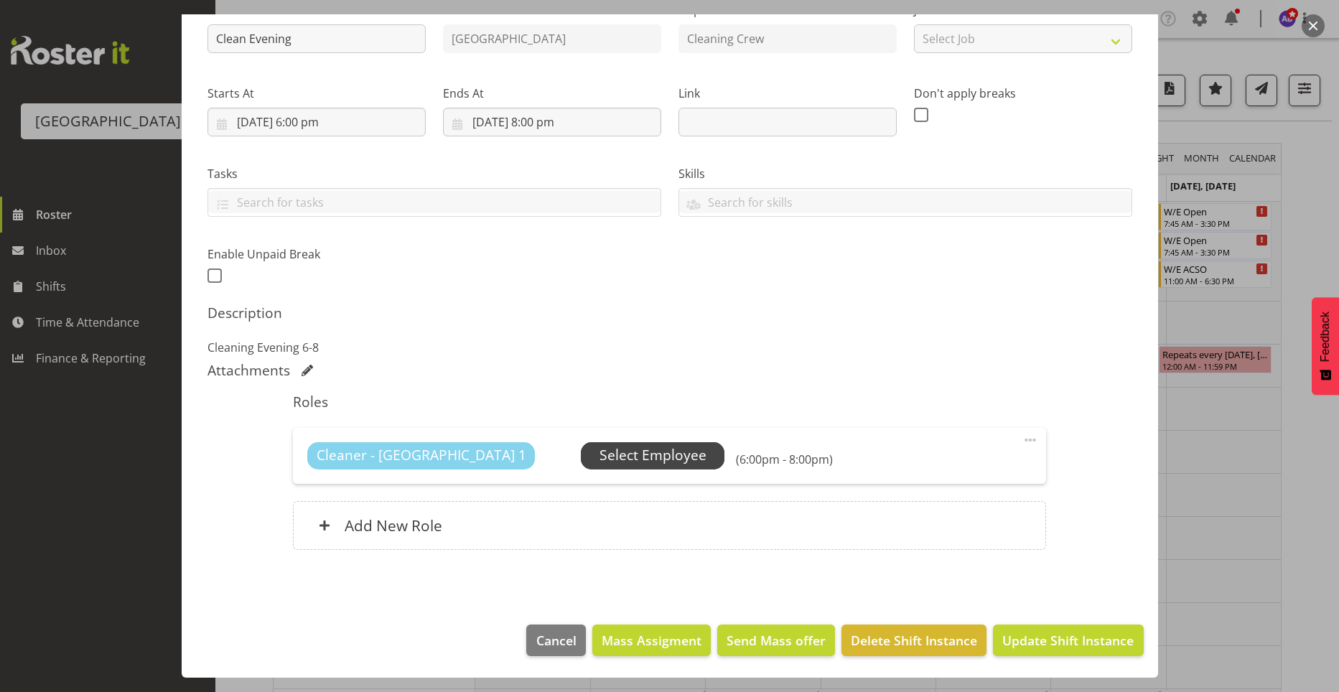
click at [612, 458] on span "Select Employee" at bounding box center [652, 455] width 107 height 21
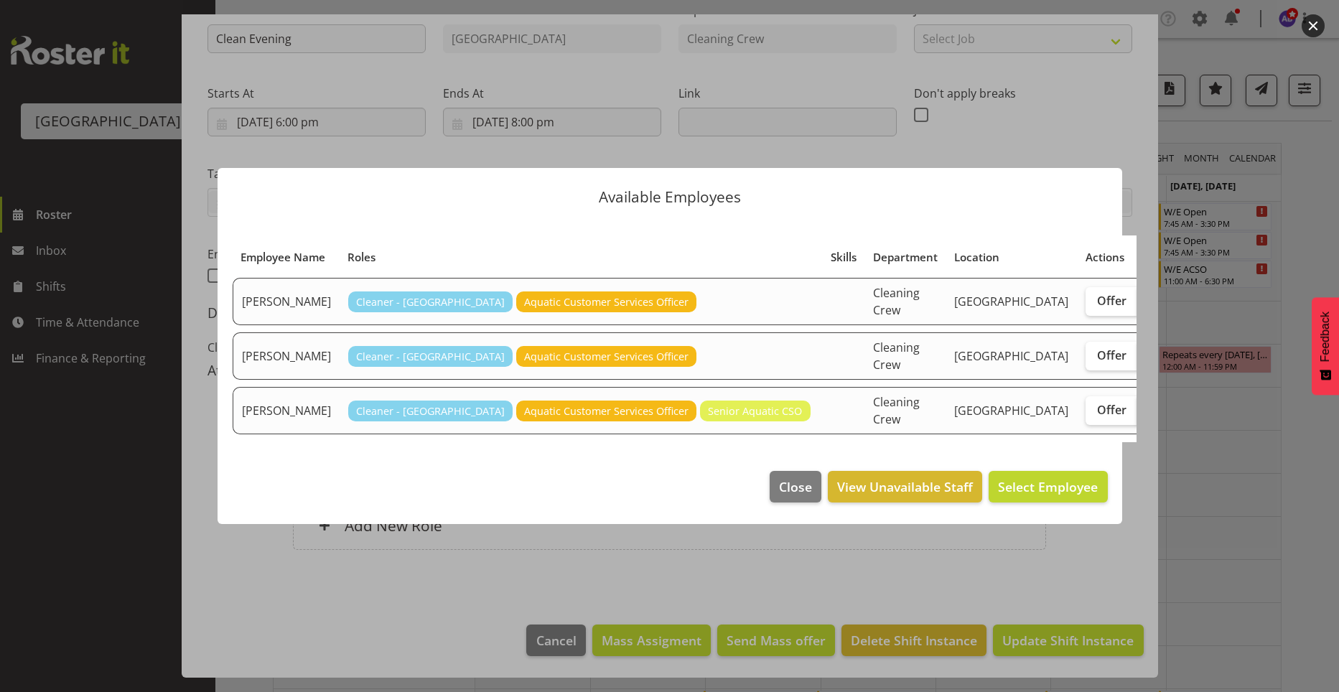
click at [1148, 417] on span "Assign" at bounding box center [1166, 410] width 36 height 14
click at [1137, 414] on input "Assign" at bounding box center [1141, 409] width 9 height 9
checkbox input "true"
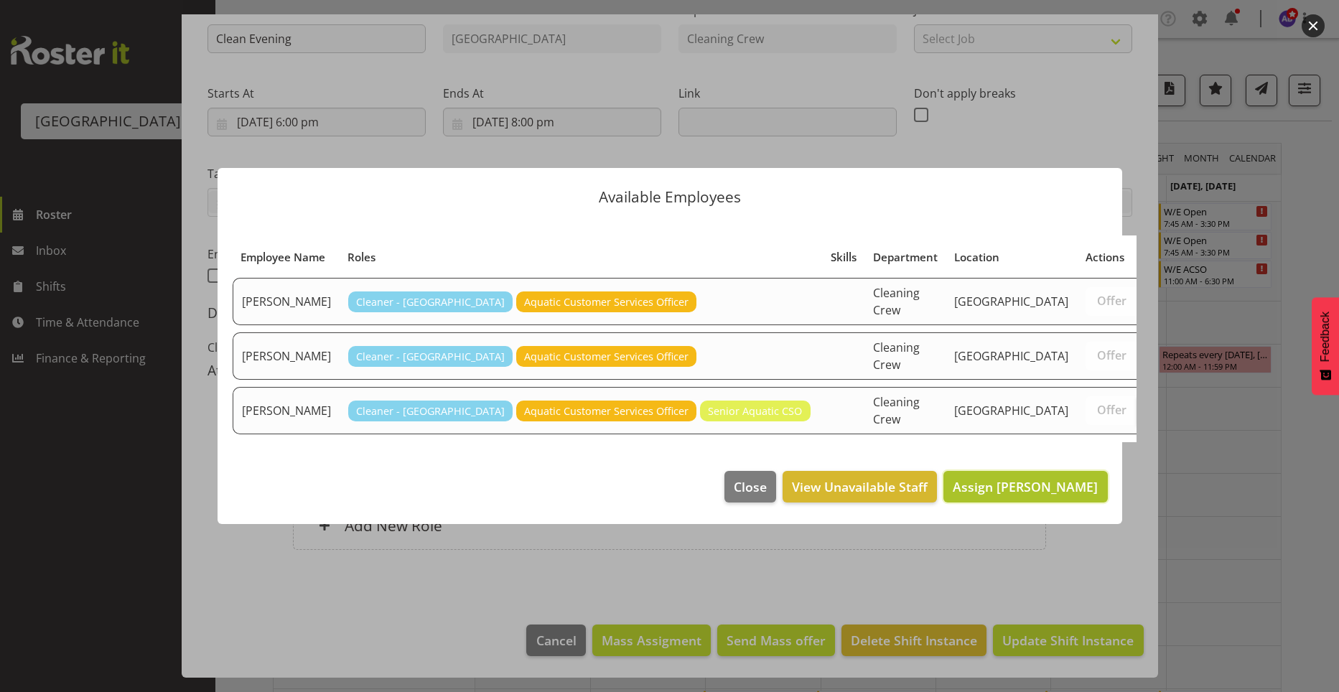
click at [1052, 495] on span "Assign Zain Robinson" at bounding box center [1024, 486] width 145 height 17
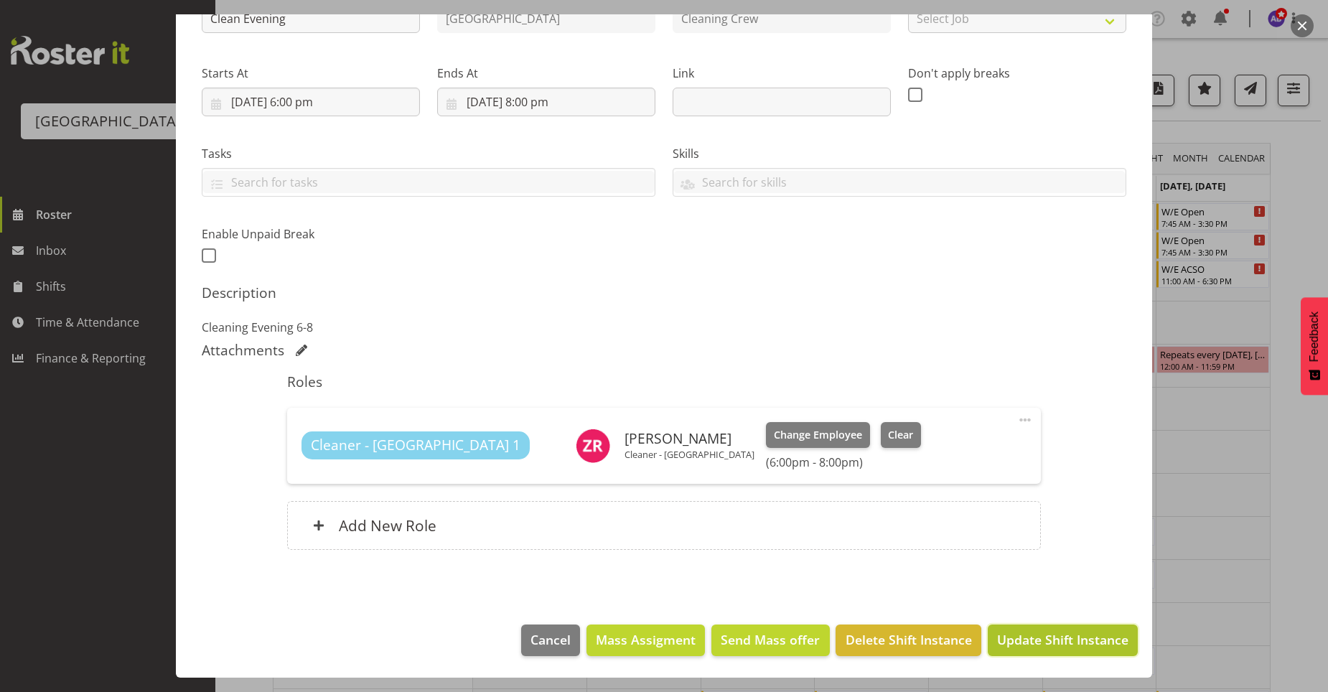
drag, startPoint x: 1034, startPoint y: 632, endPoint x: 79, endPoint y: 501, distance: 964.3
click at [1034, 632] on span "Update Shift Instance" at bounding box center [1062, 639] width 131 height 19
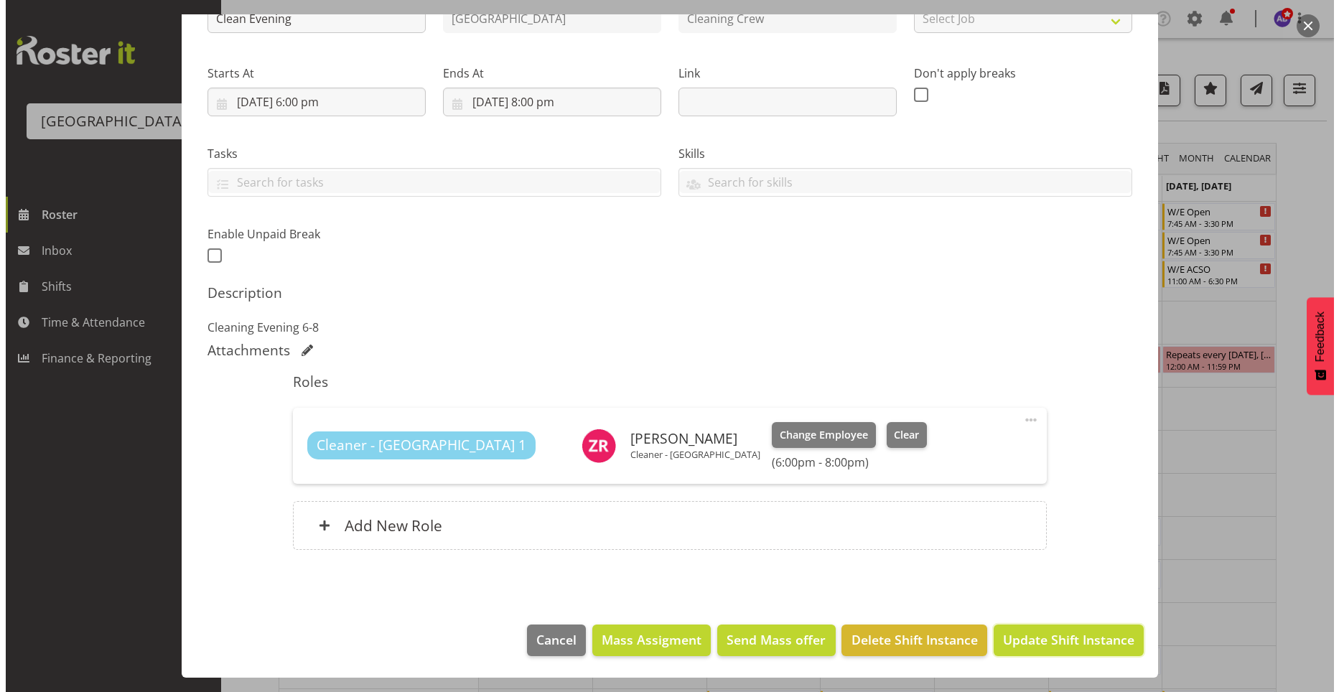
scroll to position [129, 0]
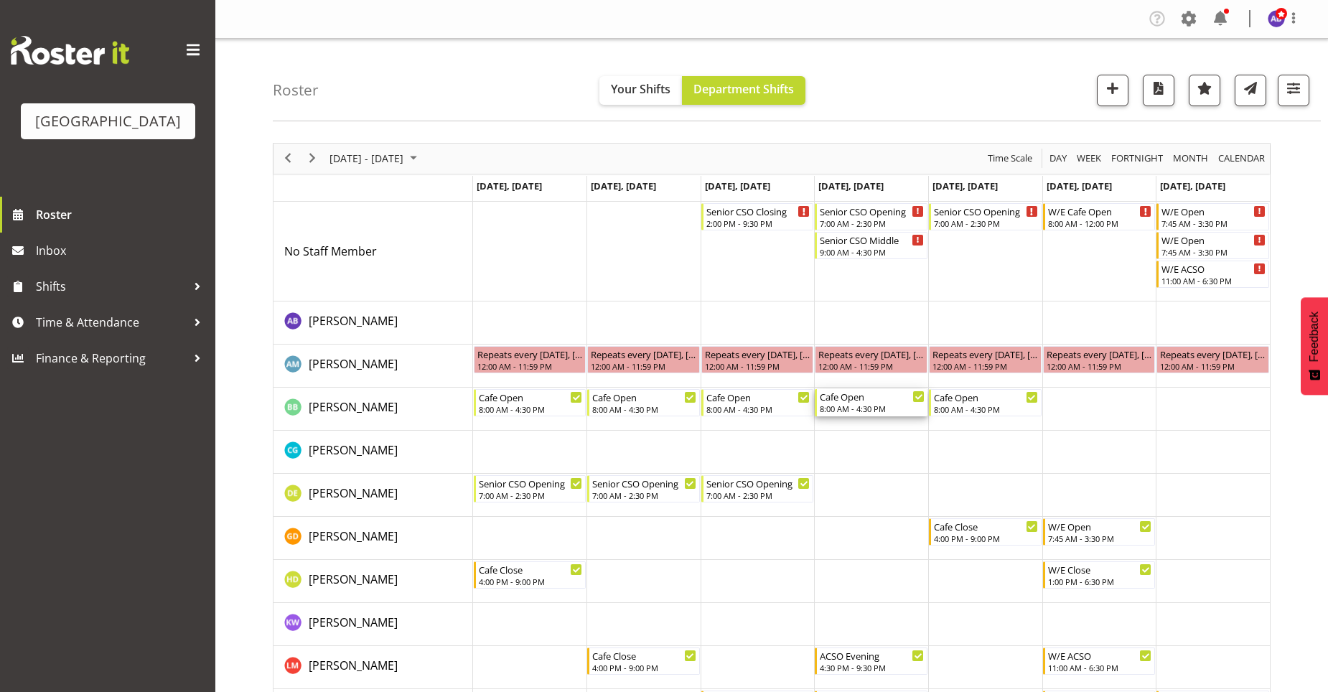
click at [909, 402] on div "Cafe Open" at bounding box center [872, 396] width 105 height 14
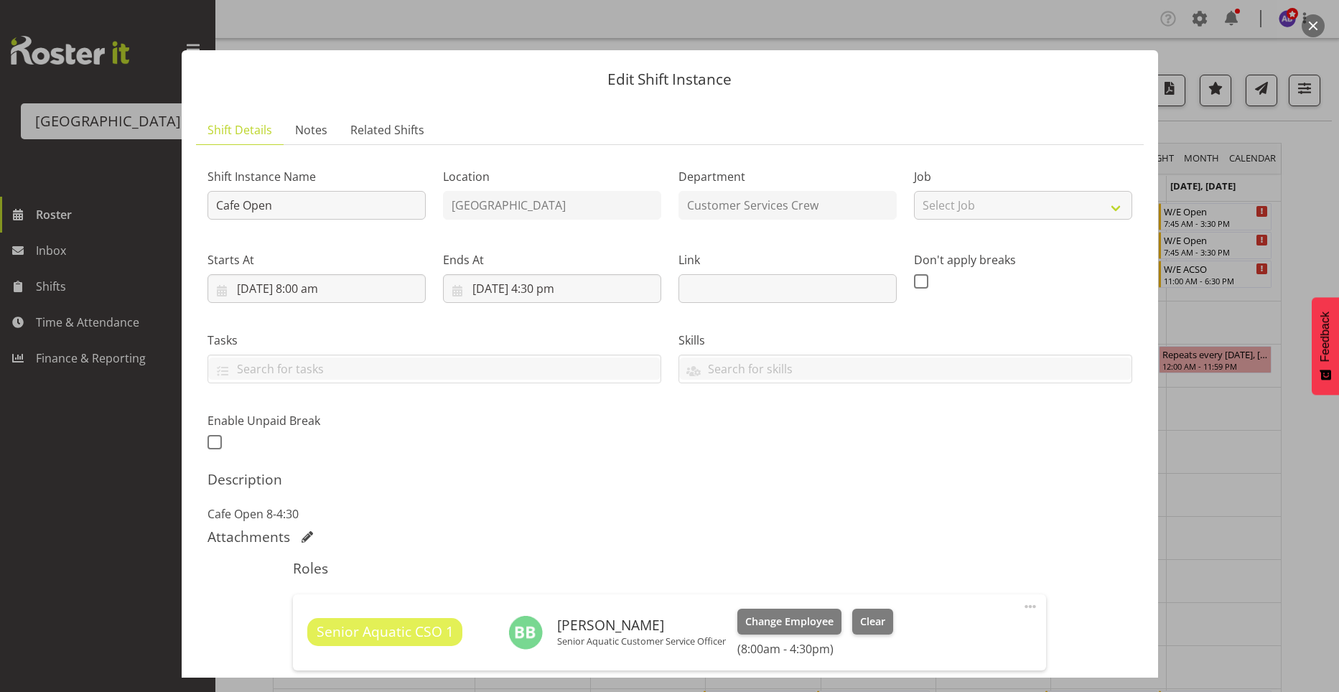
scroll to position [187, 0]
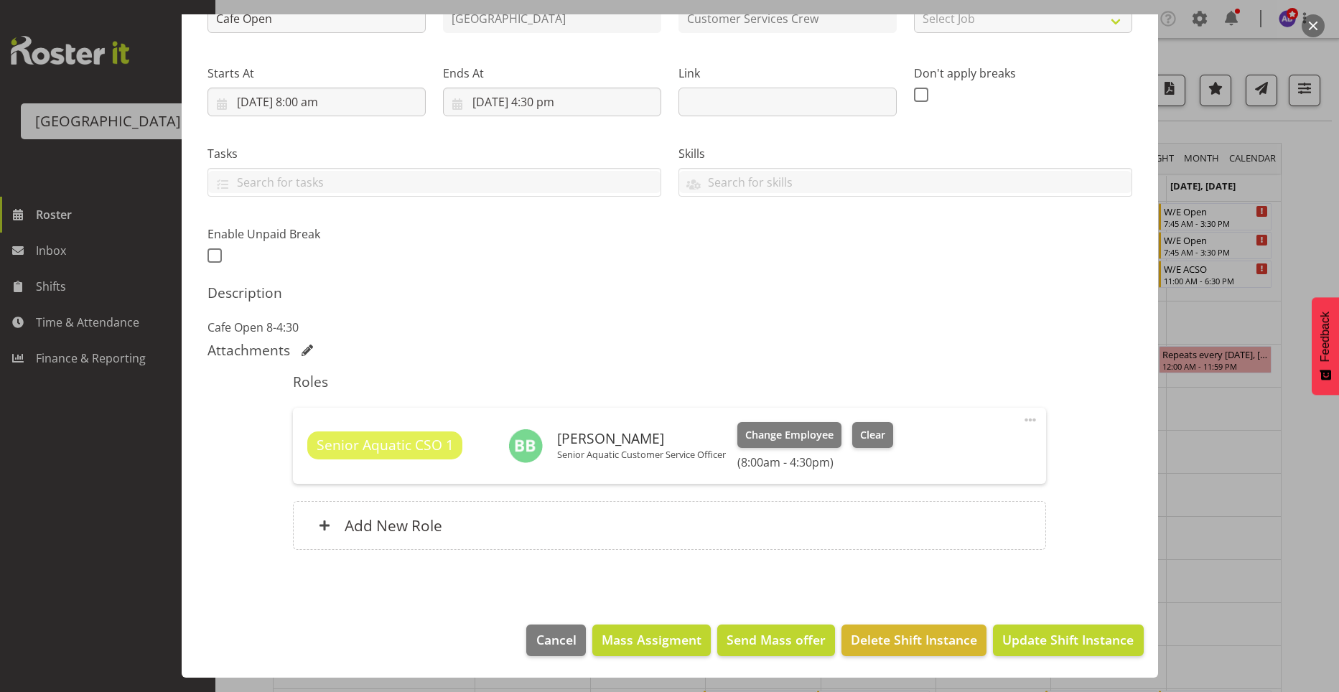
click at [1021, 418] on span at bounding box center [1029, 419] width 17 height 17
click at [975, 476] on link "Cover Role" at bounding box center [970, 477] width 138 height 26
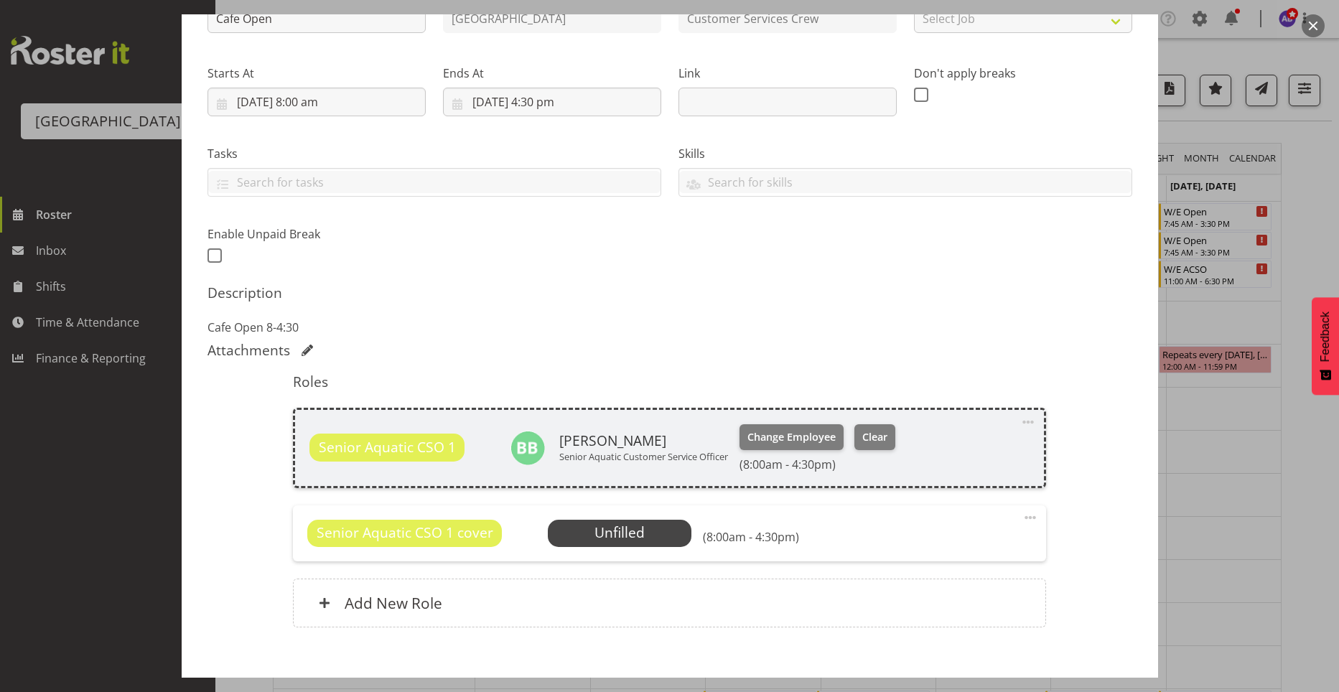
scroll to position [264, 0]
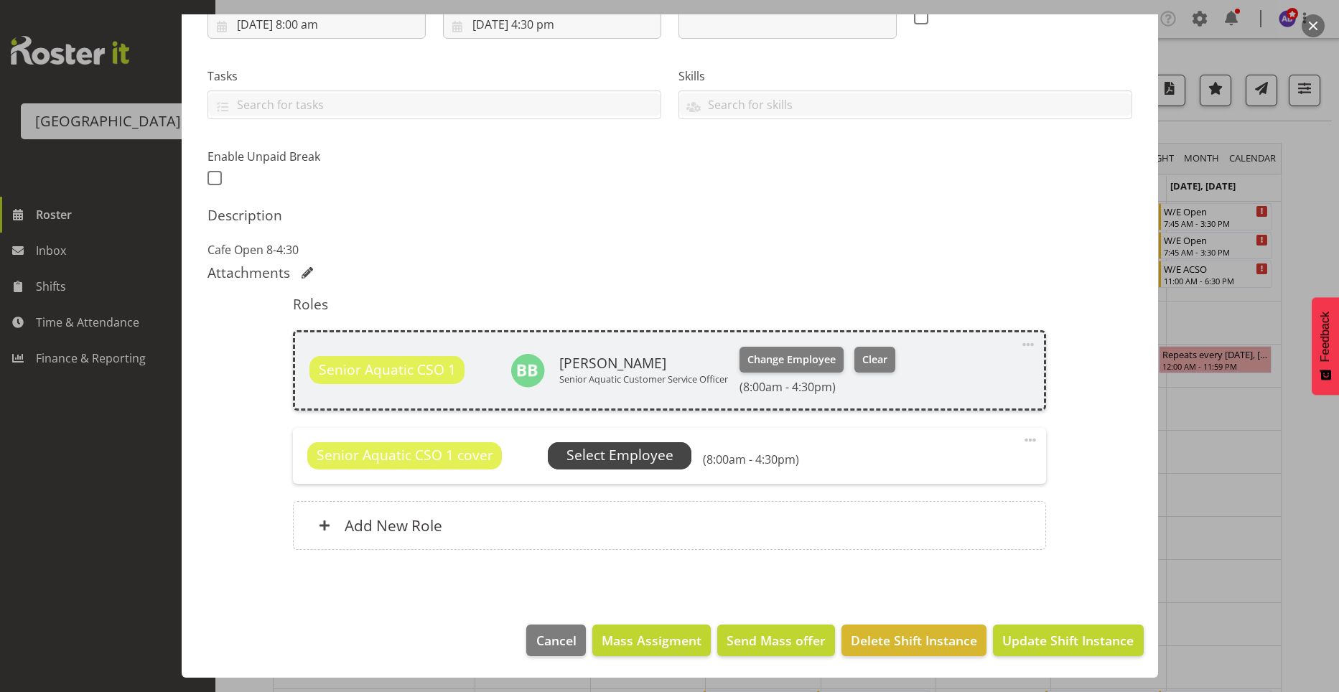
click at [607, 460] on span "Select Employee" at bounding box center [619, 455] width 107 height 21
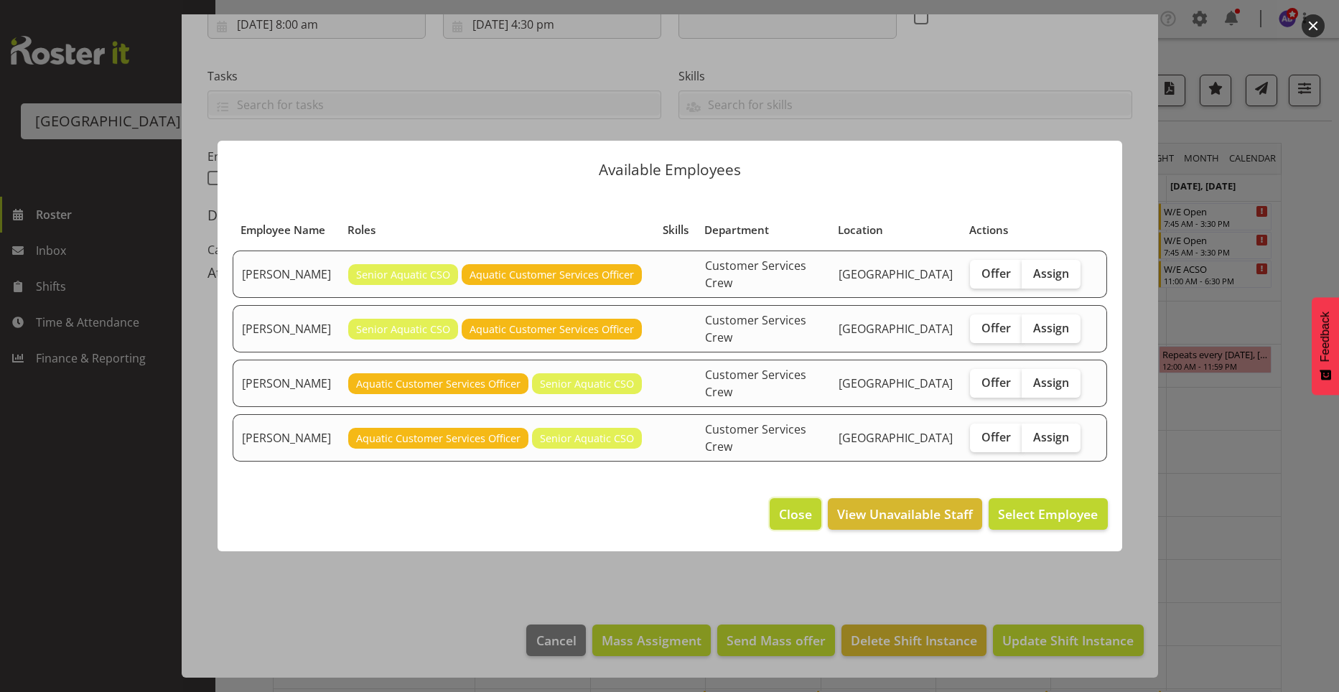
click at [790, 507] on span "Close" at bounding box center [795, 514] width 33 height 19
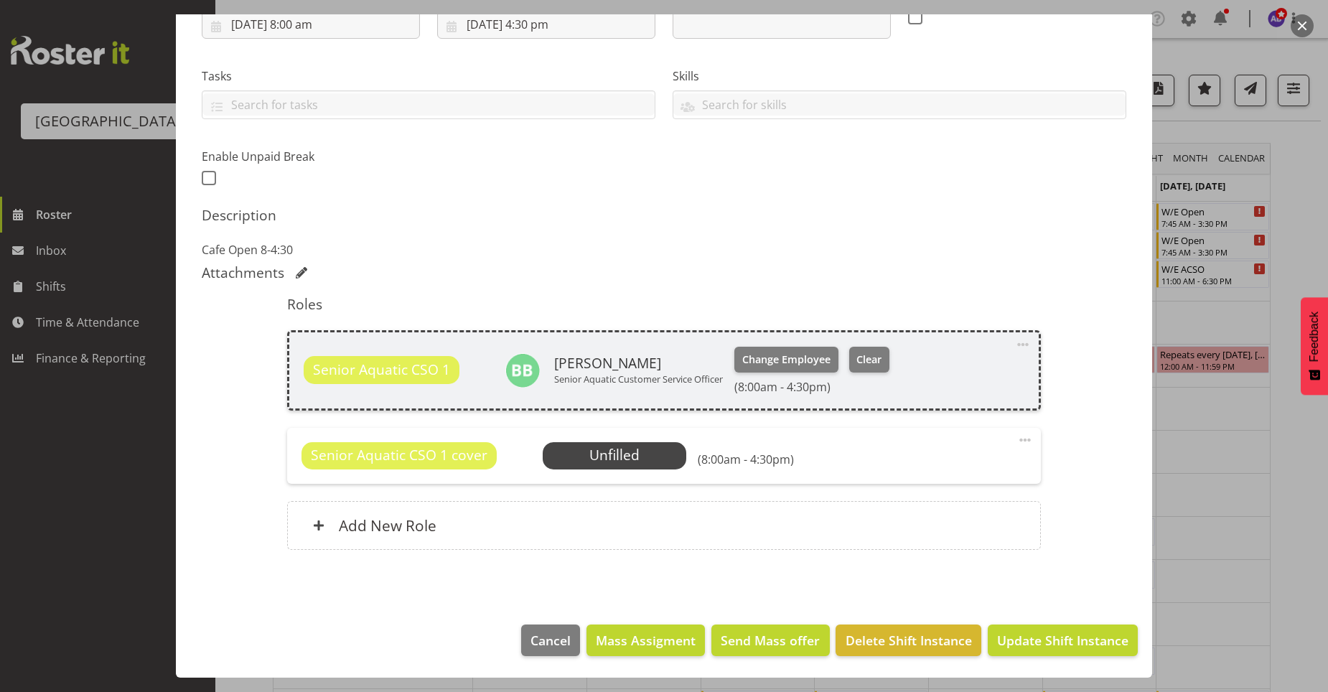
click at [1016, 441] on span at bounding box center [1024, 439] width 17 height 17
click at [937, 471] on link "Edit" at bounding box center [965, 472] width 138 height 26
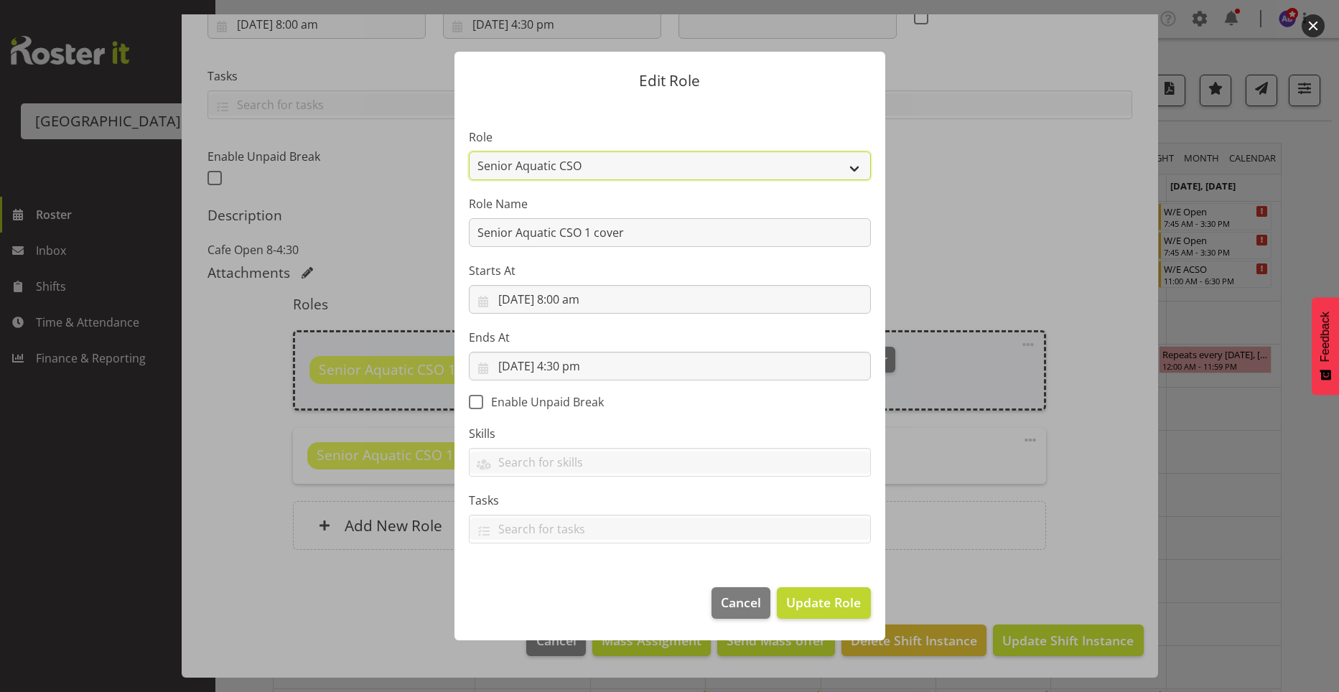
click at [655, 162] on select "Aquatic Customer Services Officer Cleaner - Splash Palace Facilties Maintenance…" at bounding box center [670, 165] width 402 height 29
select select "1489"
click at [469, 151] on select "Aquatic Customer Services Officer Cleaner - Splash Palace Facilties Maintenance…" at bounding box center [670, 165] width 402 height 29
click at [797, 600] on span "Update Role" at bounding box center [823, 602] width 75 height 19
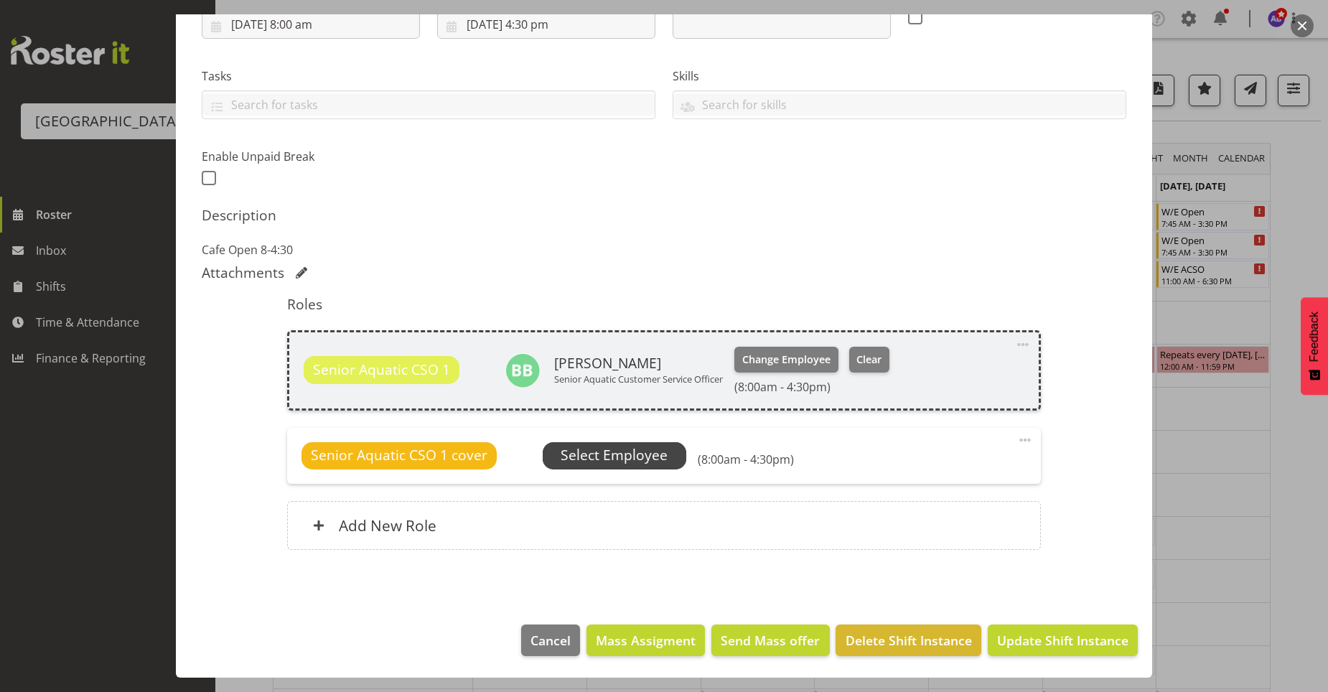
click at [633, 462] on span "Select Employee" at bounding box center [614, 455] width 107 height 21
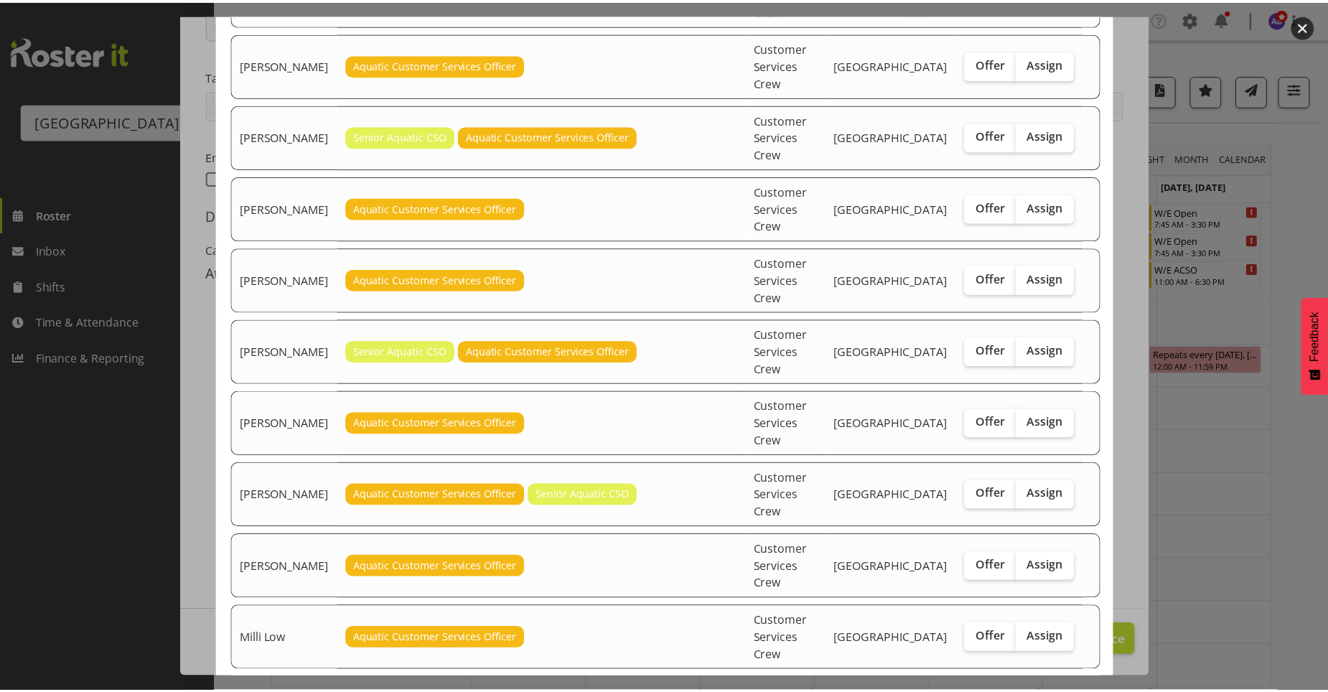
scroll to position [220, 0]
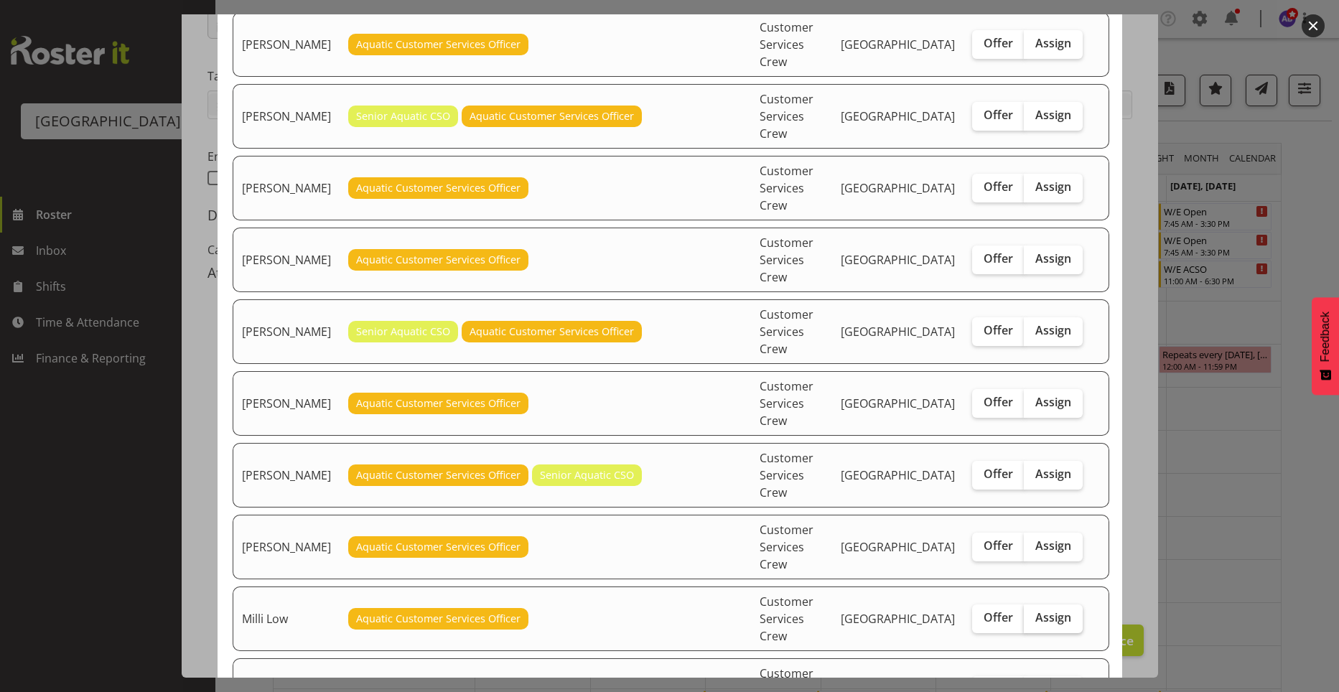
click at [1042, 610] on span "Assign" at bounding box center [1053, 617] width 36 height 14
click at [1033, 613] on input "Assign" at bounding box center [1028, 617] width 9 height 9
checkbox input "true"
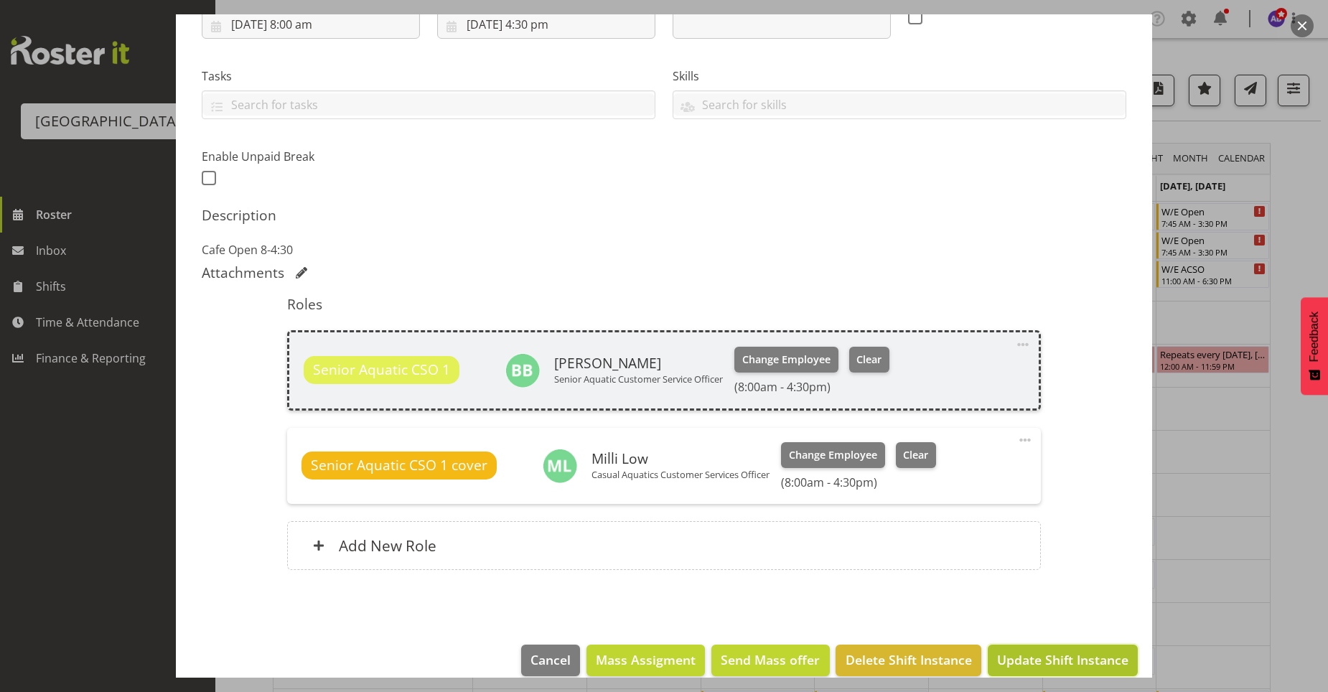
click at [999, 647] on button "Update Shift Instance" at bounding box center [1063, 661] width 150 height 32
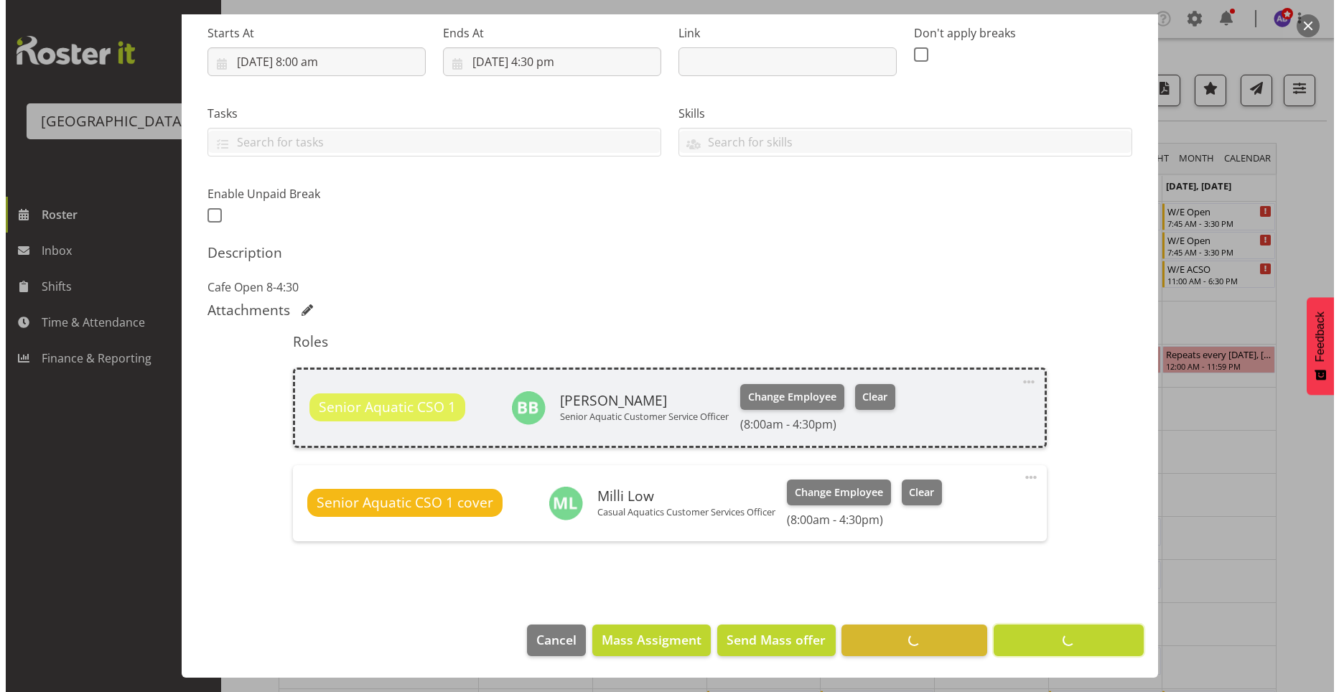
scroll to position [227, 0]
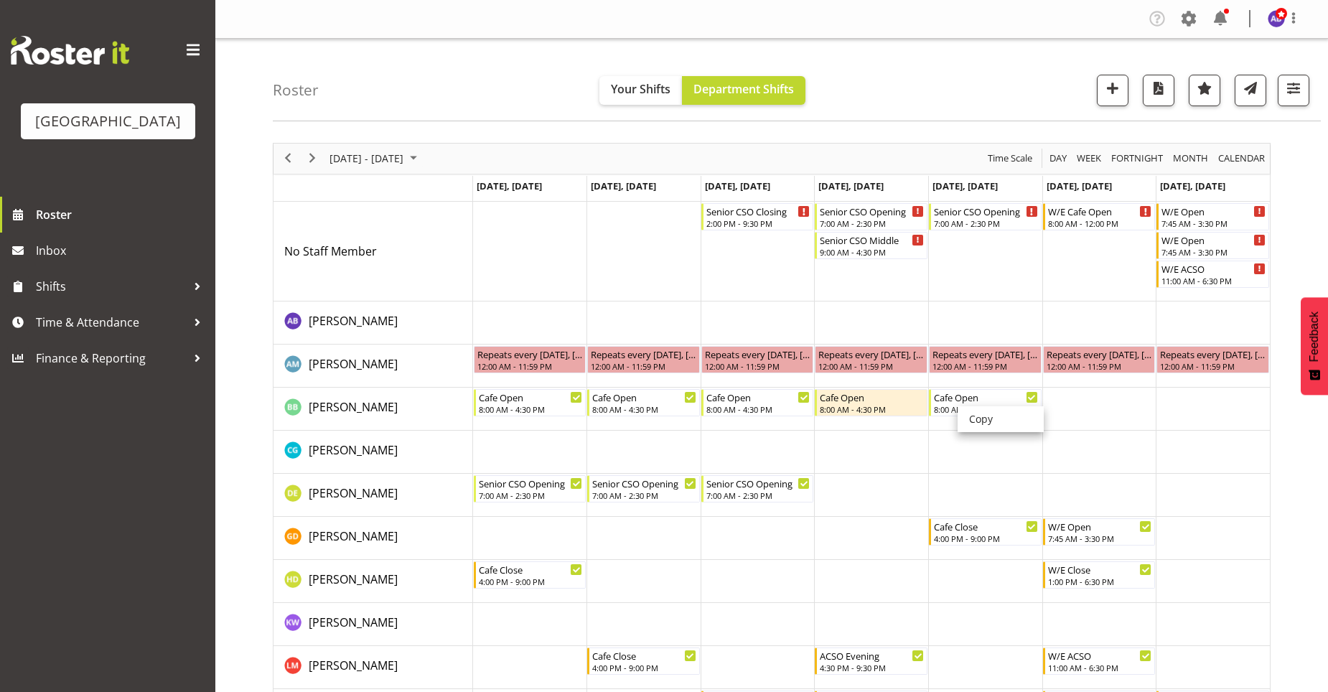
click at [996, 273] on td "Timeline Week of September 5, 2025" at bounding box center [985, 252] width 114 height 100
click at [977, 408] on div "8:00 AM - 4:30 PM" at bounding box center [986, 408] width 105 height 11
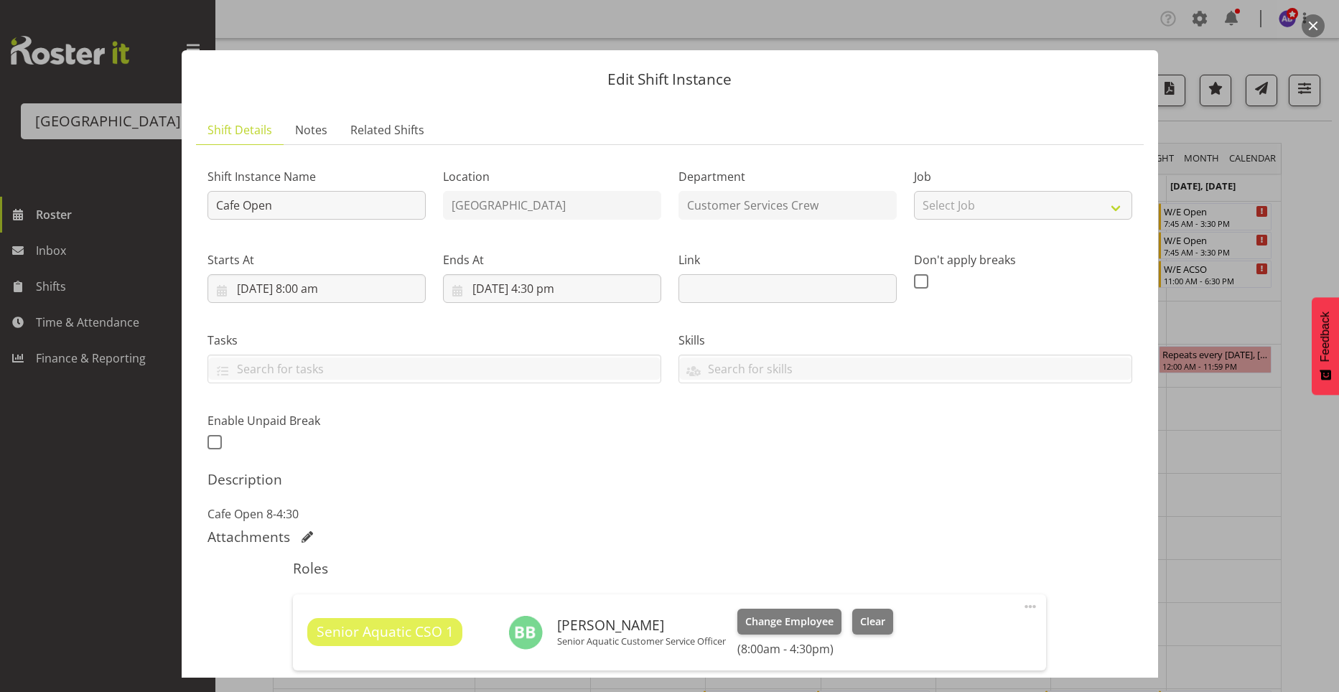
scroll to position [187, 0]
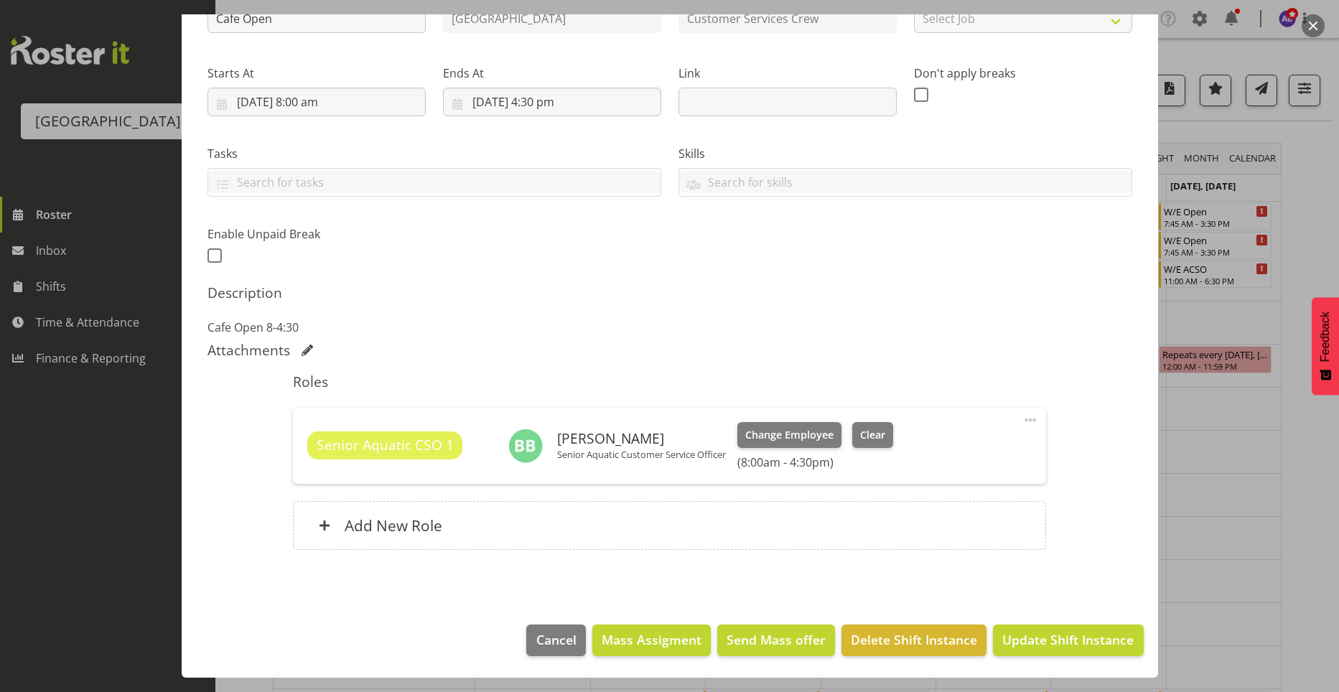
click at [1021, 423] on span at bounding box center [1029, 419] width 17 height 17
click at [952, 476] on link "Cover Role" at bounding box center [970, 477] width 138 height 26
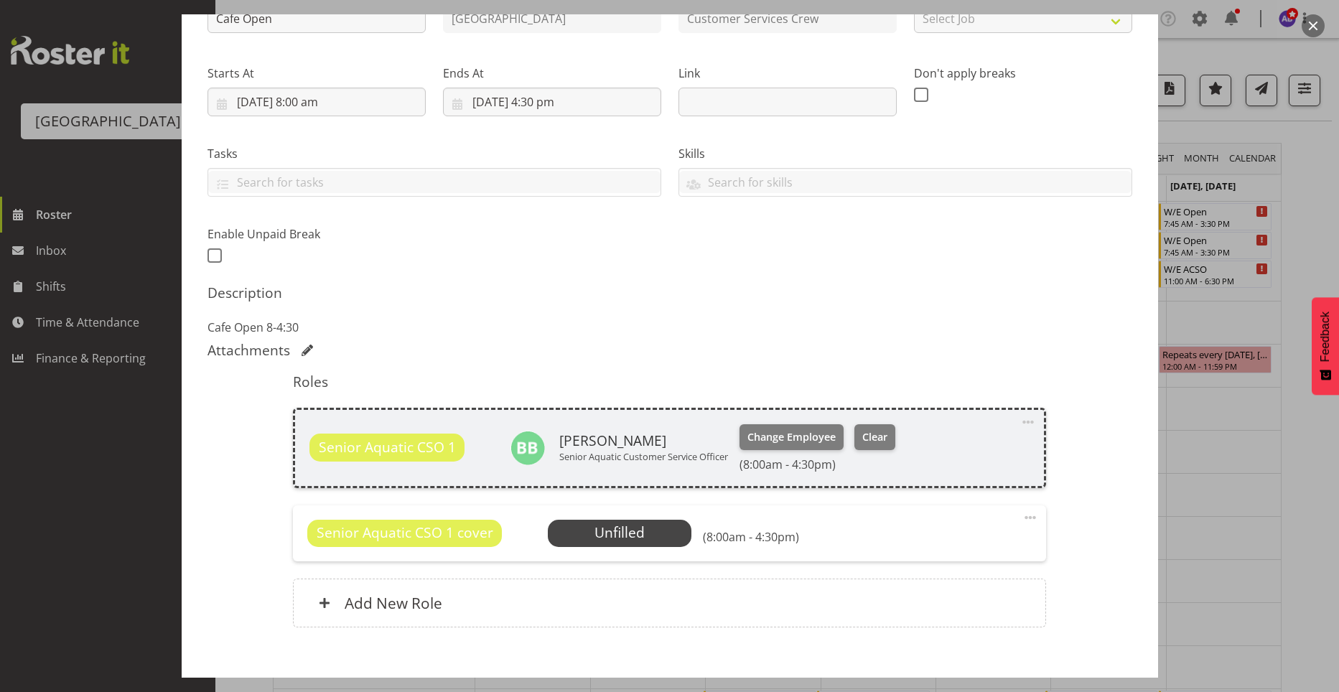
click at [1024, 521] on span at bounding box center [1029, 517] width 17 height 17
click at [948, 553] on link "Edit" at bounding box center [970, 549] width 138 height 26
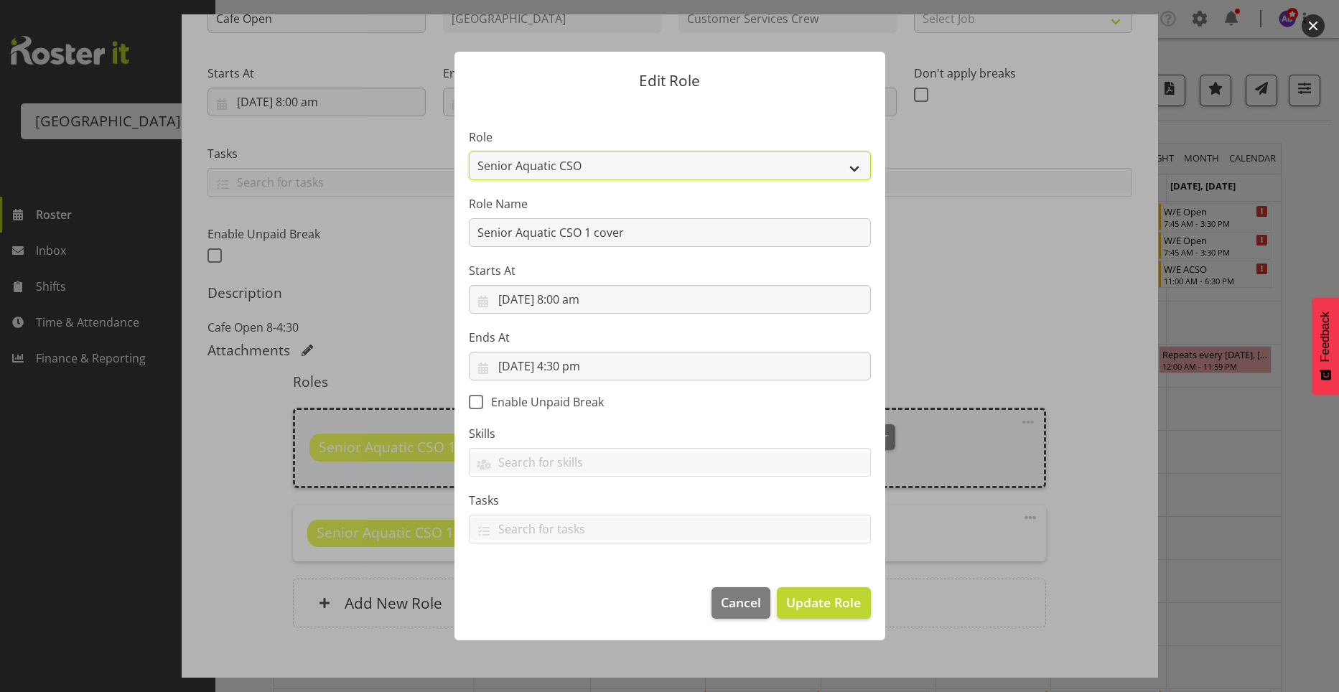
click at [764, 167] on select "Aquatic Customer Services Officer Cleaner - Splash Palace Facilties Maintenance…" at bounding box center [670, 165] width 402 height 29
select select "1489"
click at [469, 151] on select "Aquatic Customer Services Officer Cleaner - Splash Palace Facilties Maintenance…" at bounding box center [670, 165] width 402 height 29
click at [810, 613] on button "Update Role" at bounding box center [823, 603] width 93 height 32
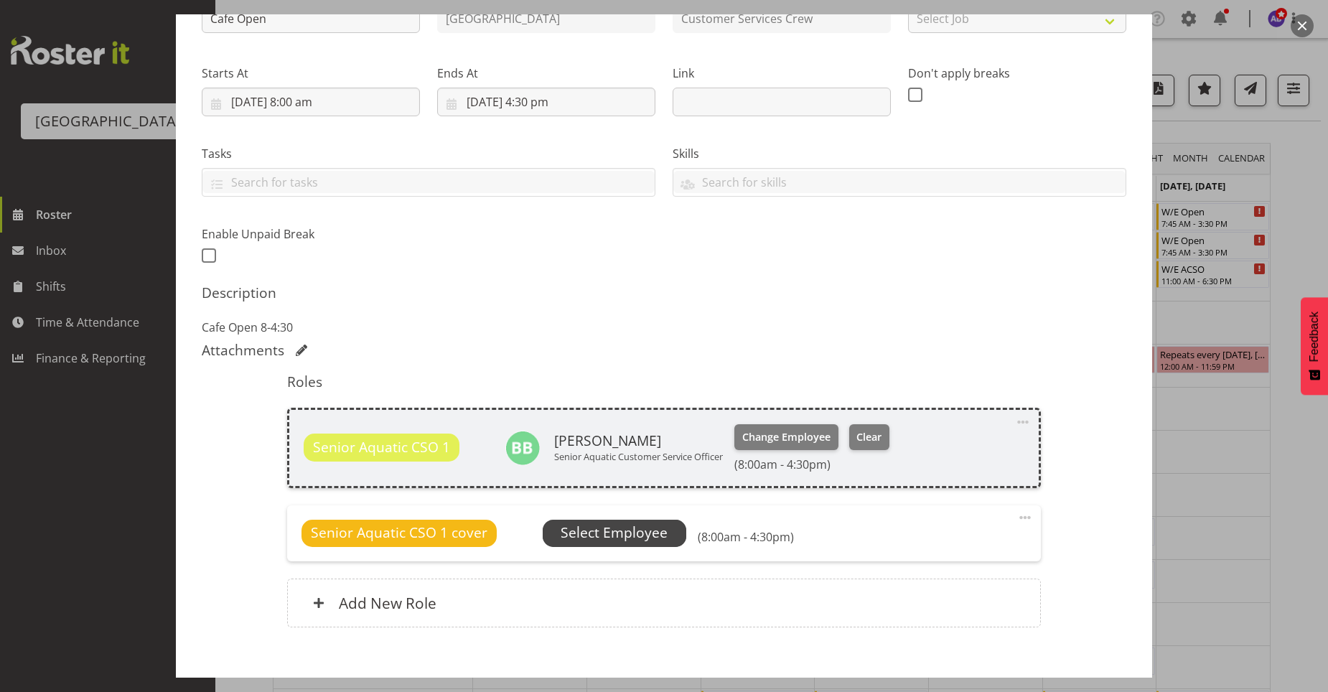
click at [640, 533] on span "Select Employee" at bounding box center [614, 533] width 107 height 21
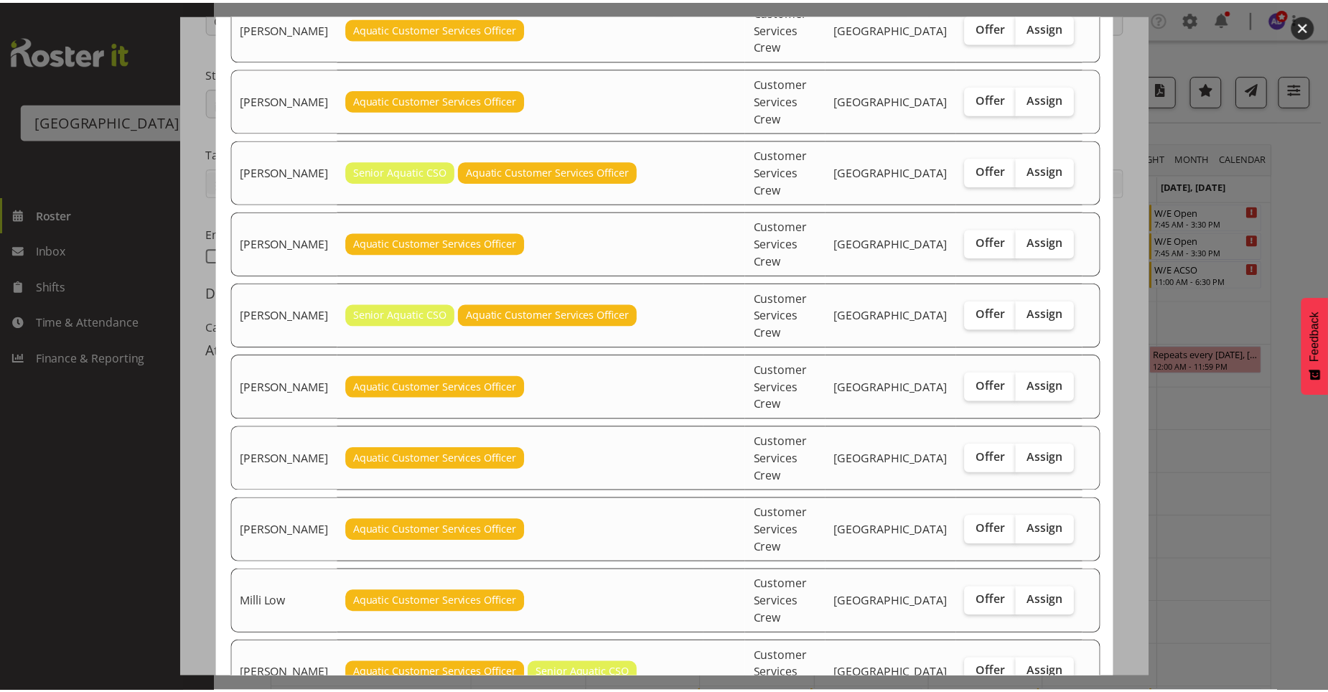
scroll to position [166, 0]
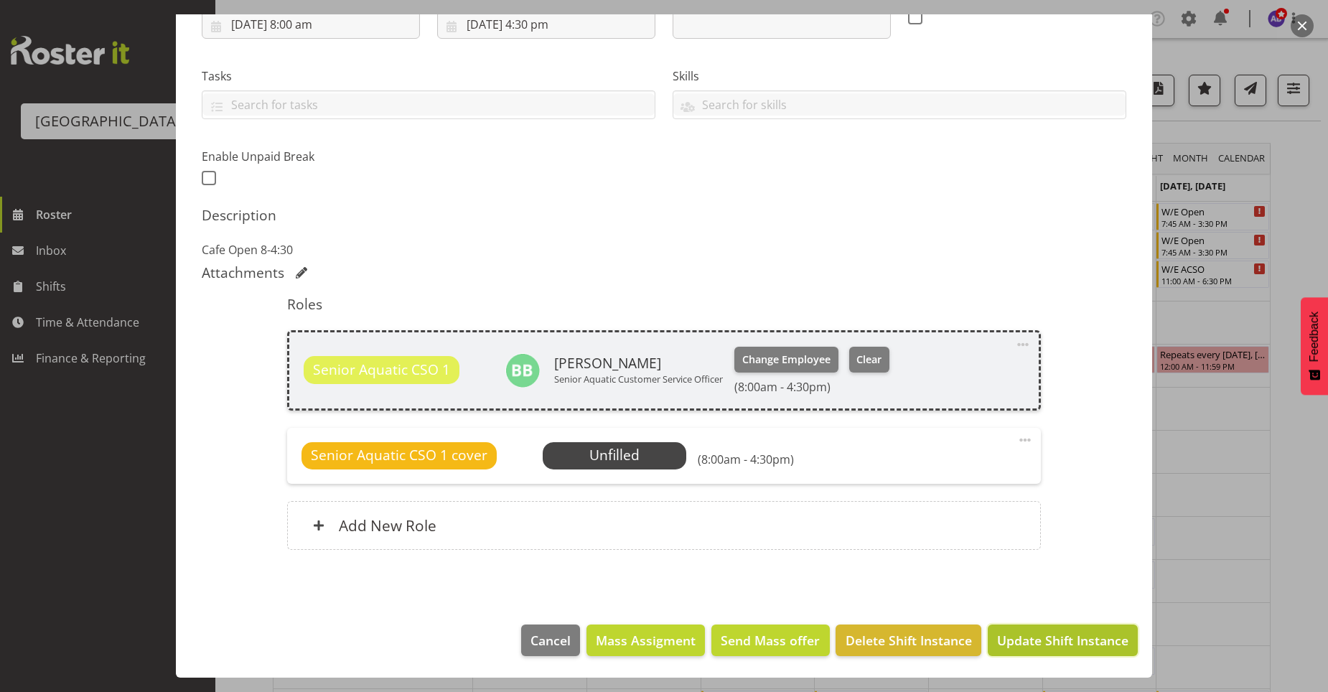
click at [1057, 631] on span "Update Shift Instance" at bounding box center [1062, 640] width 131 height 19
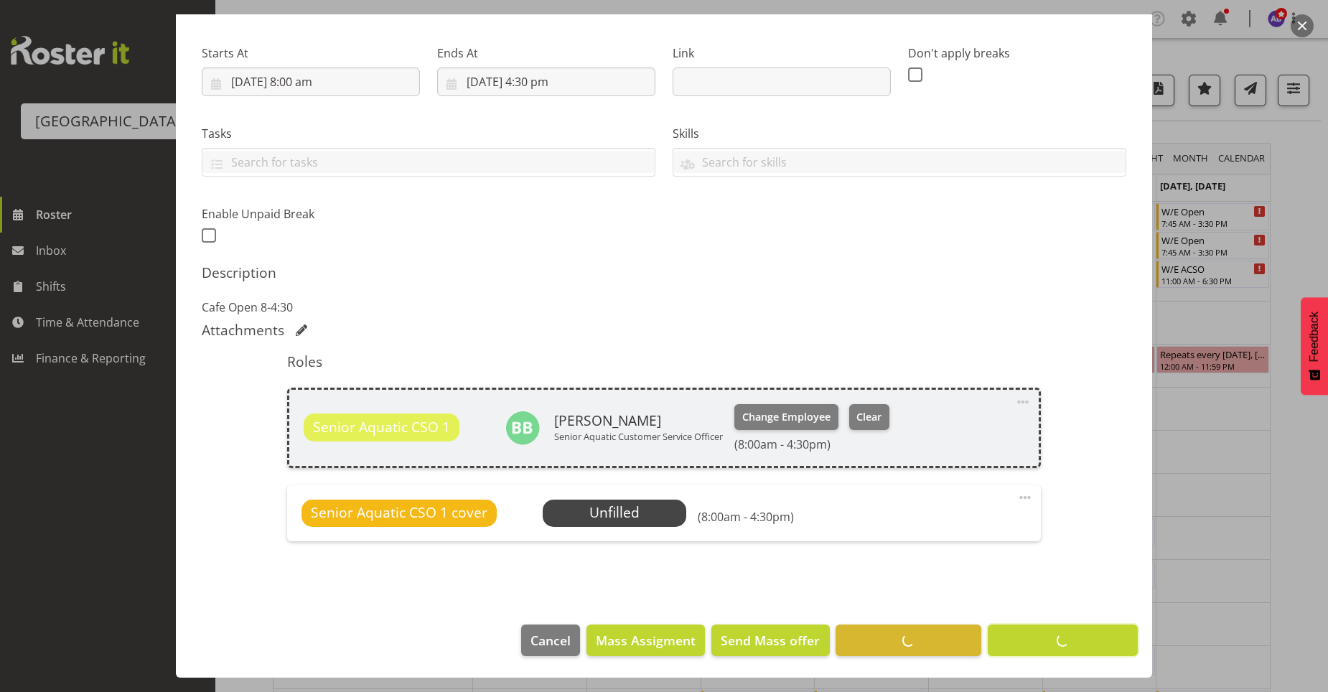
scroll to position [207, 0]
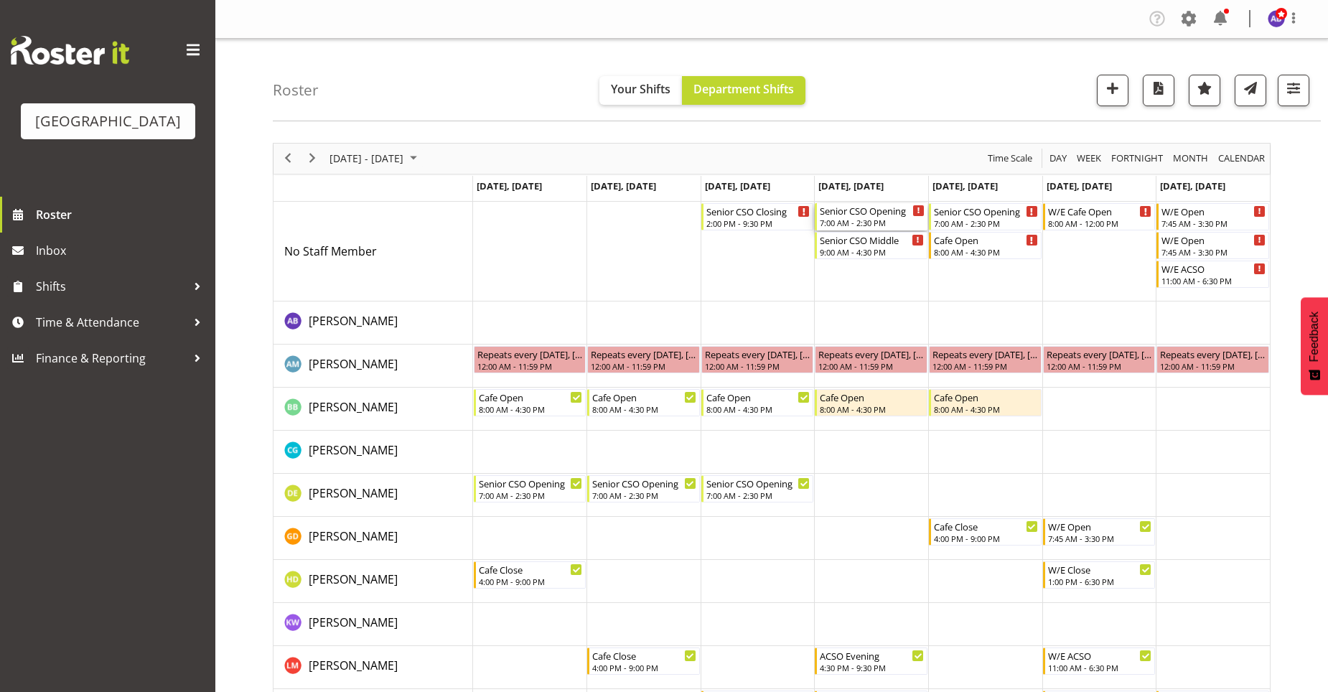
click at [887, 215] on div "Senior CSO Opening" at bounding box center [872, 210] width 105 height 14
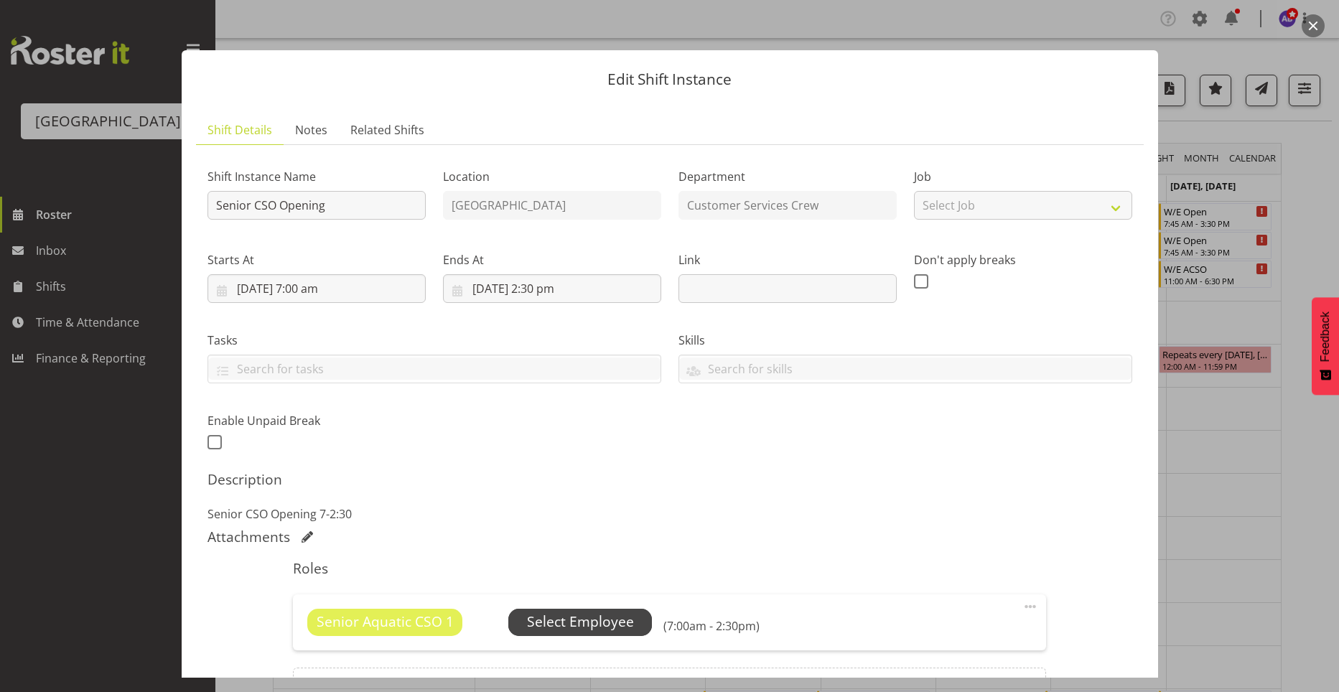
click at [590, 619] on span "Select Employee" at bounding box center [580, 622] width 107 height 21
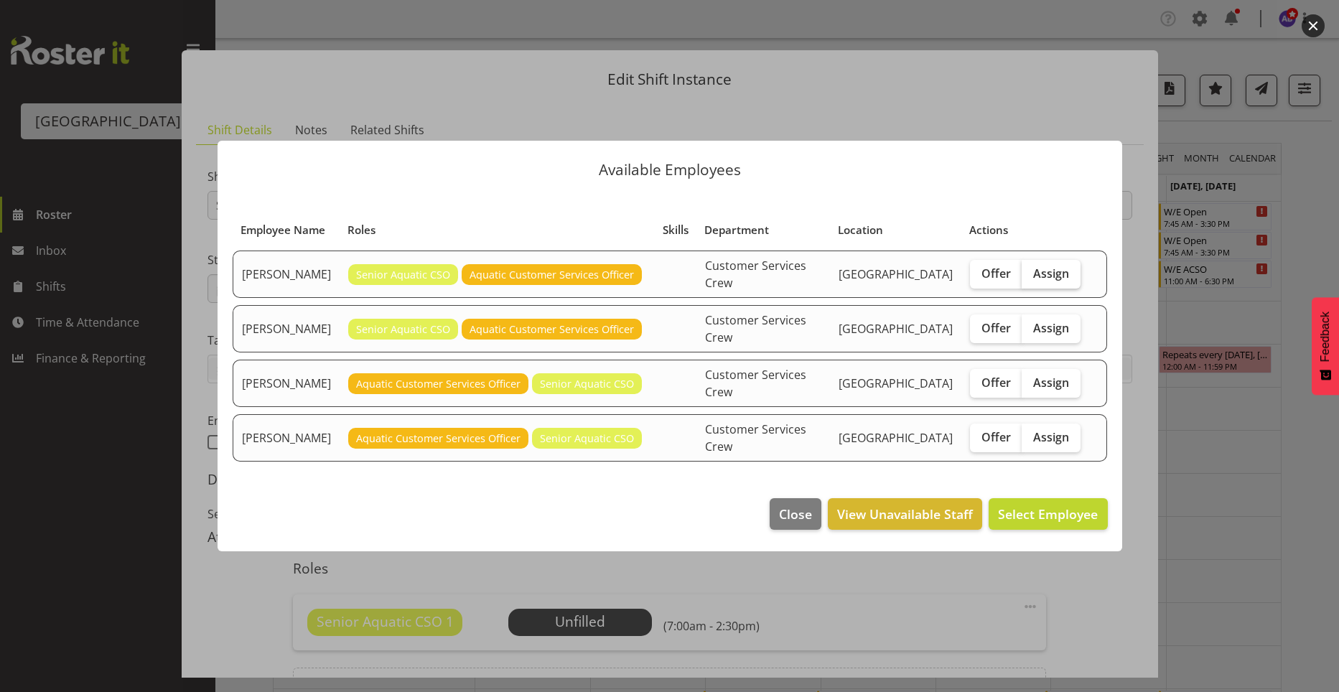
click at [1033, 281] on span "Assign" at bounding box center [1051, 273] width 36 height 14
click at [1031, 278] on input "Assign" at bounding box center [1025, 272] width 9 height 9
checkbox input "true"
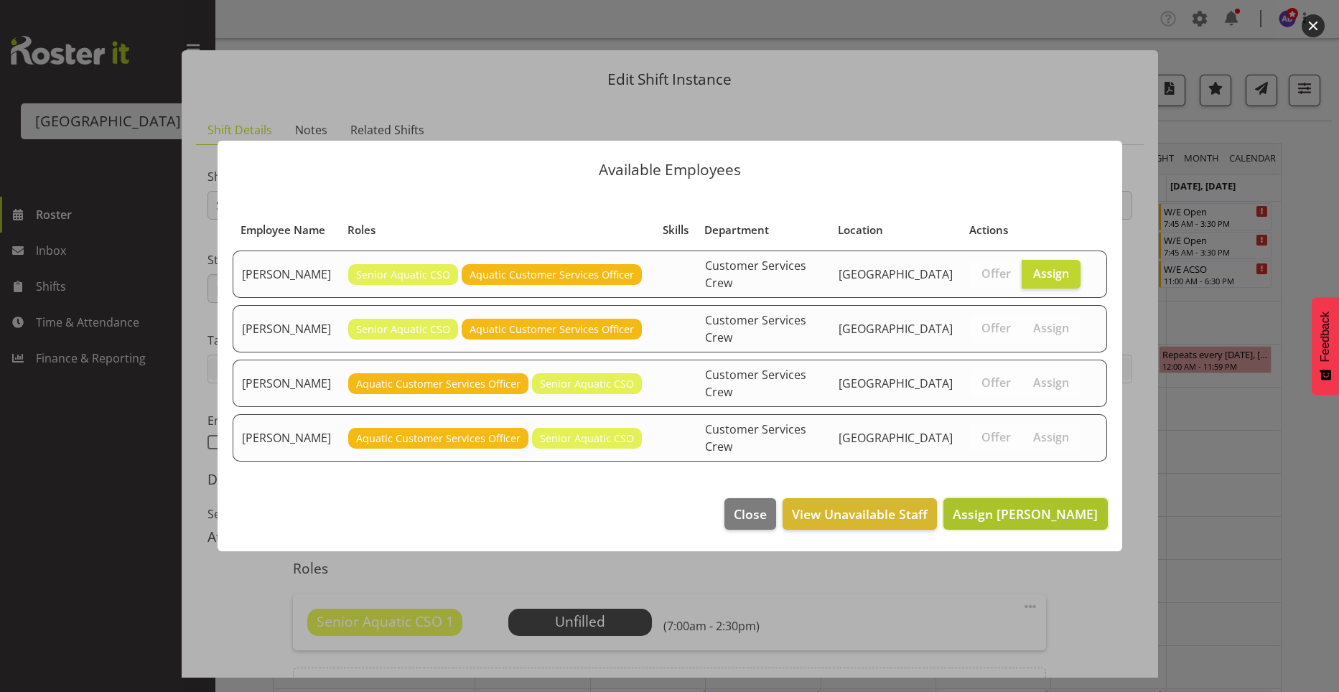
click at [1044, 498] on button "Assign Donna Euston" at bounding box center [1025, 514] width 164 height 32
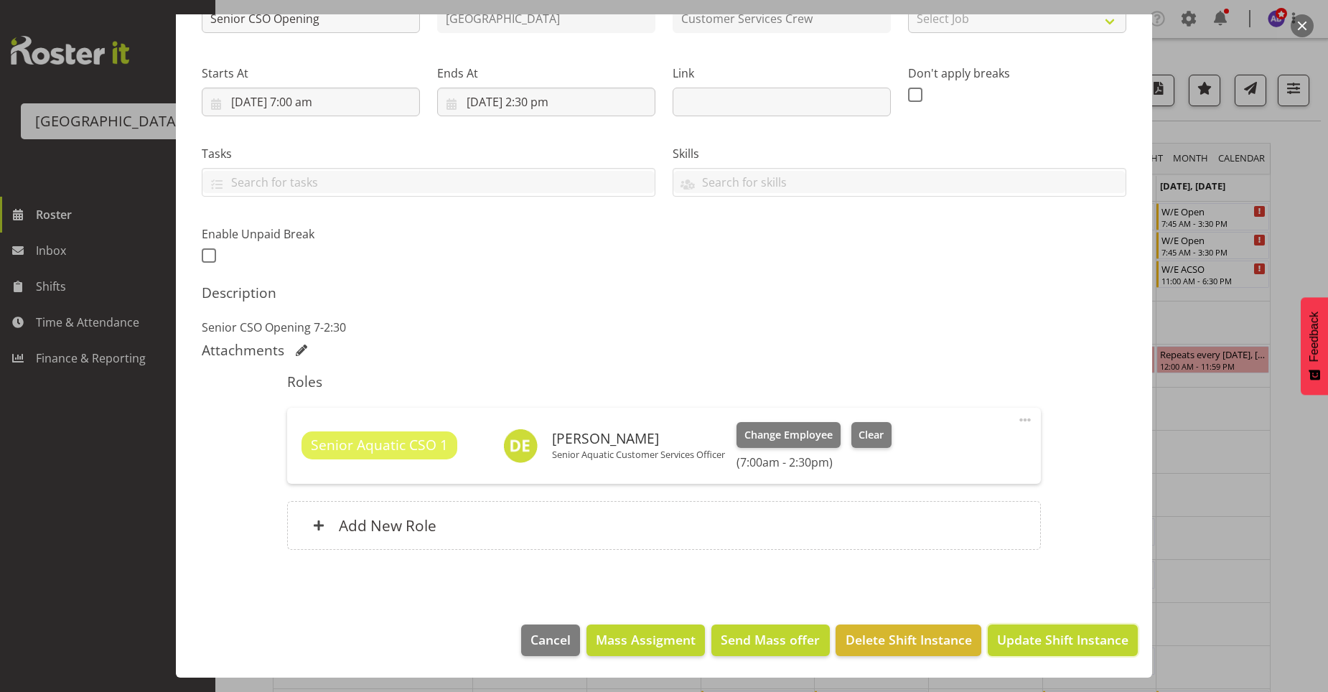
click at [1095, 643] on span "Update Shift Instance" at bounding box center [1062, 639] width 131 height 19
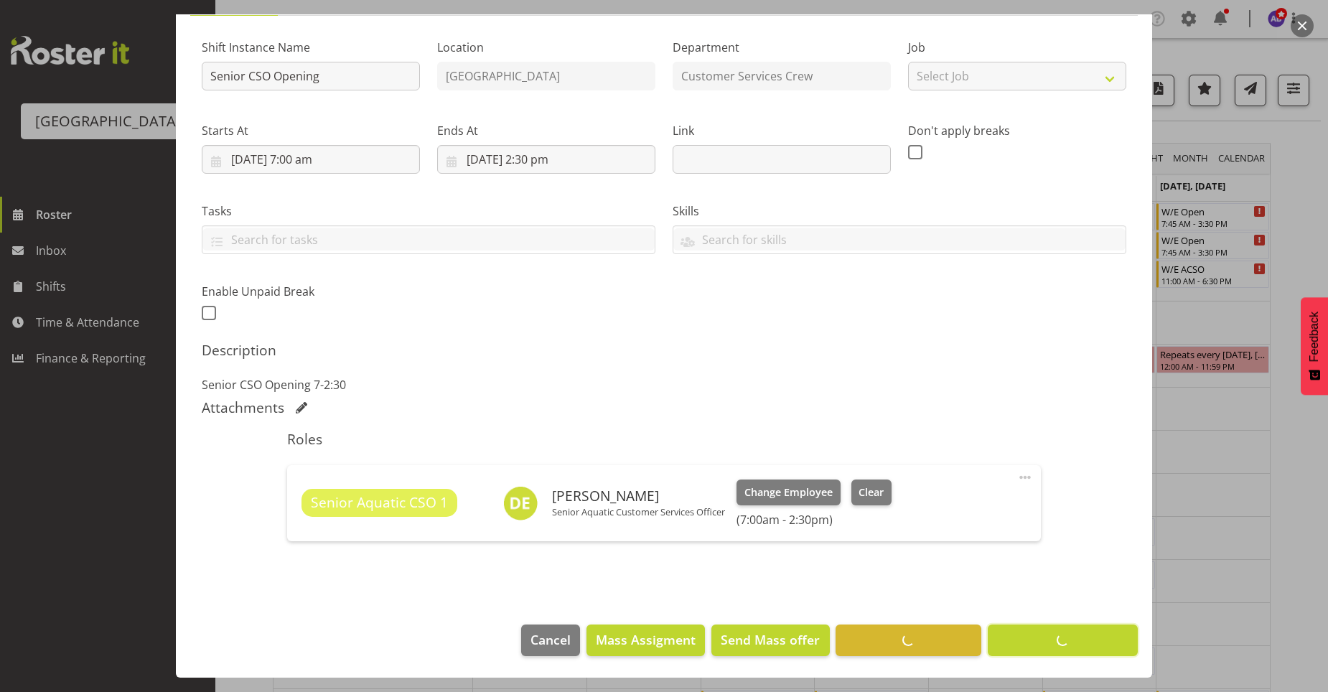
scroll to position [129, 0]
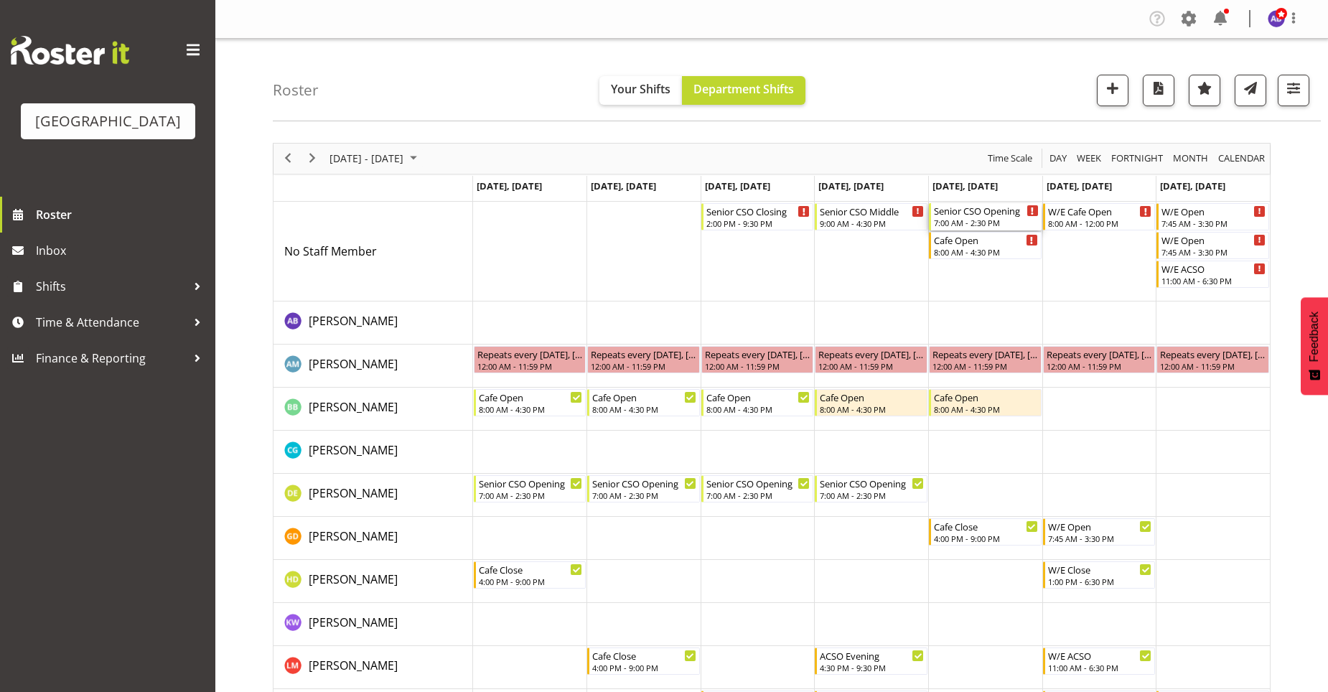
click at [1000, 225] on div "7:00 AM - 2:30 PM" at bounding box center [986, 222] width 105 height 11
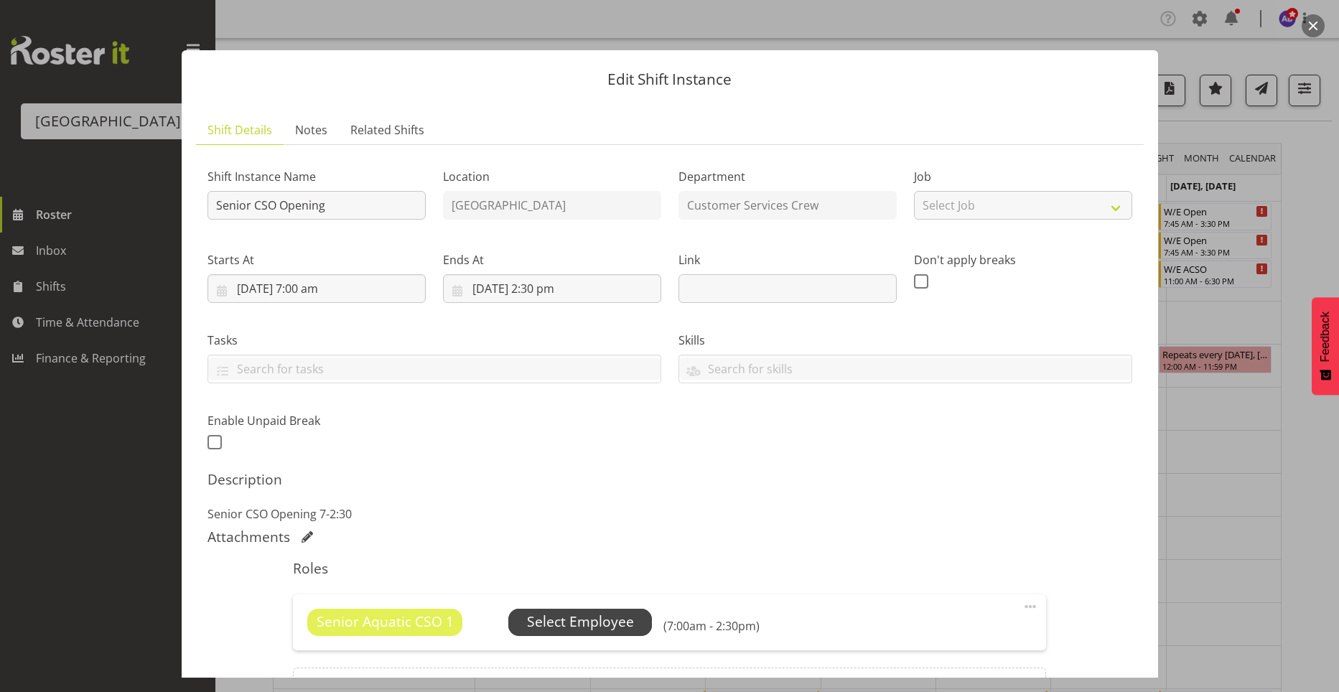
click at [582, 619] on span "Select Employee" at bounding box center [580, 622] width 107 height 21
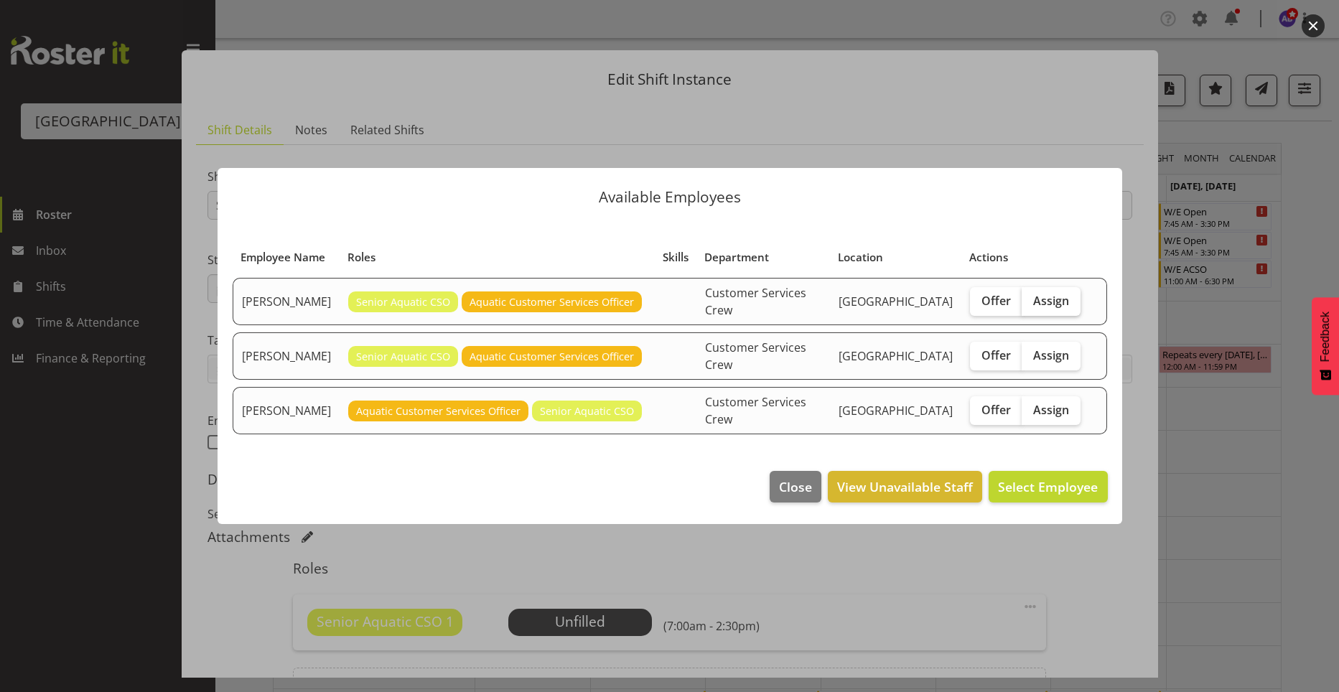
click at [1039, 308] on span "Assign" at bounding box center [1051, 301] width 36 height 14
click at [1031, 305] on input "Assign" at bounding box center [1025, 300] width 9 height 9
checkbox input "true"
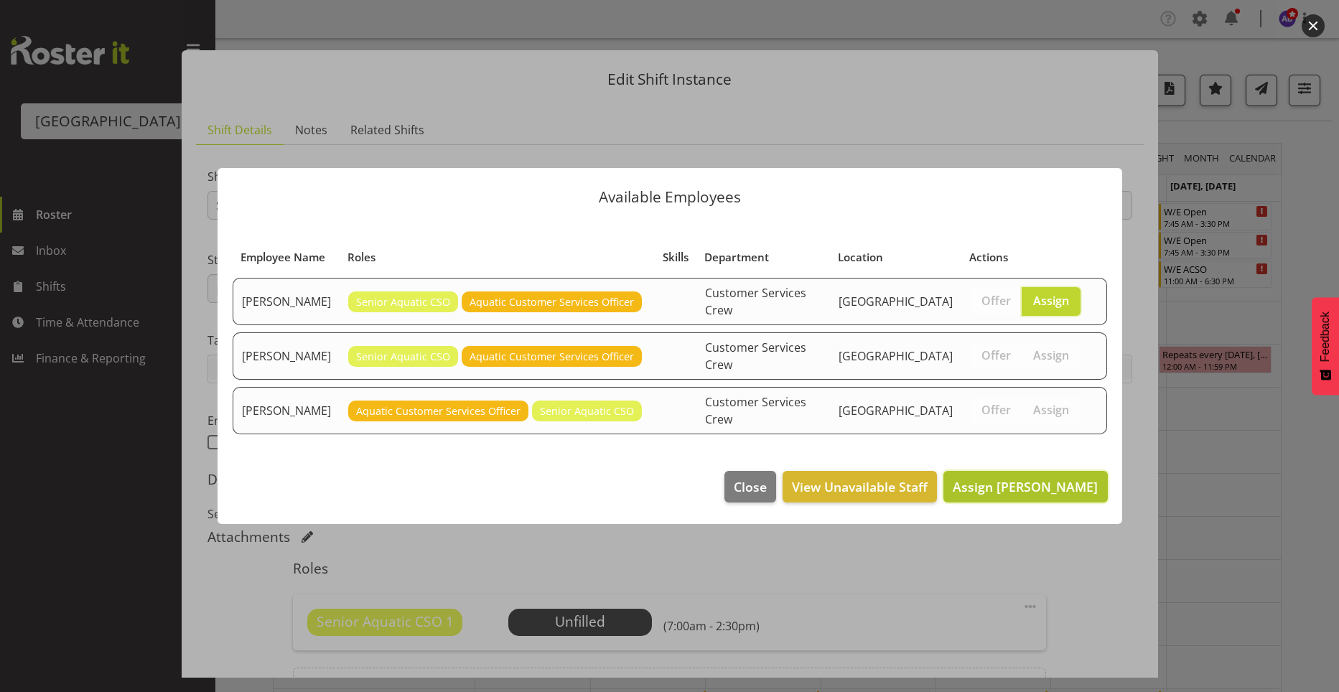
click at [1048, 478] on span "Assign Donna Euston" at bounding box center [1024, 486] width 145 height 17
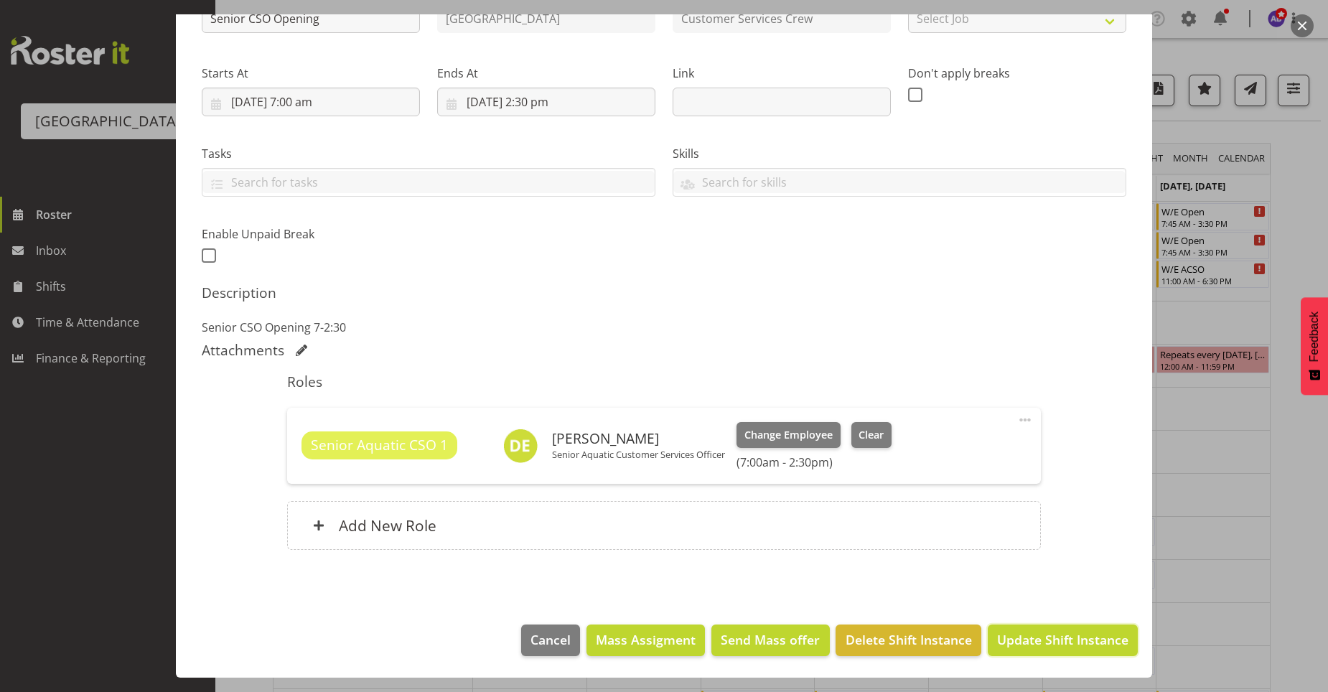
click at [1087, 639] on span "Update Shift Instance" at bounding box center [1062, 639] width 131 height 19
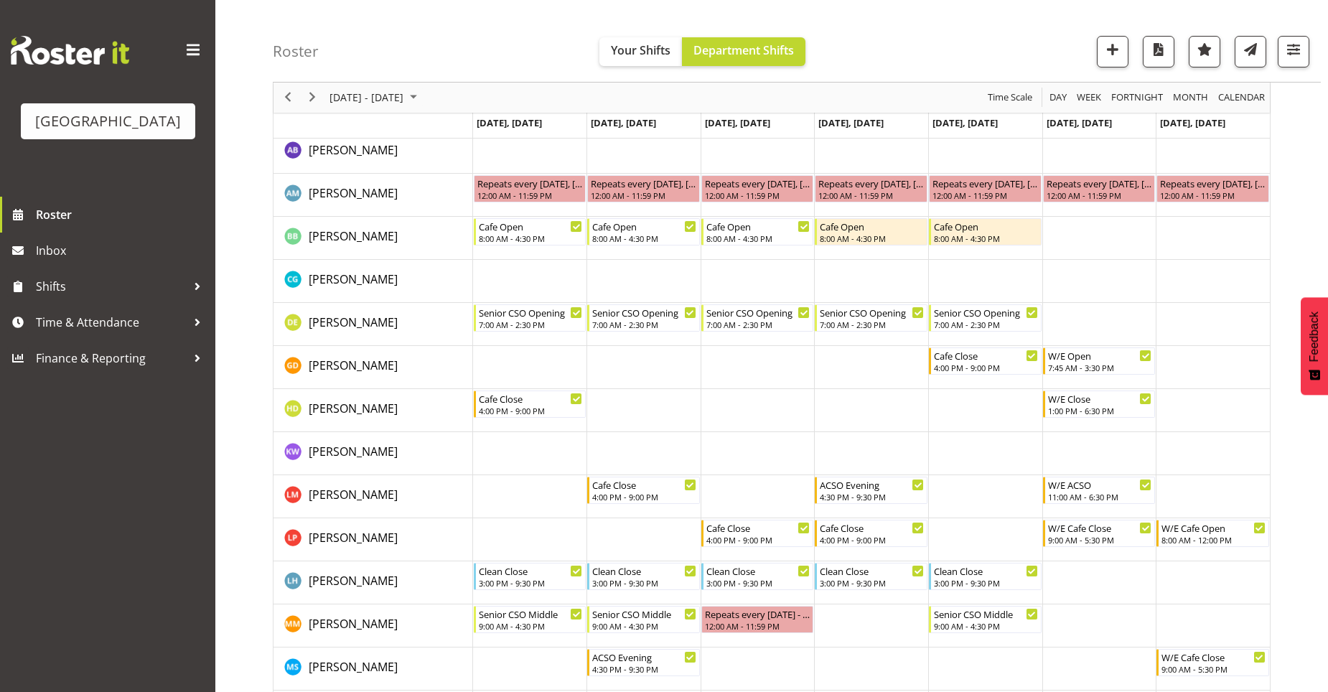
scroll to position [215, 0]
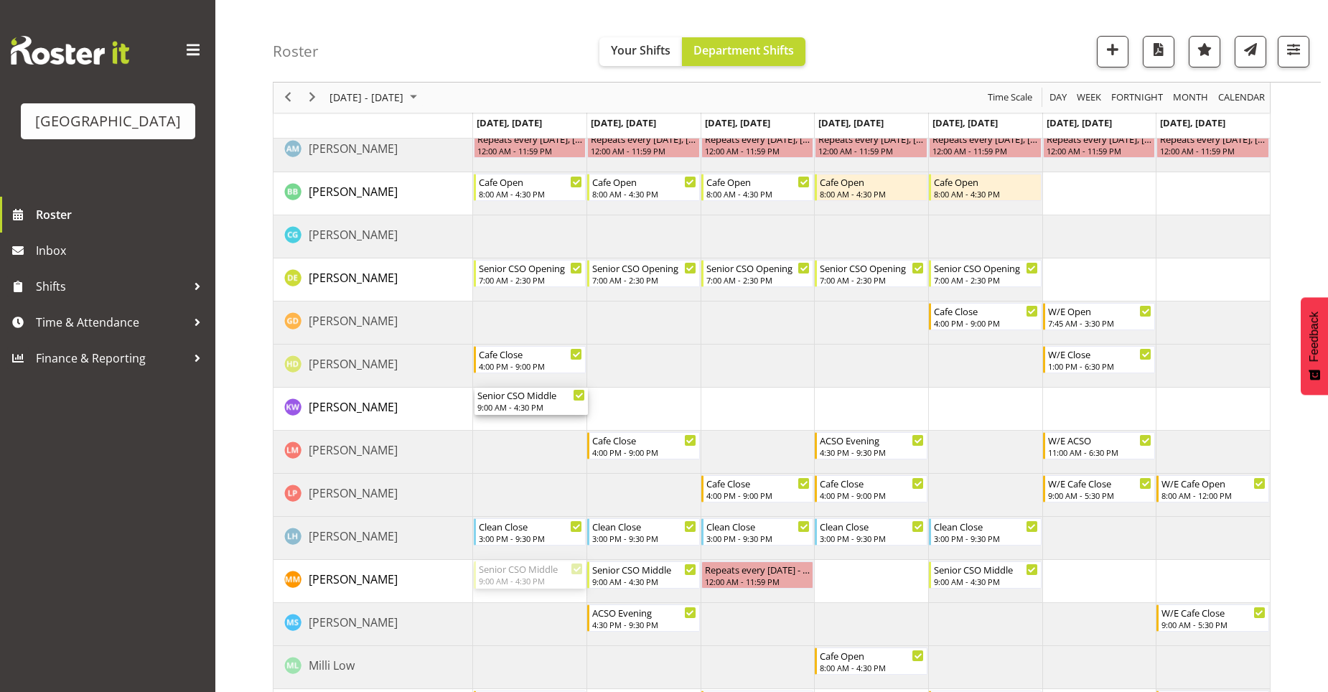
drag, startPoint x: 550, startPoint y: 581, endPoint x: 526, endPoint y: 410, distance: 172.5
drag, startPoint x: 642, startPoint y: 578, endPoint x: 634, endPoint y: 416, distance: 162.4
click at [634, 416] on div "Senior CSO Closing 2:00 PM - 9:30 PM Senior CSO Middle 9:00 AM - 4:30 PM Cafe O…" at bounding box center [871, 480] width 797 height 989
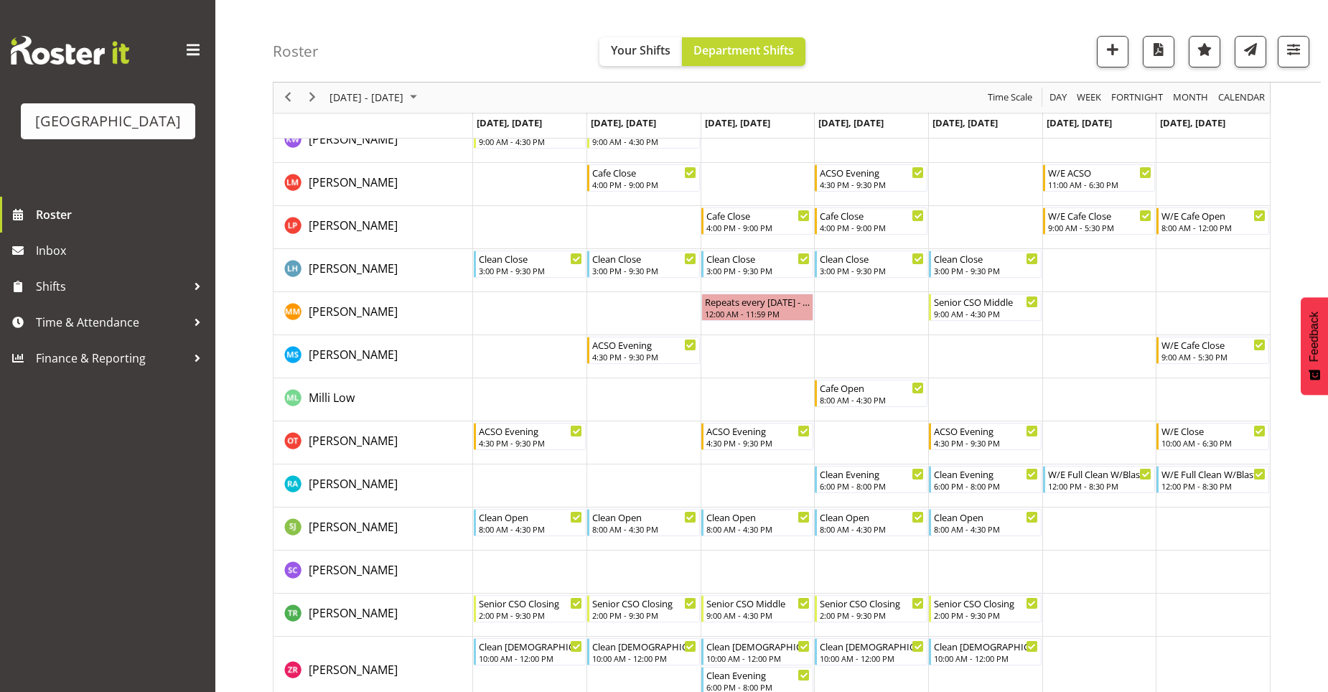
scroll to position [431, 0]
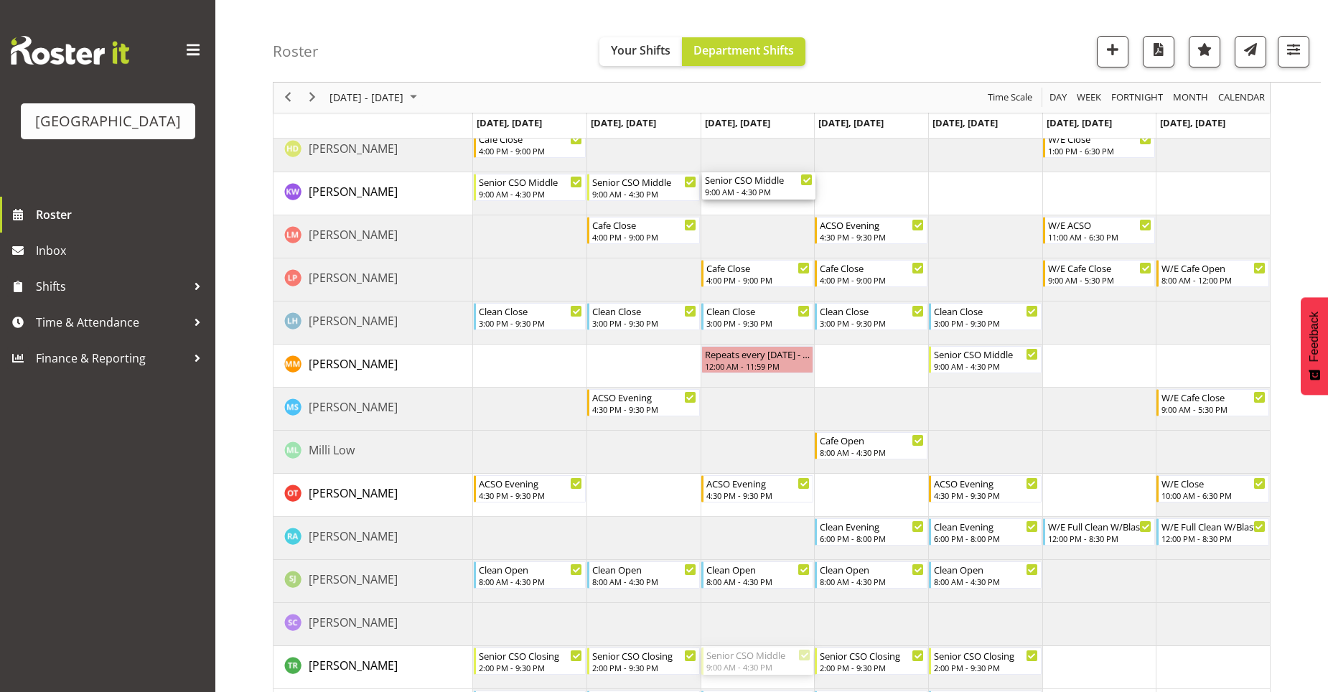
drag, startPoint x: 730, startPoint y: 659, endPoint x: 736, endPoint y: 201, distance: 458.0
click at [736, 201] on div "Senior CSO Closing 2:00 PM - 9:30 PM Senior CSO Middle 9:00 AM - 4:30 PM Cafe O…" at bounding box center [871, 265] width 797 height 989
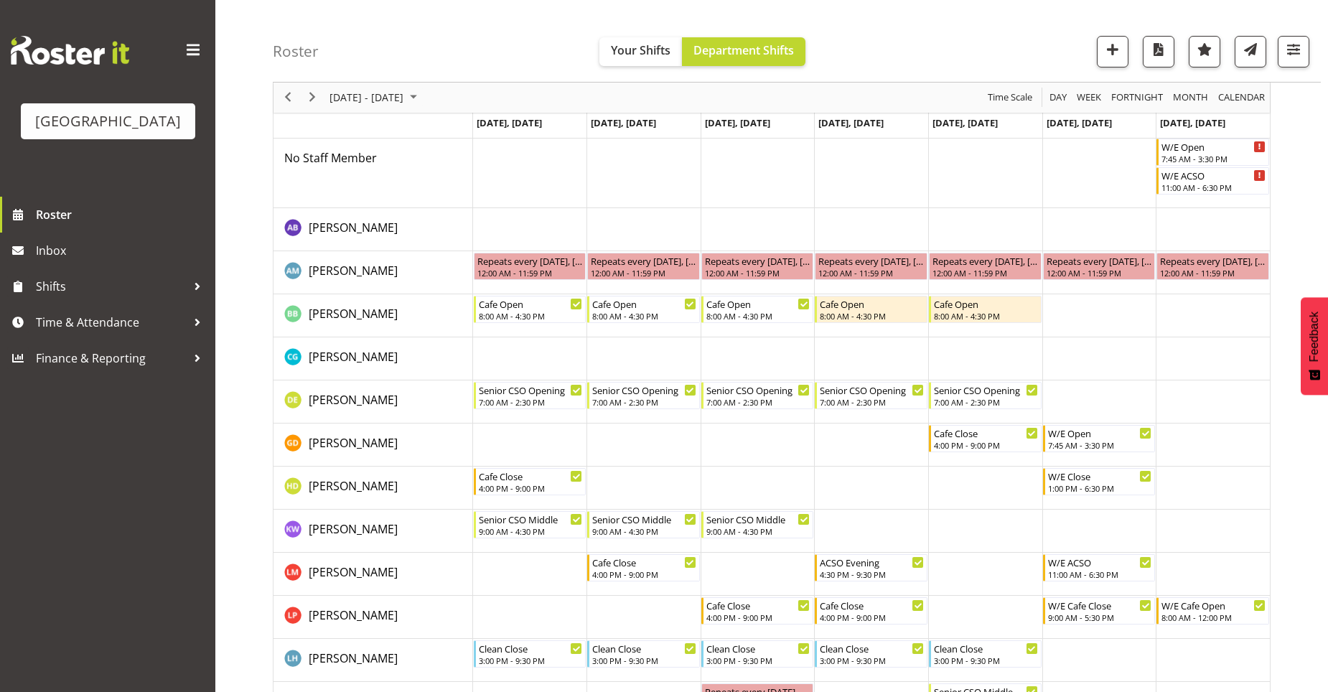
scroll to position [72, 0]
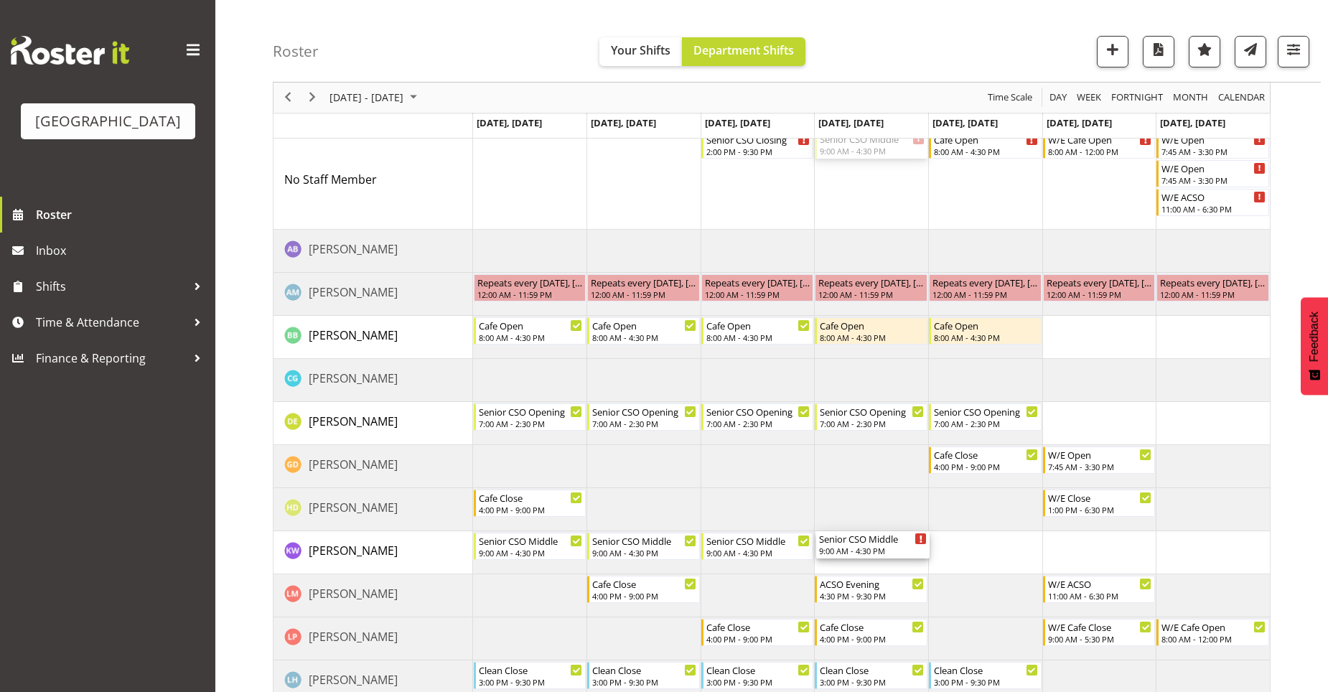
drag, startPoint x: 863, startPoint y: 154, endPoint x: 843, endPoint y: 545, distance: 391.0
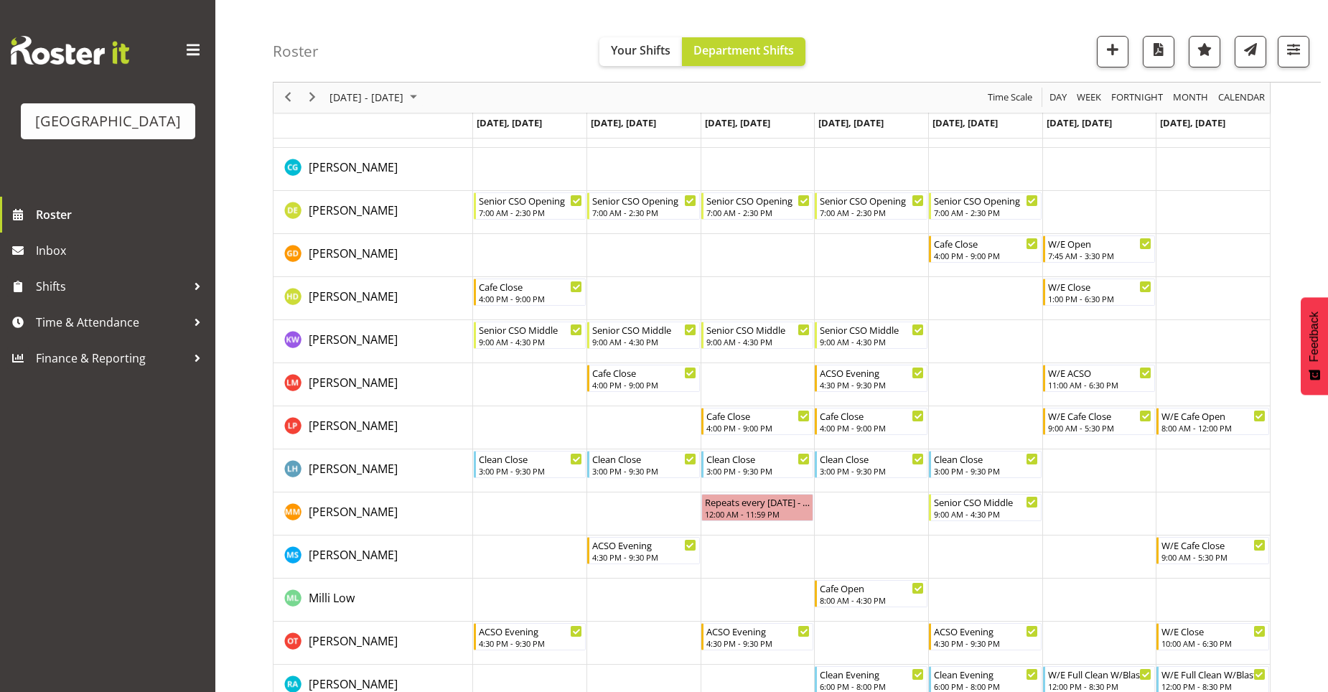
scroll to position [359, 0]
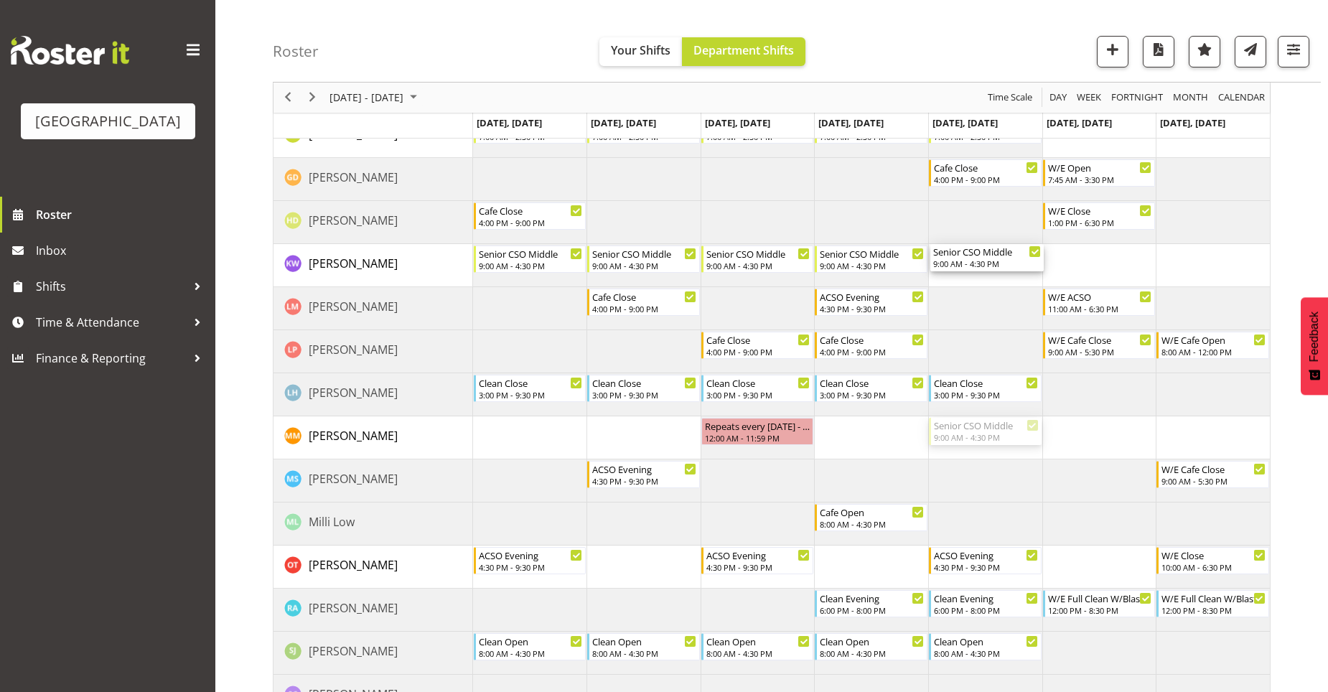
drag, startPoint x: 968, startPoint y: 428, endPoint x: 964, endPoint y: 273, distance: 155.1
click at [964, 273] on div "Senior CSO Closing 2:00 PM - 9:30 PM Cafe Open 8:00 AM - 4:30 PM W/E Cafe Open …" at bounding box center [871, 337] width 797 height 989
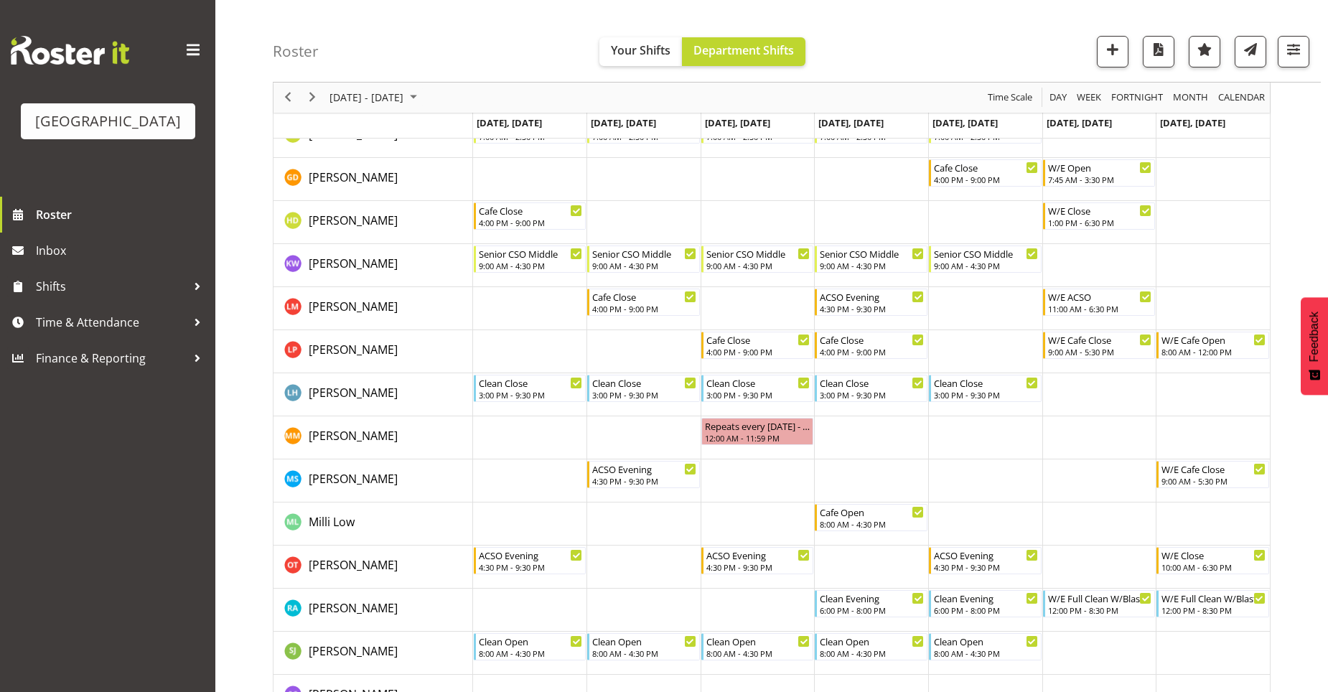
click at [1076, 490] on td "Timeline Week of September 5, 2025" at bounding box center [1099, 480] width 114 height 43
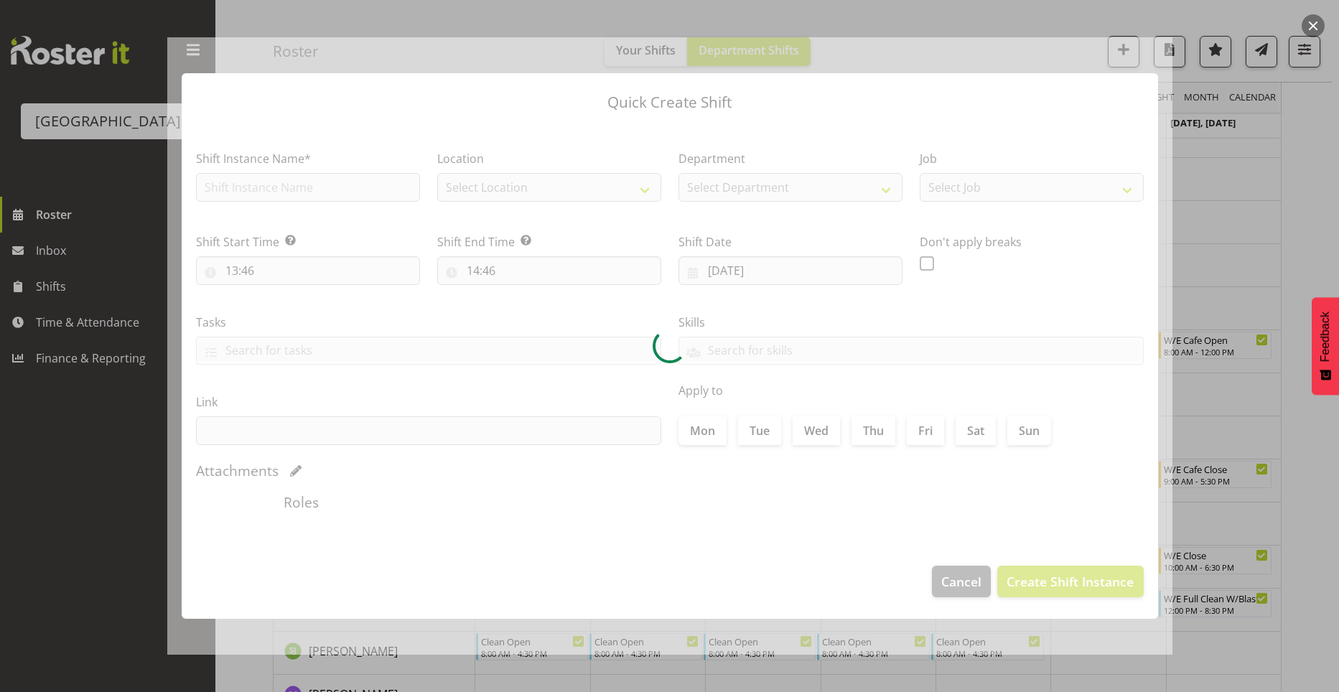
type input "06/09/2025"
checkbox input "true"
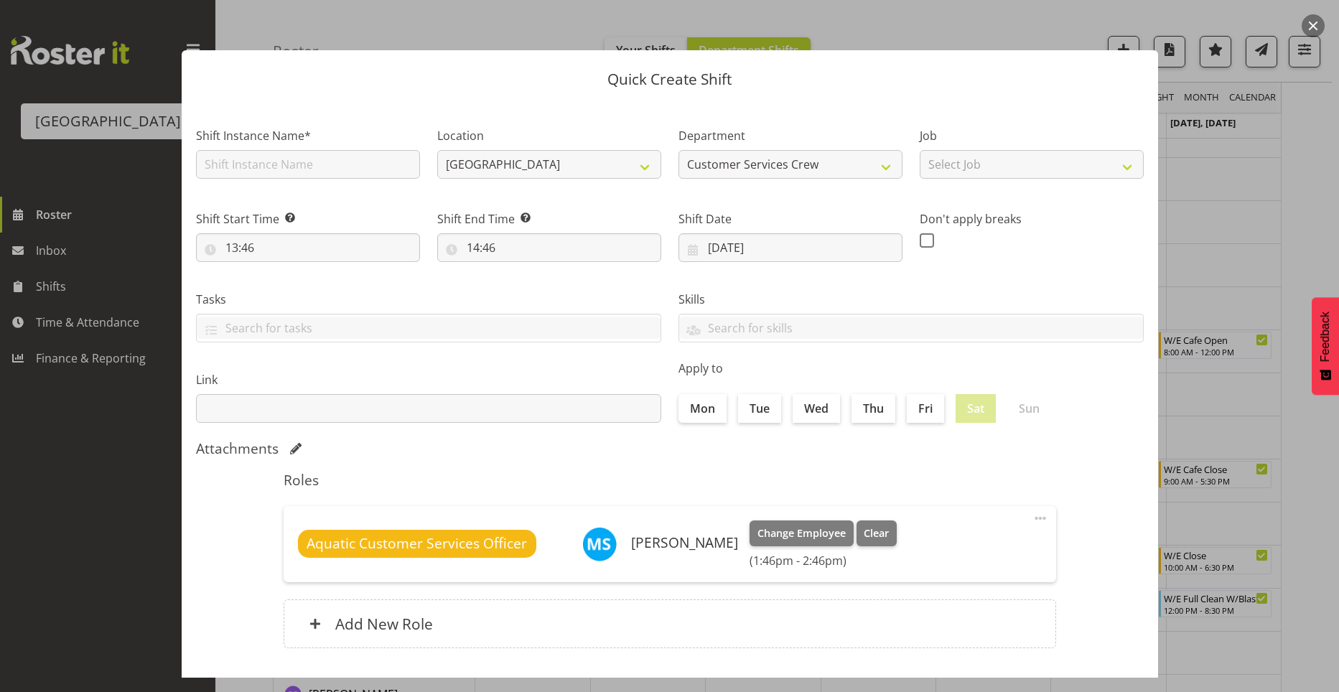
click at [1294, 156] on div at bounding box center [669, 346] width 1339 height 692
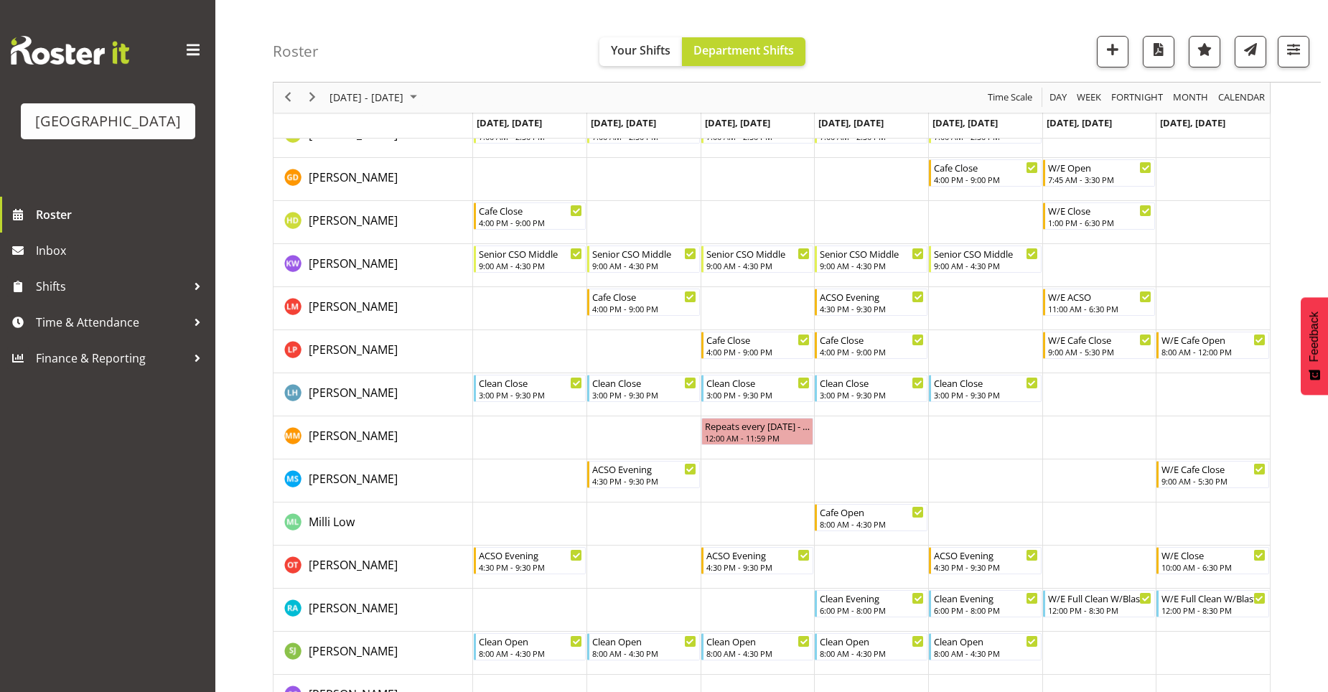
click at [1295, 399] on div "September 01 - 07, 2025 Today Day Week Fortnight Month calendar Month Agenda Ti…" at bounding box center [800, 308] width 1055 height 1070
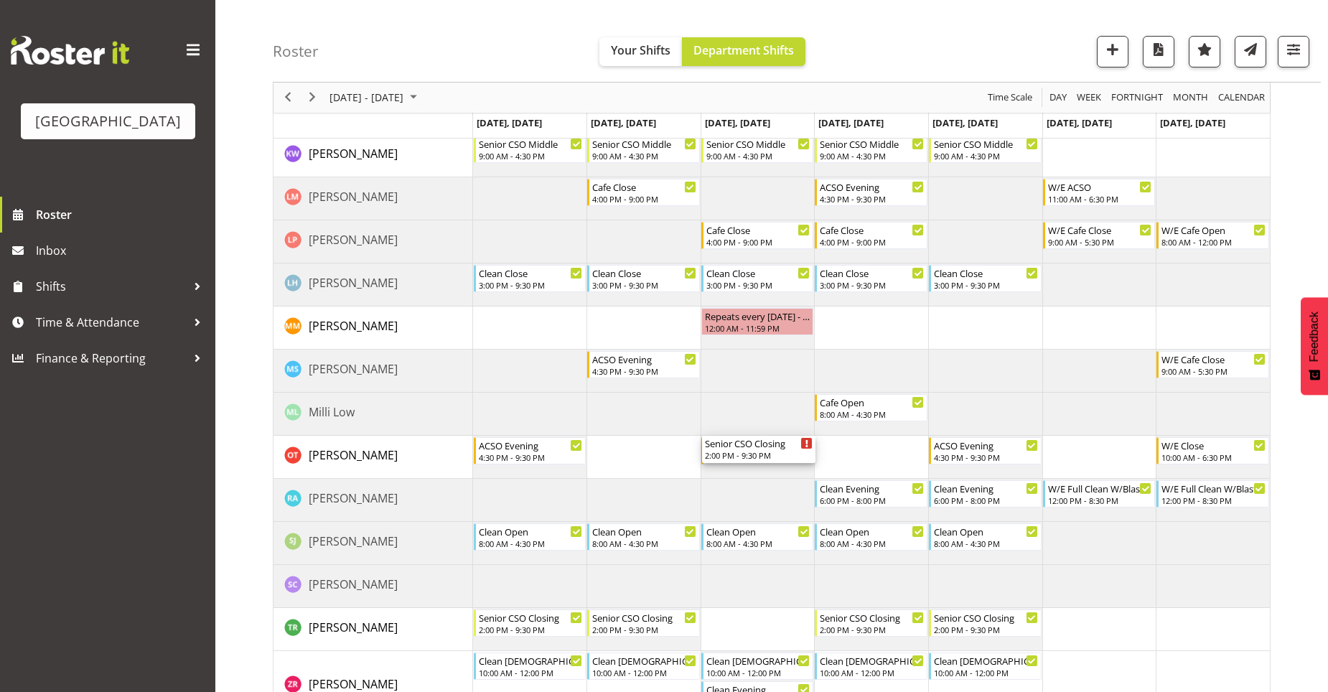
scroll to position [502, 0]
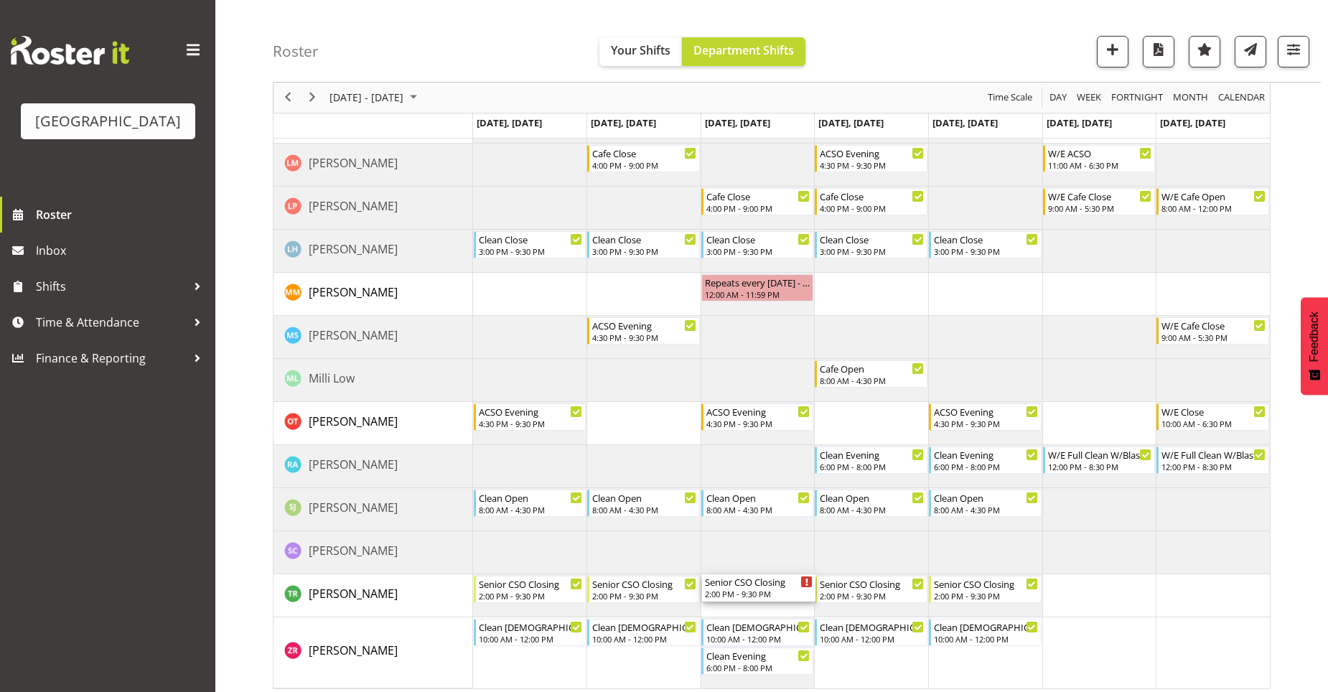
drag, startPoint x: 767, startPoint y: 217, endPoint x: 746, endPoint y: 593, distance: 376.0
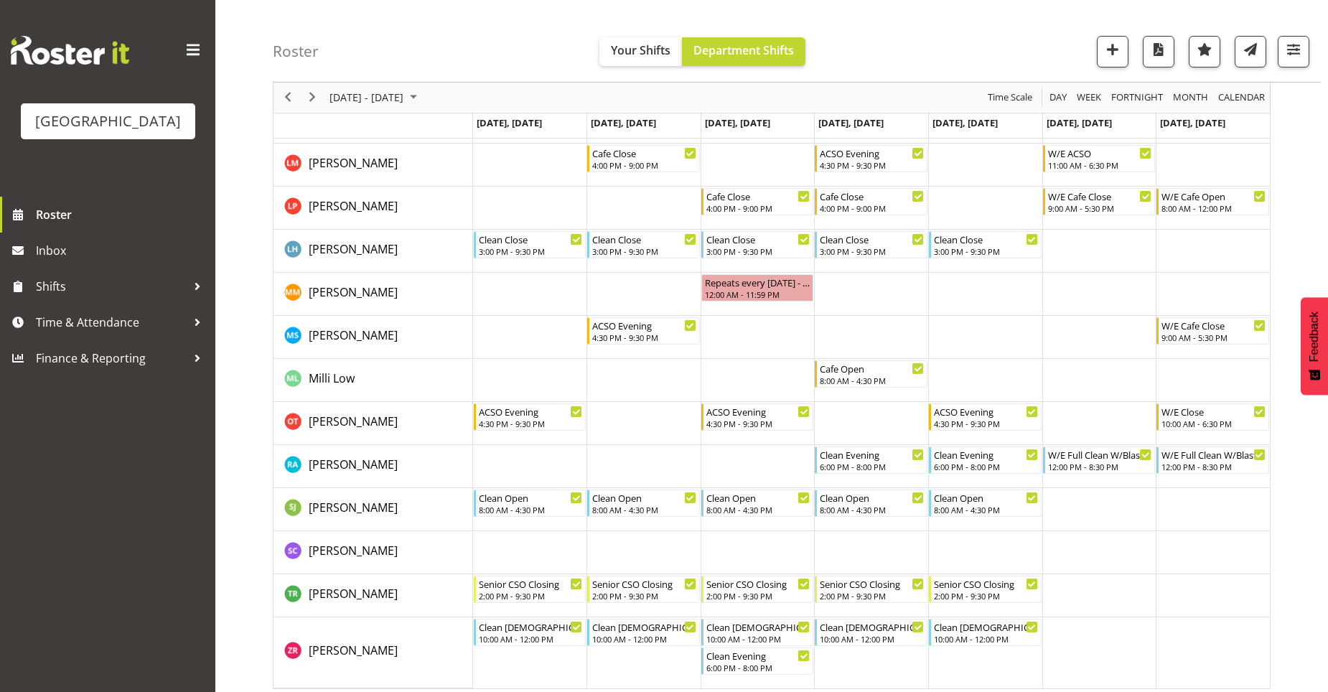
click at [1161, 561] on td "Timeline Week of September 5, 2025" at bounding box center [1213, 552] width 114 height 43
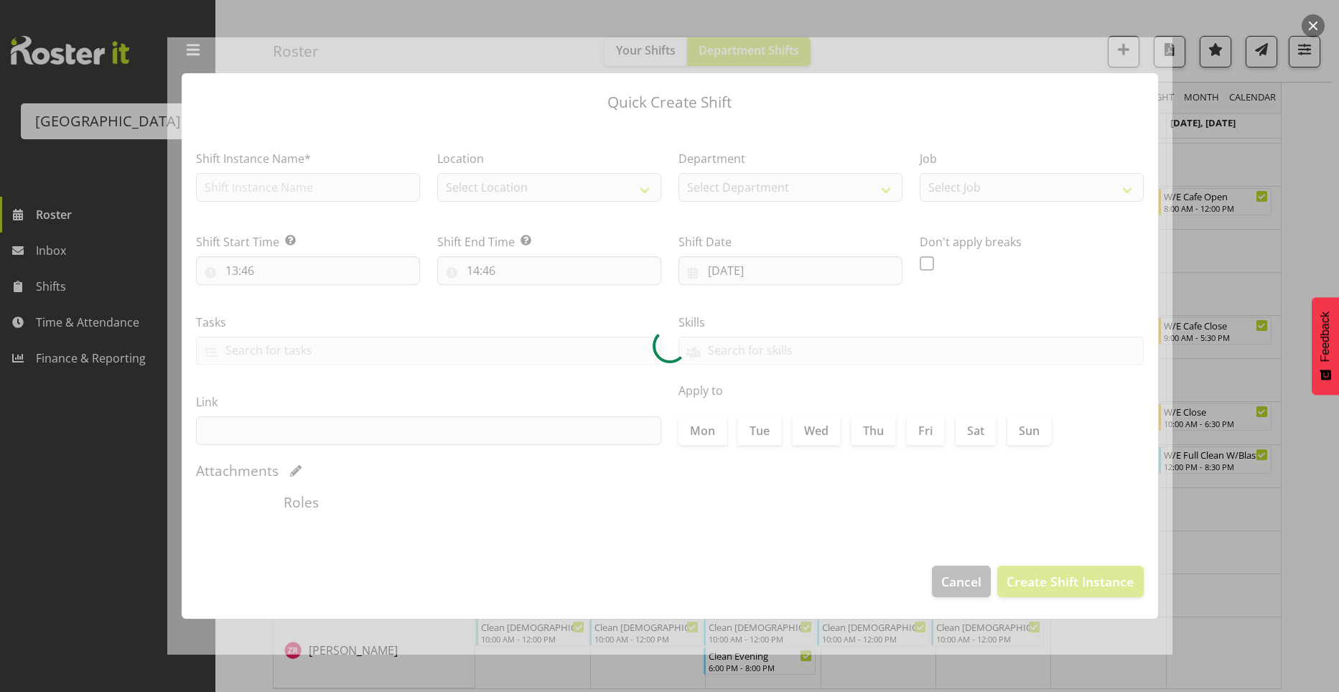
type input "07/09/2025"
checkbox input "true"
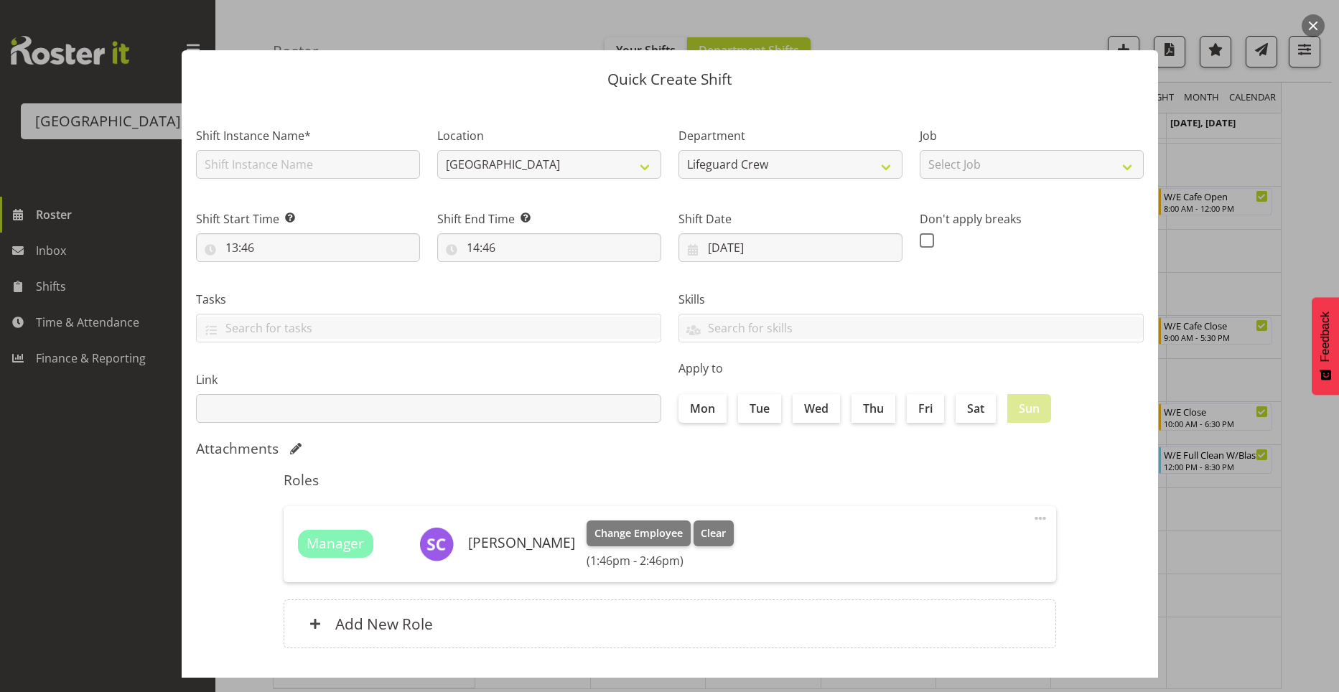
click at [1286, 542] on div at bounding box center [669, 346] width 1339 height 692
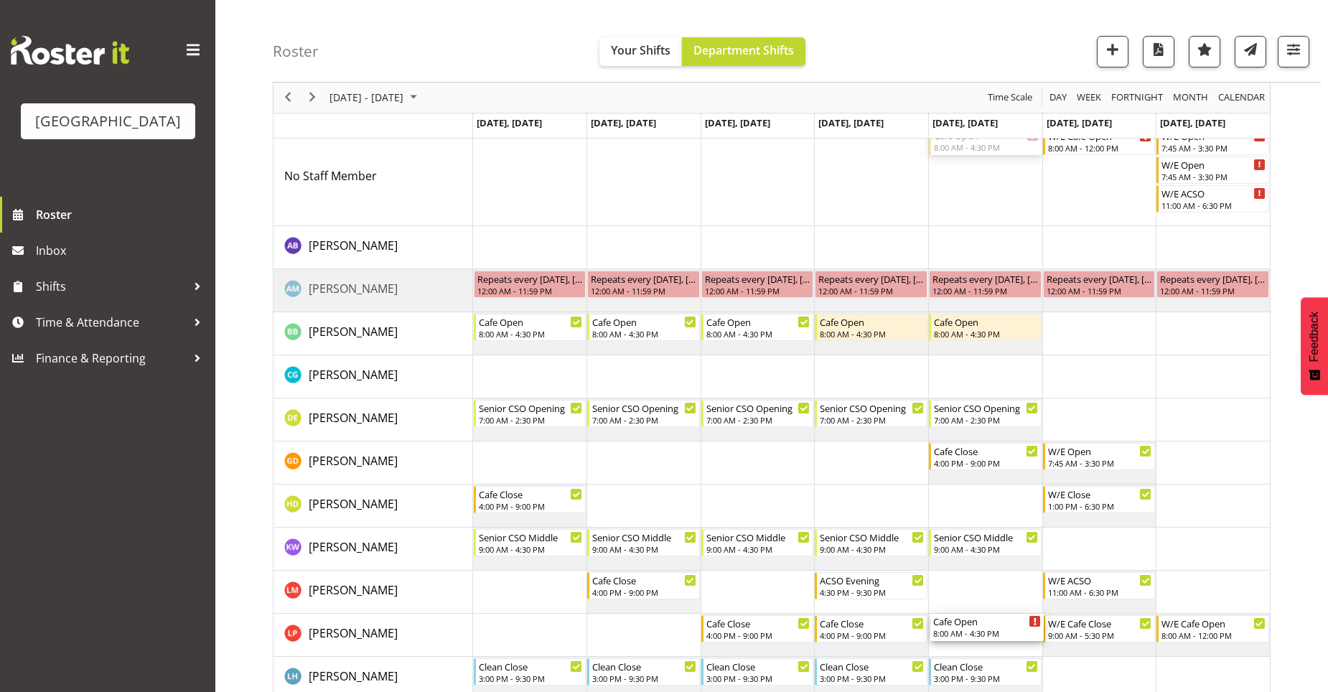
scroll to position [295, 0]
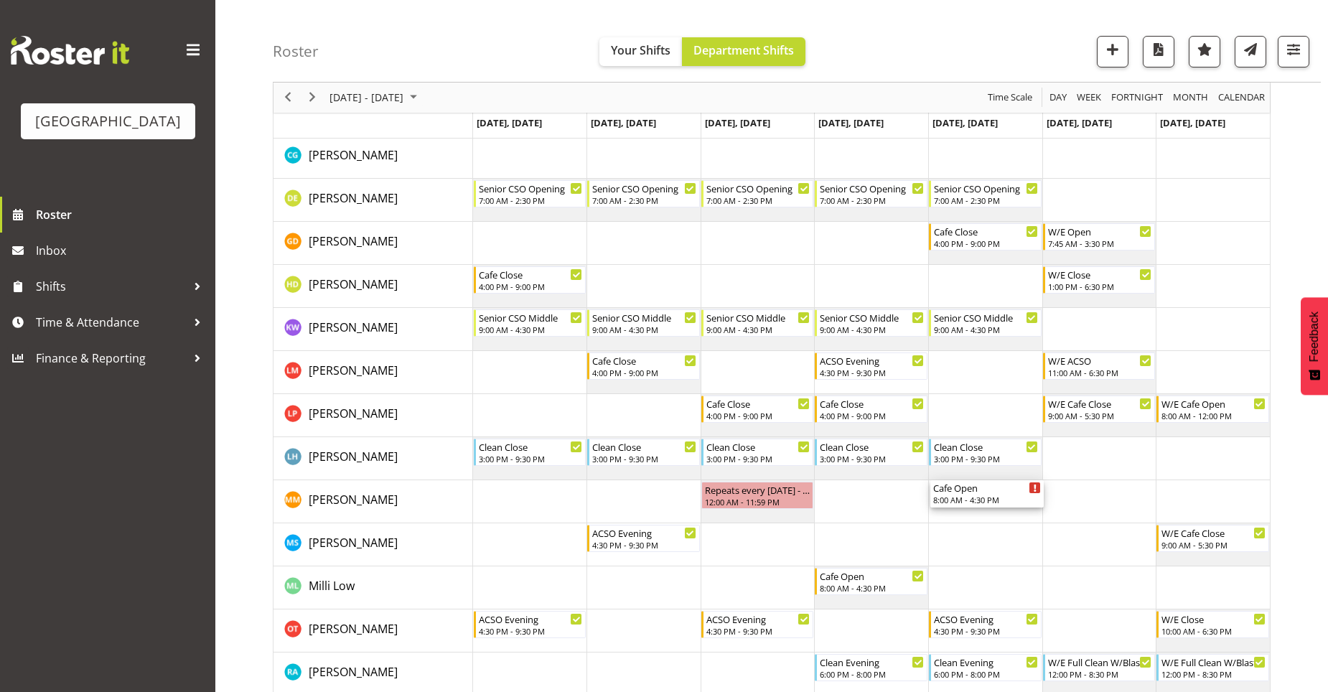
drag, startPoint x: 990, startPoint y: 214, endPoint x: 1006, endPoint y: 507, distance: 293.9
click at [1006, 507] on div "Cafe Open 8:00 AM - 4:30 PM W/E Cafe Open 8:00 AM - 12:00 PM W/E Open 7:45 AM -…" at bounding box center [871, 401] width 797 height 989
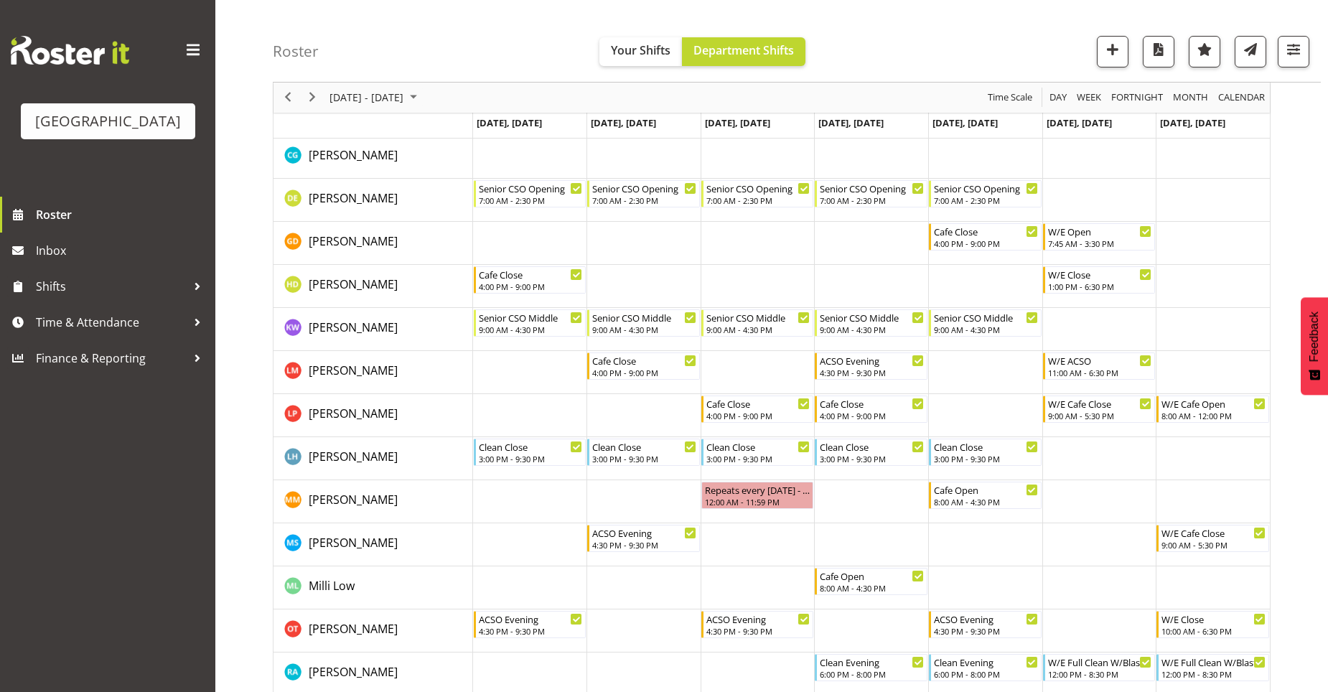
click at [1250, 334] on td "Timeline Week of September 5, 2025" at bounding box center [1213, 329] width 114 height 43
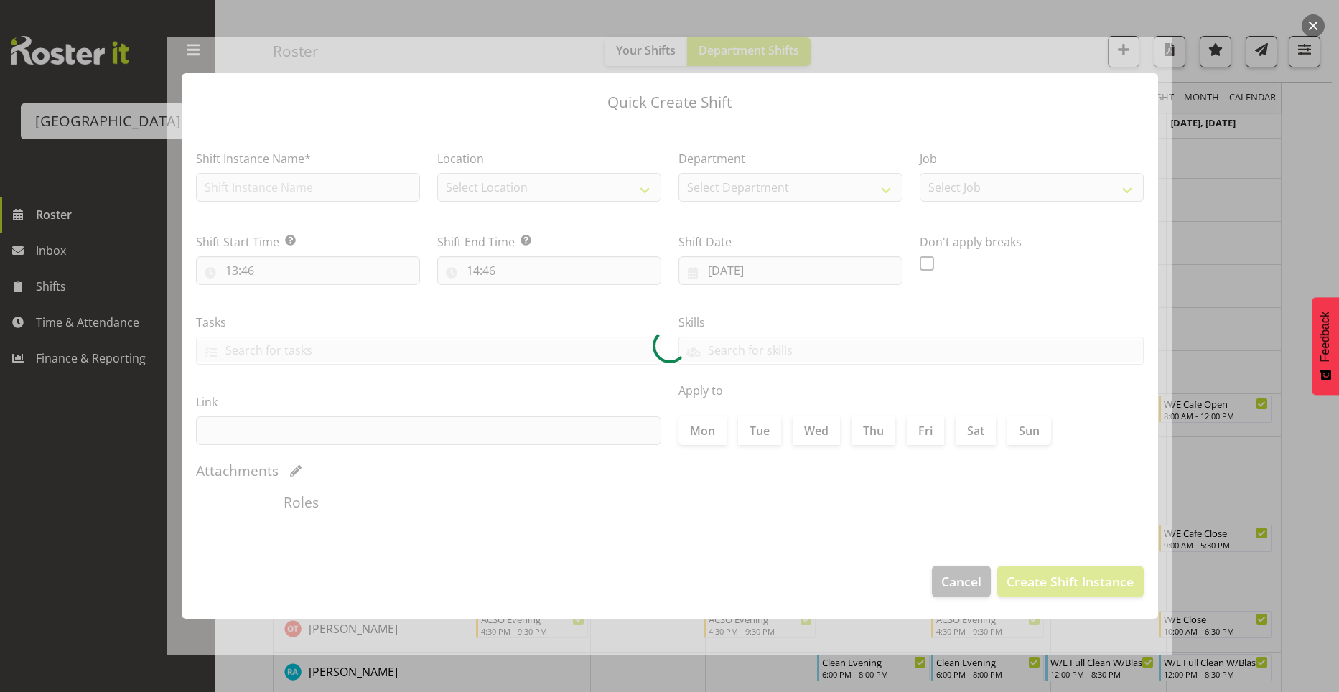
click at [1255, 240] on div at bounding box center [669, 346] width 1339 height 692
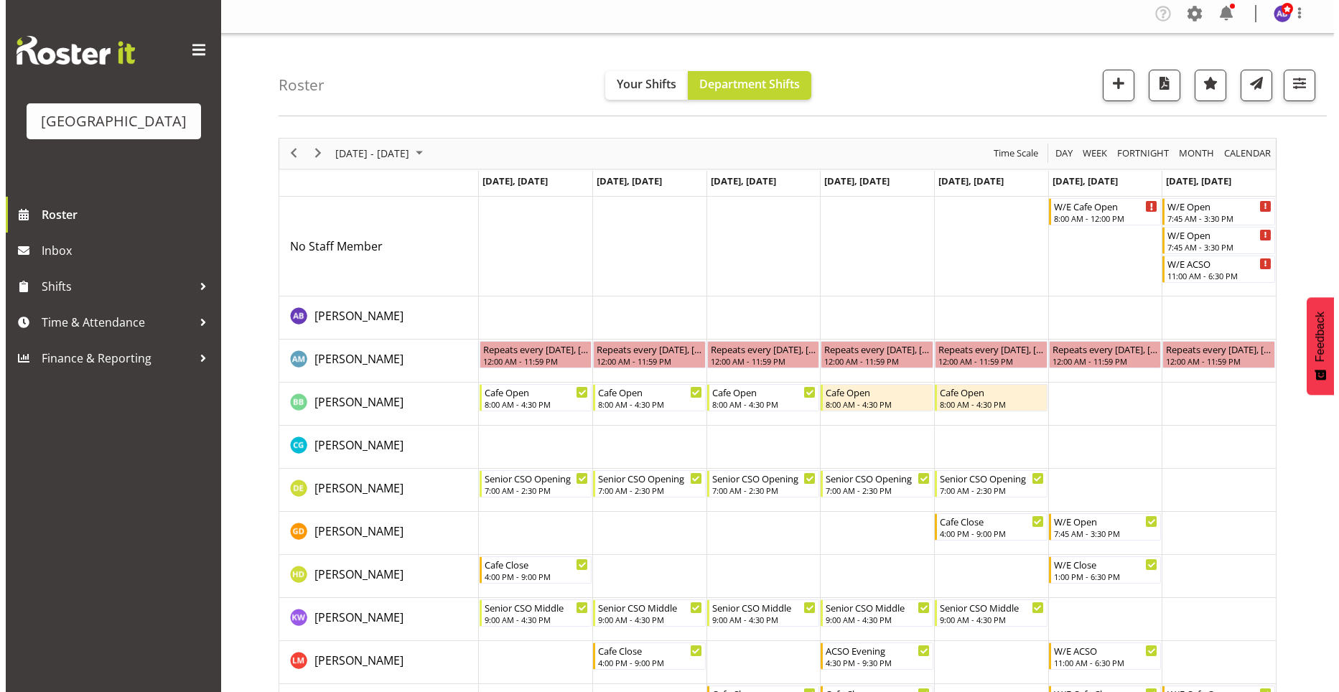
scroll to position [0, 0]
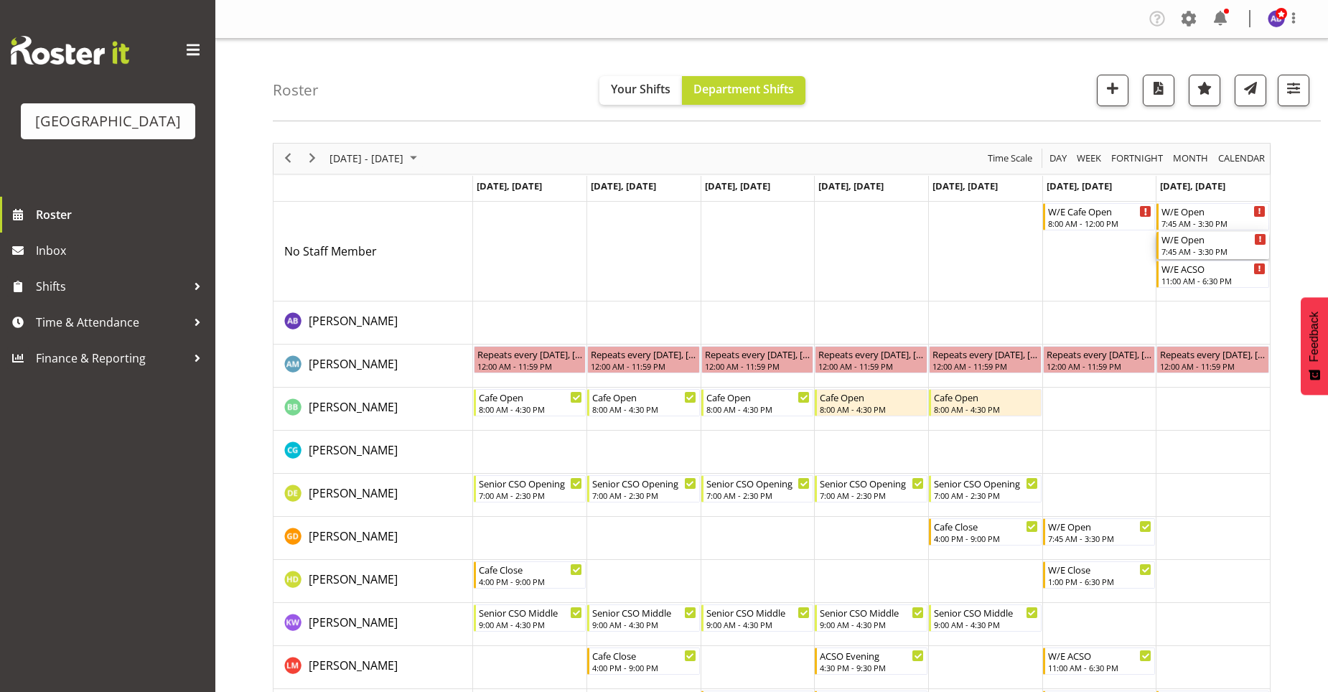
click at [1237, 245] on div "W/E Open" at bounding box center [1213, 239] width 105 height 14
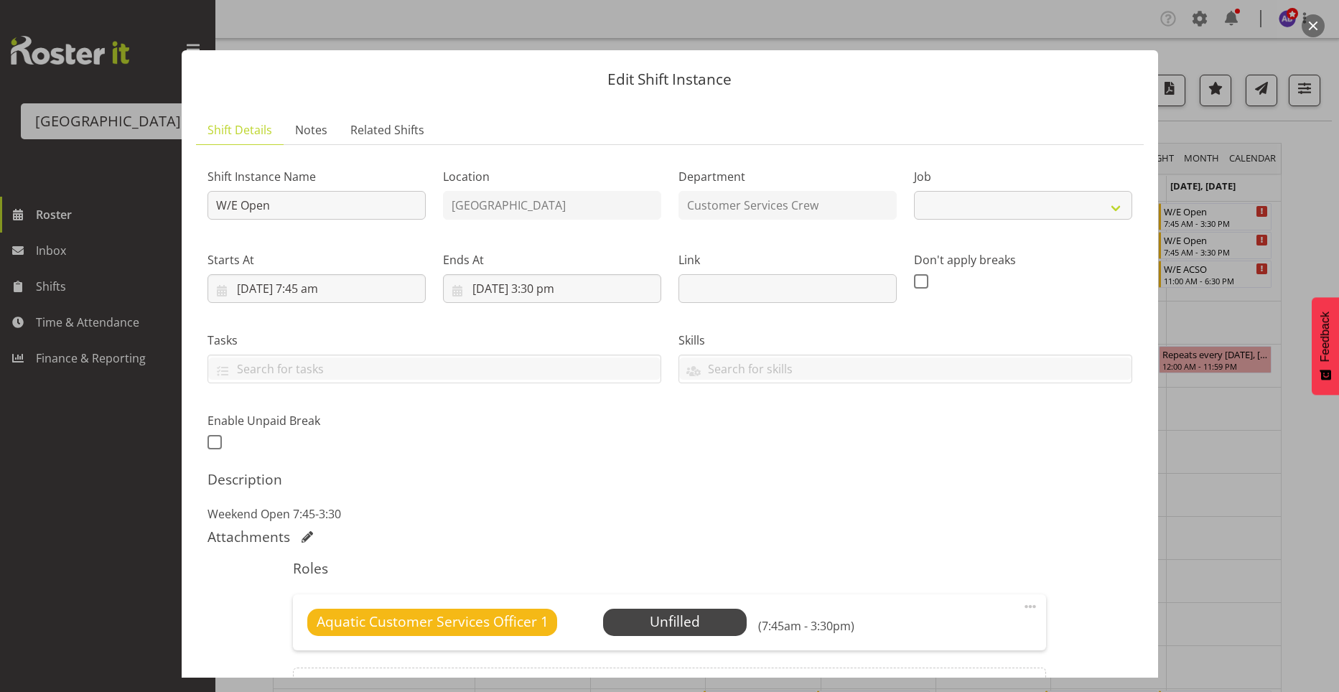
select select "10288"
drag, startPoint x: 1237, startPoint y: 245, endPoint x: 1321, endPoint y: 197, distance: 97.4
click at [1321, 197] on div at bounding box center [669, 346] width 1339 height 692
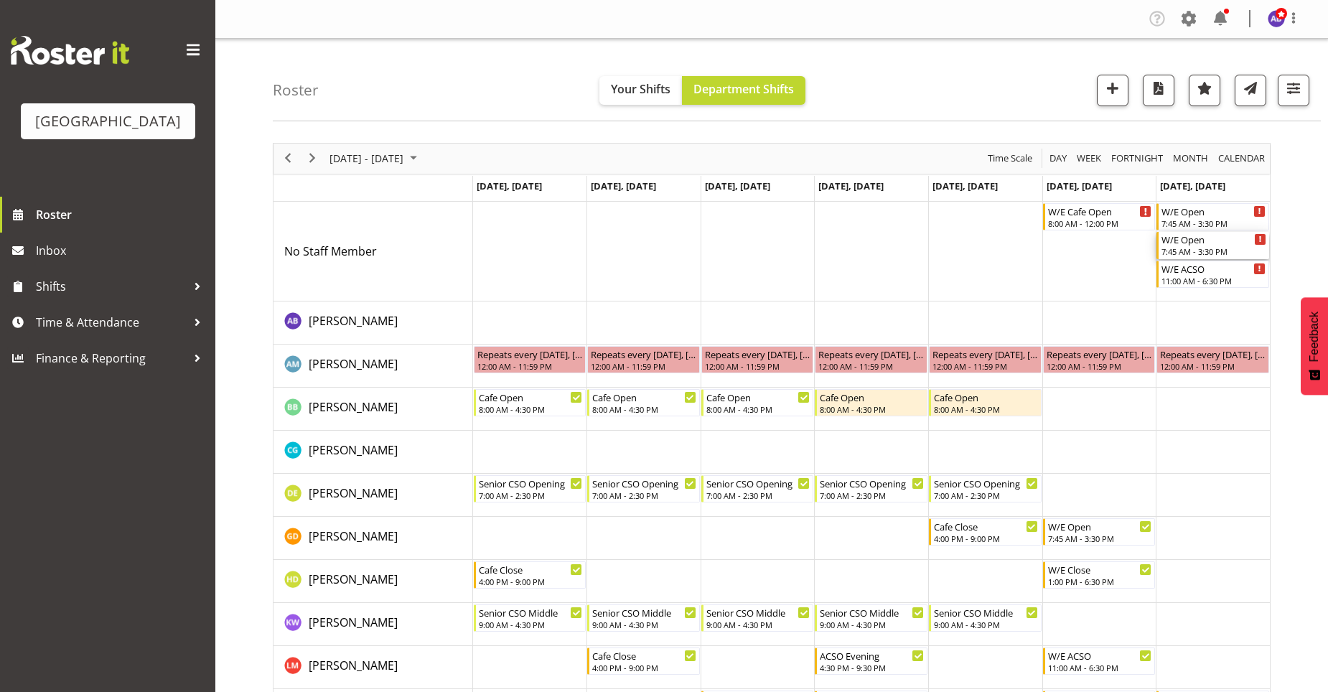
click at [1240, 253] on div "7:45 AM - 3:30 PM" at bounding box center [1213, 250] width 105 height 11
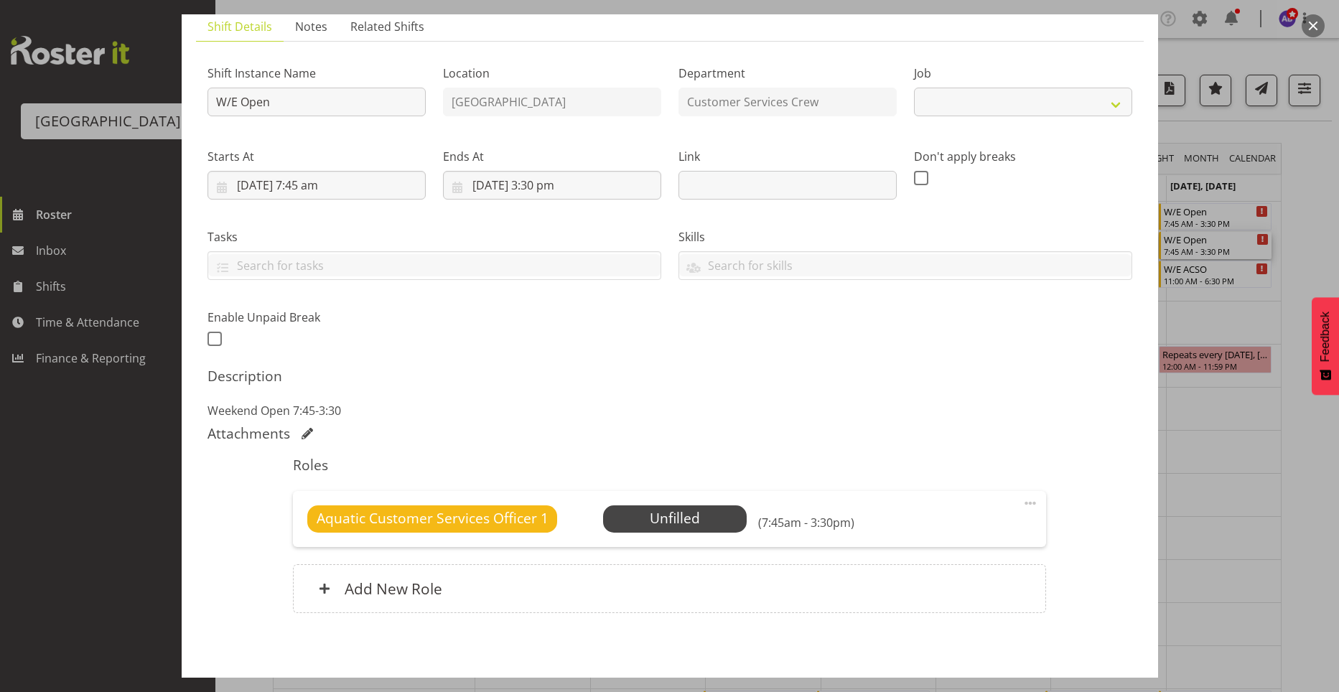
scroll to position [167, 0]
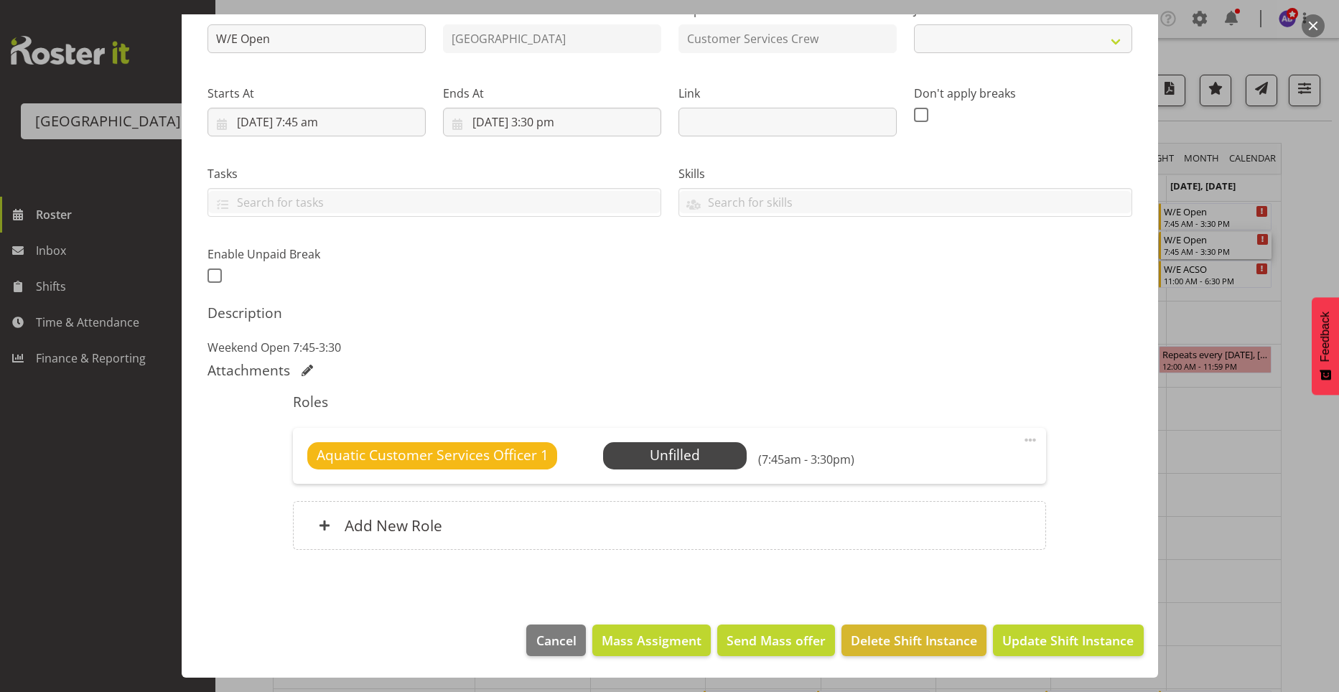
select select "10288"
click at [918, 645] on span "Delete Shift Instance" at bounding box center [914, 640] width 126 height 19
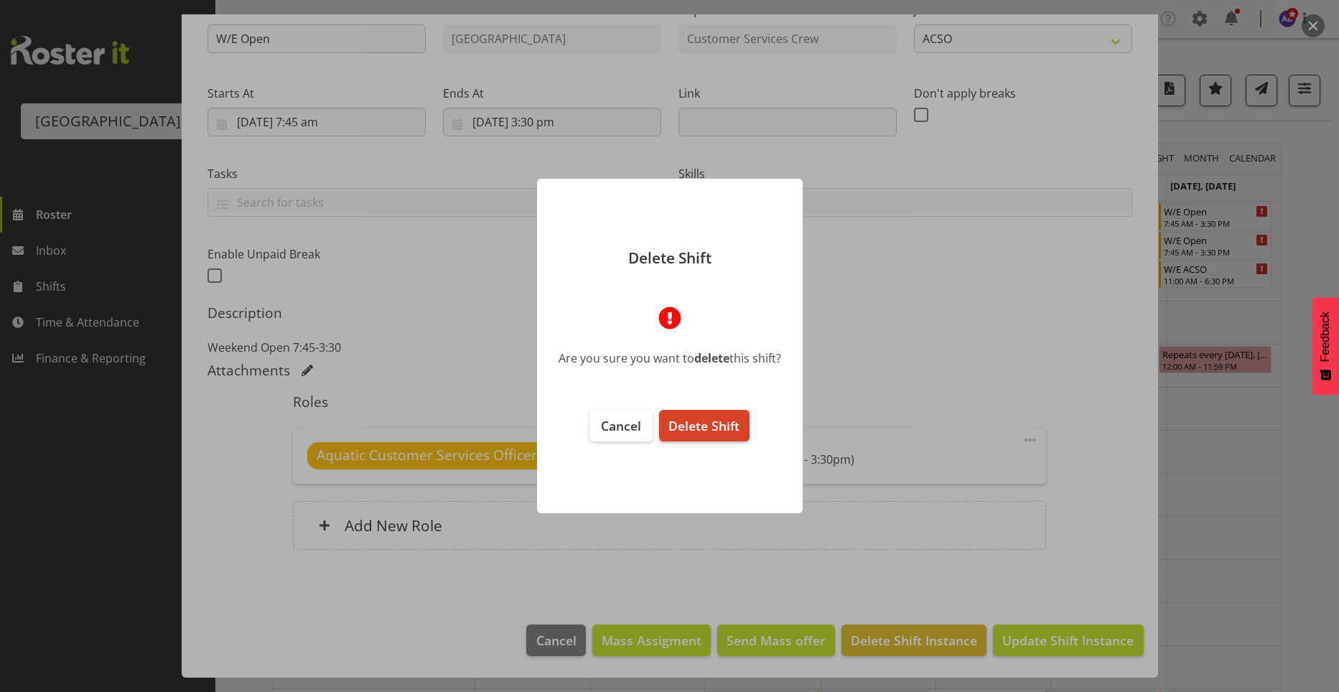
click at [698, 430] on span "Delete Shift" at bounding box center [703, 425] width 71 height 17
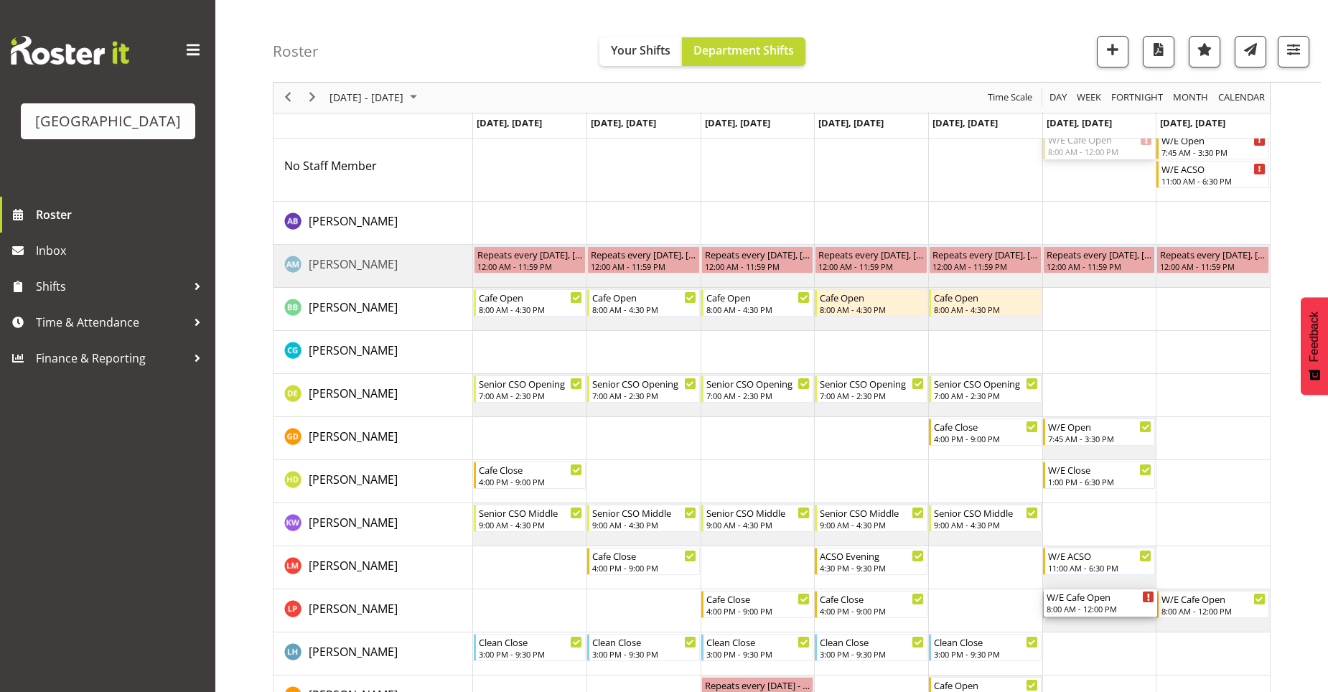
scroll to position [215, 0]
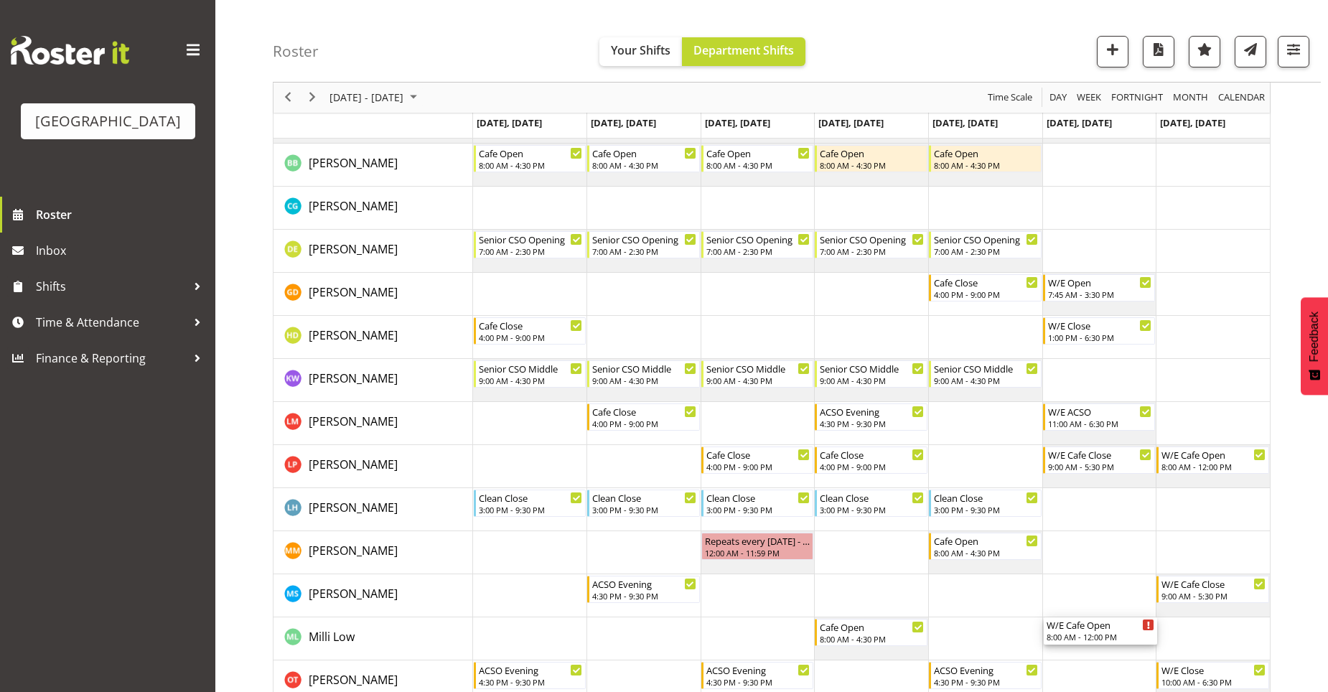
drag, startPoint x: 1120, startPoint y: 217, endPoint x: 1116, endPoint y: 624, distance: 407.7
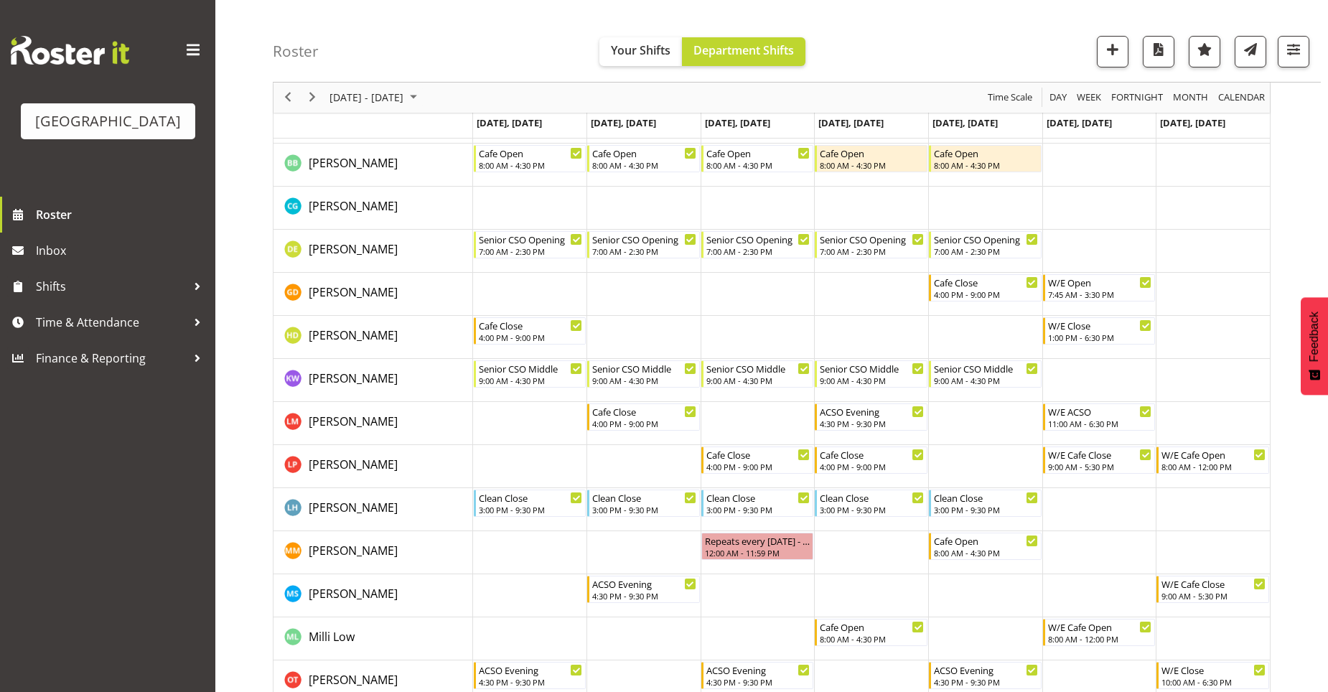
click at [1239, 314] on td "Timeline Week of September 5, 2025" at bounding box center [1213, 294] width 114 height 43
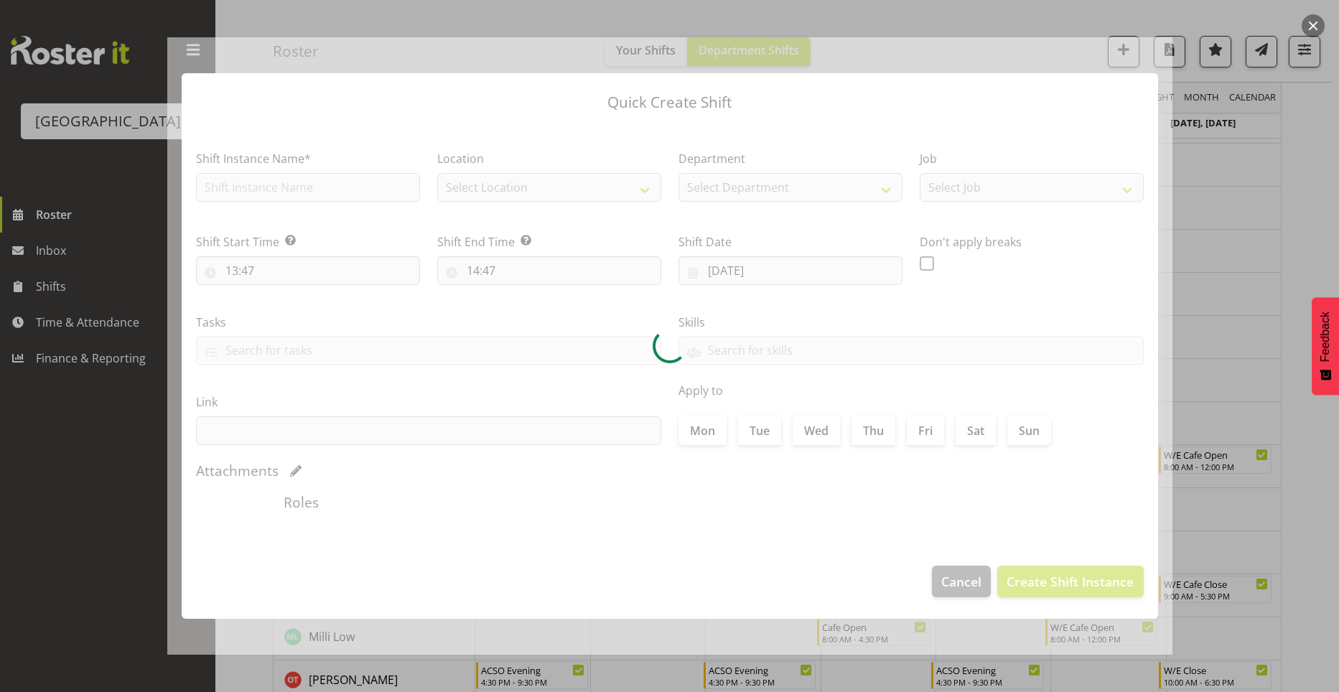
type input "07/09/2025"
checkbox input "true"
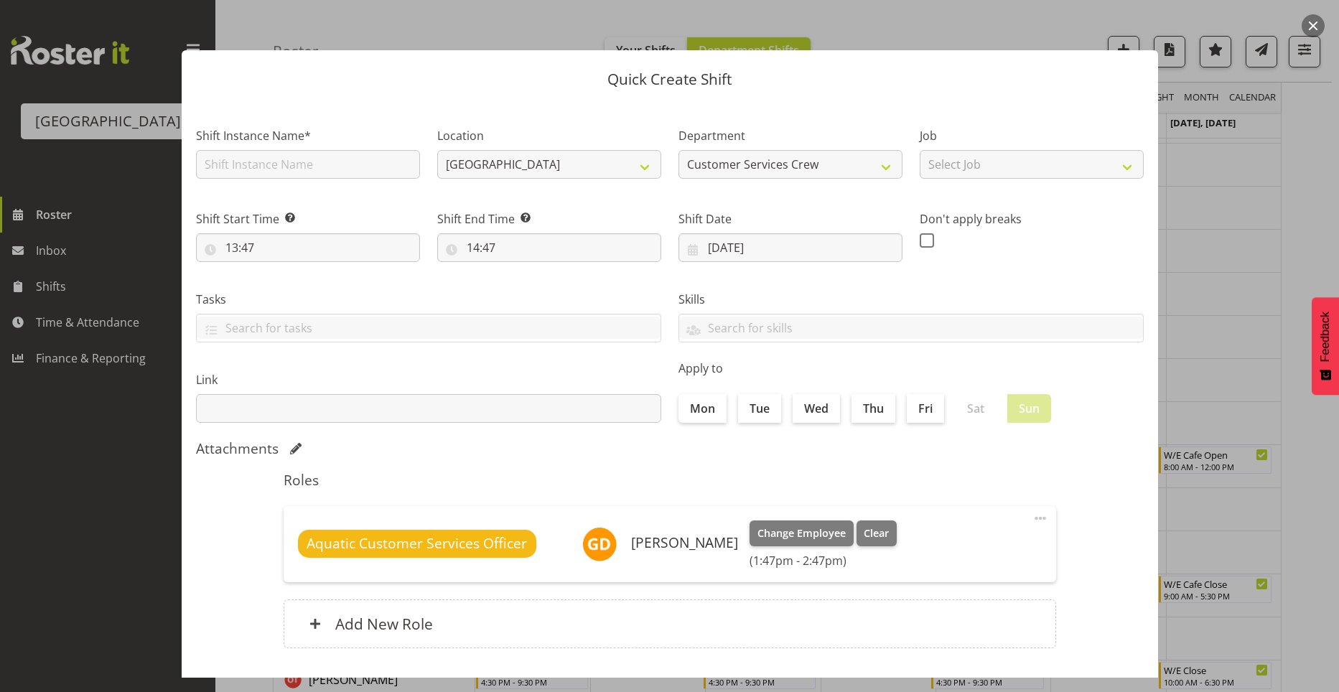
click at [1287, 266] on div at bounding box center [669, 346] width 1339 height 692
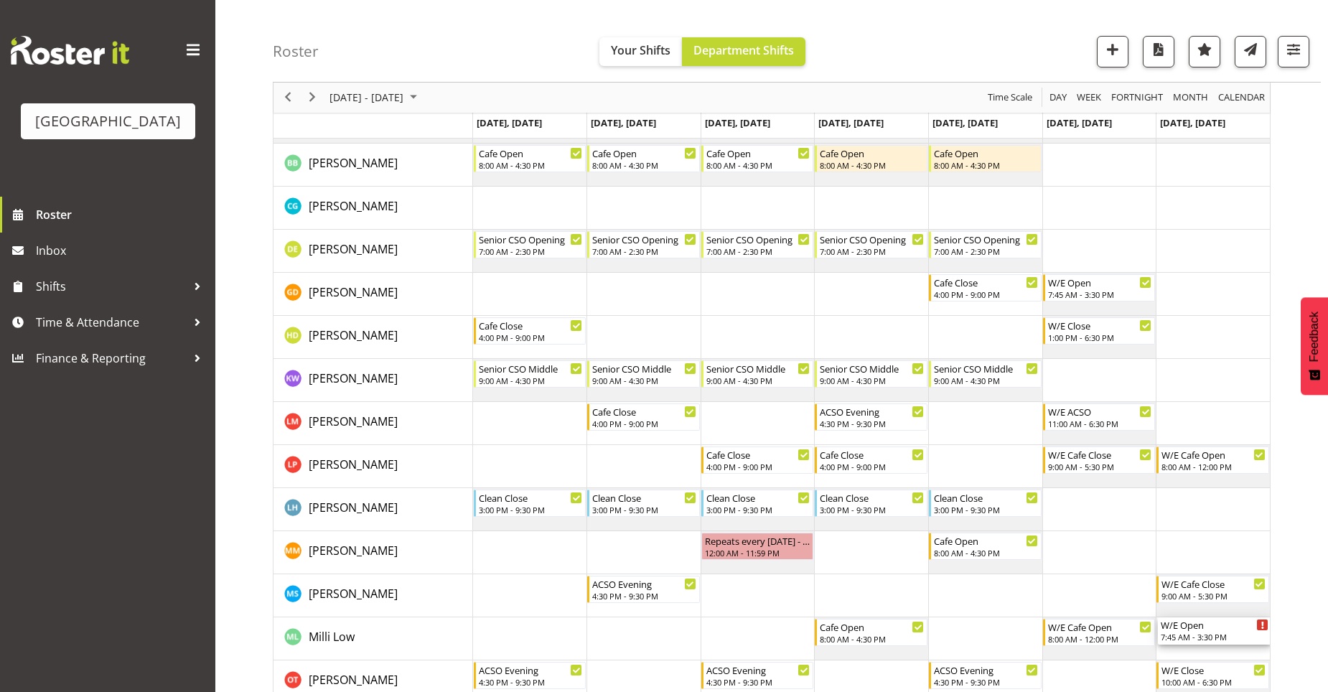
drag, startPoint x: 1207, startPoint y: 217, endPoint x: 1192, endPoint y: 637, distance: 419.4
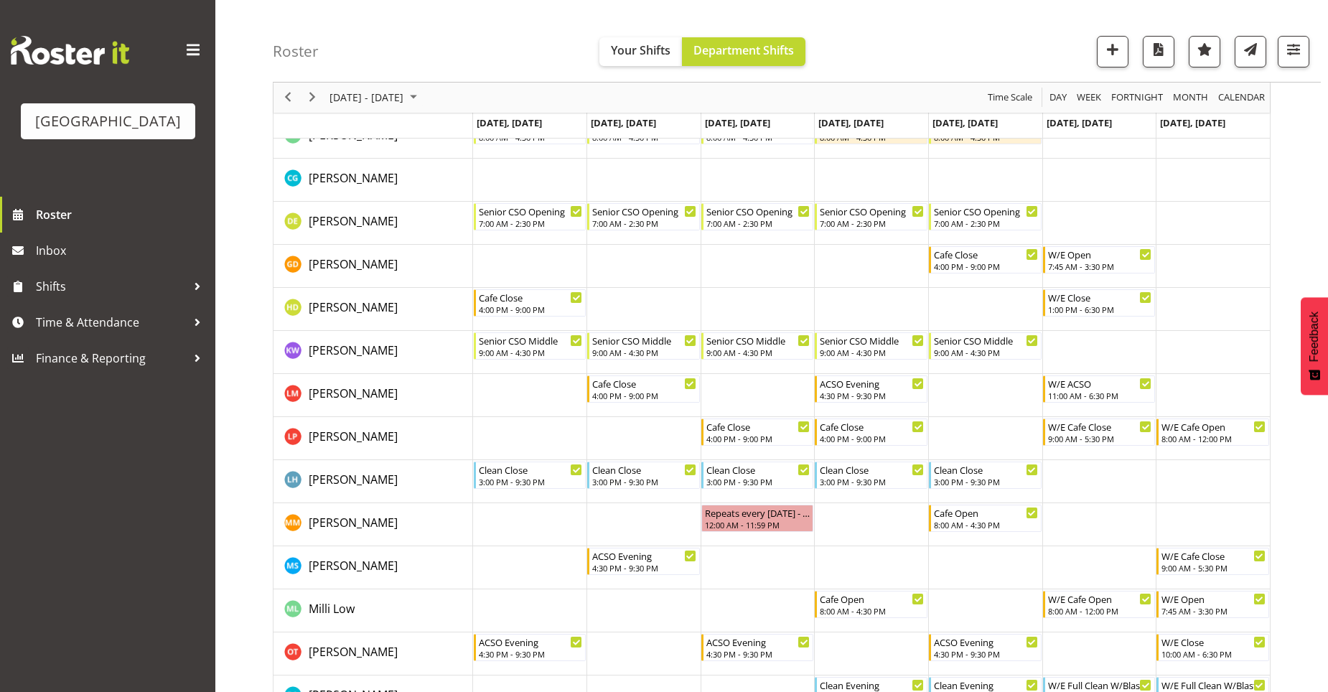
click at [1275, 522] on div "September 01 - 07, 2025 Today Day Week Fortnight Month calendar Month Agenda Ti…" at bounding box center [800, 423] width 1055 height 1013
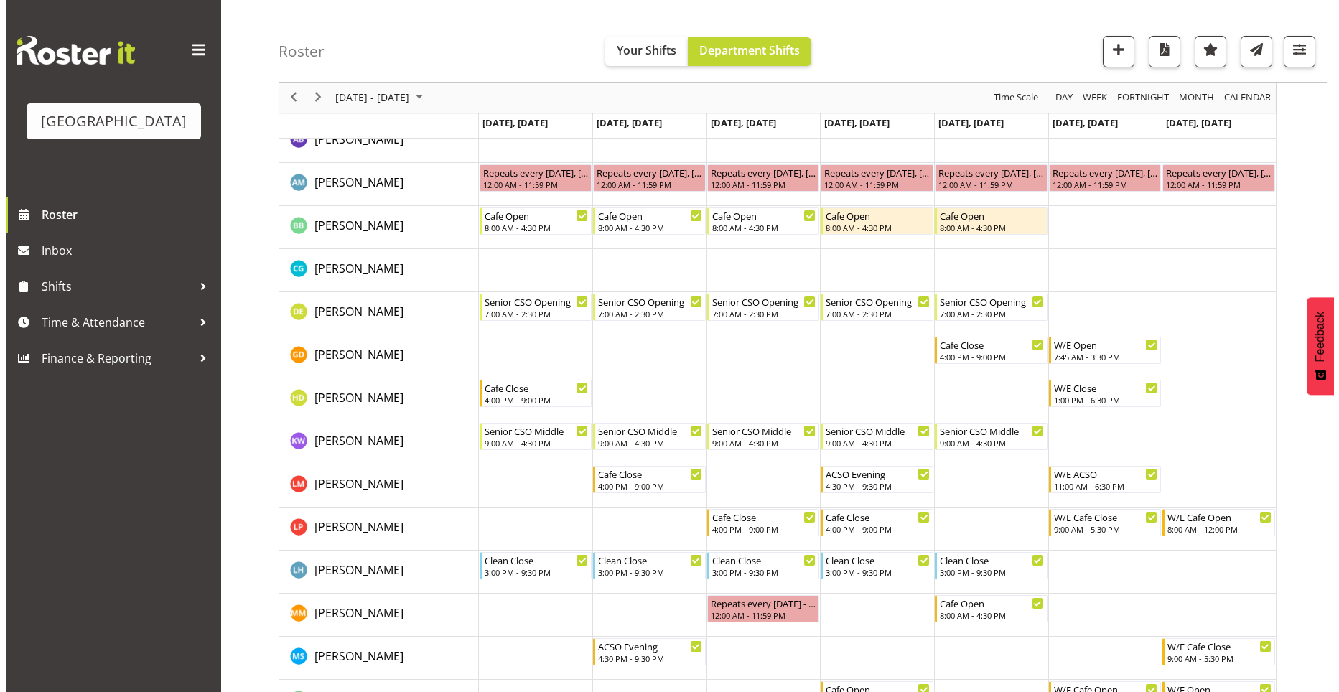
scroll to position [0, 0]
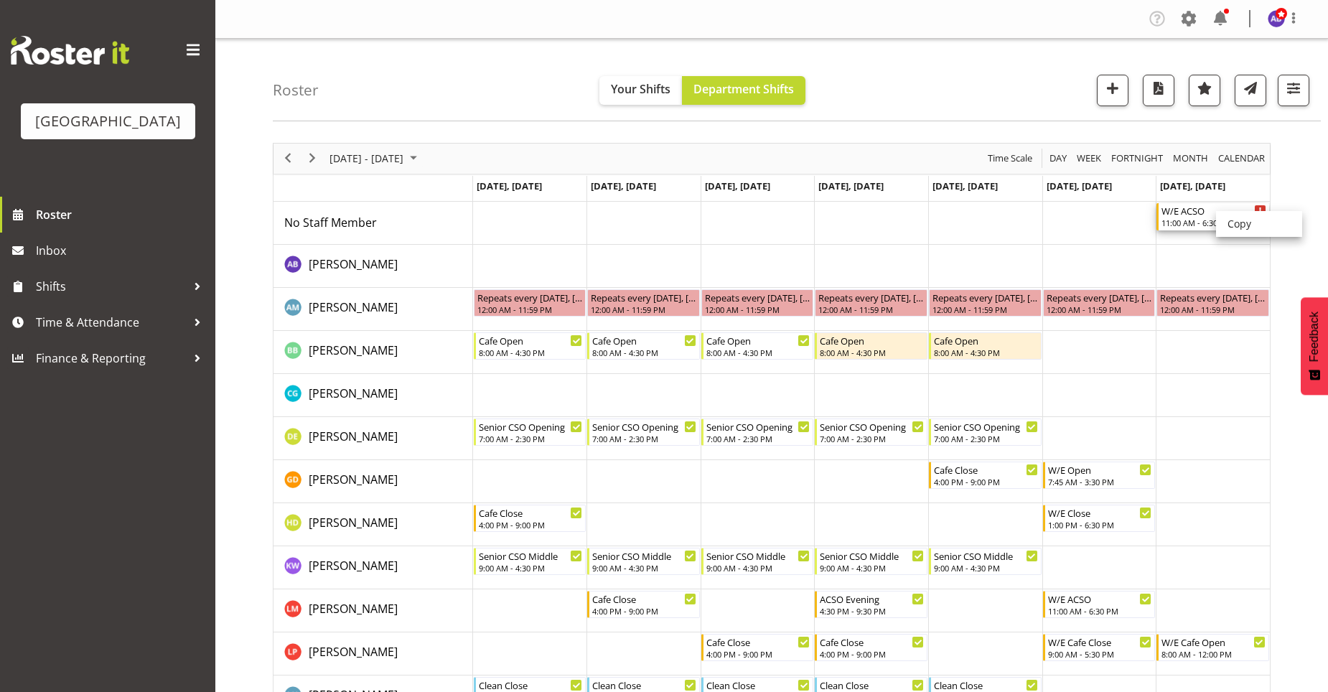
click at [1211, 218] on div "11:00 AM - 6:30 PM" at bounding box center [1213, 222] width 105 height 11
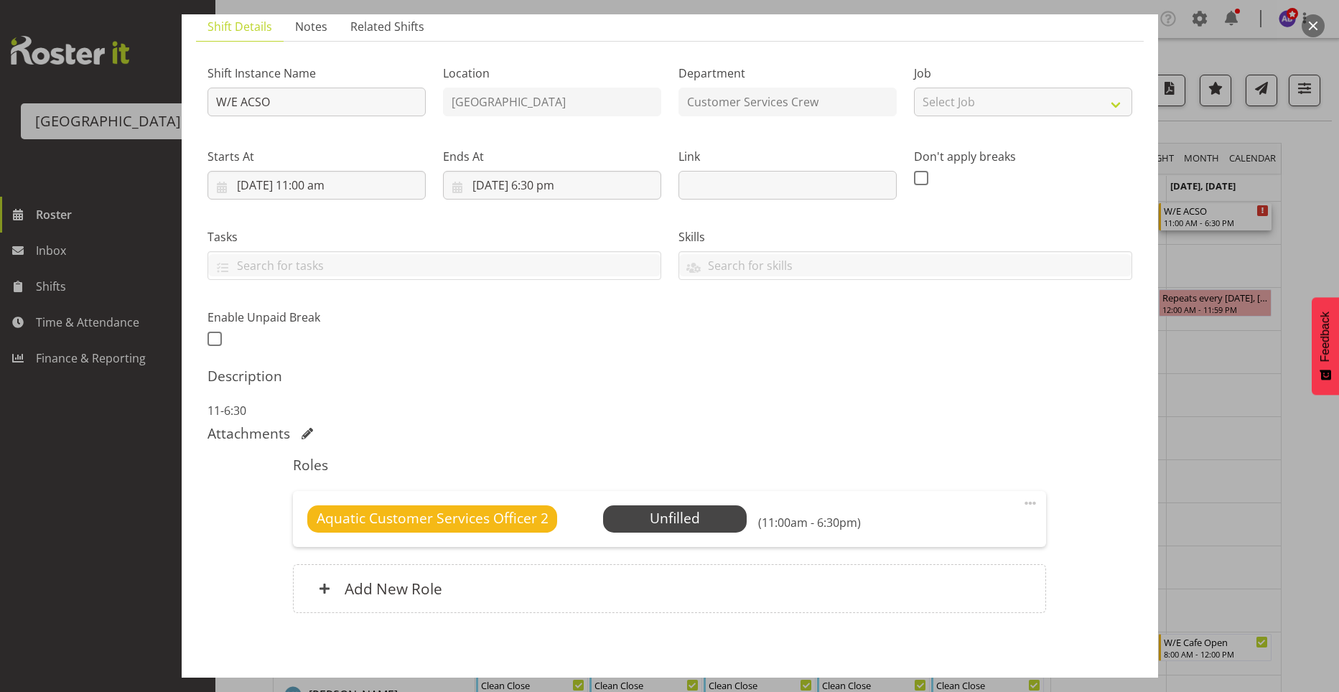
scroll to position [167, 0]
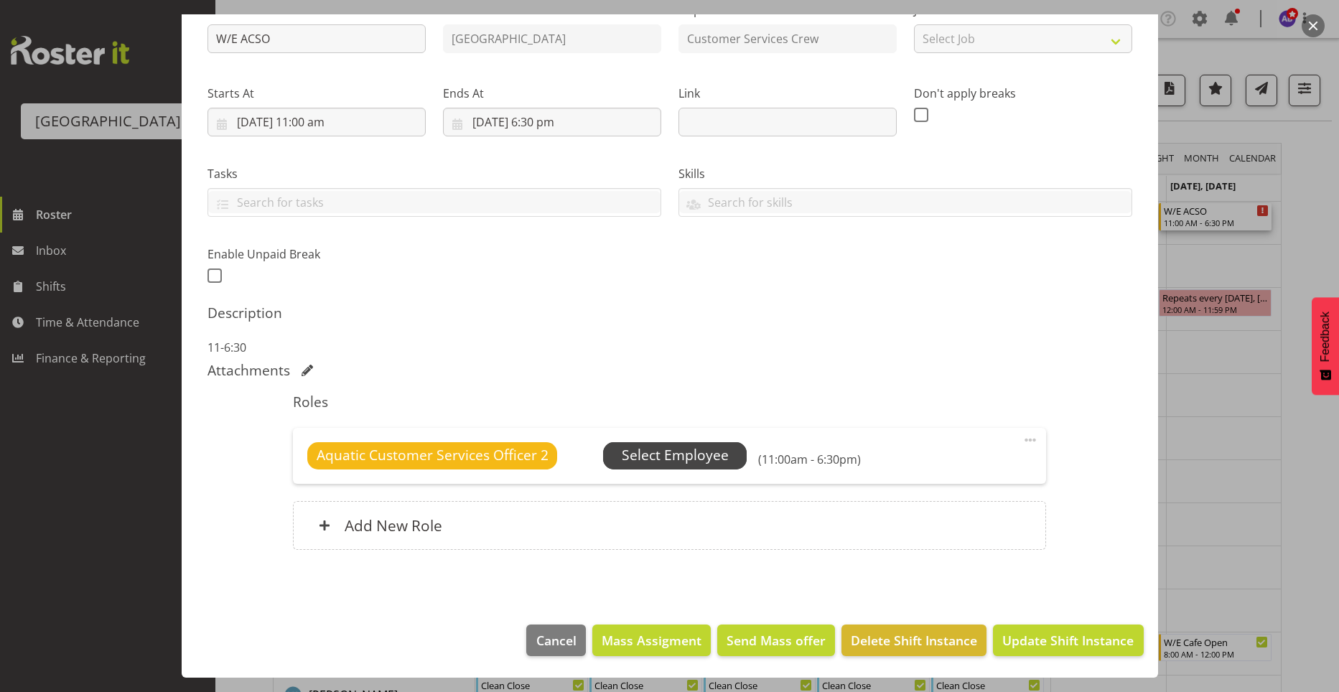
click at [729, 457] on span "Select Employee" at bounding box center [675, 455] width 144 height 27
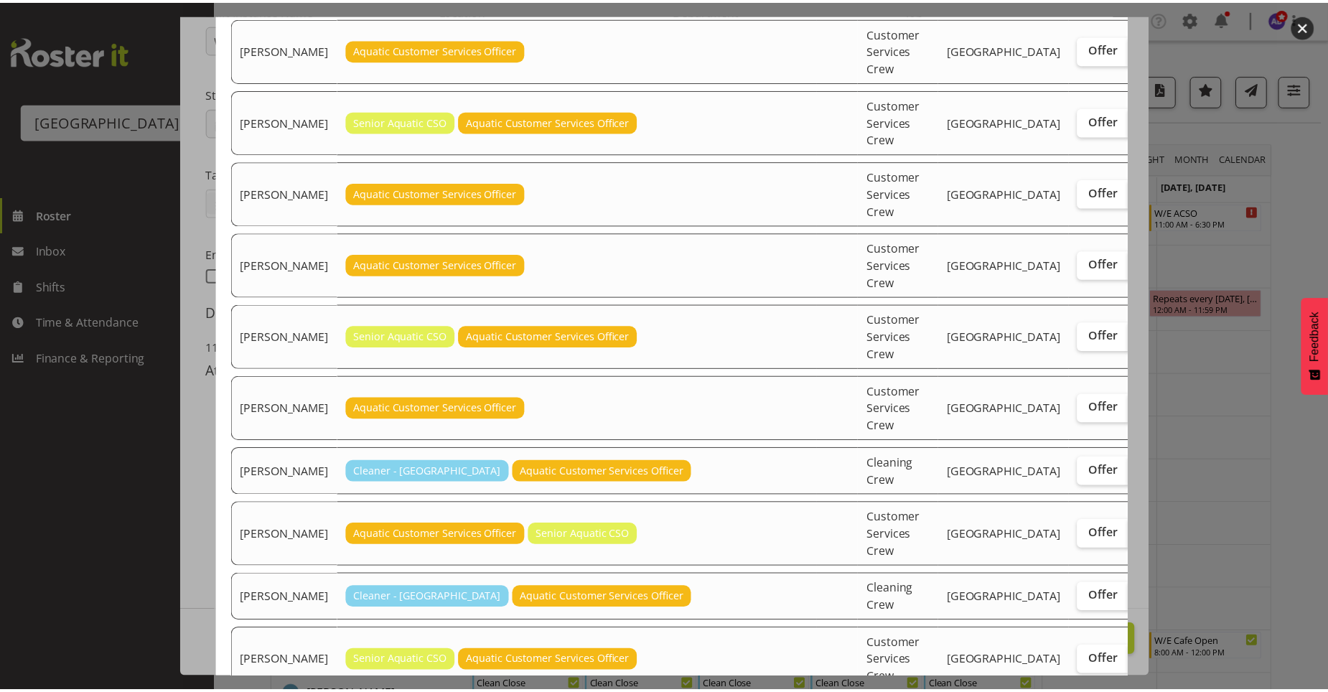
scroll to position [464, 0]
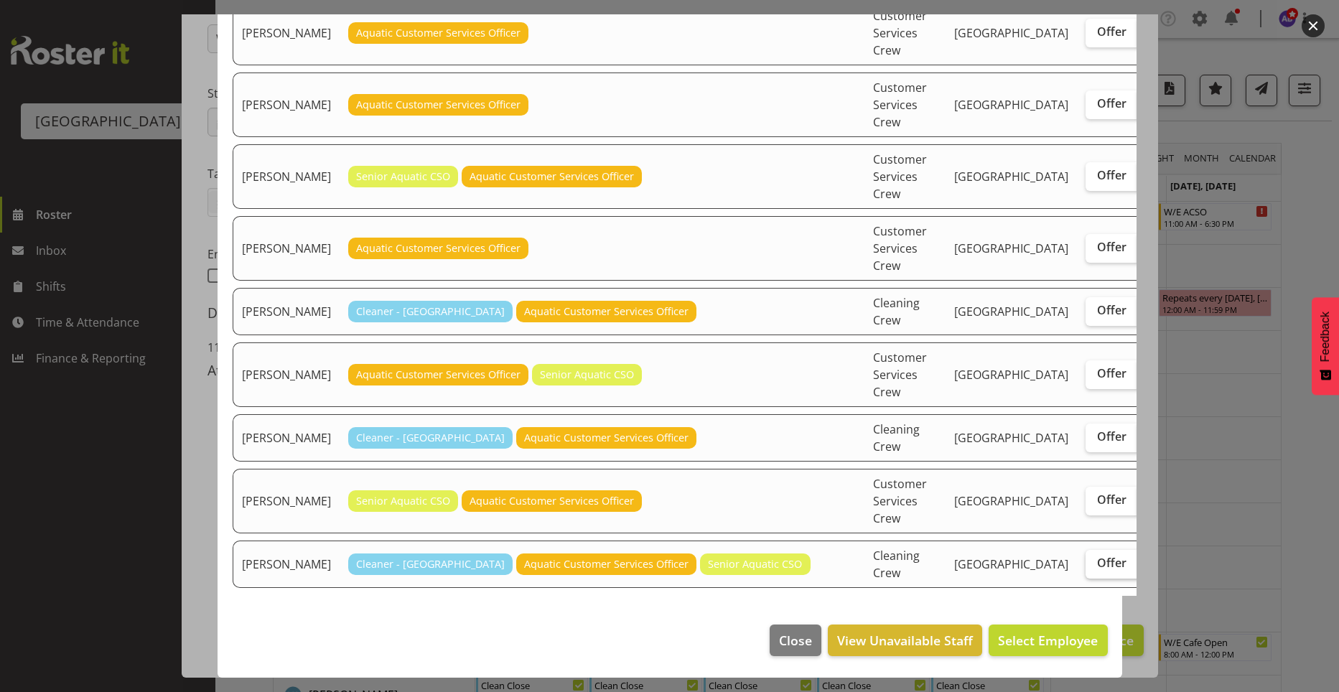
drag, startPoint x: 985, startPoint y: 565, endPoint x: 996, endPoint y: 568, distance: 10.7
click at [1097, 568] on span "Offer" at bounding box center [1111, 563] width 29 height 14
click at [1085, 568] on input "Offer" at bounding box center [1089, 562] width 9 height 9
checkbox input "true"
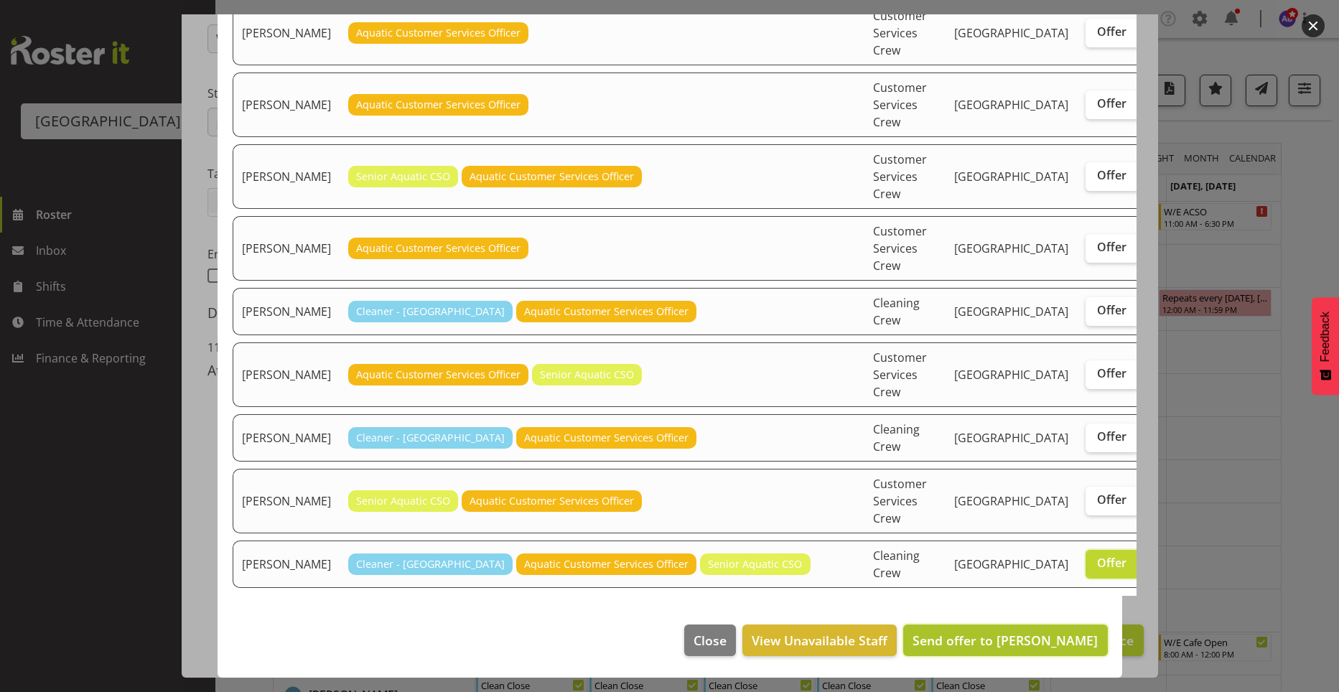
drag, startPoint x: 1013, startPoint y: 637, endPoint x: 1020, endPoint y: 635, distance: 7.3
click at [1013, 637] on span "Send offer to Zain Robinson" at bounding box center [1004, 640] width 185 height 17
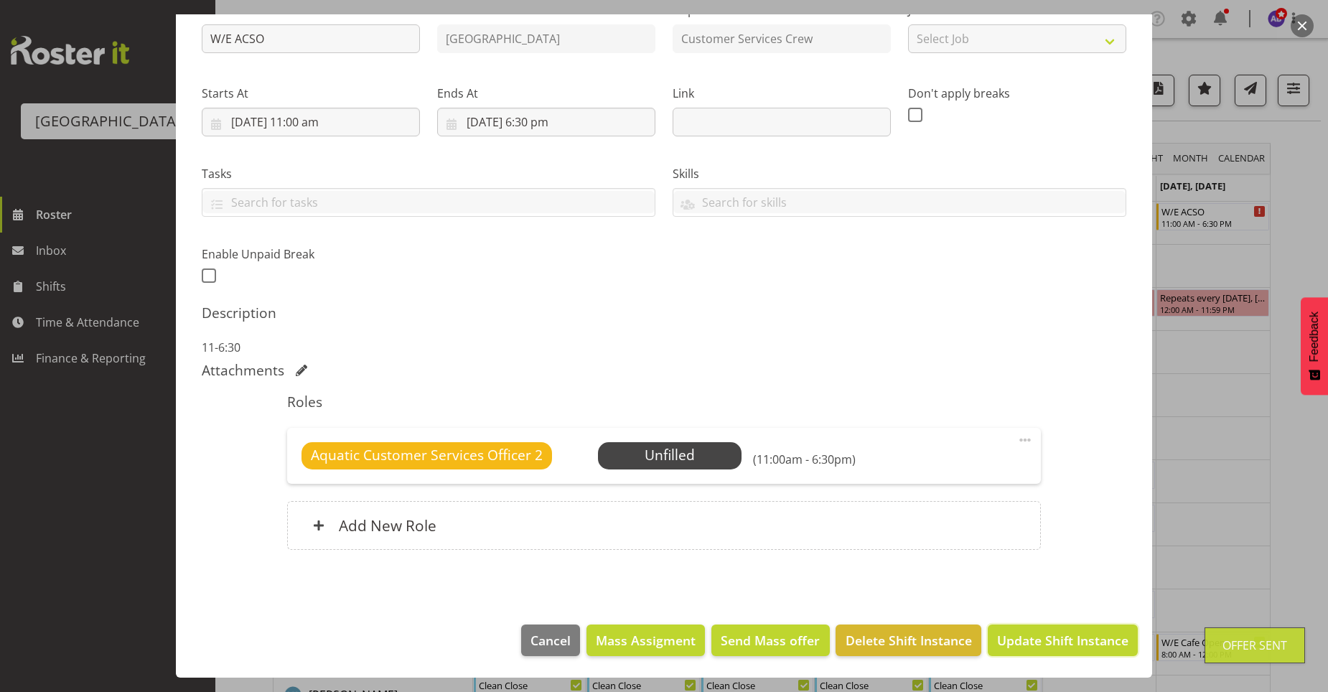
click at [1022, 636] on span "Update Shift Instance" at bounding box center [1062, 640] width 131 height 19
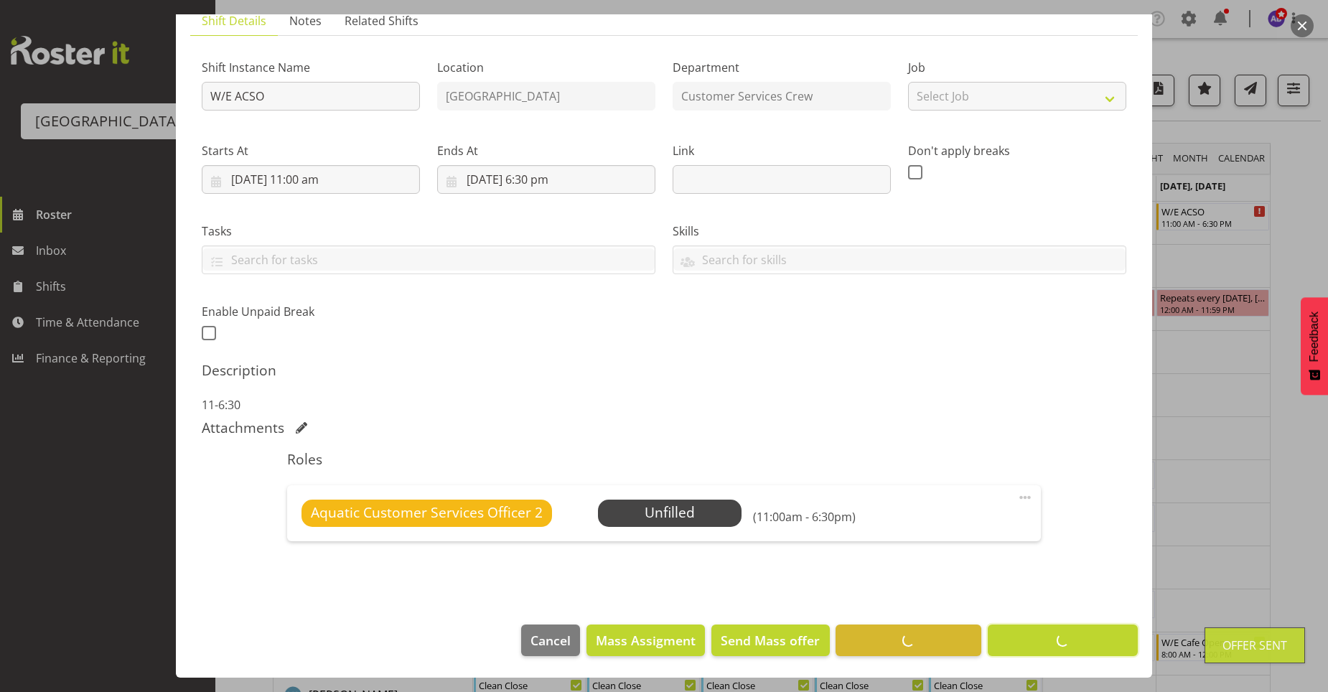
scroll to position [109, 0]
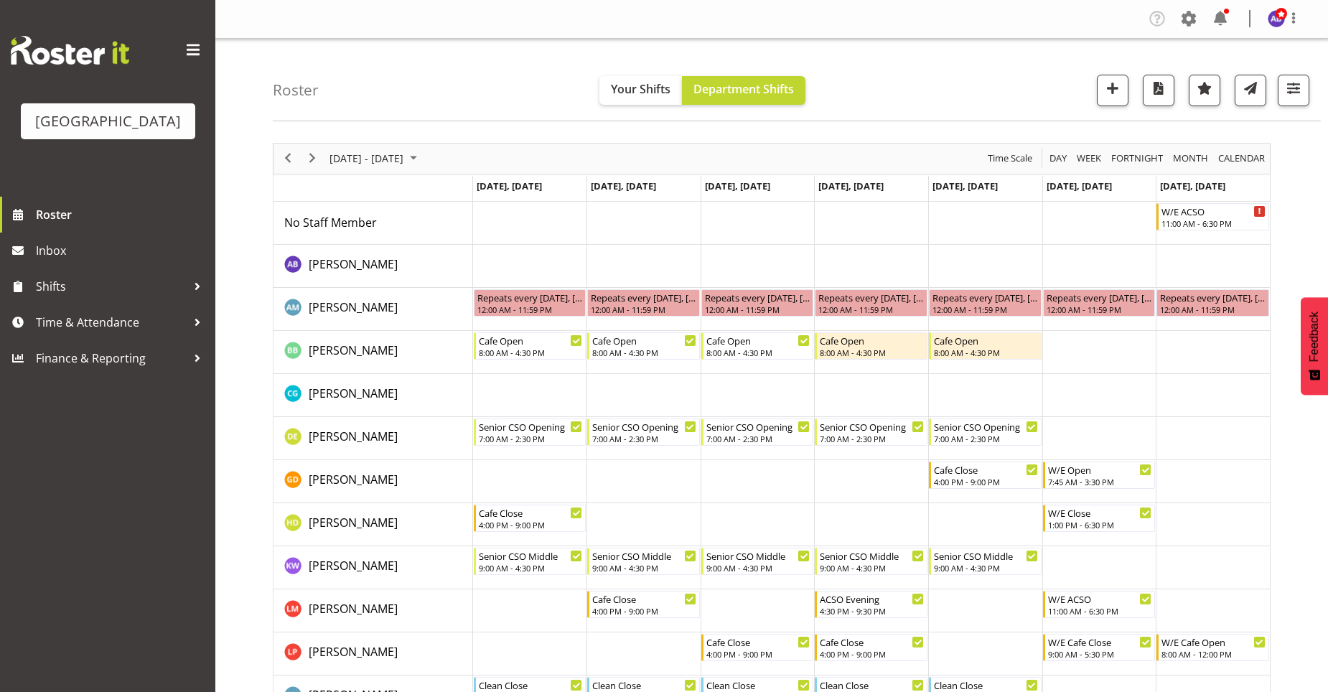
click at [428, 69] on div "Roster Your Shifts Department Shifts All Locations Clear Splash Palace Select A…" at bounding box center [797, 80] width 1048 height 83
click at [316, 161] on span "Next" at bounding box center [312, 158] width 17 height 18
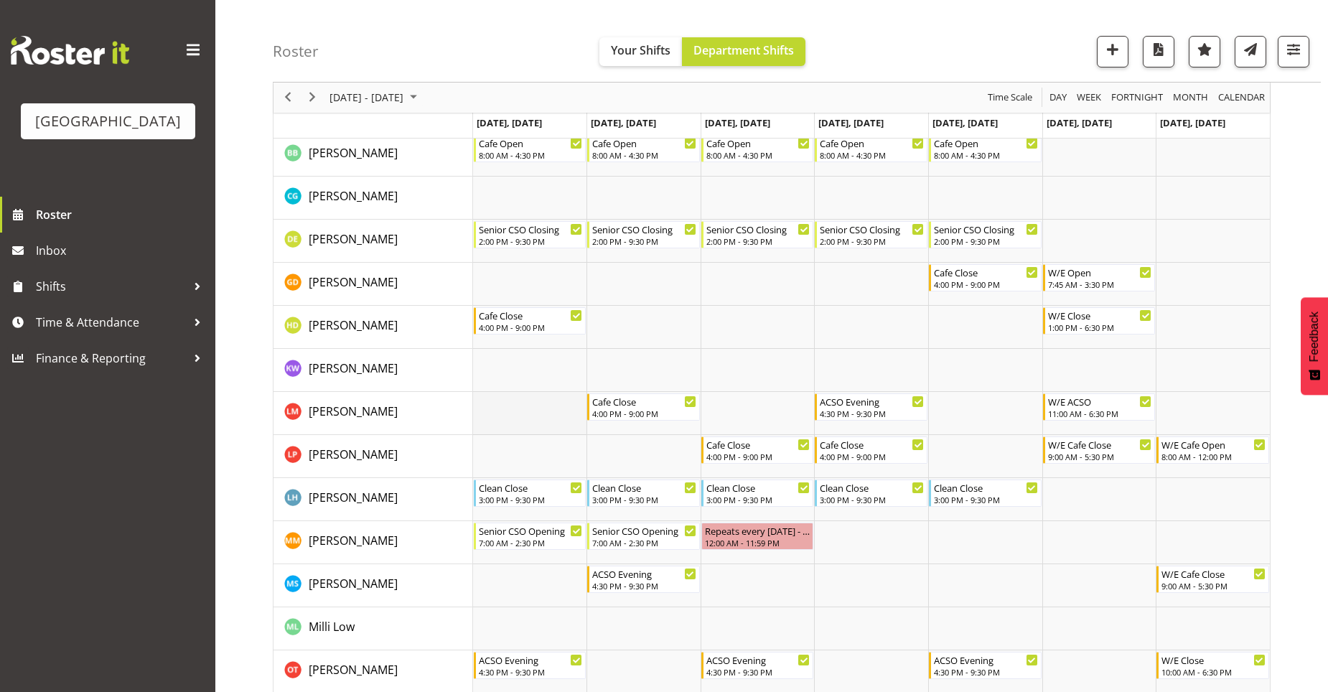
scroll to position [287, 0]
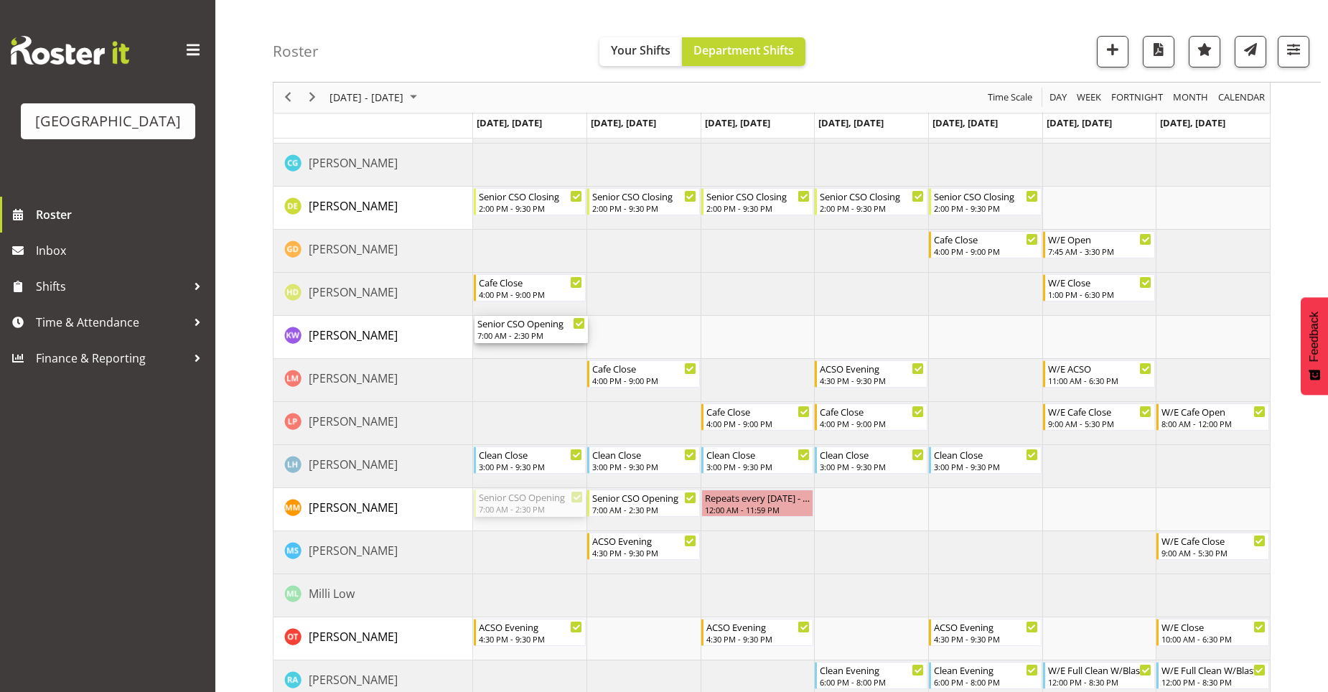
drag, startPoint x: 520, startPoint y: 502, endPoint x: 523, endPoint y: 346, distance: 155.8
click at [523, 346] on div "Senior CSO Opening 7:00 AM - 2:30 PM Senior CSO Opening 7:00 AM - 2:30 PM Senio…" at bounding box center [871, 409] width 797 height 989
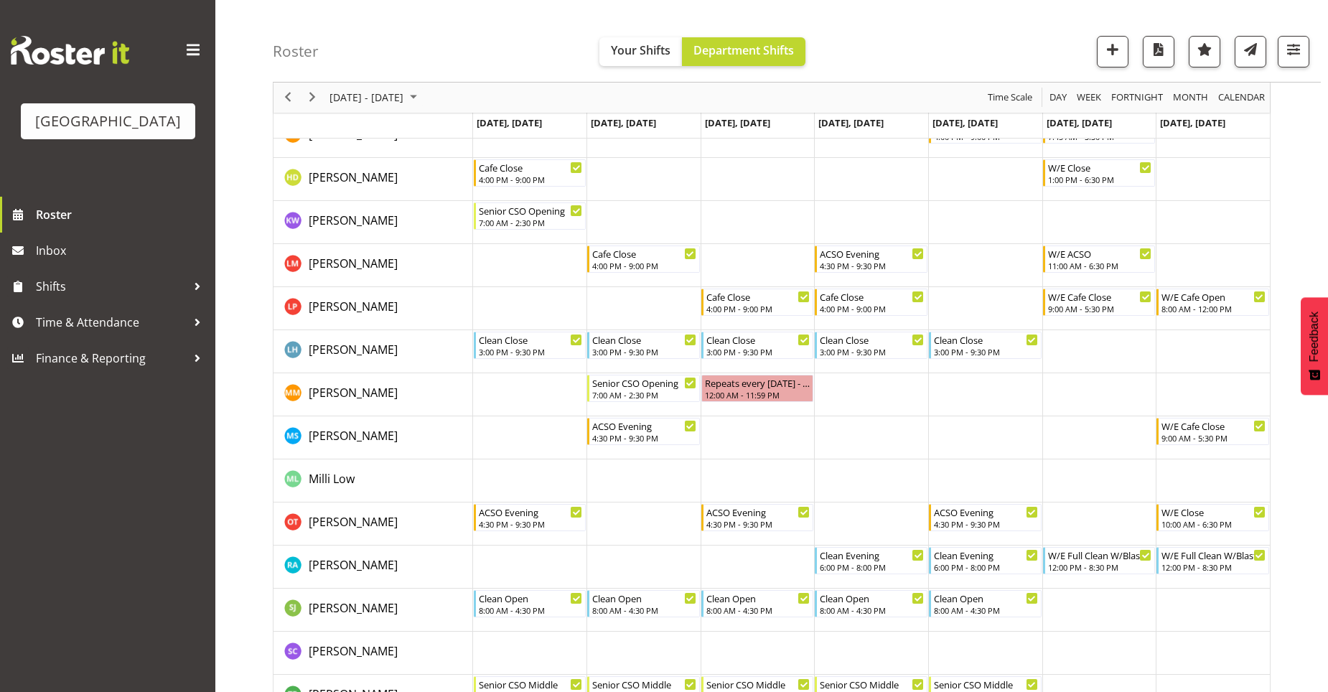
scroll to position [367, 0]
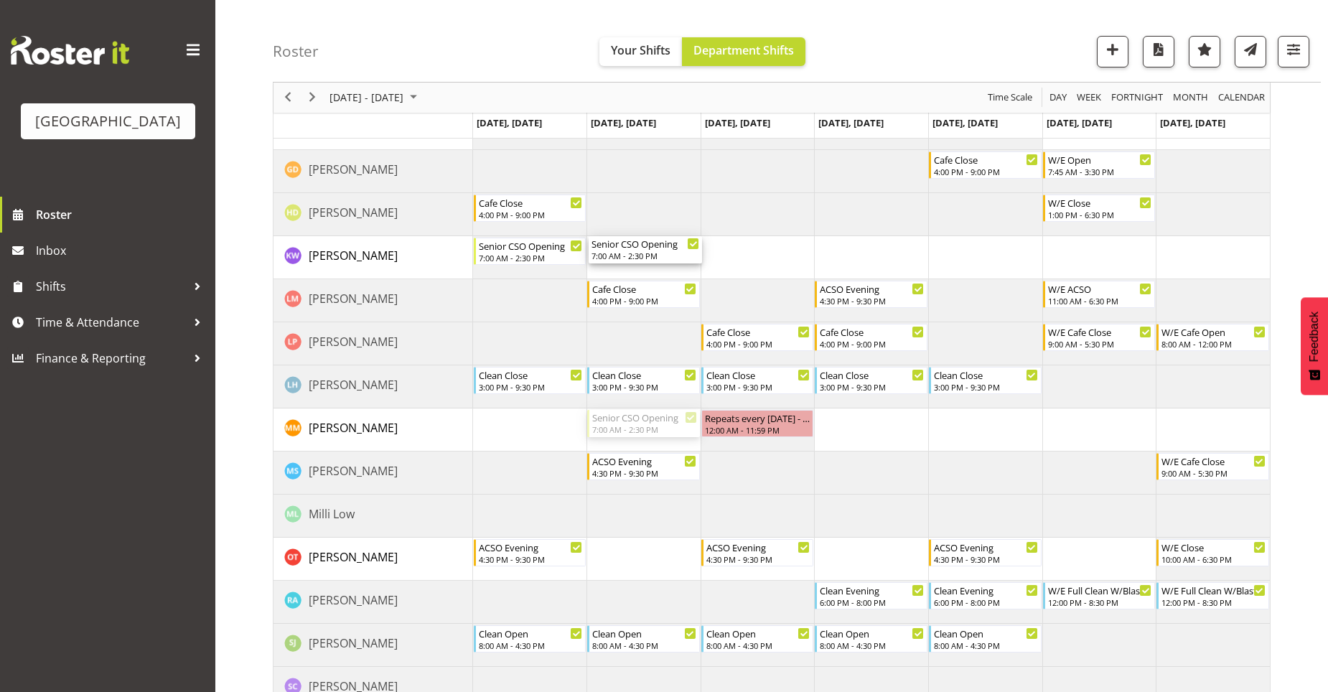
drag, startPoint x: 638, startPoint y: 427, endPoint x: 637, endPoint y: 268, distance: 158.6
click at [637, 268] on div "Senior CSO Opening 7:00 AM - 2:30 PM Senior CSO Opening 7:00 AM - 2:30 PM Senio…" at bounding box center [871, 329] width 797 height 989
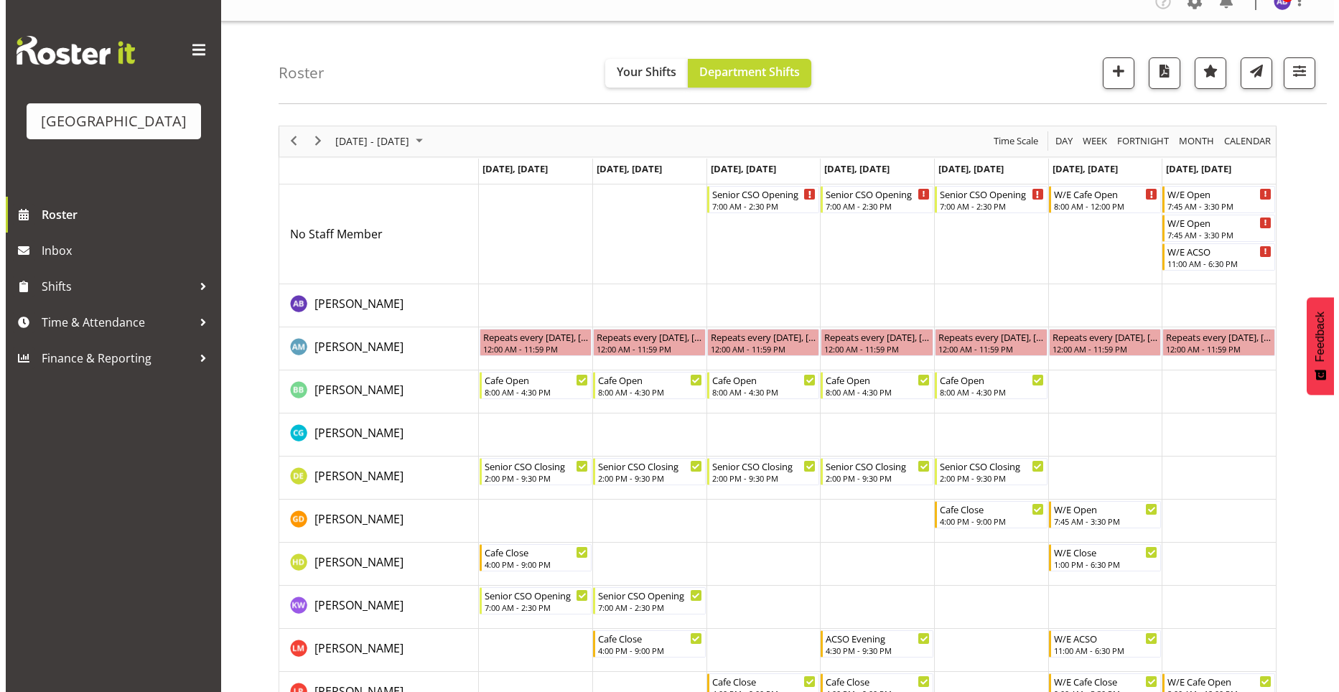
scroll to position [8, 0]
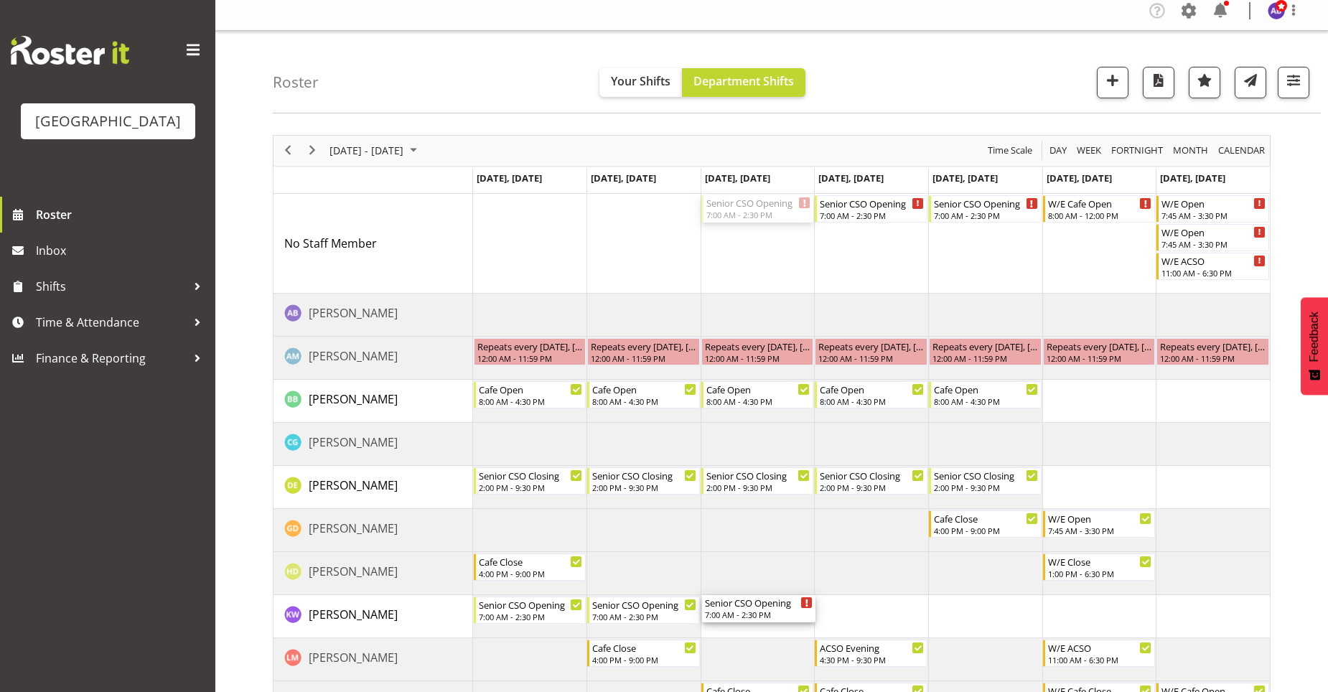
drag, startPoint x: 737, startPoint y: 202, endPoint x: 712, endPoint y: 600, distance: 398.4
drag, startPoint x: 825, startPoint y: 201, endPoint x: 856, endPoint y: 605, distance: 405.3
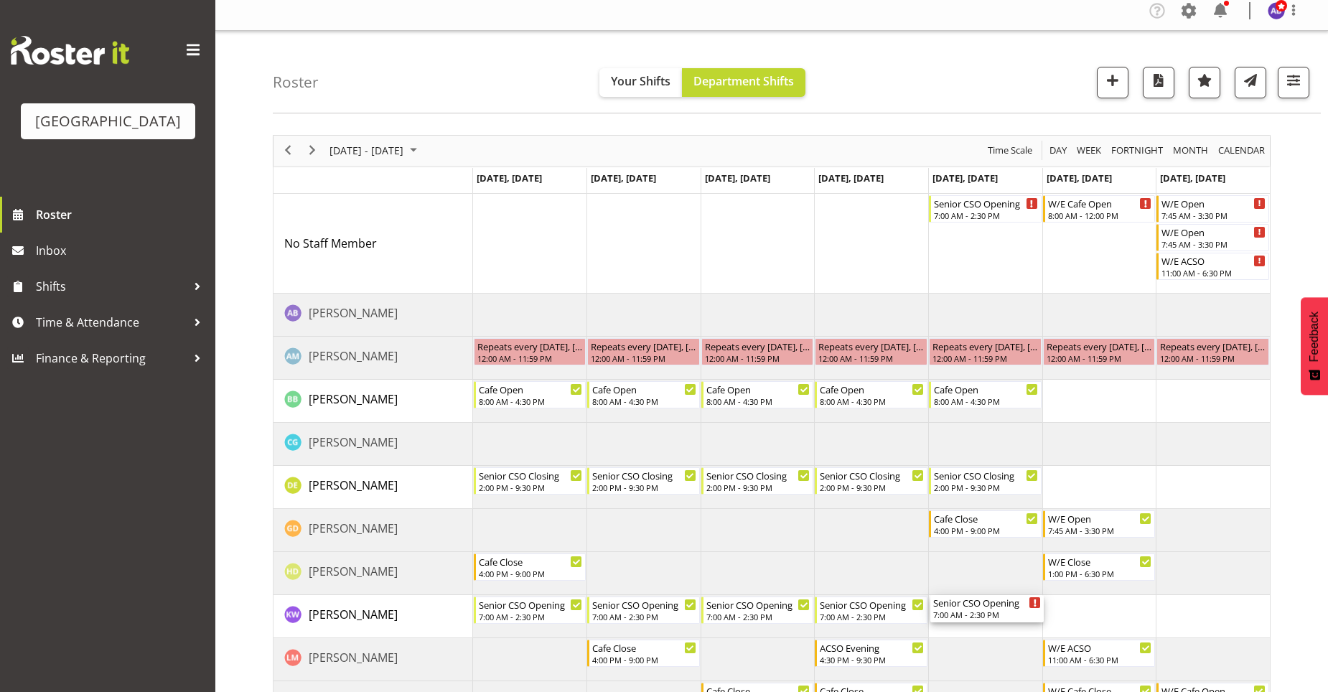
drag, startPoint x: 961, startPoint y: 236, endPoint x: 963, endPoint y: 601, distance: 364.6
drag, startPoint x: 967, startPoint y: 213, endPoint x: 967, endPoint y: 613, distance: 399.8
click at [989, 608] on div "Senior CSO Opening" at bounding box center [987, 602] width 108 height 14
click at [988, 629] on td "Timeline Week of September 12, 2025" at bounding box center [985, 616] width 114 height 43
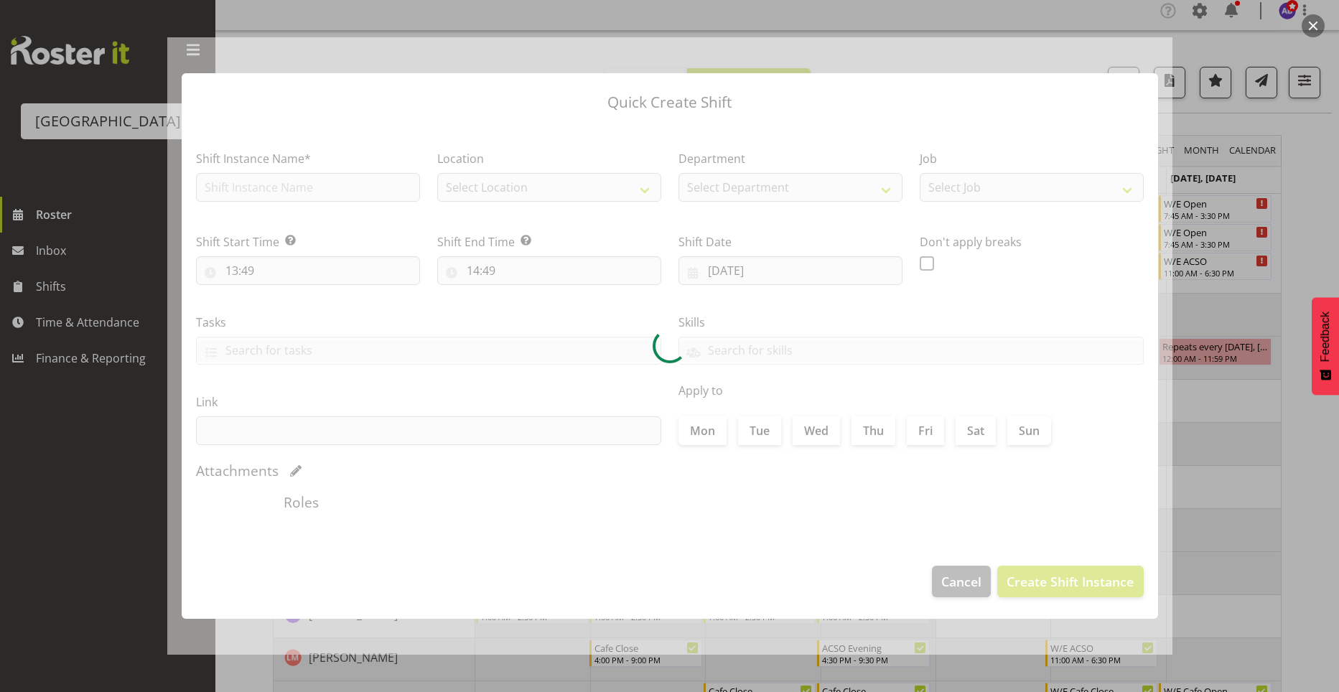
type input "12/09/2025"
checkbox input "true"
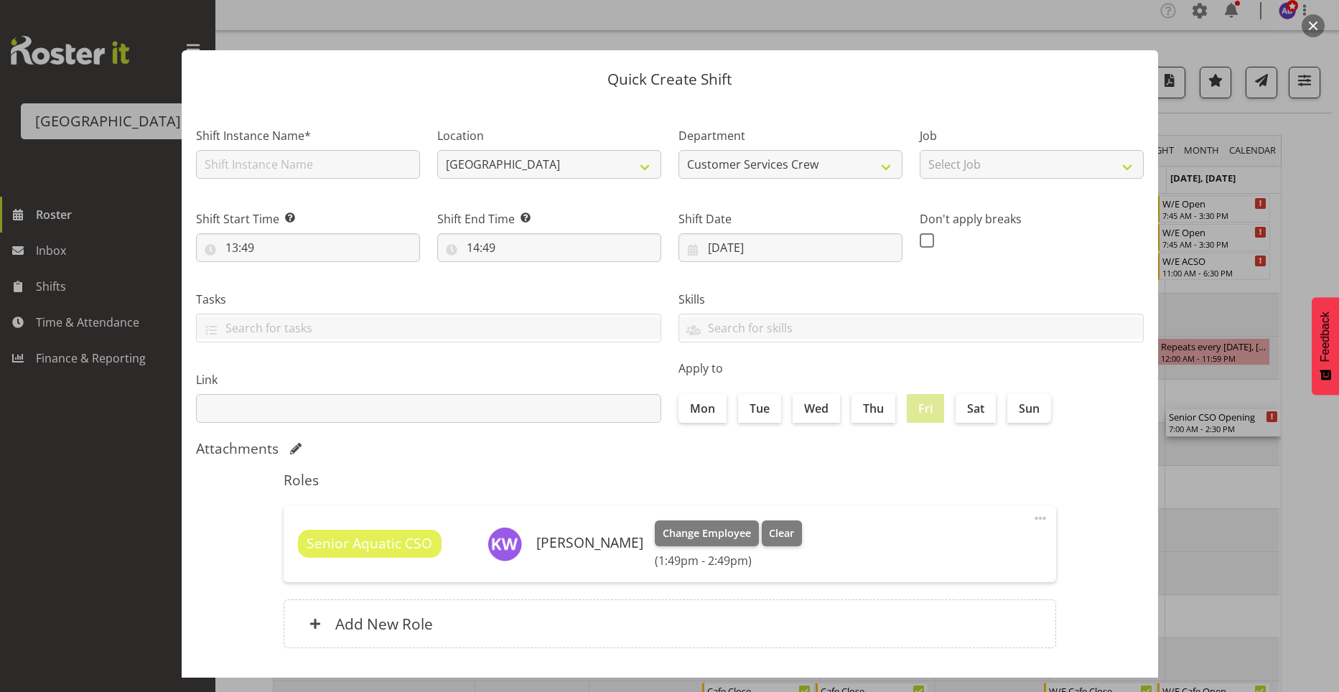
click at [1265, 451] on div at bounding box center [669, 346] width 1339 height 692
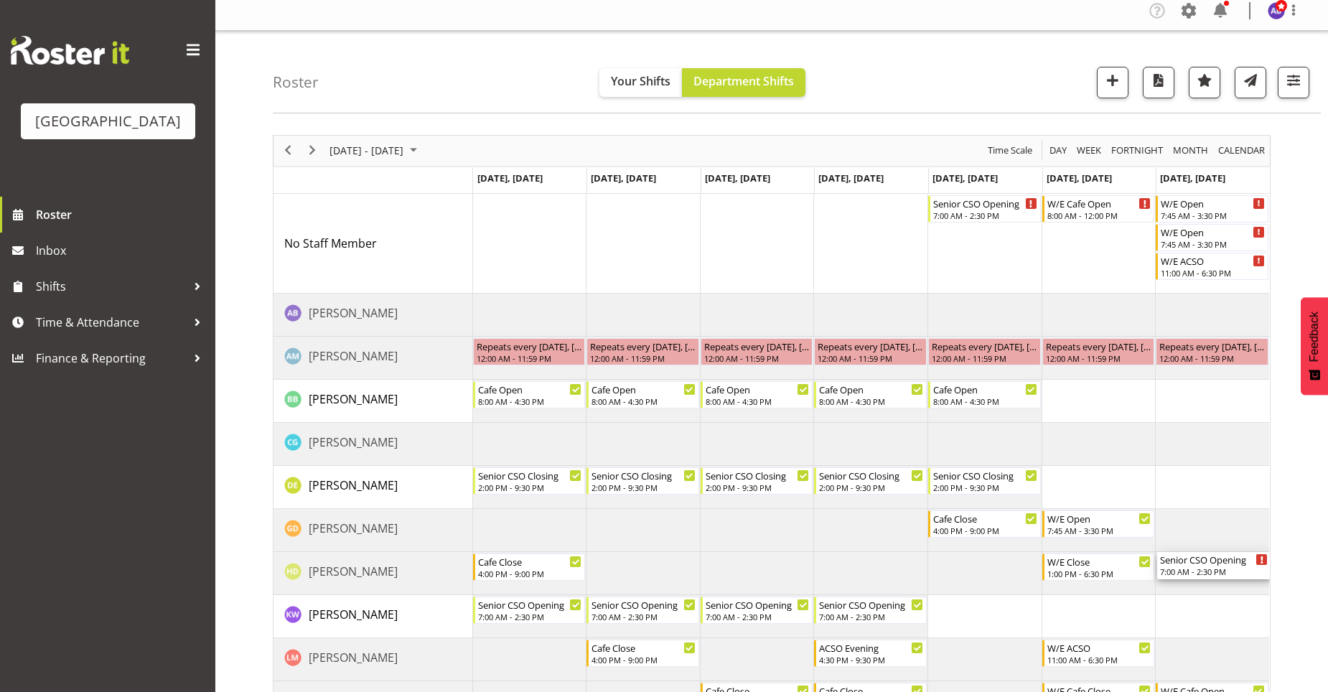
scroll to position [0, 0]
click at [984, 622] on div "Senior CSO Opening 7:00 AM - 2:30 PM" at bounding box center [987, 608] width 108 height 27
click at [981, 609] on div "7:00 AM - 2:30 PM" at bounding box center [987, 614] width 108 height 11
click at [986, 208] on div "7:00 AM - 2:30 PM" at bounding box center [987, 212] width 108 height 11
drag, startPoint x: 990, startPoint y: 210, endPoint x: 991, endPoint y: 604, distance: 394.0
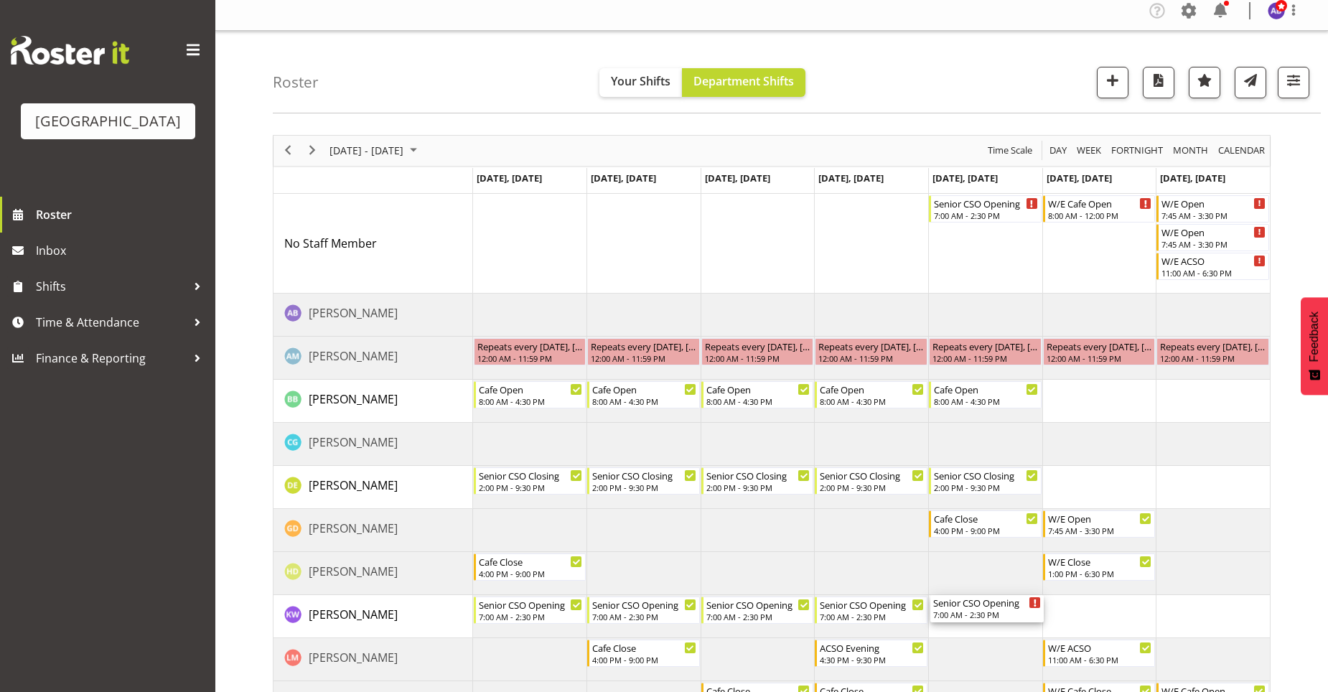
click at [989, 607] on div "Senior CSO Opening" at bounding box center [987, 602] width 108 height 14
click at [1000, 612] on div "7:00 AM - 2:30 PM" at bounding box center [987, 614] width 108 height 11
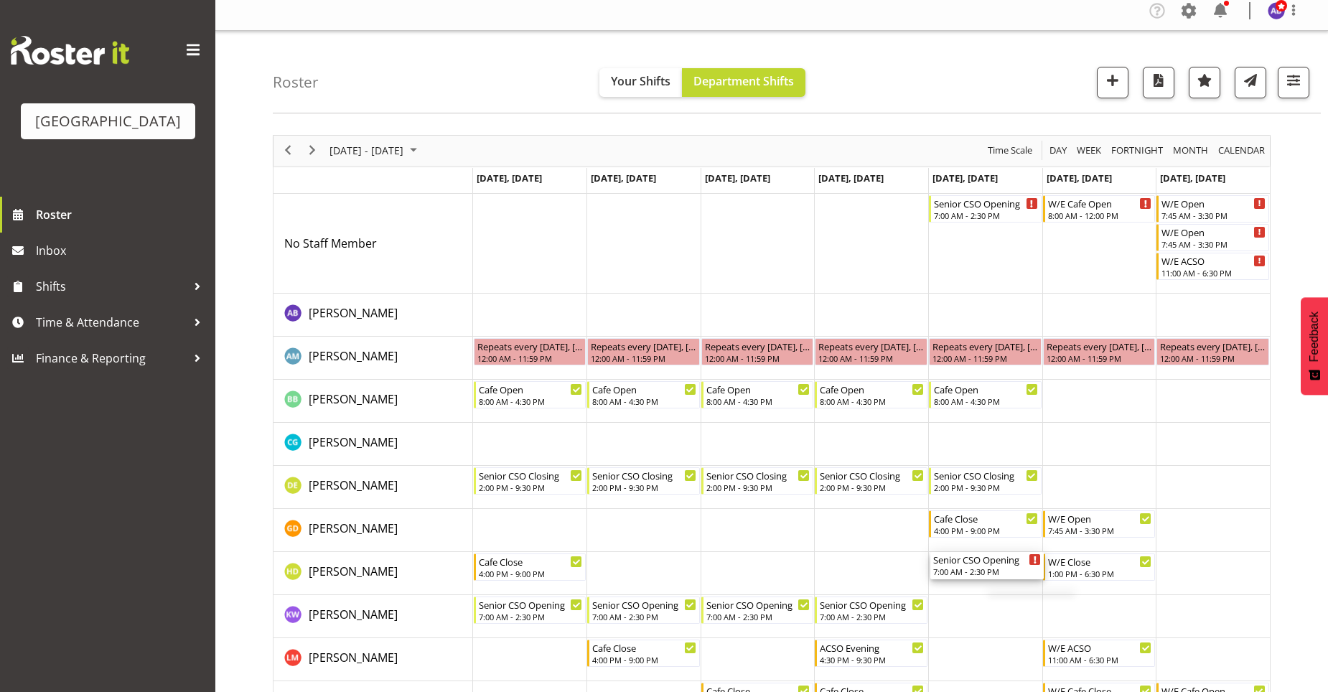
click at [1276, 459] on div "September 08 - 14, 2025 Today Day Week Fortnight Month calendar Month Agenda Ti…" at bounding box center [800, 659] width 1055 height 1070
drag, startPoint x: 990, startPoint y: 568, endPoint x: 985, endPoint y: 579, distance: 12.2
click at [990, 611] on div "Senior CSO Opening 7:00 AM - 2:30 PM W/E Cafe Open 8:00 AM - 12:00 PM W/E Open …" at bounding box center [871, 688] width 797 height 989
click at [978, 570] on div "7:00 AM - 2:30 PM" at bounding box center [987, 571] width 108 height 11
drag, startPoint x: 978, startPoint y: 570, endPoint x: 978, endPoint y: 601, distance: 31.6
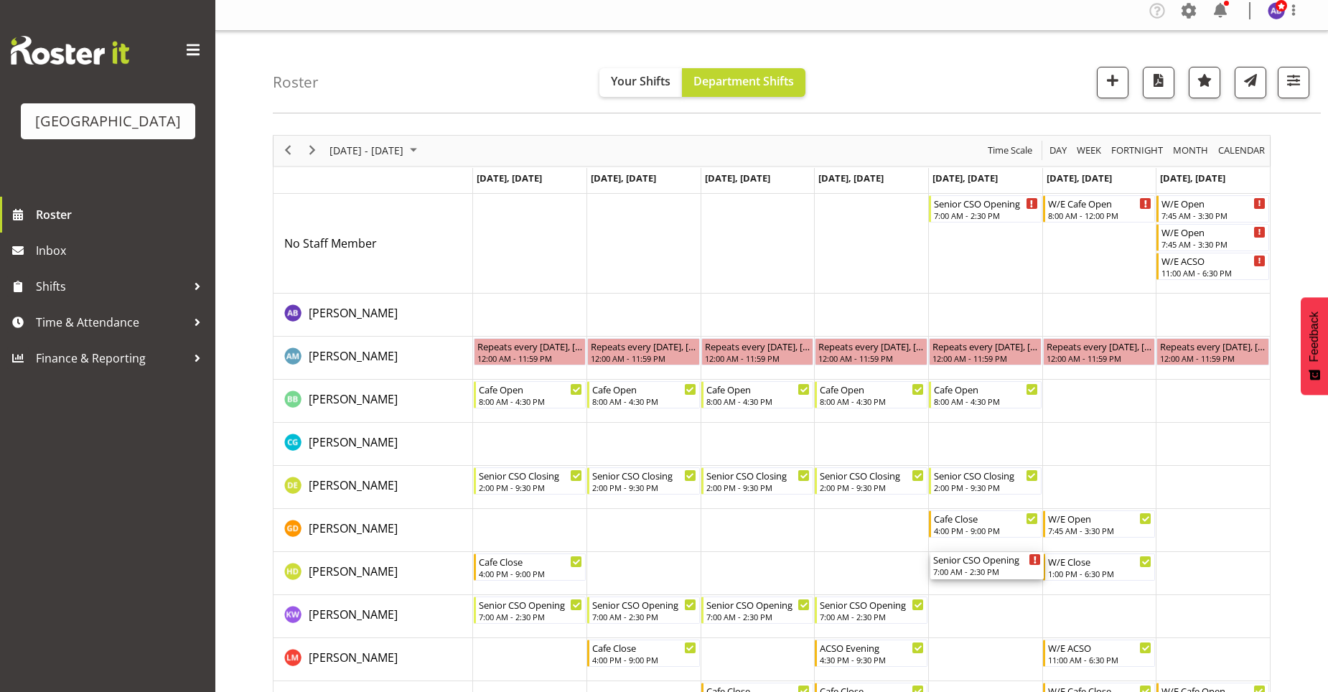
click at [978, 601] on div "Senior CSO Opening 7:00 AM - 2:30 PM W/E Cafe Open 8:00 AM - 12:00 PM W/E Open …" at bounding box center [871, 688] width 797 height 989
drag, startPoint x: 980, startPoint y: 566, endPoint x: 983, endPoint y: 604, distance: 37.4
click at [983, 604] on div "Senior CSO Opening 7:00 AM - 2:30 PM W/E Cafe Open 8:00 AM - 12:00 PM W/E Open …" at bounding box center [871, 688] width 797 height 989
drag, startPoint x: 982, startPoint y: 566, endPoint x: 977, endPoint y: 612, distance: 45.5
click at [989, 575] on div "7:00 AM - 2:30 PM" at bounding box center [987, 571] width 108 height 11
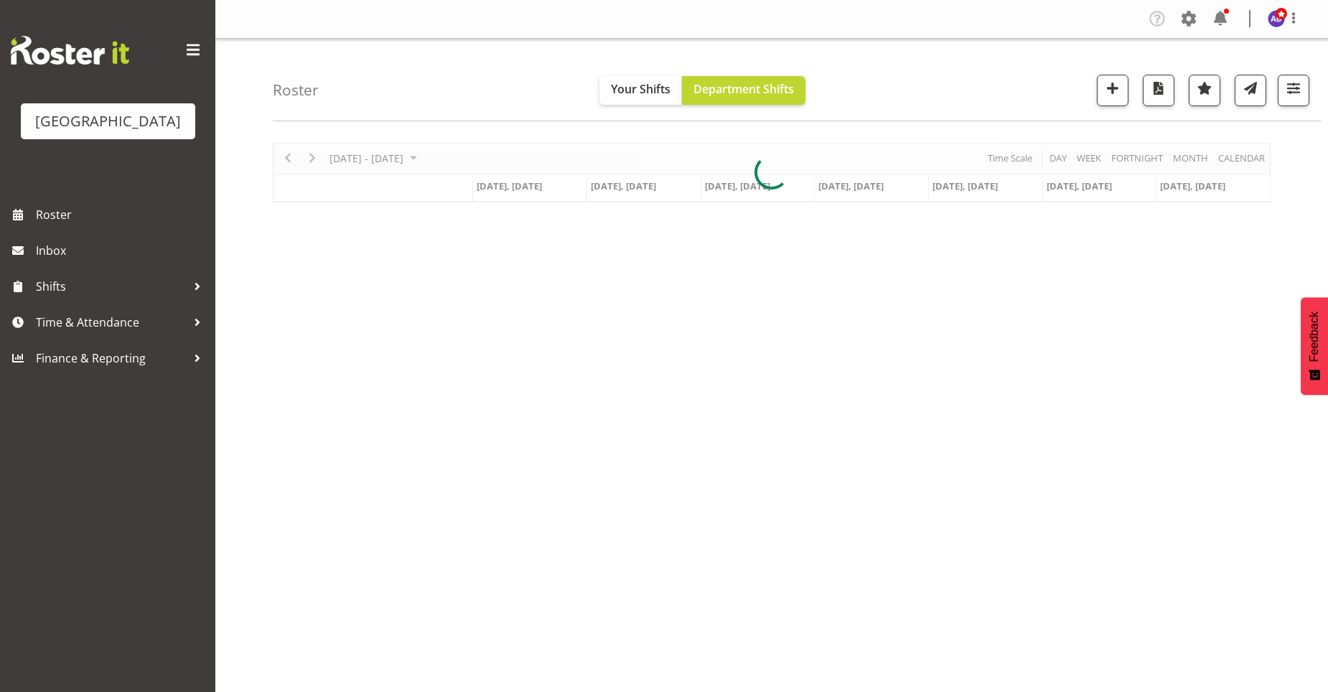
scroll to position [8, 0]
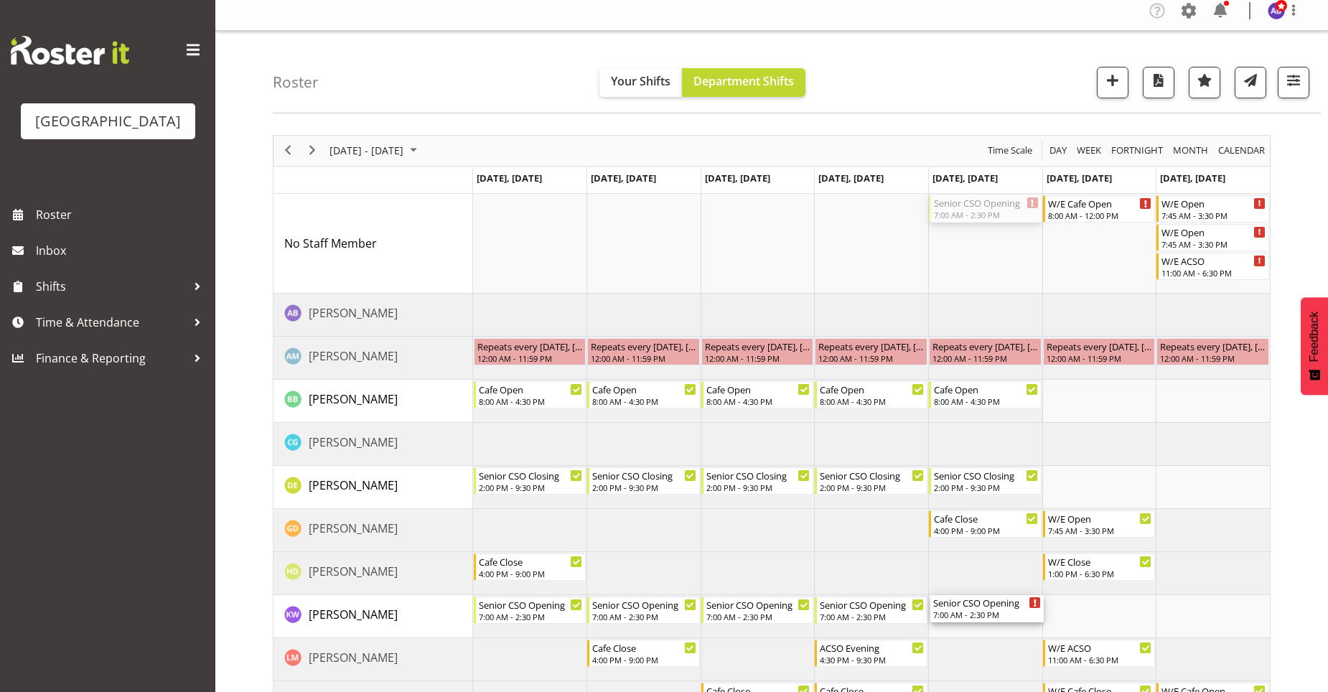
drag, startPoint x: 974, startPoint y: 210, endPoint x: 991, endPoint y: 608, distance: 398.0
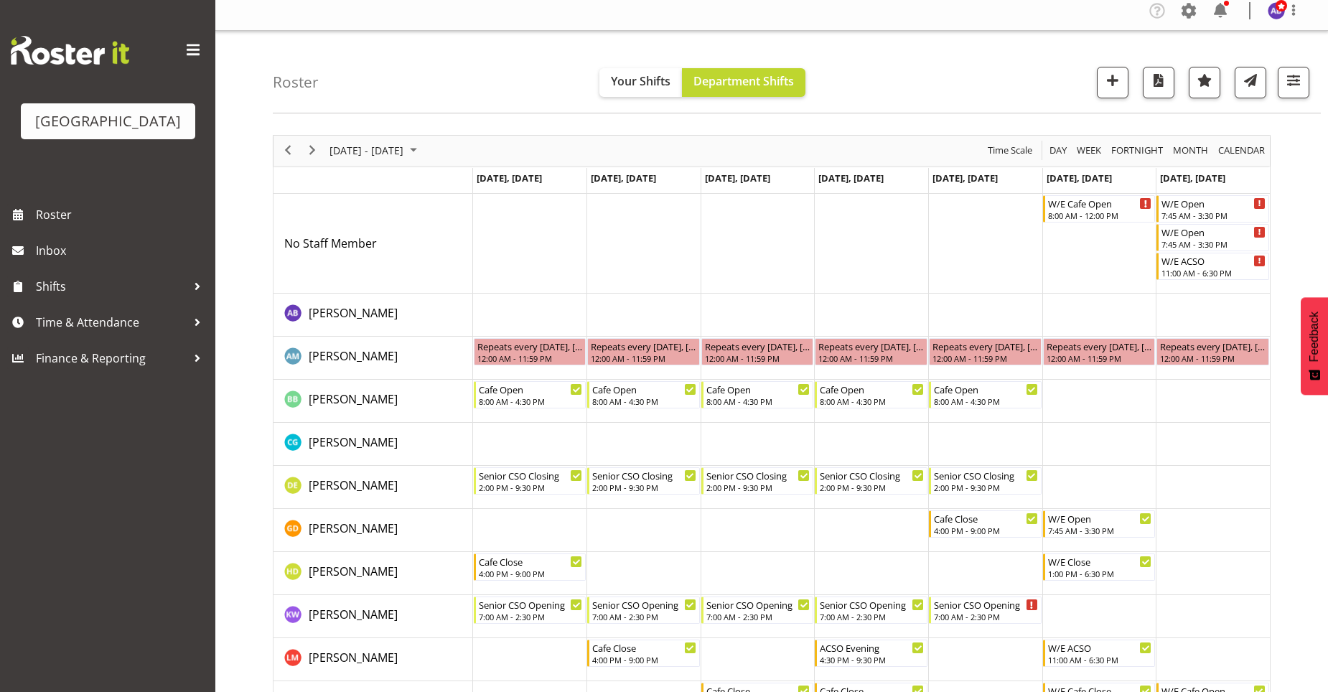
click at [1129, 617] on td "Timeline Week of September 8, 2025" at bounding box center [1099, 616] width 114 height 43
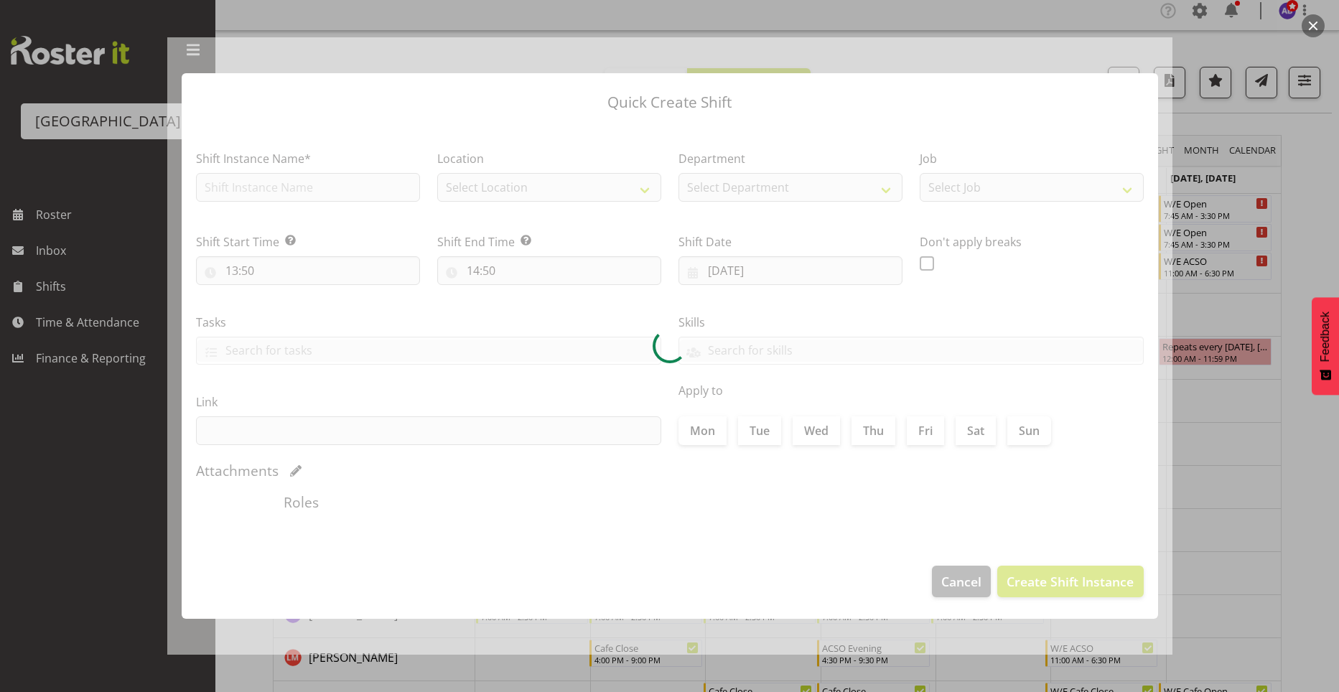
click at [1223, 452] on div at bounding box center [669, 346] width 1339 height 692
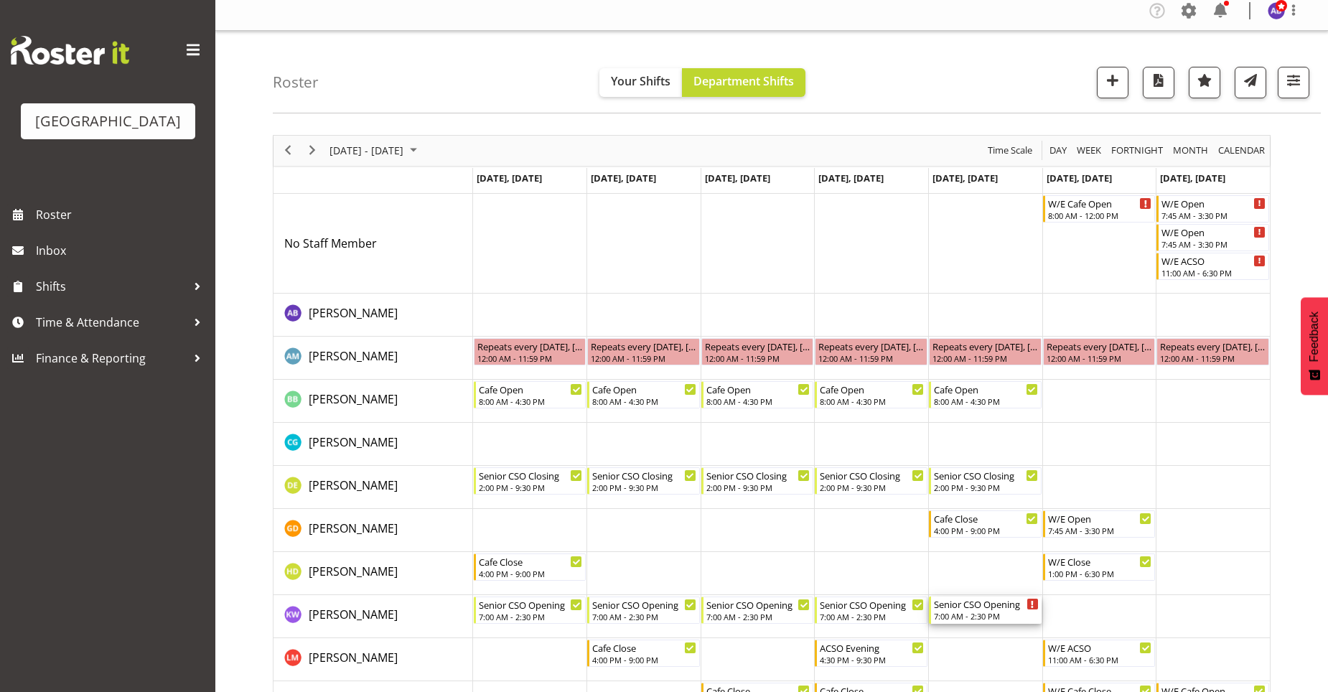
click at [982, 614] on div "7:00 AM - 2:30 PM" at bounding box center [986, 615] width 105 height 11
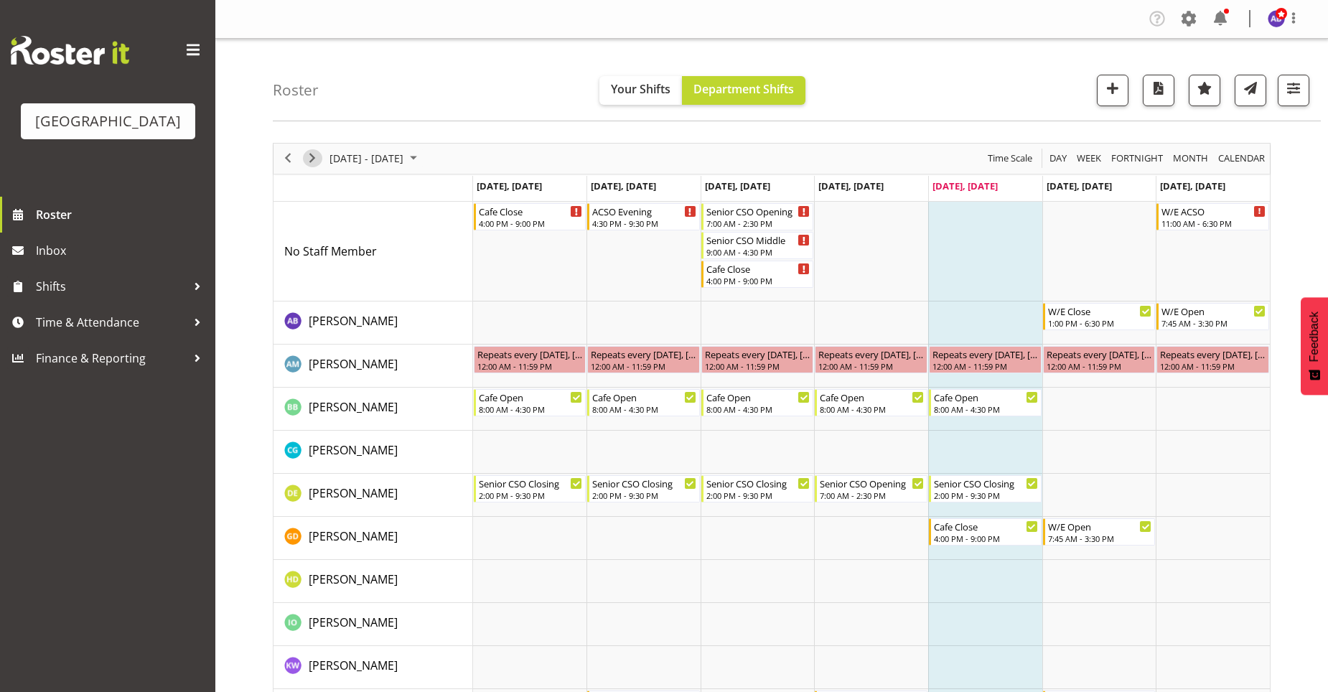
click at [306, 159] on span "Next" at bounding box center [312, 158] width 17 height 18
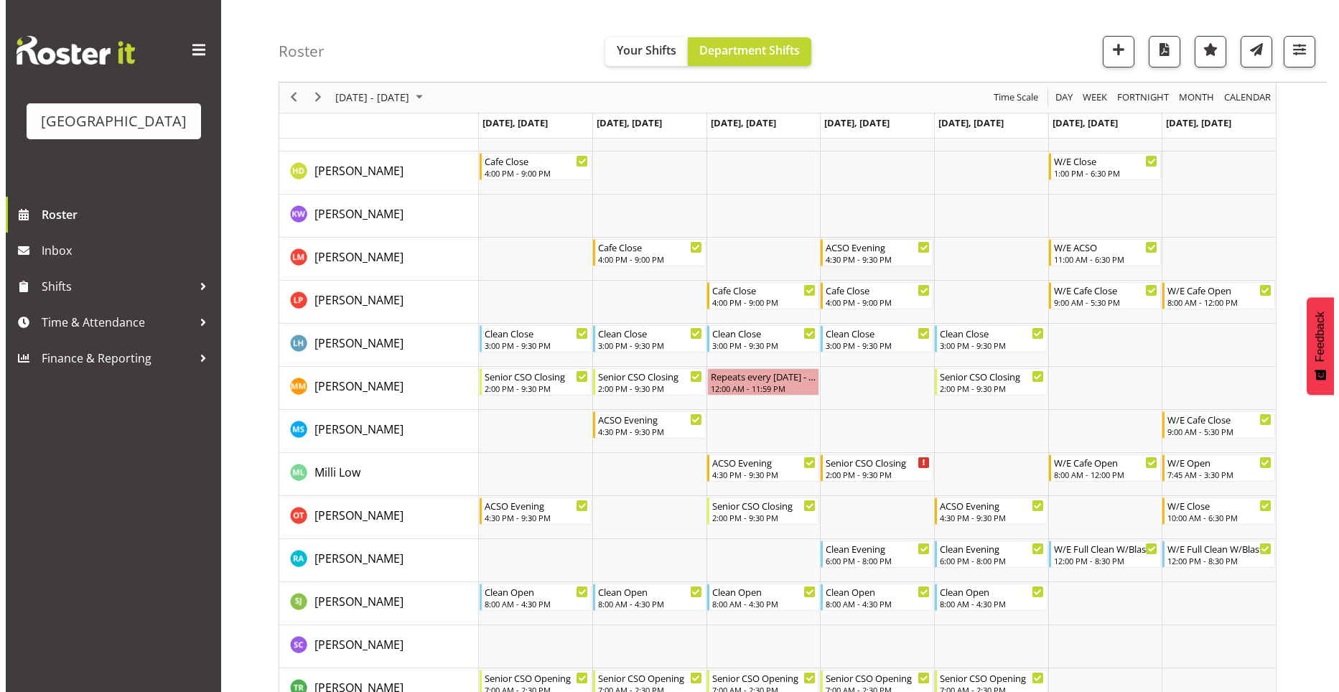
scroll to position [431, 0]
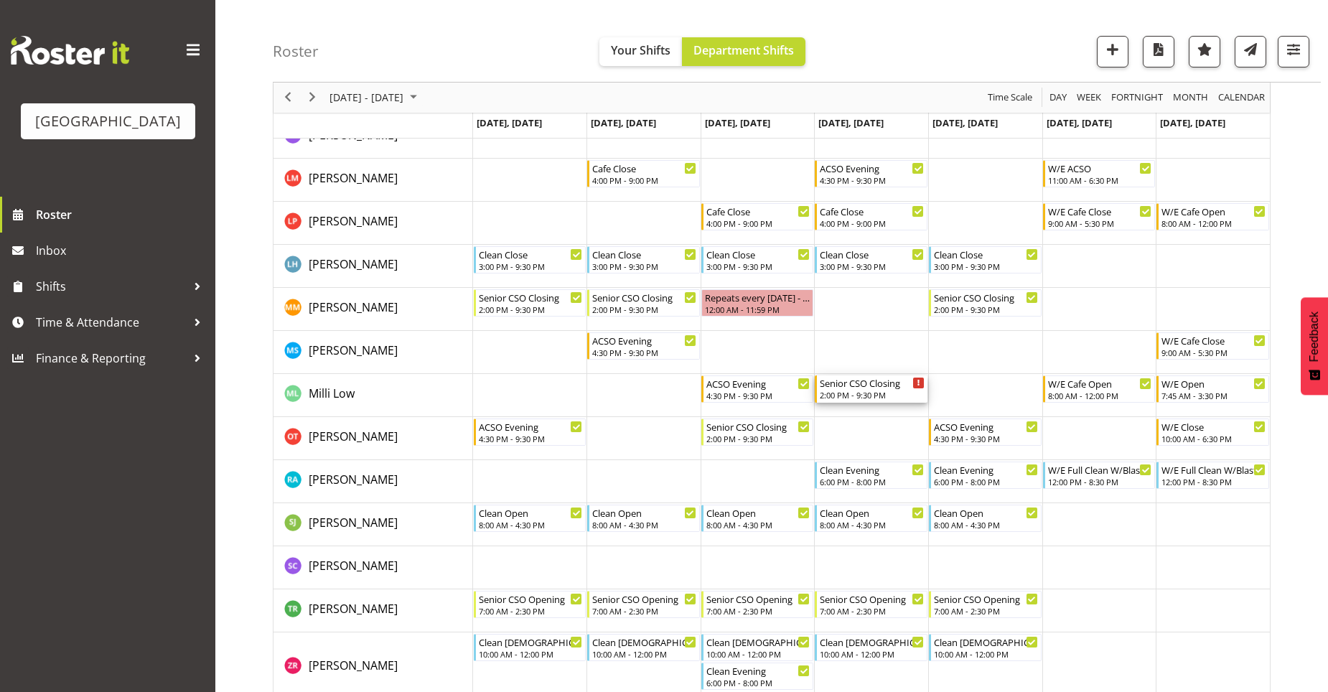
click at [919, 383] on icon "Timeline Week of August 29, 2025" at bounding box center [918, 383] width 3 height 7
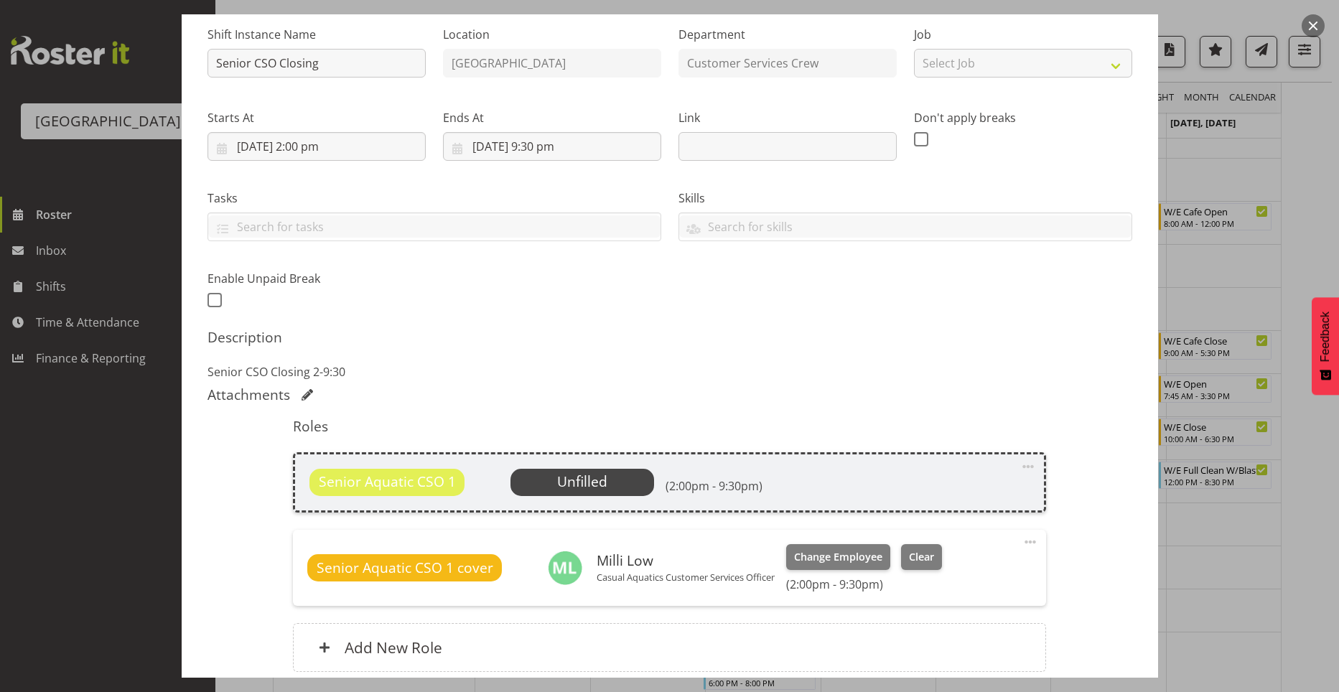
scroll to position [264, 0]
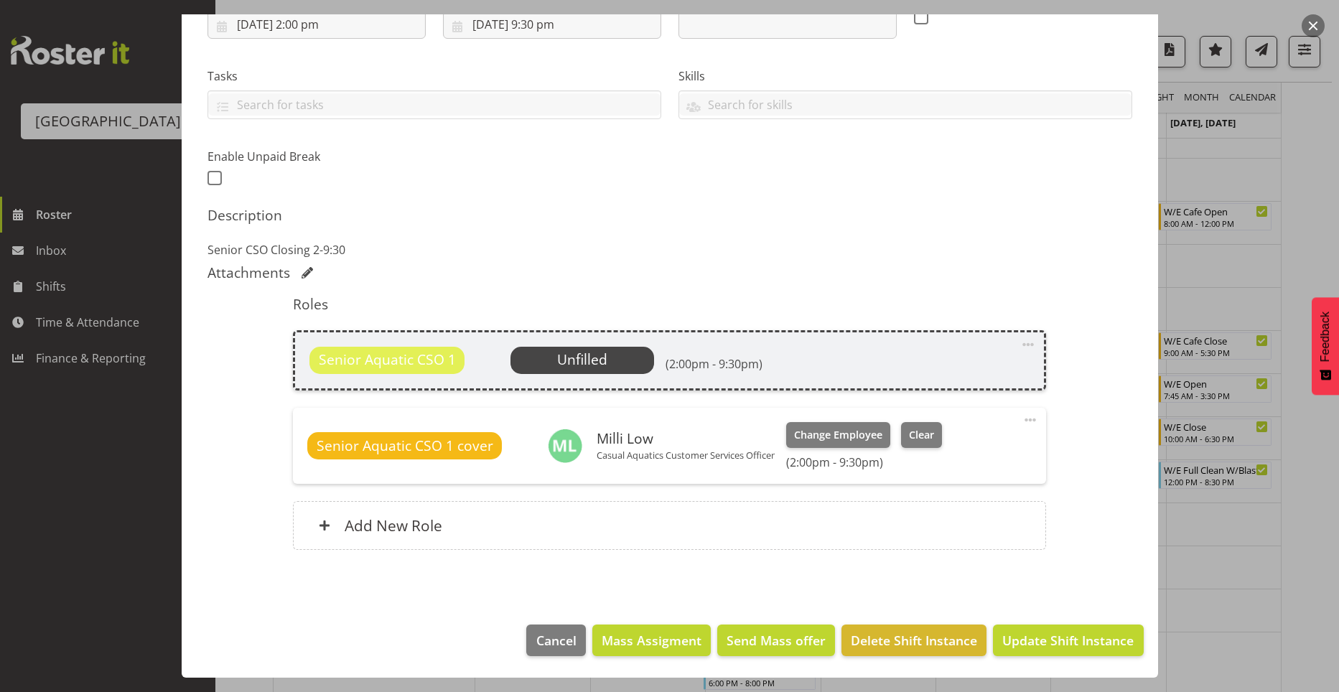
click at [1019, 347] on span at bounding box center [1027, 344] width 17 height 17
click at [910, 426] on link "Delete" at bounding box center [968, 428] width 138 height 26
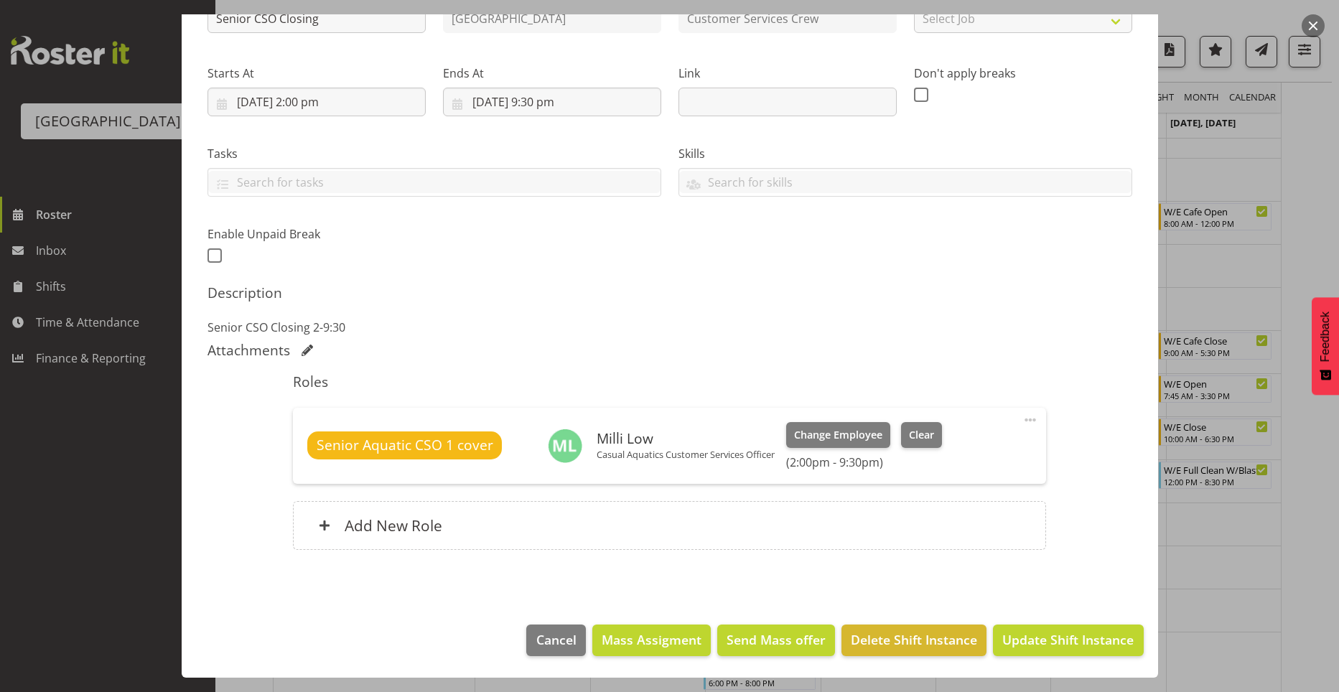
scroll to position [187, 0]
click at [1039, 637] on span "Update Shift Instance" at bounding box center [1067, 639] width 131 height 19
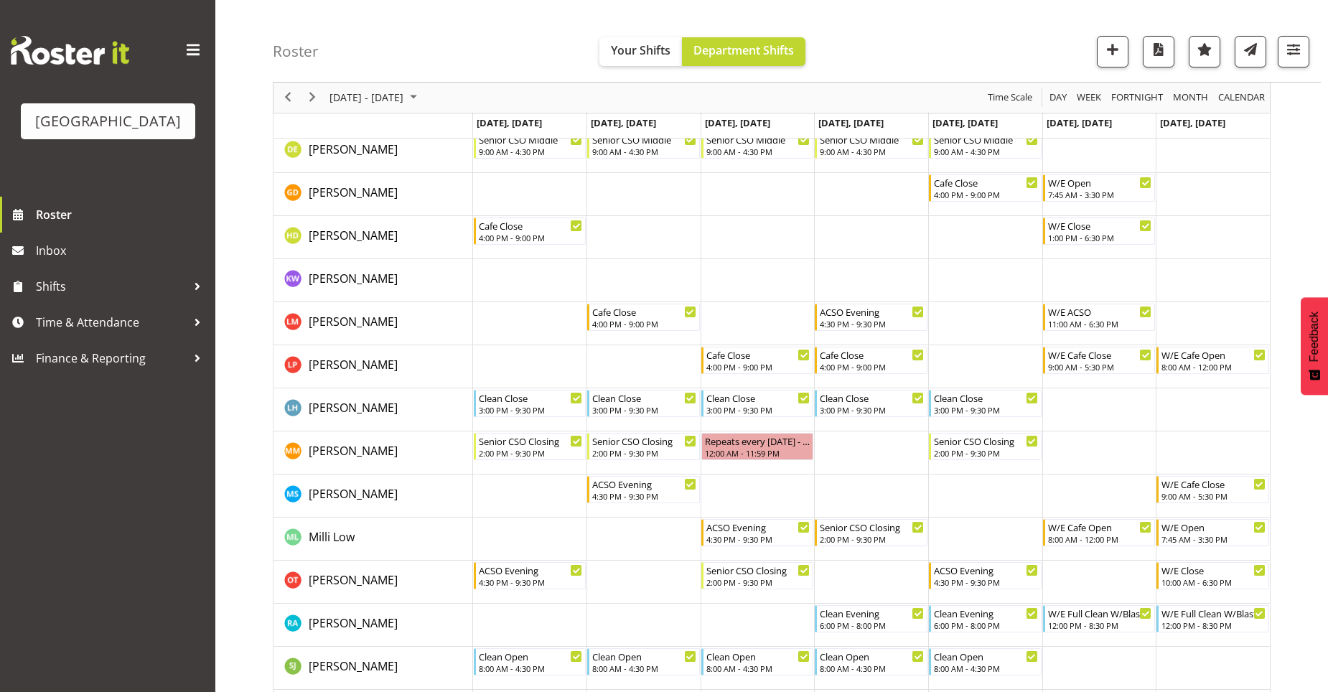
scroll to position [0, 0]
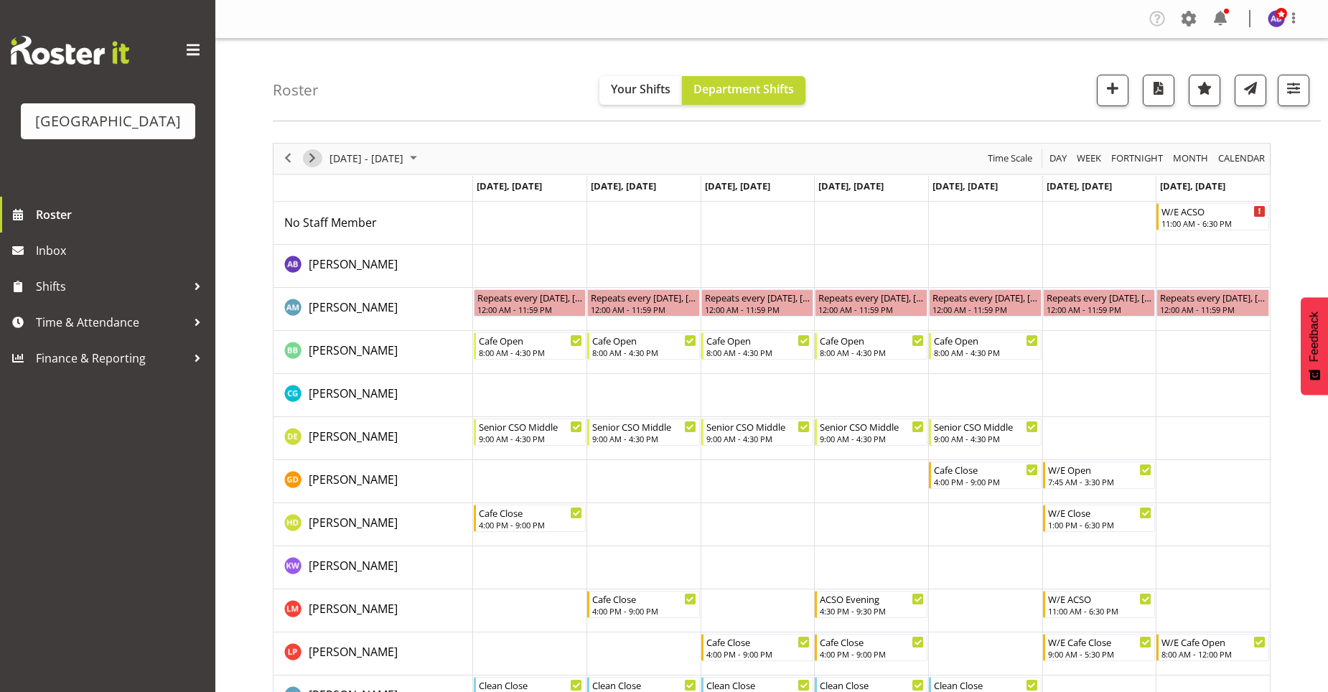
click at [317, 154] on span "Next" at bounding box center [312, 158] width 17 height 18
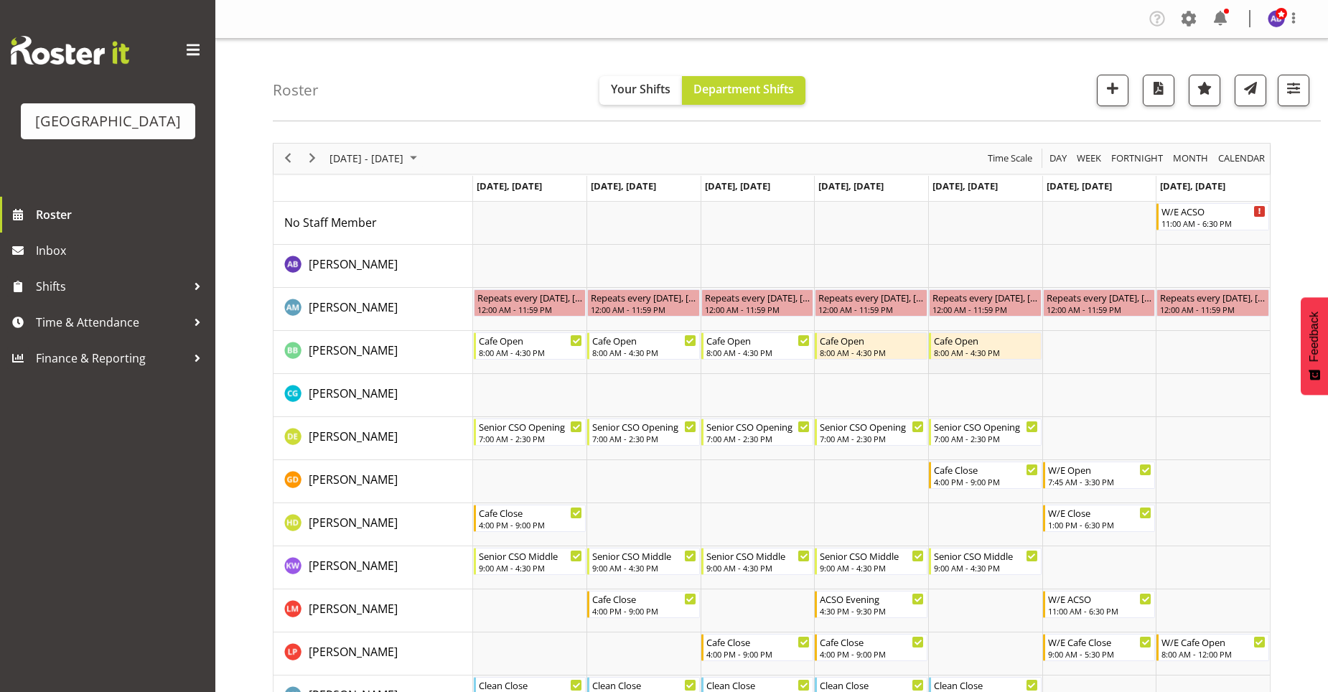
scroll to position [144, 0]
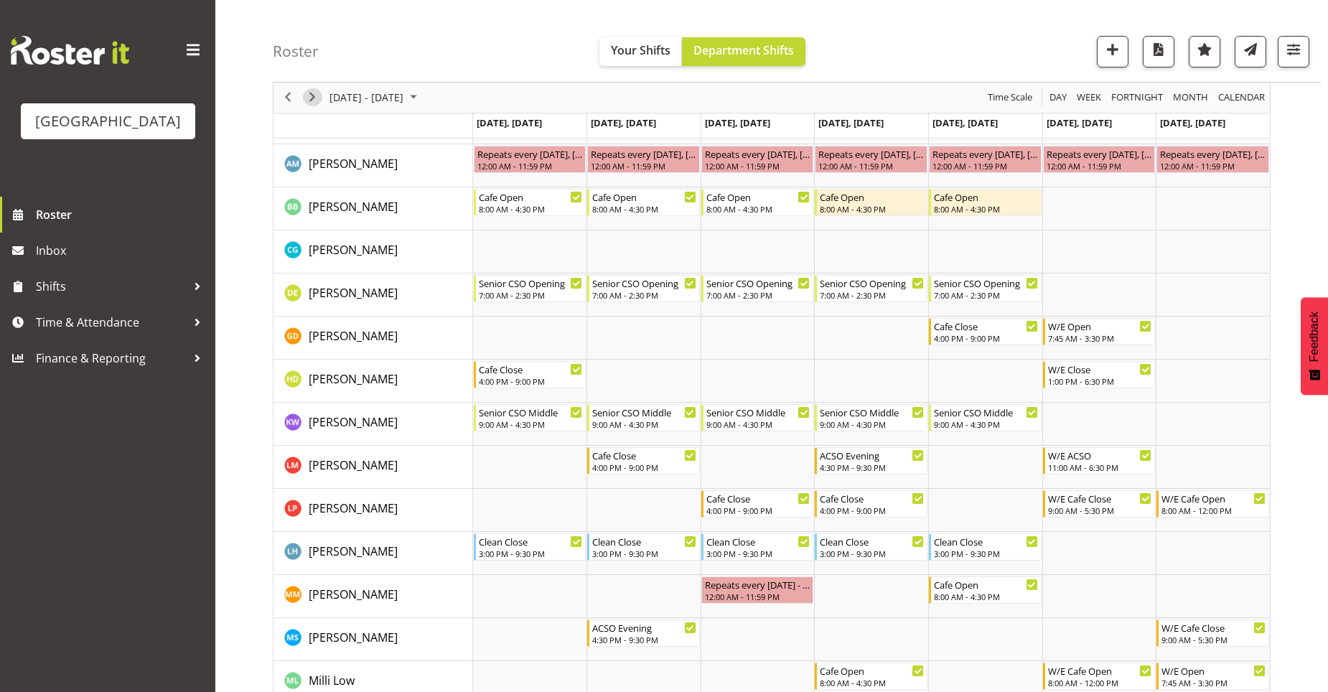
click at [310, 96] on span "Next" at bounding box center [312, 98] width 17 height 18
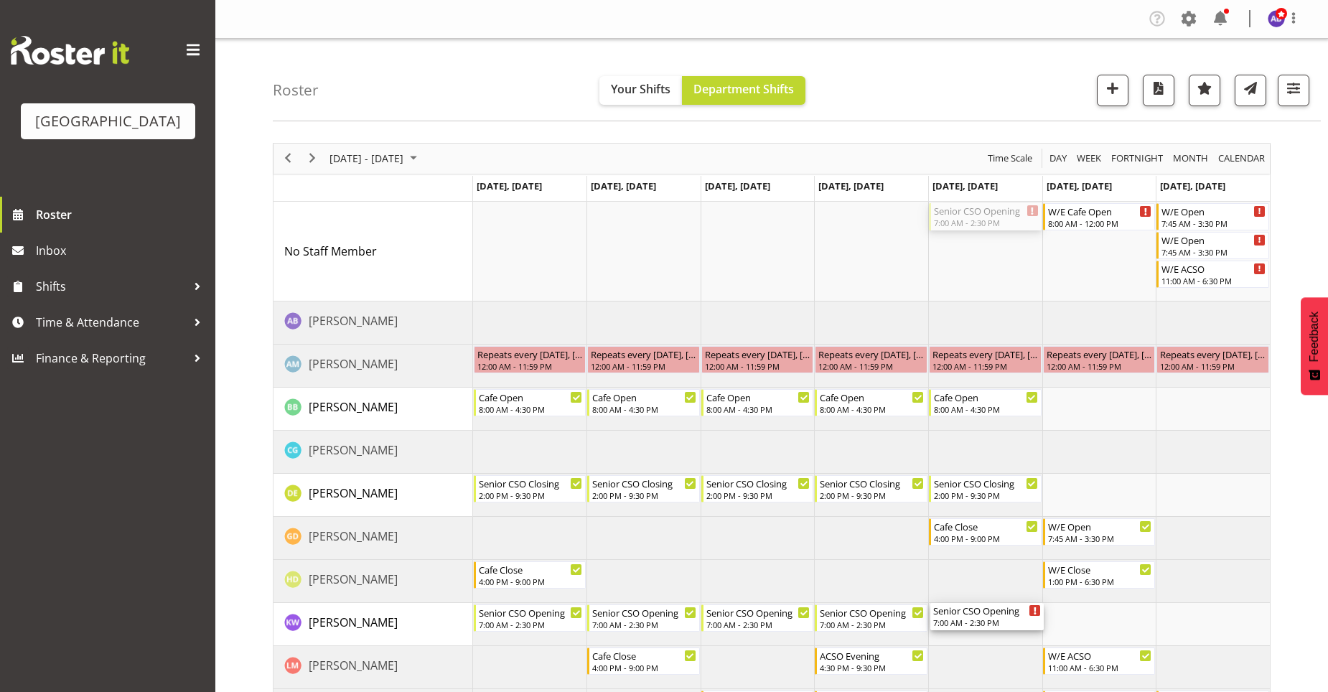
drag, startPoint x: 1010, startPoint y: 217, endPoint x: 1002, endPoint y: 612, distance: 395.6
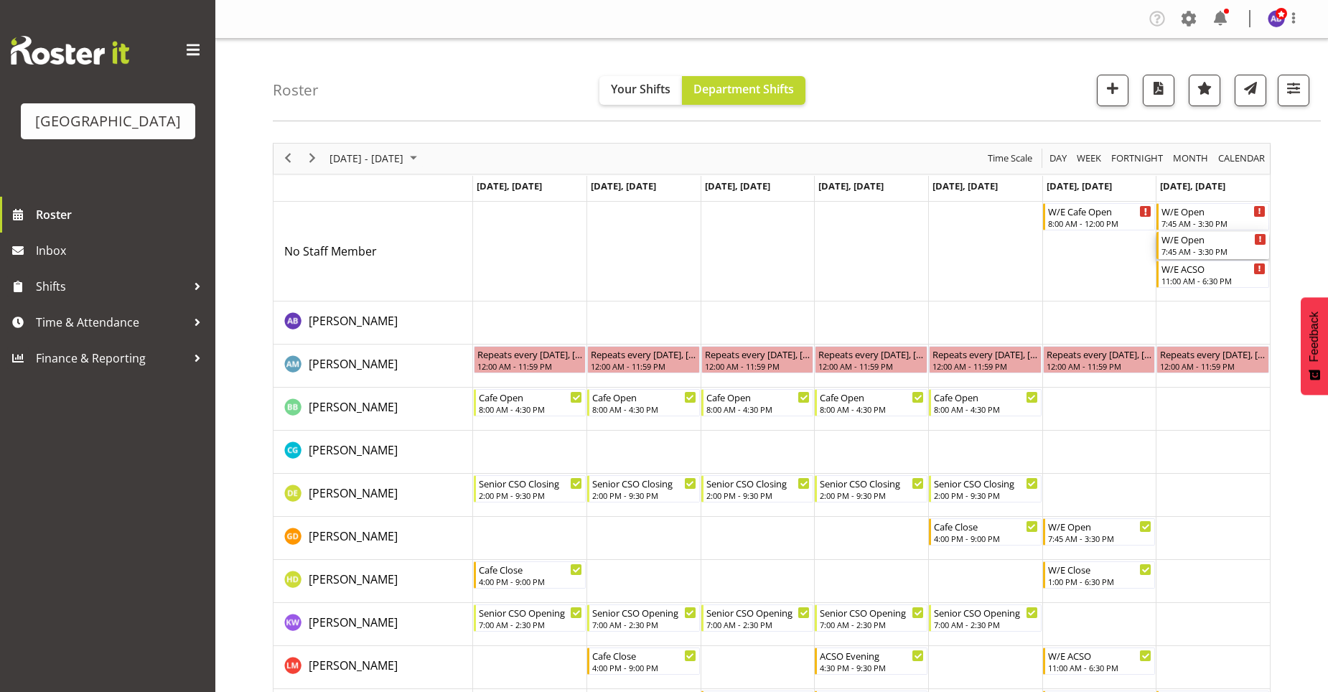
click at [1243, 253] on div "7:45 AM - 3:30 PM" at bounding box center [1213, 250] width 105 height 11
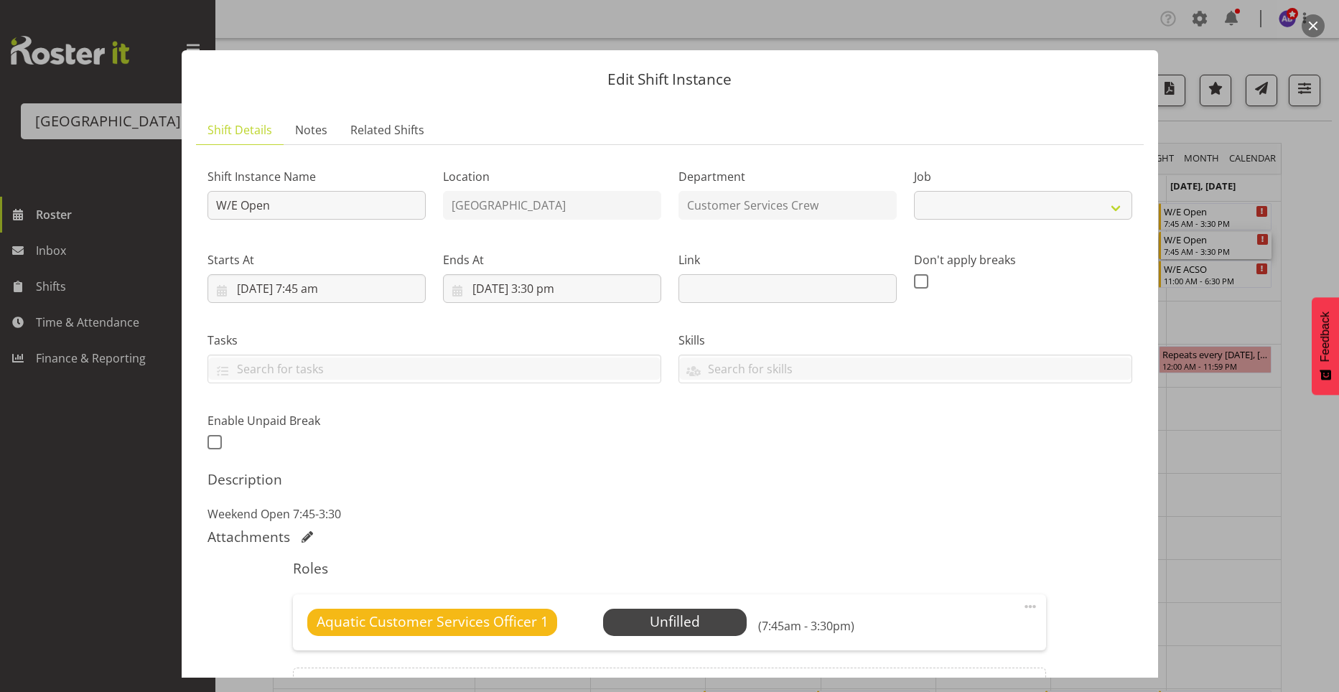
select select "10288"
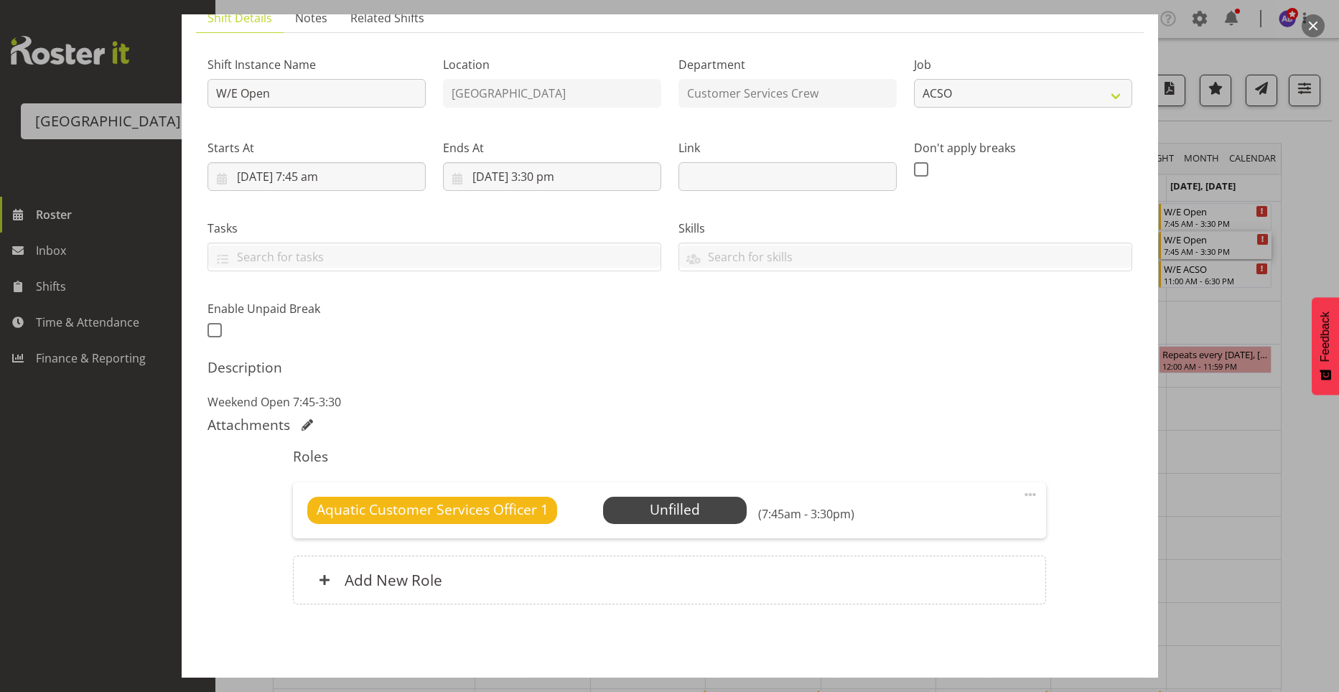
scroll to position [167, 0]
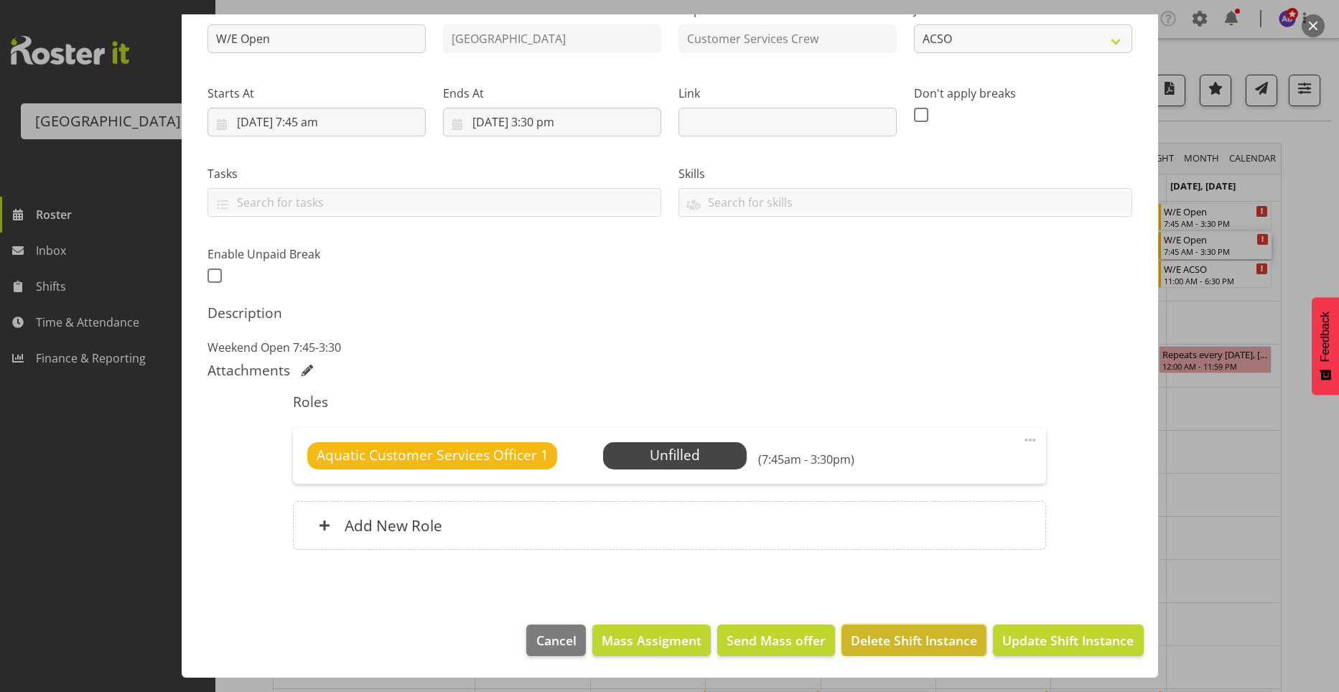
click at [896, 642] on span "Delete Shift Instance" at bounding box center [914, 640] width 126 height 19
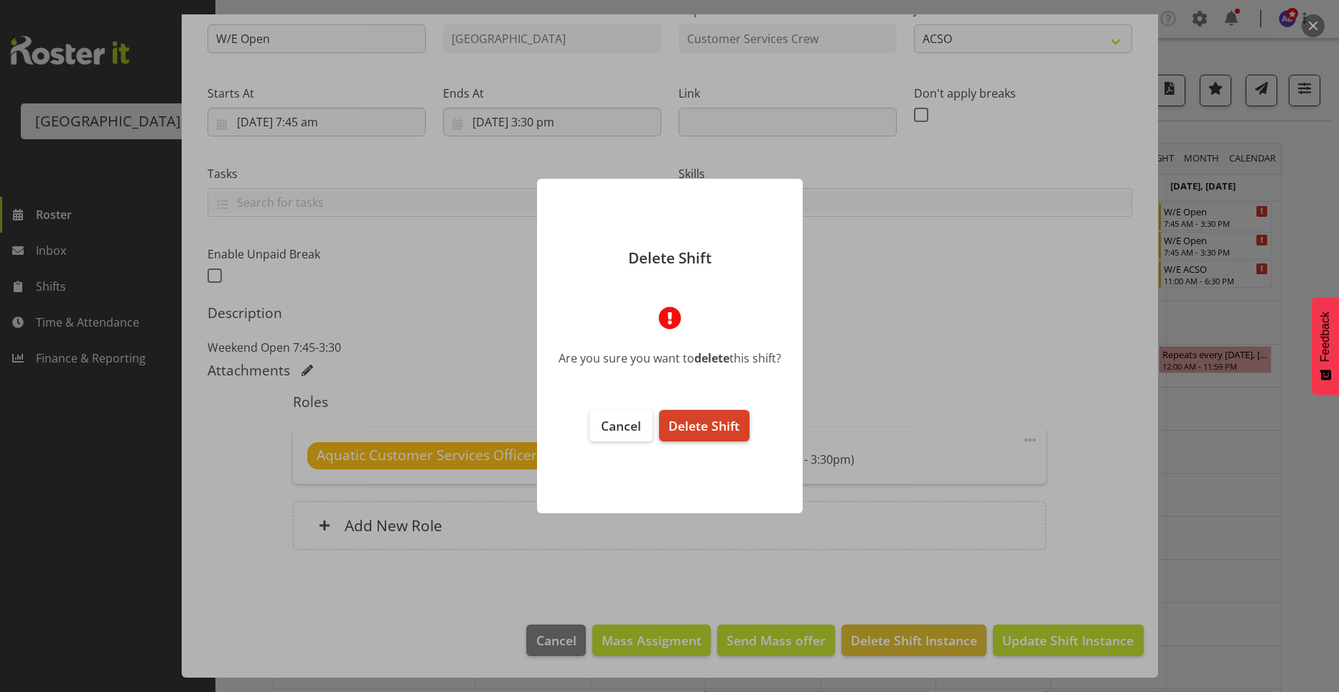
click at [706, 433] on span "Delete Shift" at bounding box center [703, 425] width 71 height 17
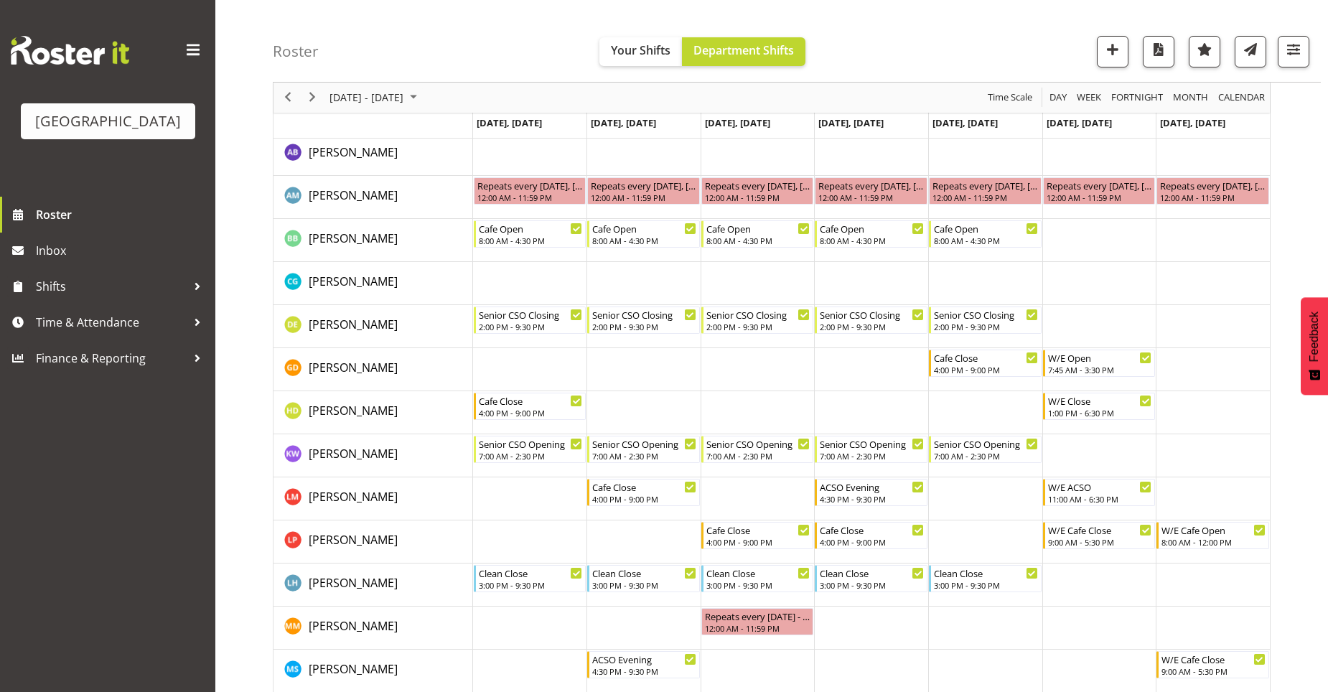
scroll to position [144, 0]
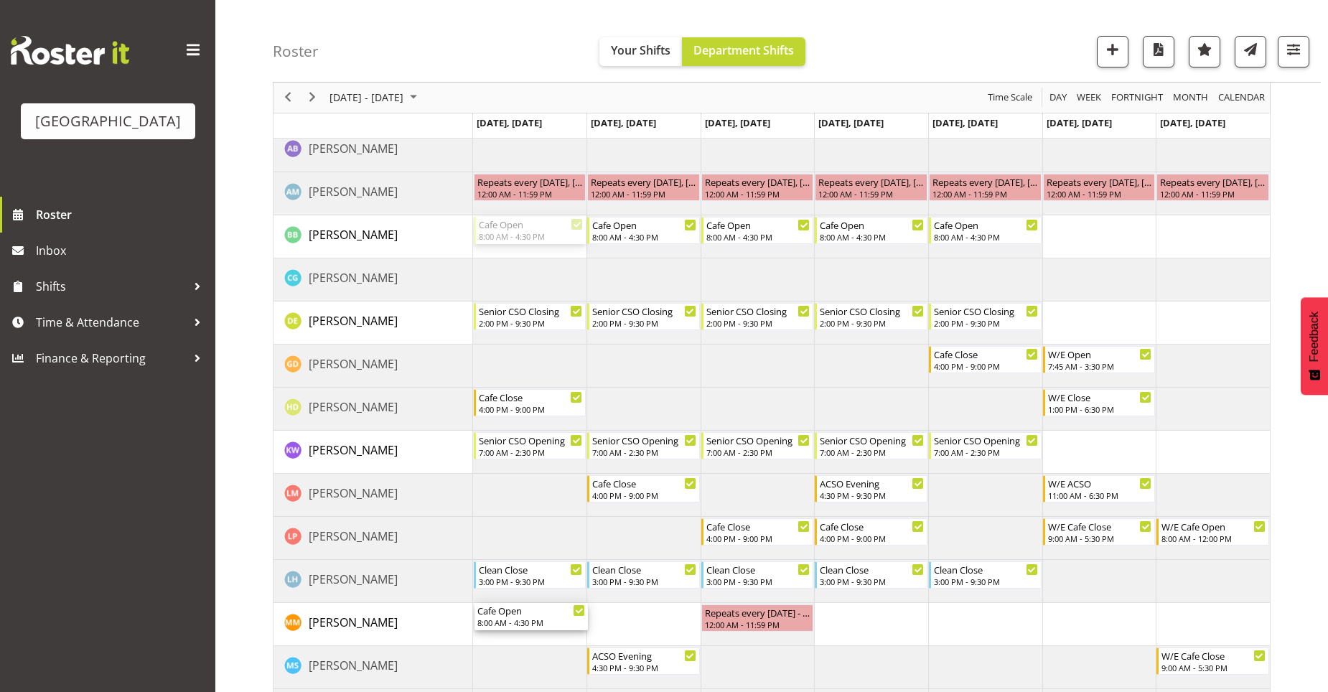
drag, startPoint x: 518, startPoint y: 233, endPoint x: 523, endPoint y: 611, distance: 377.6
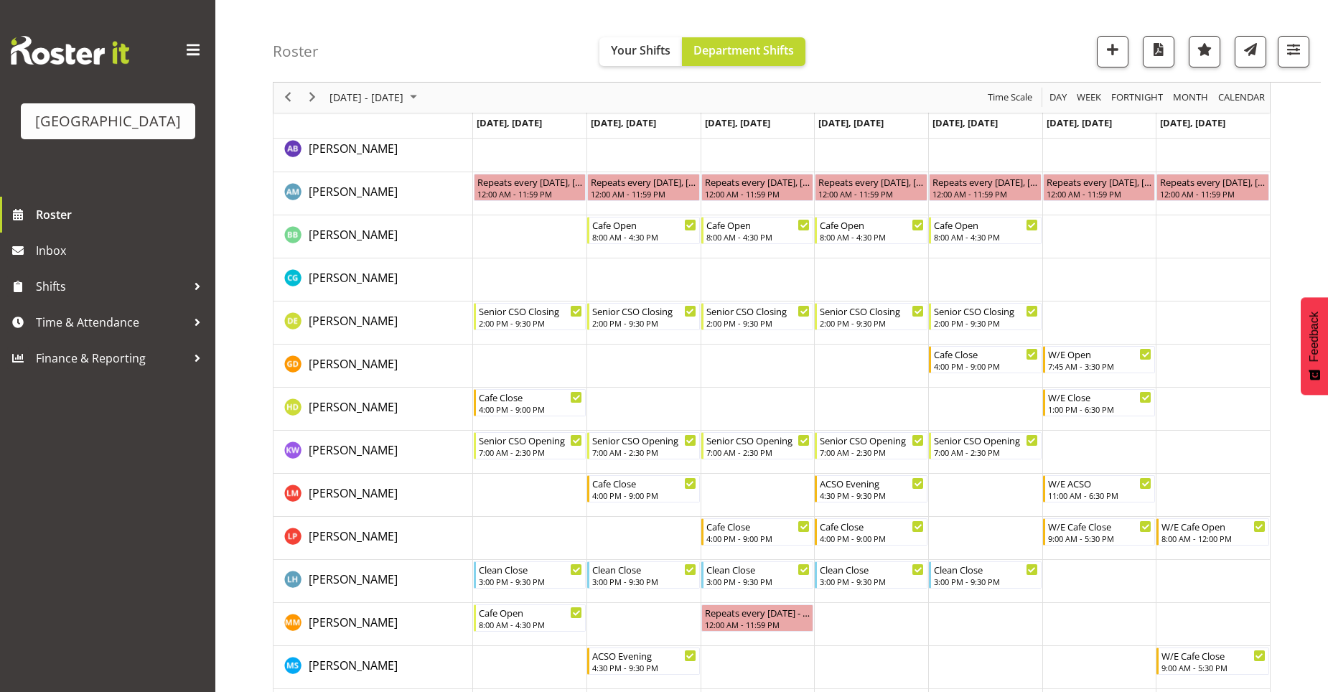
click at [1296, 443] on div "September 08 - 14, 2025 Today Day Week Fortnight Month calendar Month Agenda Ti…" at bounding box center [800, 509] width 1055 height 1041
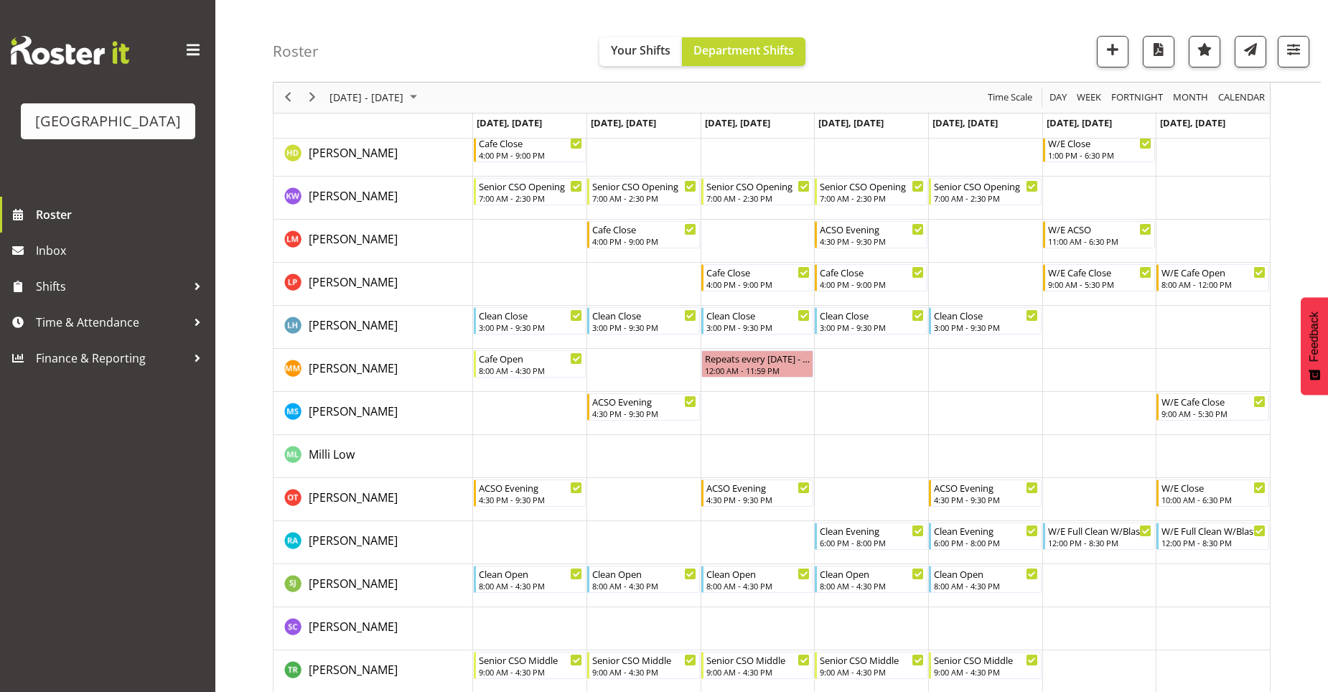
scroll to position [482, 0]
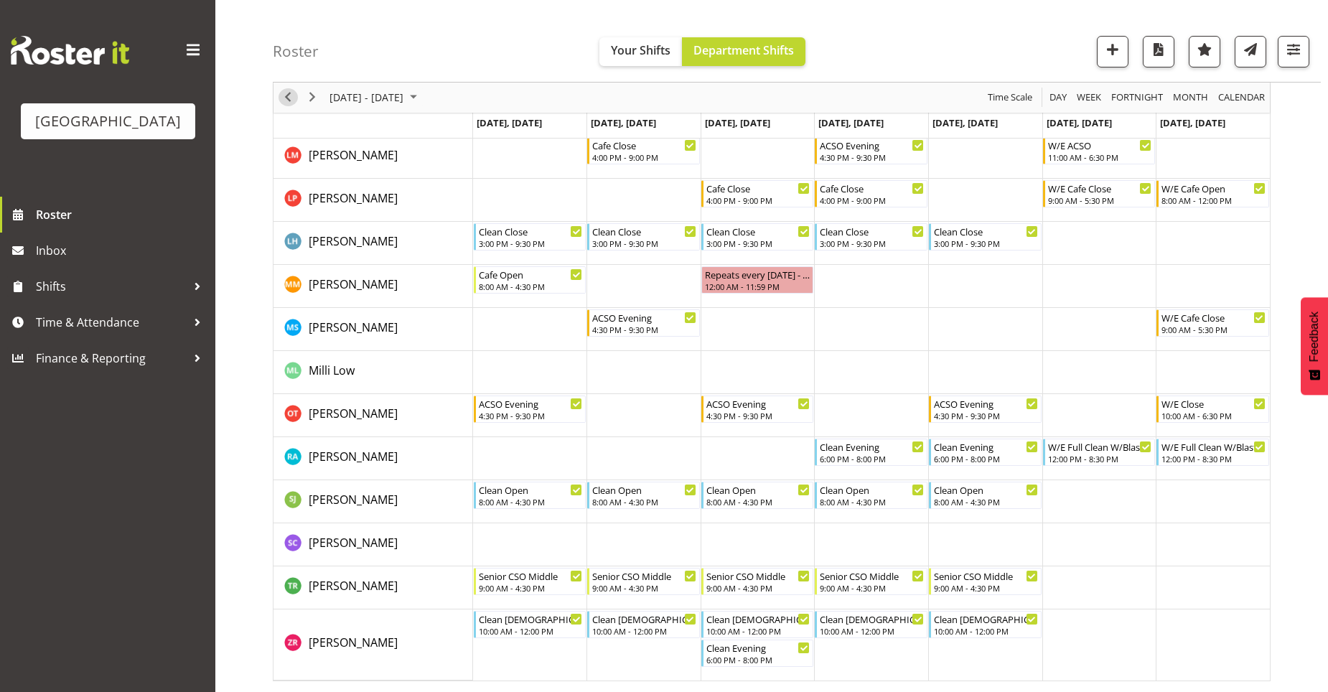
click at [286, 95] on span "Previous" at bounding box center [287, 98] width 17 height 18
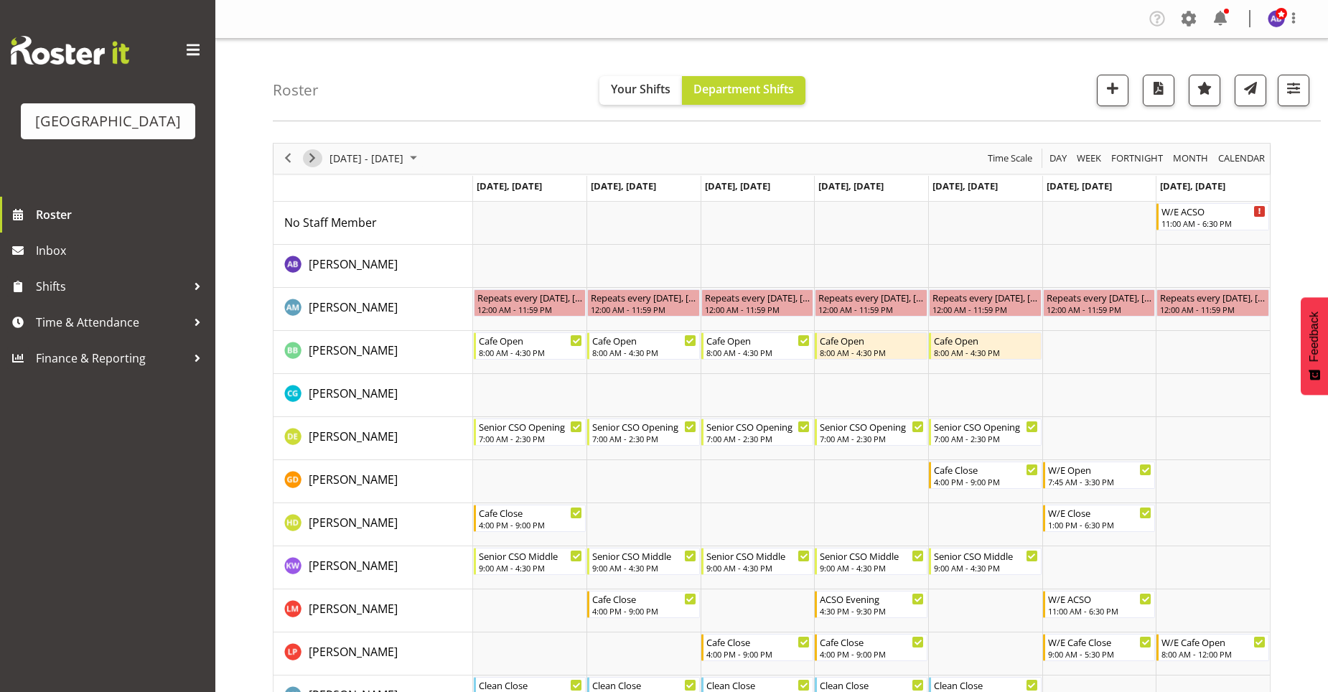
click at [315, 157] on span "Next" at bounding box center [312, 158] width 17 height 18
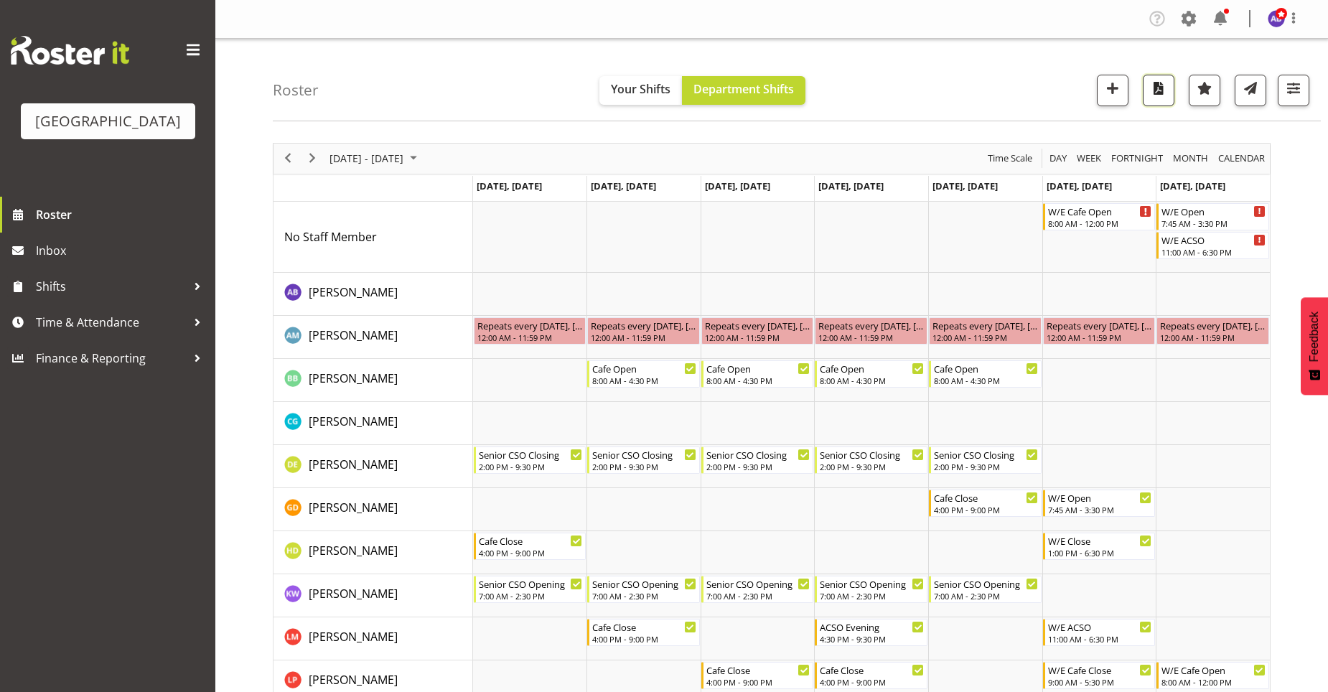
click at [1156, 100] on button "button" at bounding box center [1159, 91] width 32 height 32
click at [291, 151] on span "Previous" at bounding box center [287, 158] width 17 height 18
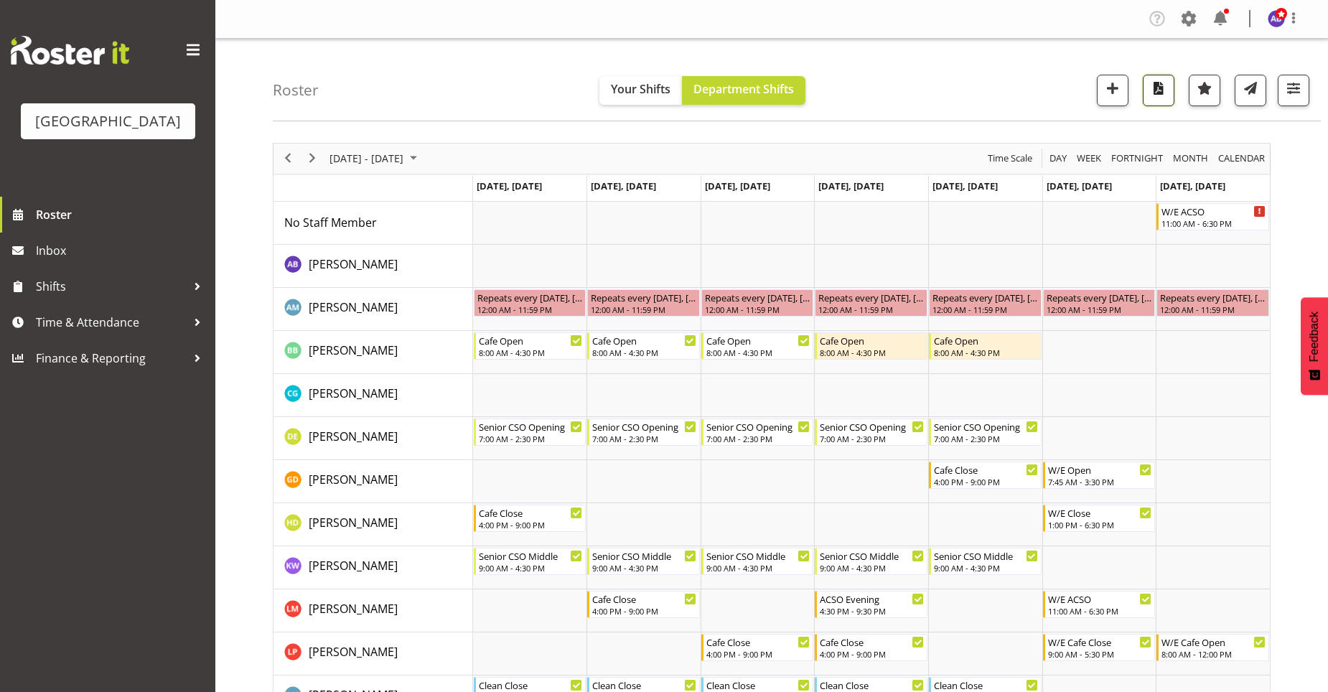
click at [1156, 87] on span "button" at bounding box center [1158, 88] width 19 height 19
click at [286, 154] on span "Previous" at bounding box center [287, 158] width 17 height 18
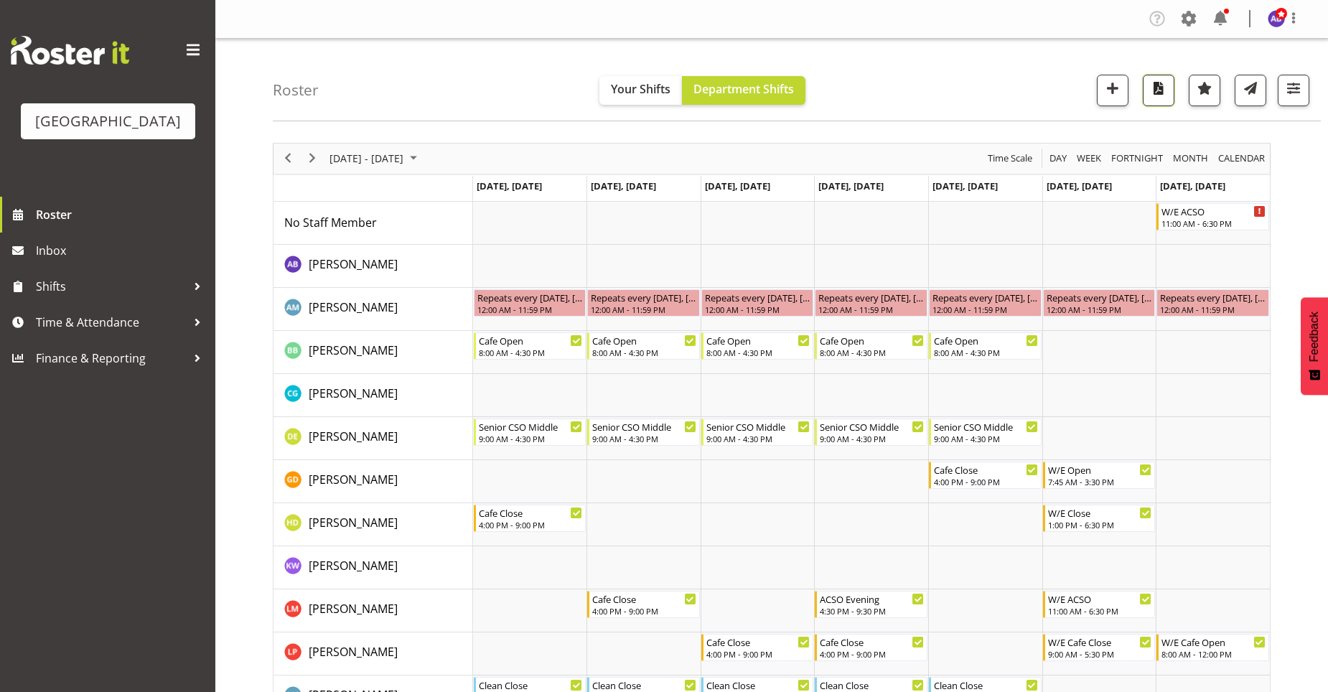
click at [1151, 90] on span "button" at bounding box center [1158, 88] width 19 height 19
click at [320, 155] on span "Next" at bounding box center [312, 158] width 17 height 18
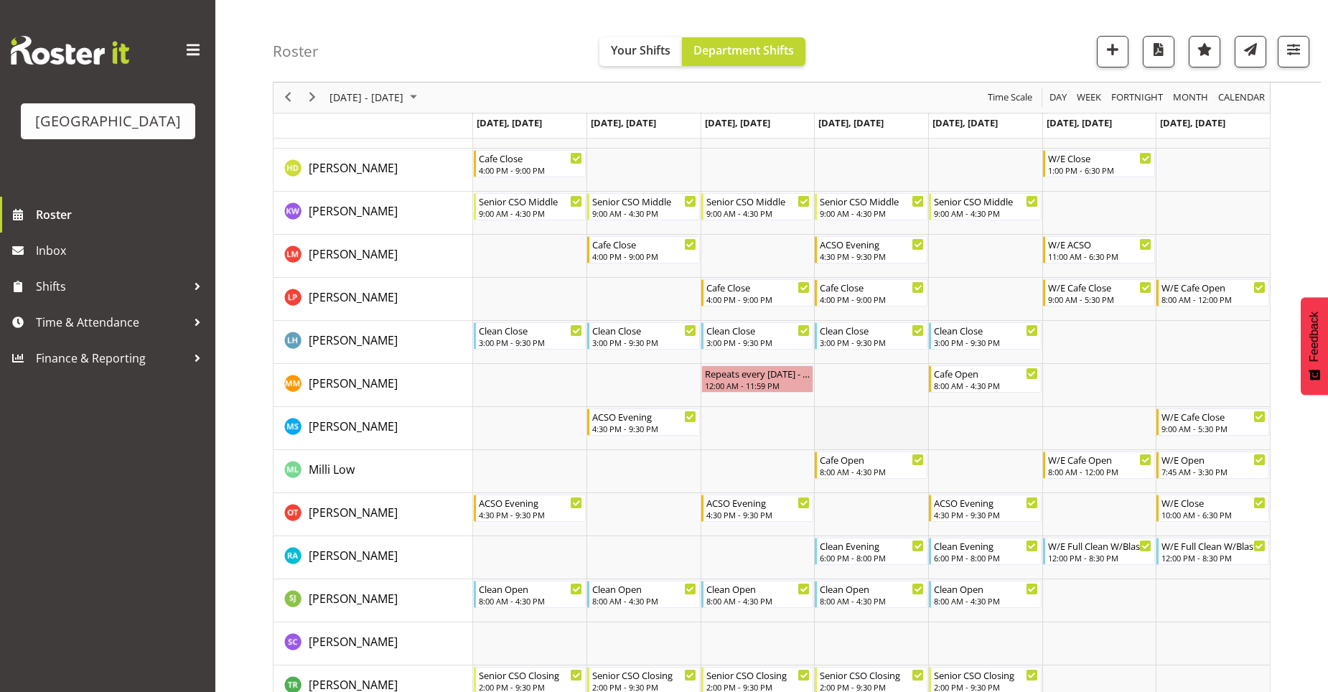
scroll to position [359, 0]
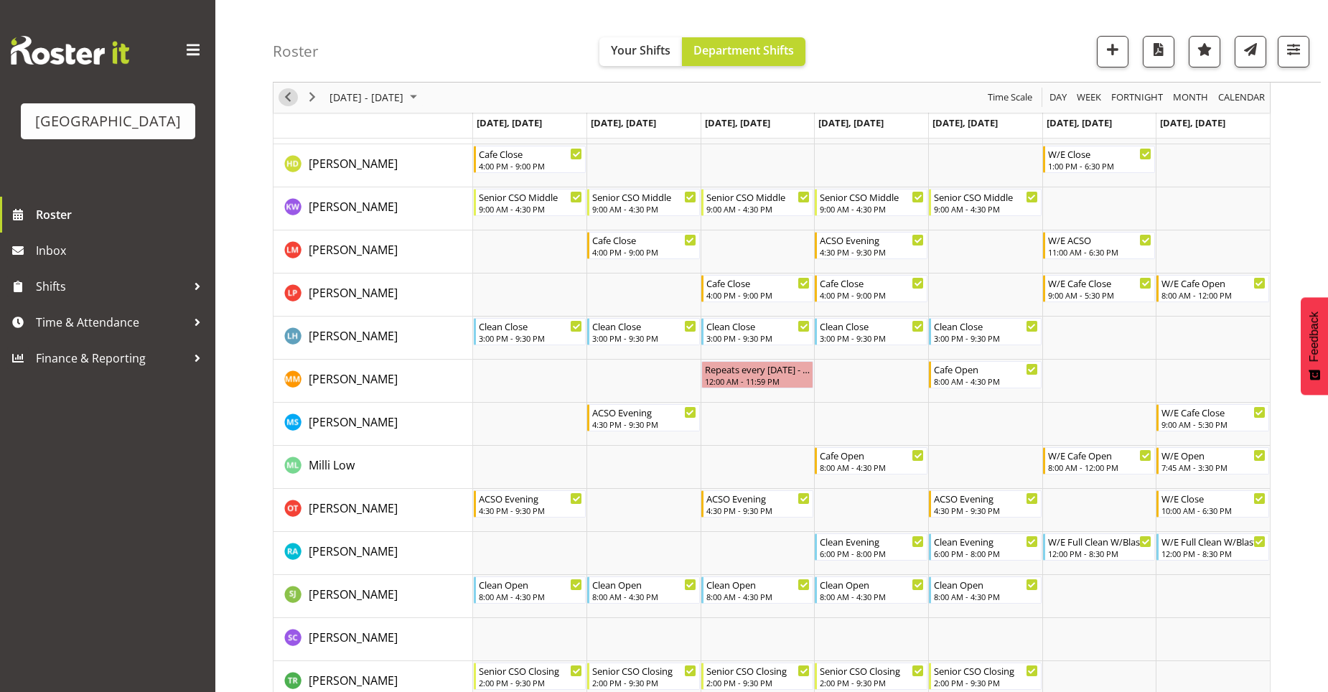
click at [282, 92] on span "Previous" at bounding box center [287, 98] width 17 height 18
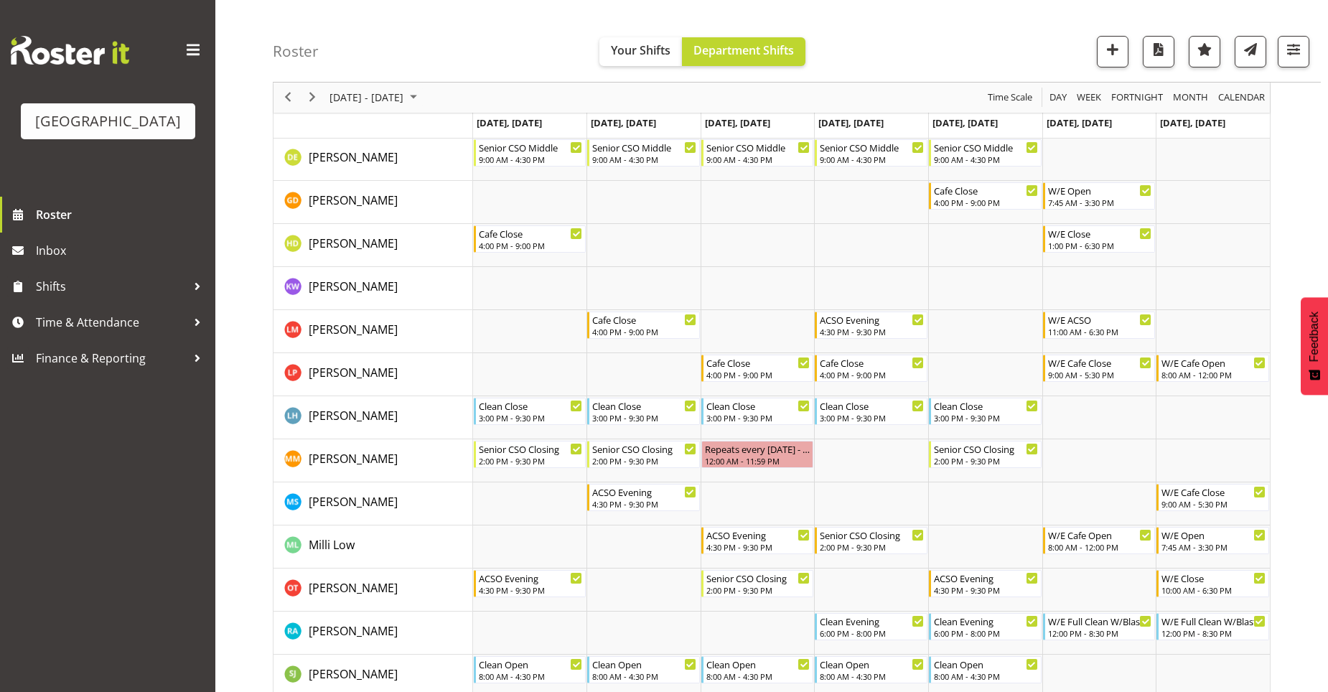
scroll to position [287, 0]
